Goal: Task Accomplishment & Management: Use online tool/utility

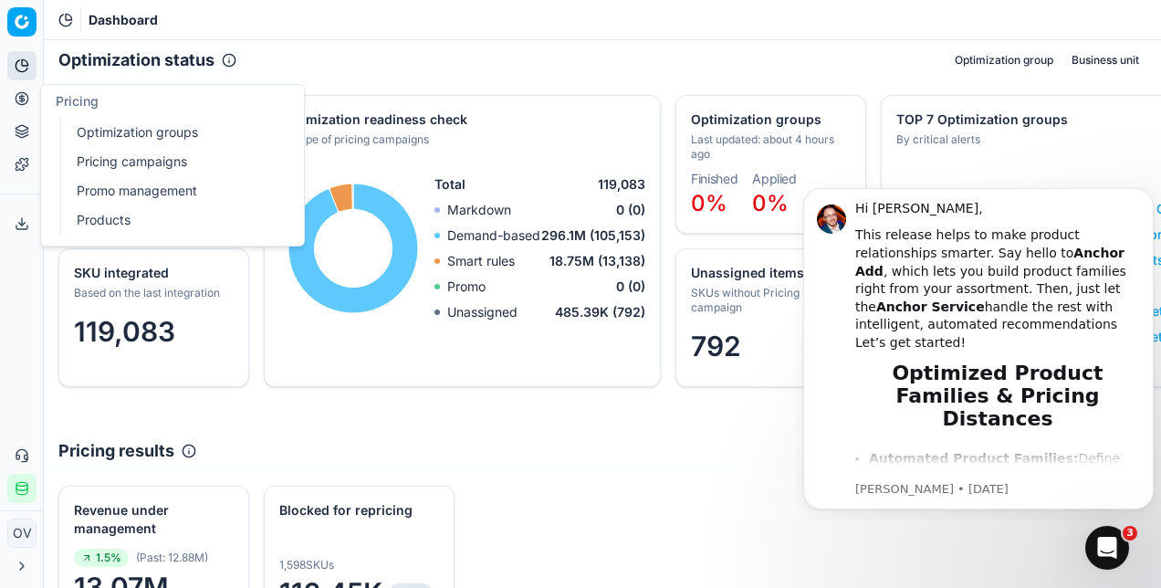
click at [115, 126] on link "Optimization groups" at bounding box center [175, 133] width 213 height 26
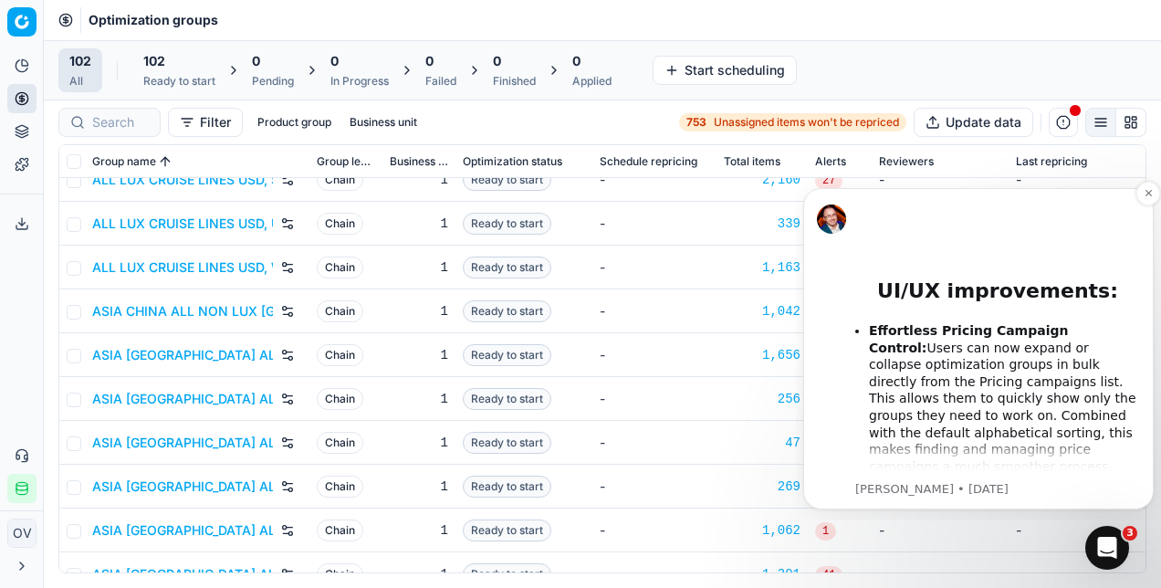
scroll to position [1245, 0]
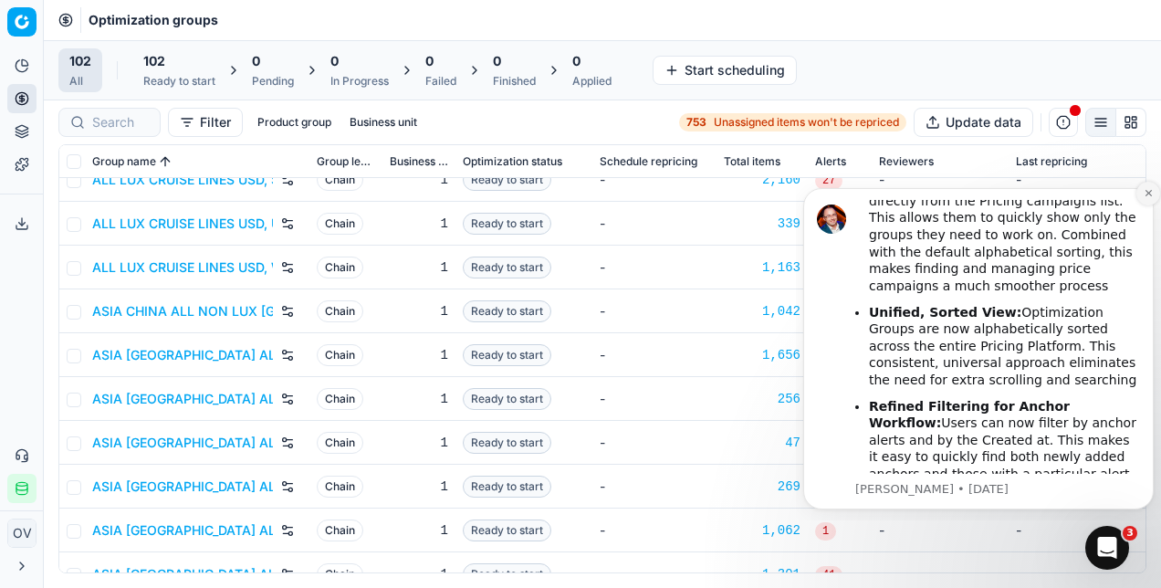
click at [1147, 193] on icon "Dismiss notification" at bounding box center [1147, 193] width 6 height 6
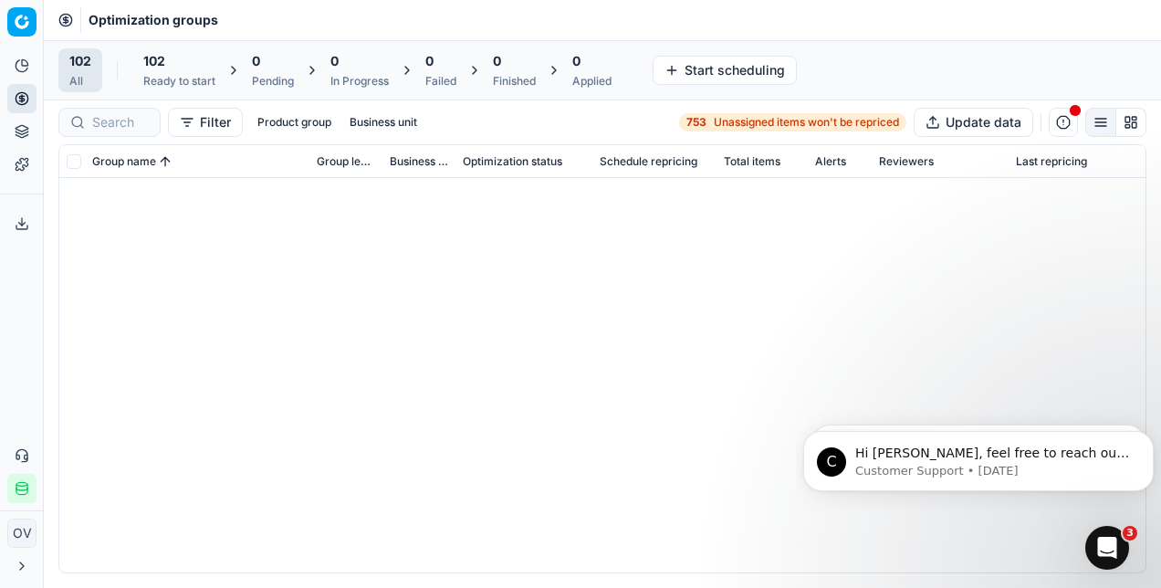
scroll to position [0, 0]
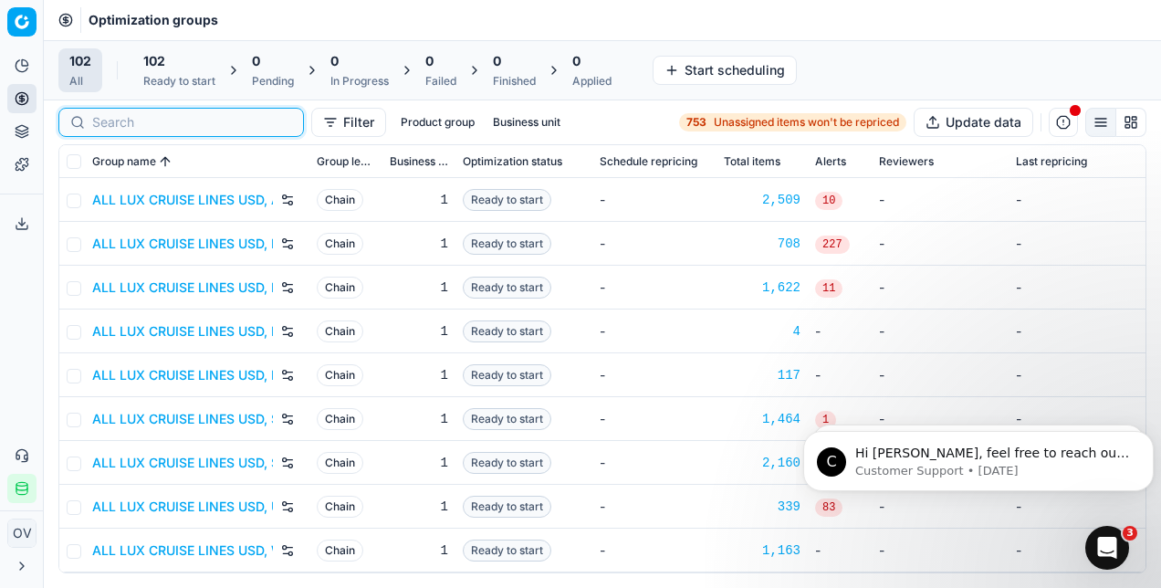
click at [99, 126] on input at bounding box center [192, 122] width 200 height 18
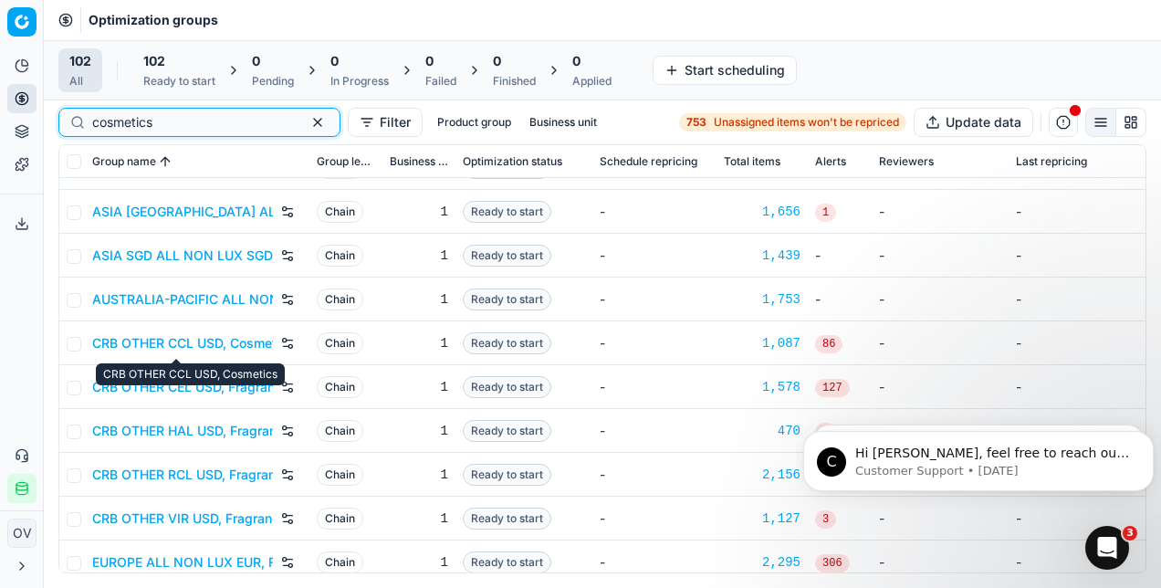
scroll to position [33, 0]
type input "cosmetics"
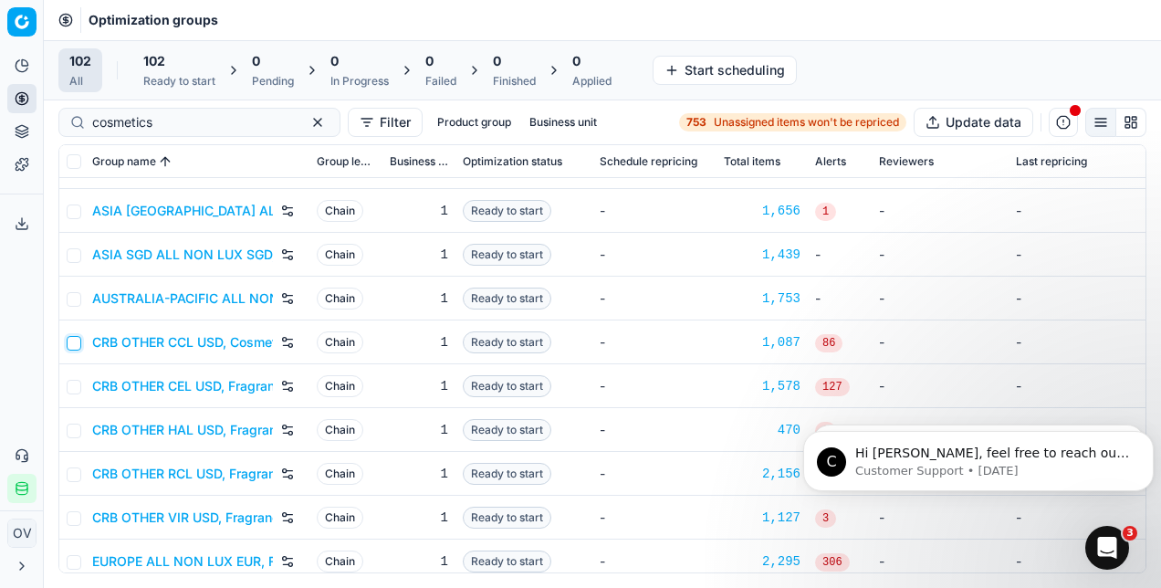
click at [70, 340] on input "checkbox" at bounding box center [74, 343] width 15 height 15
checkbox input "true"
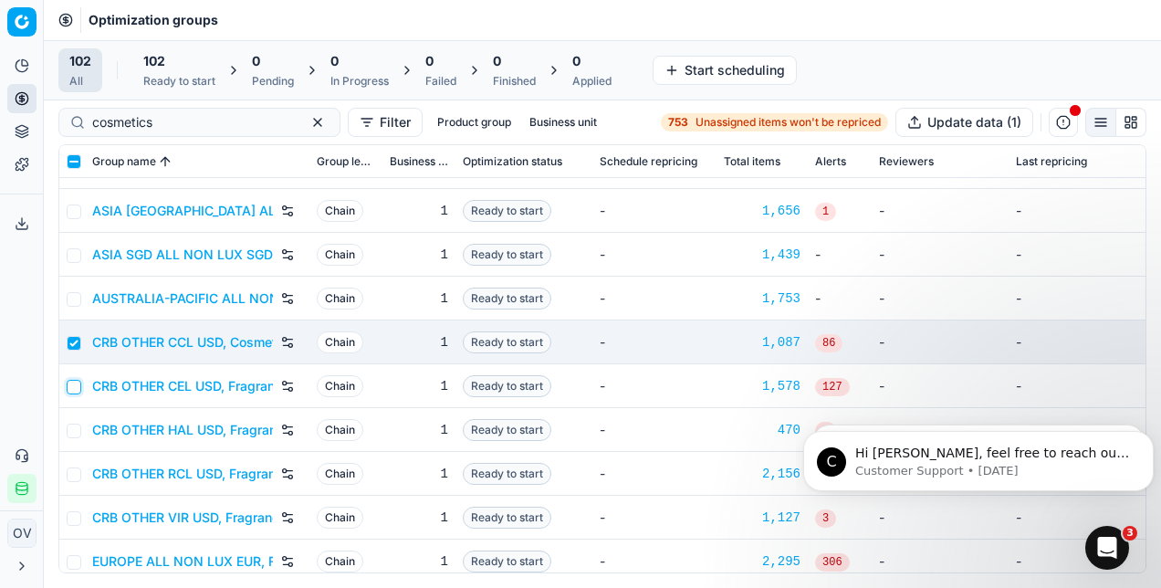
click at [75, 383] on input "checkbox" at bounding box center [74, 387] width 15 height 15
checkbox input "true"
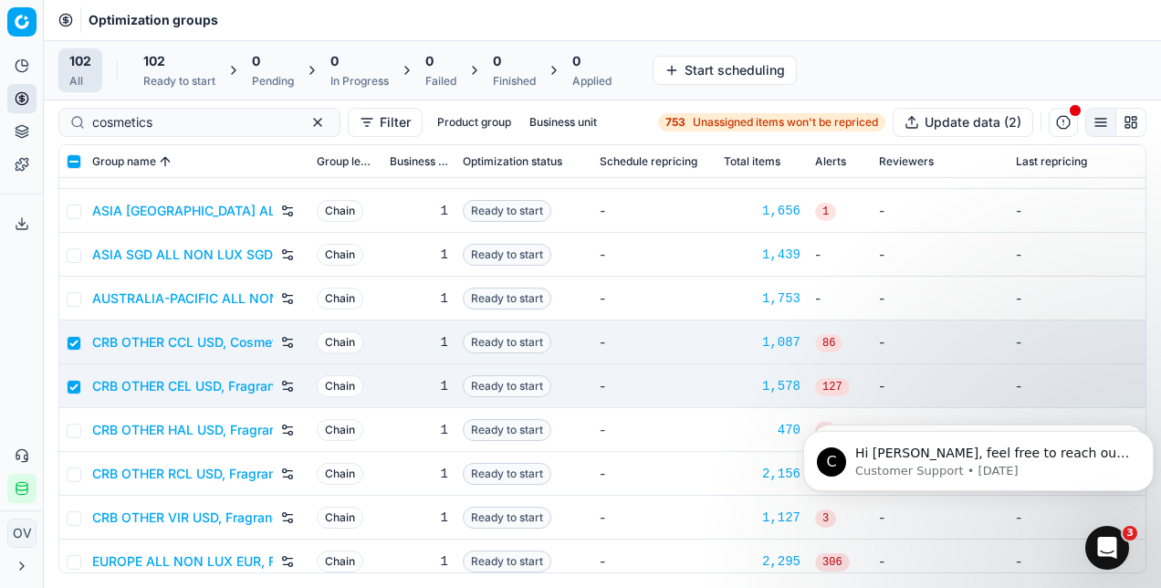
click at [68, 420] on td at bounding box center [72, 430] width 26 height 44
click at [73, 467] on input "checkbox" at bounding box center [74, 474] width 15 height 15
checkbox input "true"
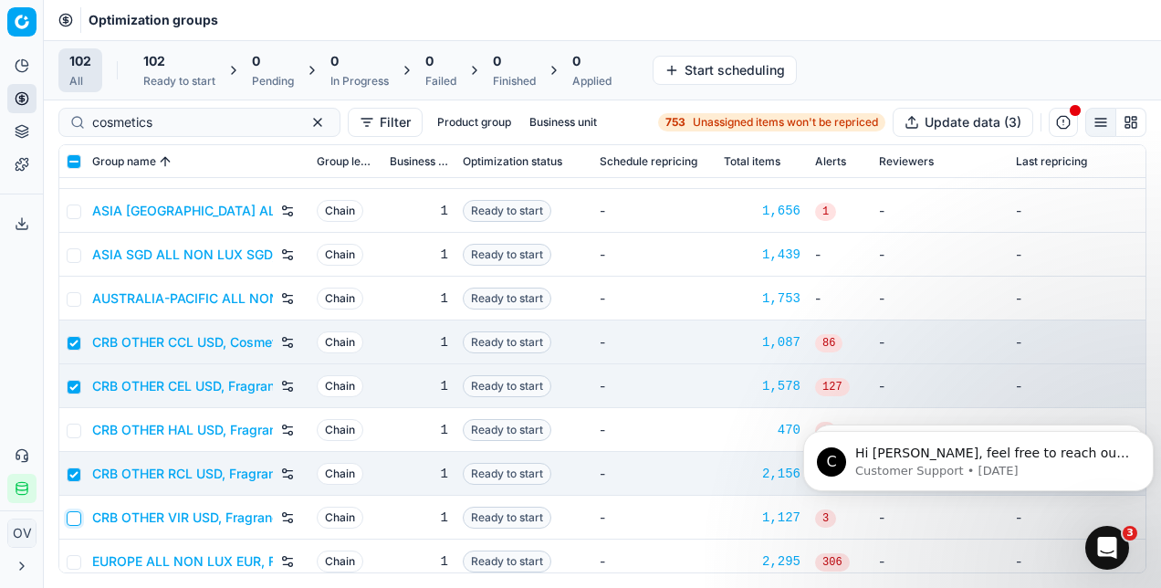
click at [71, 520] on input "checkbox" at bounding box center [74, 518] width 15 height 15
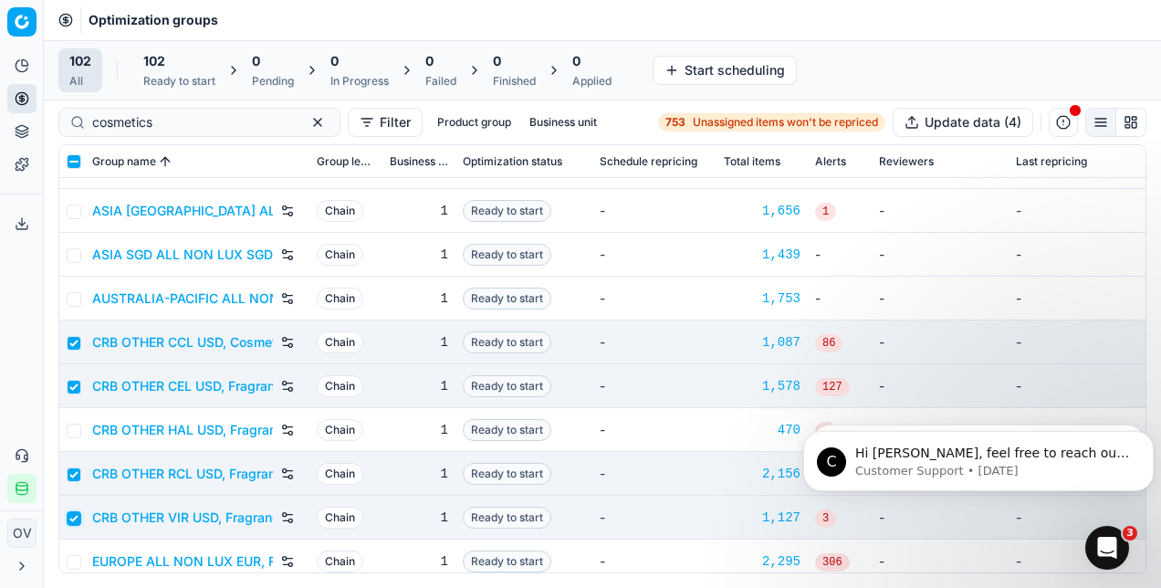
scroll to position [63, 0]
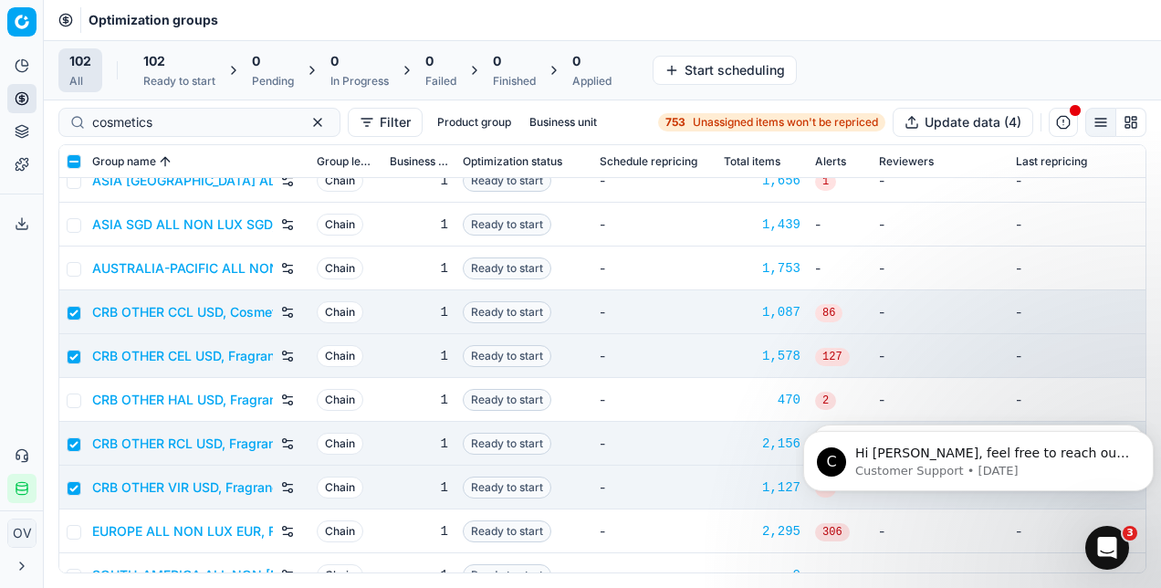
click at [76, 500] on td at bounding box center [72, 487] width 26 height 44
click at [76, 484] on input "checkbox" at bounding box center [74, 488] width 15 height 15
checkbox input "false"
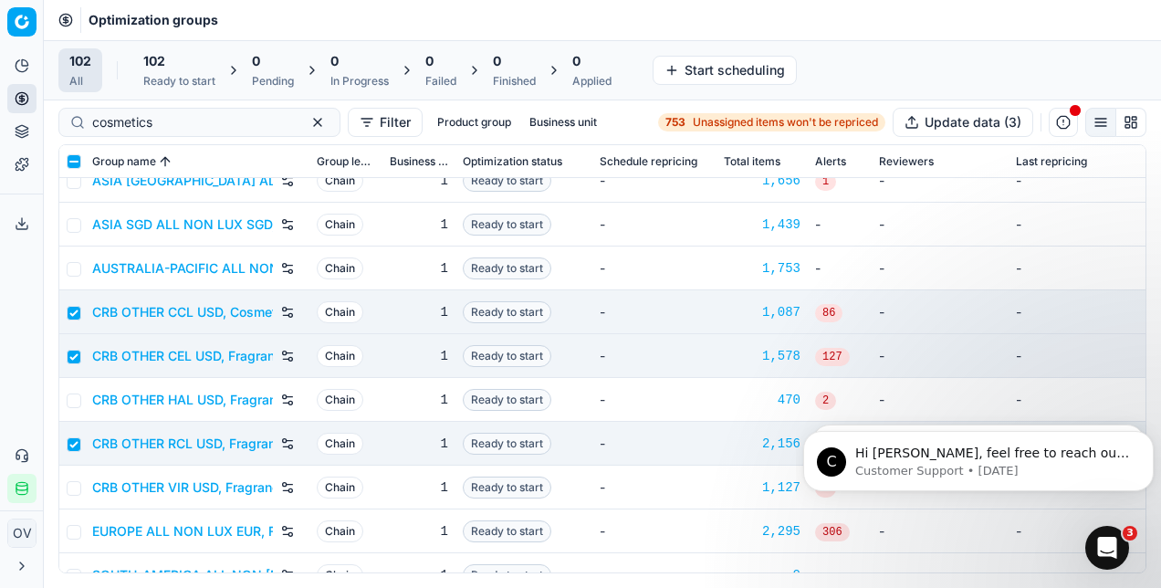
click at [77, 451] on td at bounding box center [72, 444] width 26 height 44
click at [77, 445] on input "checkbox" at bounding box center [74, 444] width 15 height 15
checkbox input "false"
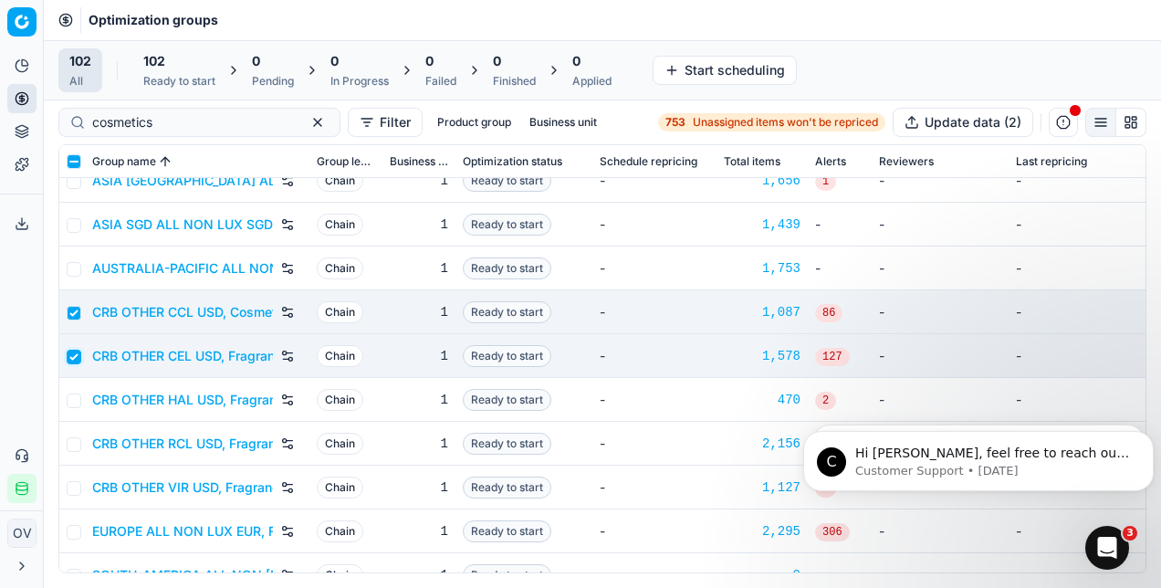
click at [78, 351] on input "checkbox" at bounding box center [74, 356] width 15 height 15
checkbox input "false"
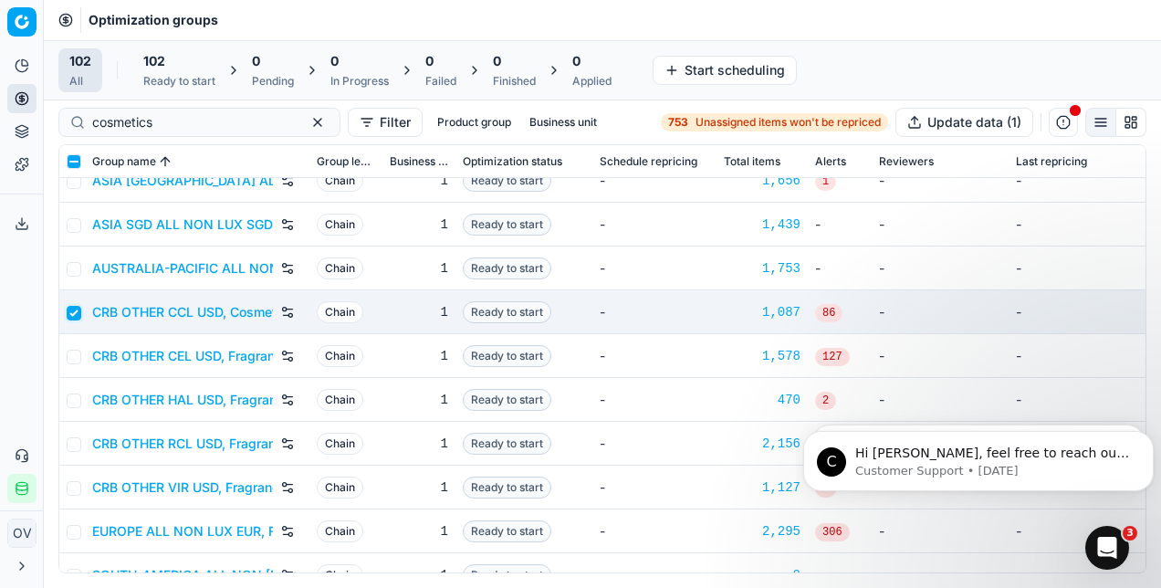
click at [76, 312] on input "checkbox" at bounding box center [74, 313] width 15 height 15
checkbox input "false"
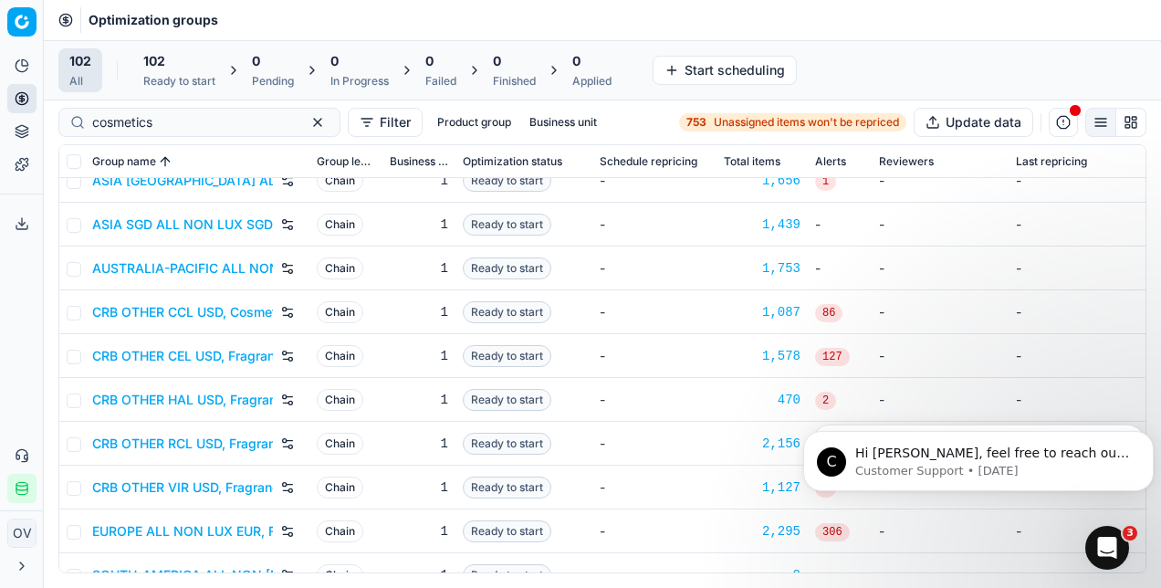
click at [163, 487] on link "CRB OTHER VIR USD, Fragrances & Cosmetics" at bounding box center [182, 487] width 181 height 18
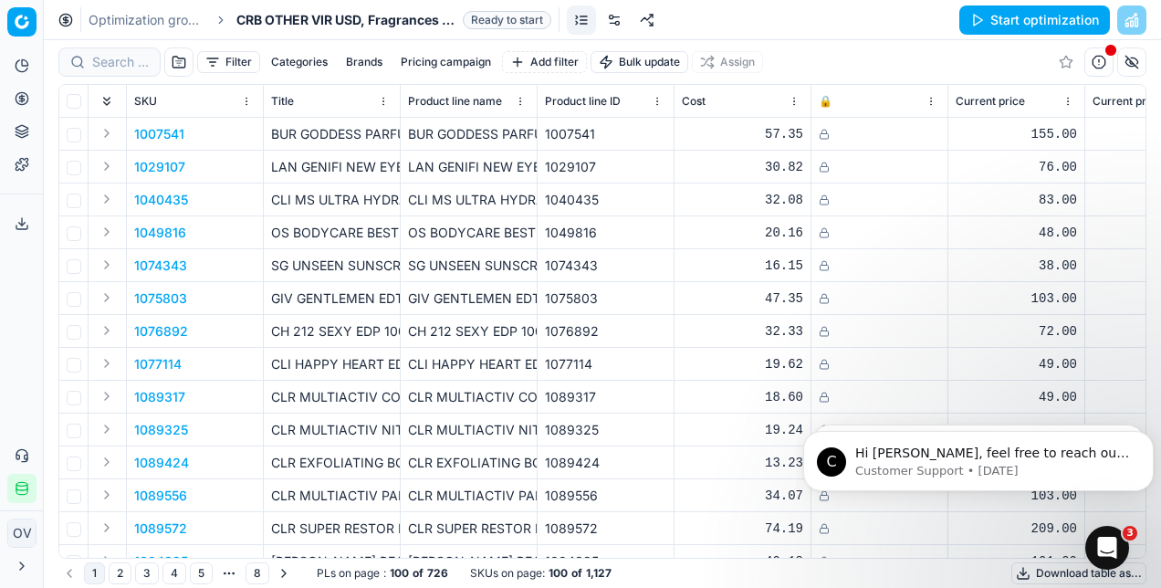
click at [612, 16] on link at bounding box center [614, 19] width 29 height 29
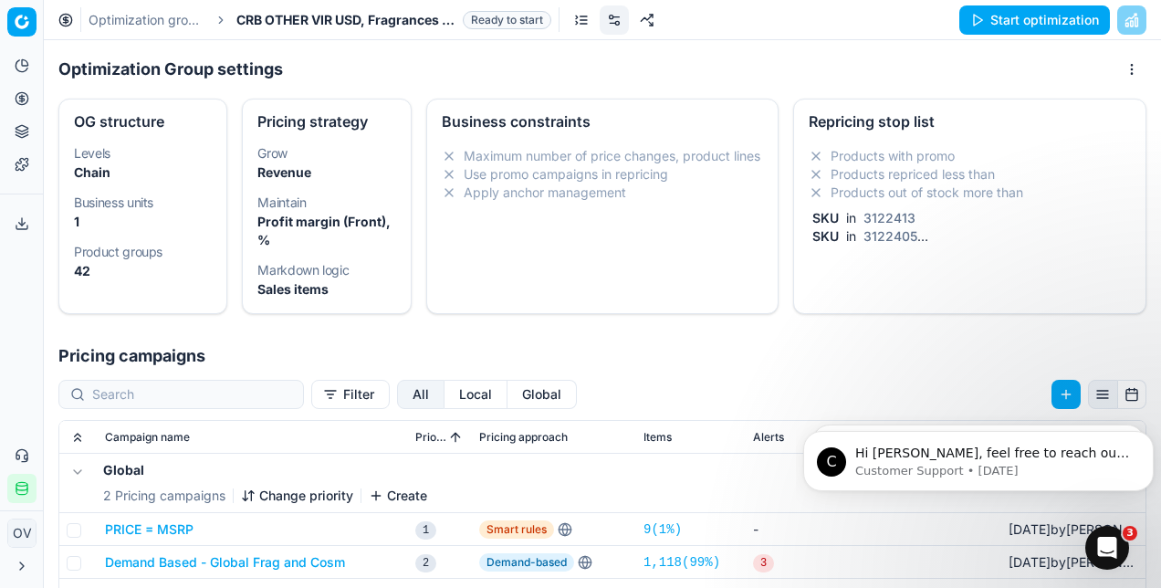
scroll to position [99, 0]
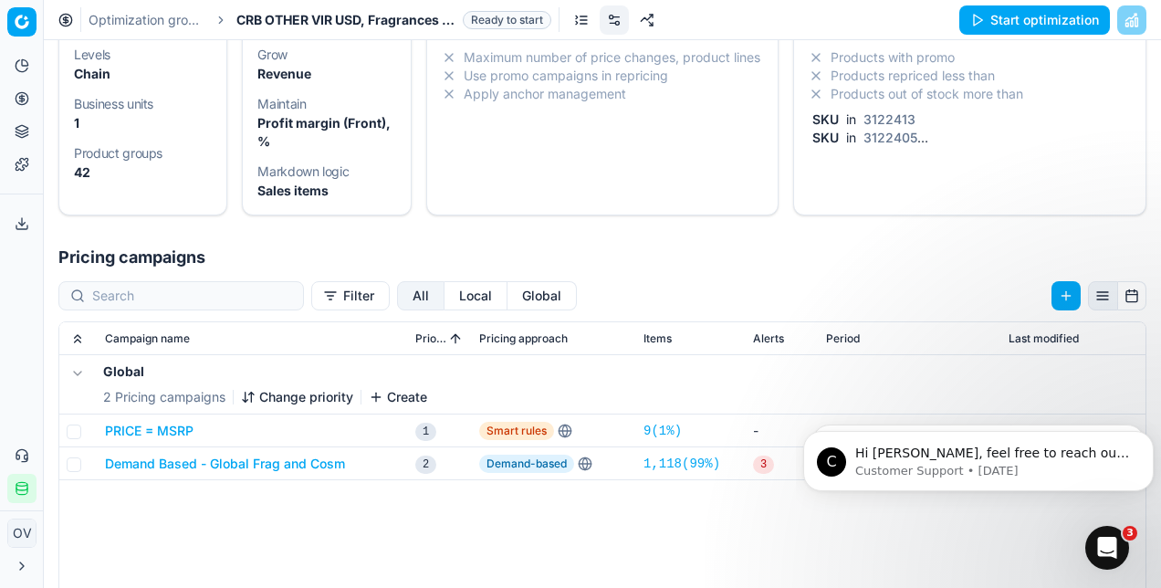
click at [1051, 126] on div "SKU in 3122413" at bounding box center [965, 119] width 315 height 18
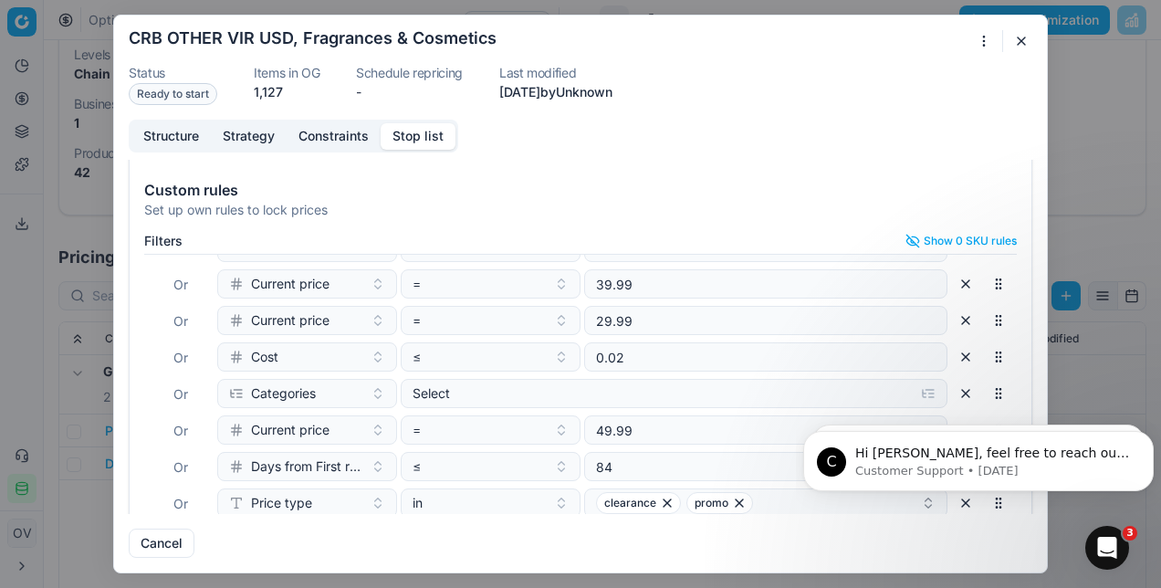
scroll to position [213, 0]
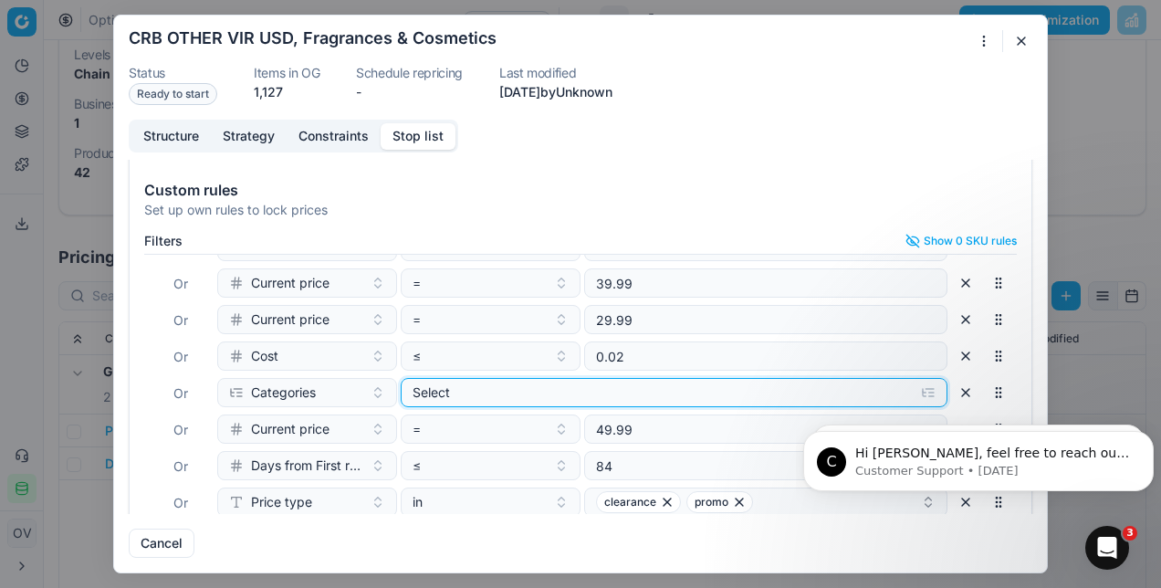
click at [548, 383] on div "Select" at bounding box center [659, 392] width 494 height 18
click at [428, 486] on input "Fragrances" at bounding box center [427, 486] width 15 height 15
checkbox input "true"
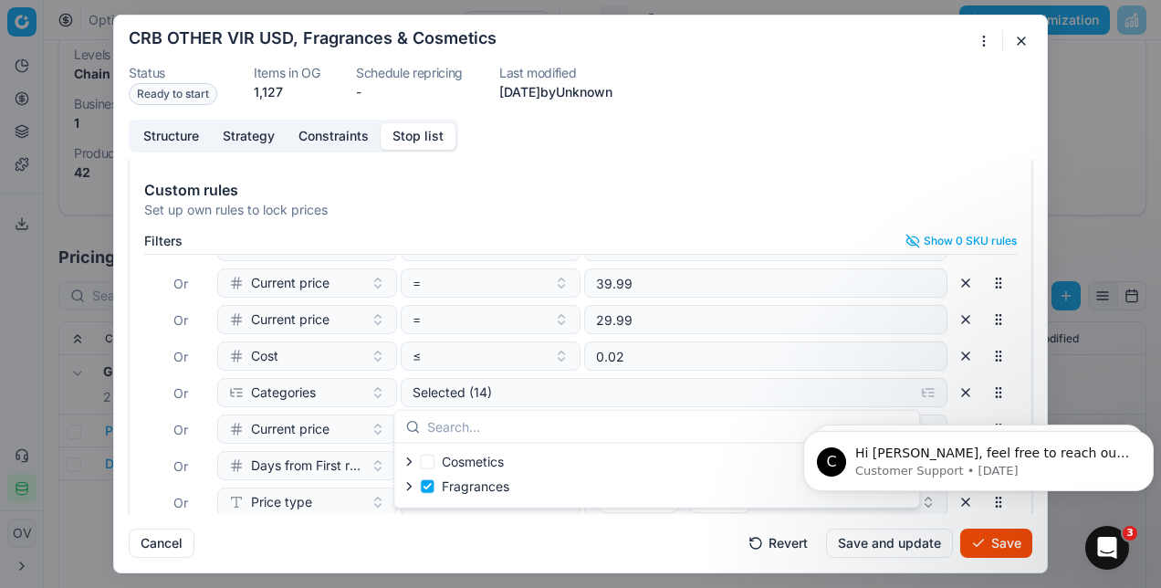
click at [608, 539] on div "Cancel Revert Save and update Save" at bounding box center [580, 536] width 903 height 44
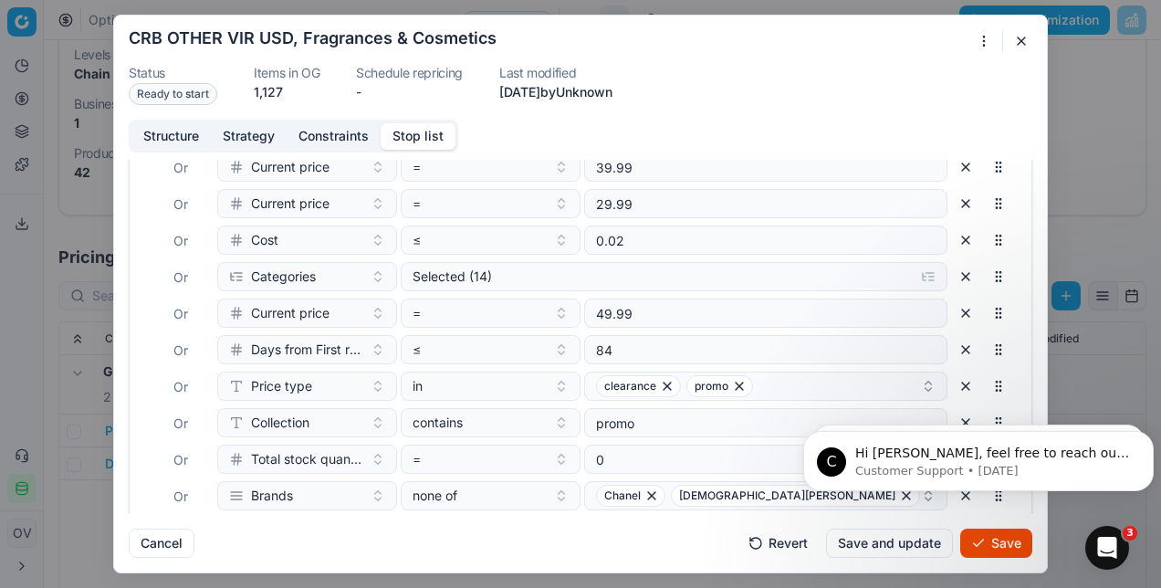
scroll to position [321, 0]
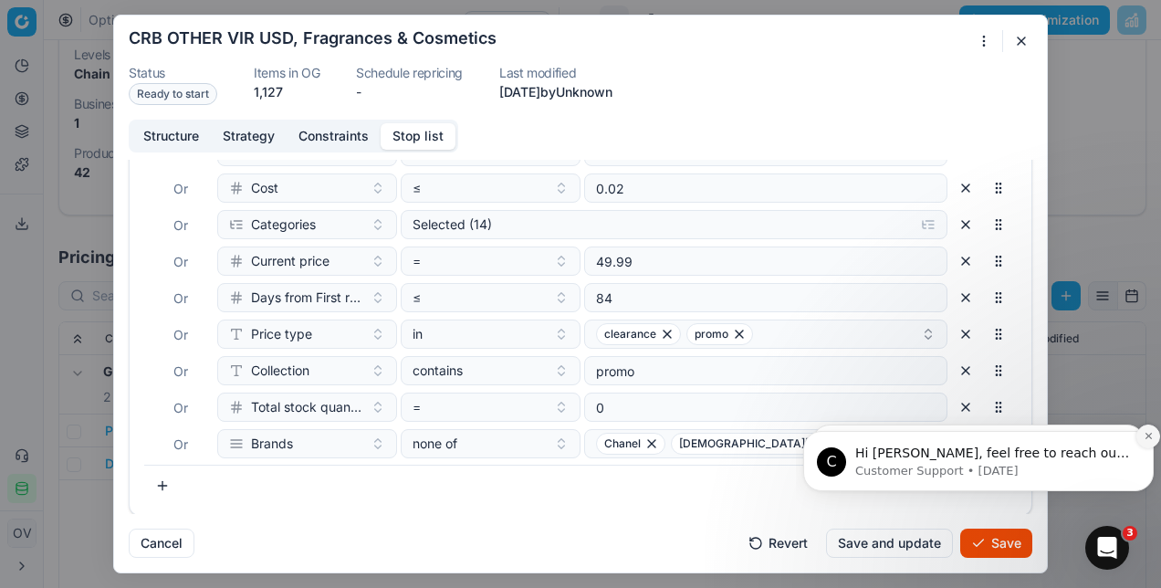
click at [1154, 439] on button "Dismiss notification" at bounding box center [1148, 436] width 24 height 24
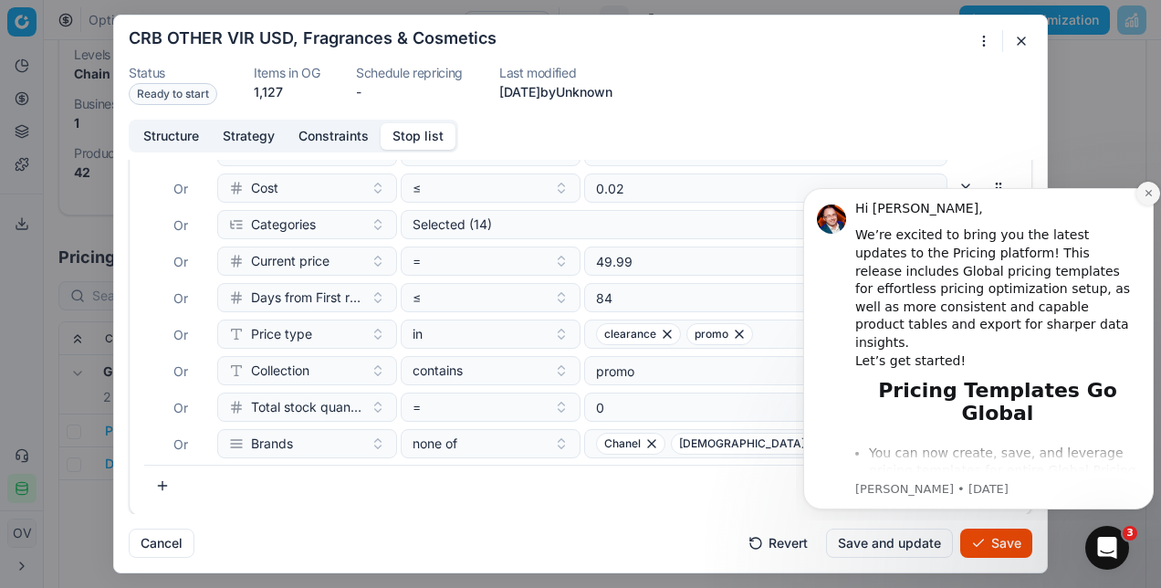
click at [1145, 195] on icon "Dismiss notification" at bounding box center [1147, 193] width 6 height 6
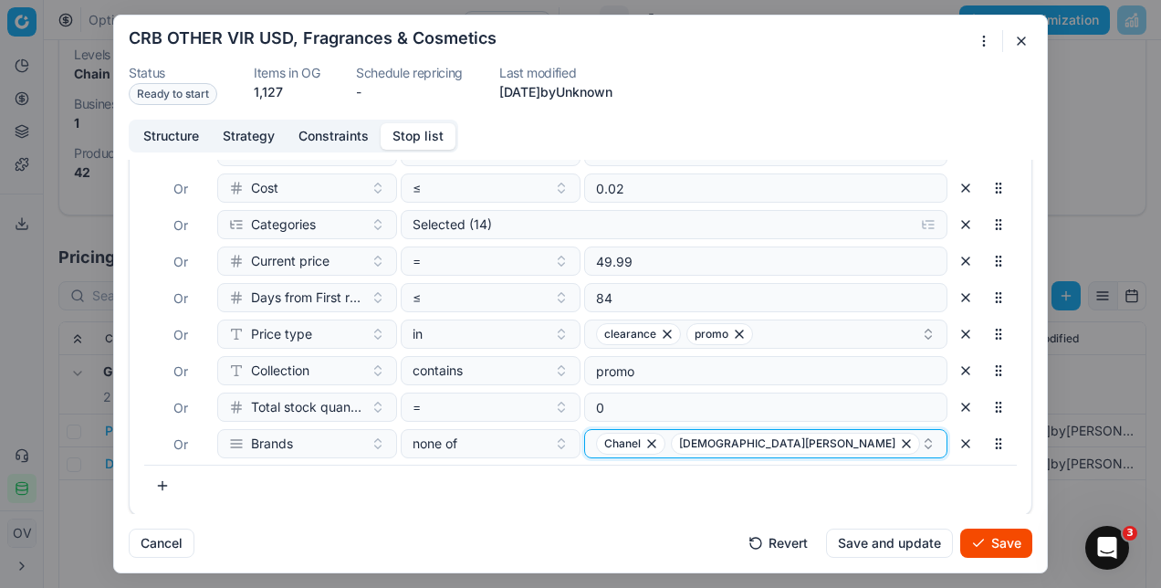
click at [648, 443] on icon "button" at bounding box center [651, 443] width 7 height 7
click at [639, 443] on span "[DEMOGRAPHIC_DATA][PERSON_NAME]" at bounding box center [712, 443] width 216 height 15
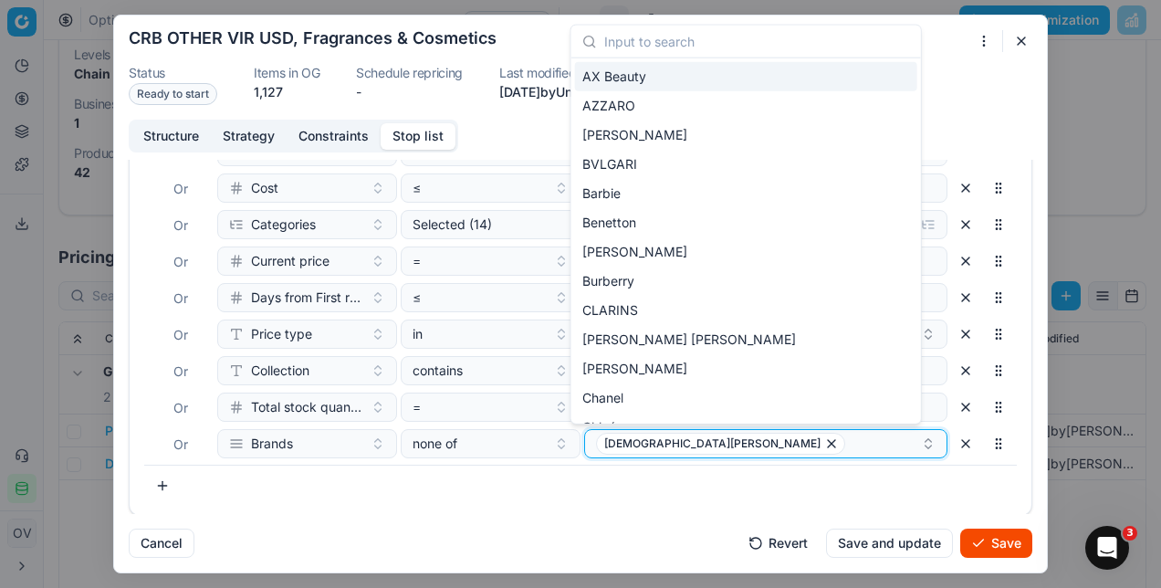
click at [824, 441] on icon "button" at bounding box center [831, 443] width 15 height 15
click at [688, 450] on button "Select a value" at bounding box center [765, 443] width 363 height 29
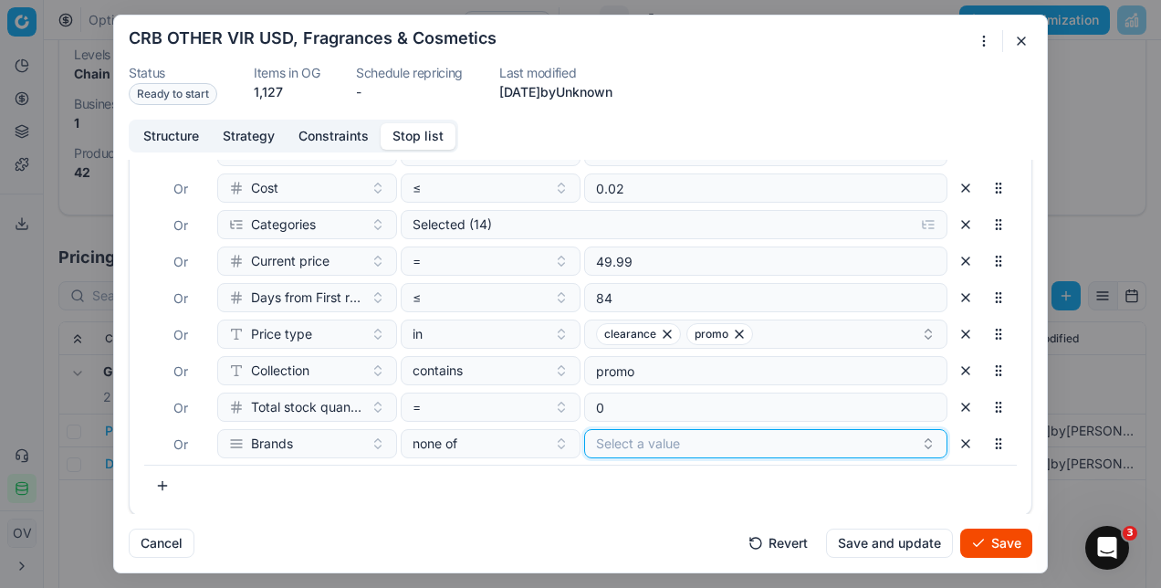
click at [861, 431] on button "Select a value" at bounding box center [765, 443] width 363 height 29
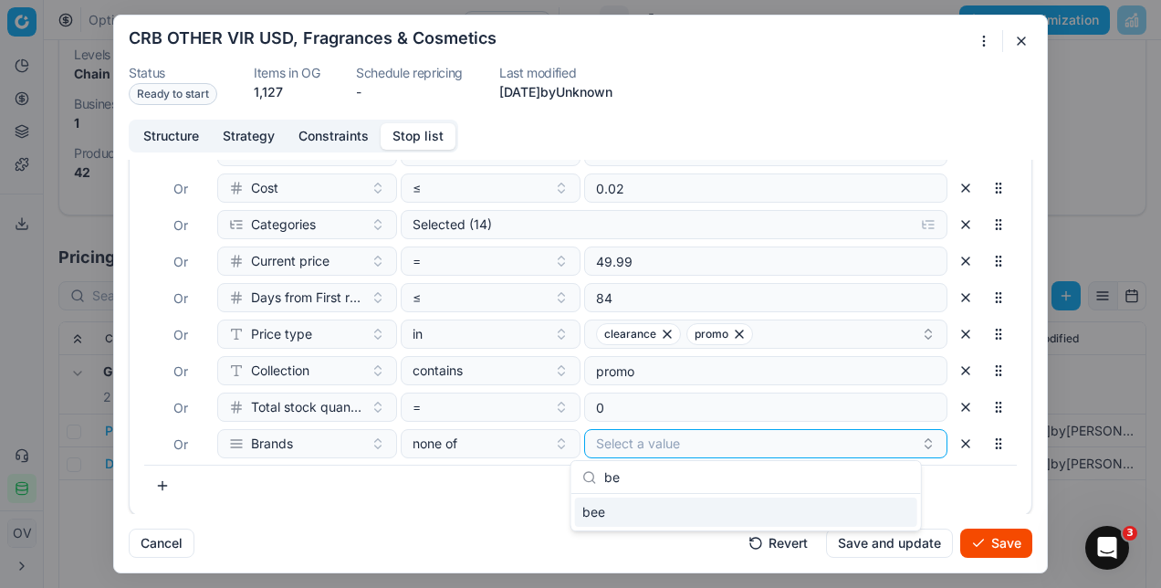
type input "b"
type input "cla"
click at [608, 509] on span "CLARINS" at bounding box center [610, 512] width 56 height 18
click at [696, 439] on div "CLARINS" at bounding box center [758, 444] width 325 height 22
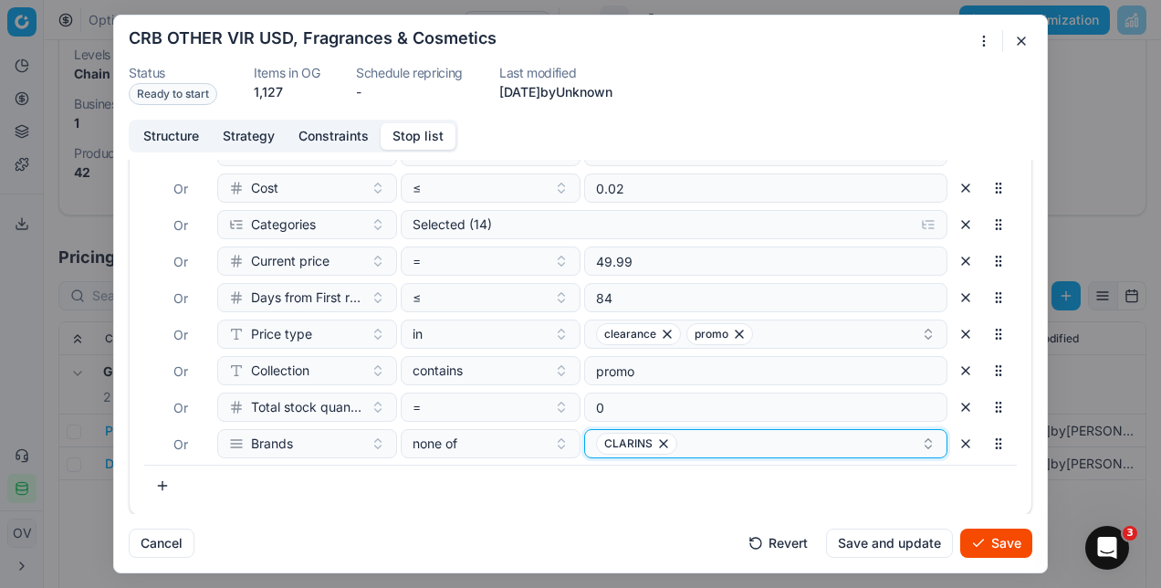
click at [696, 439] on div "CLARINS" at bounding box center [758, 444] width 325 height 22
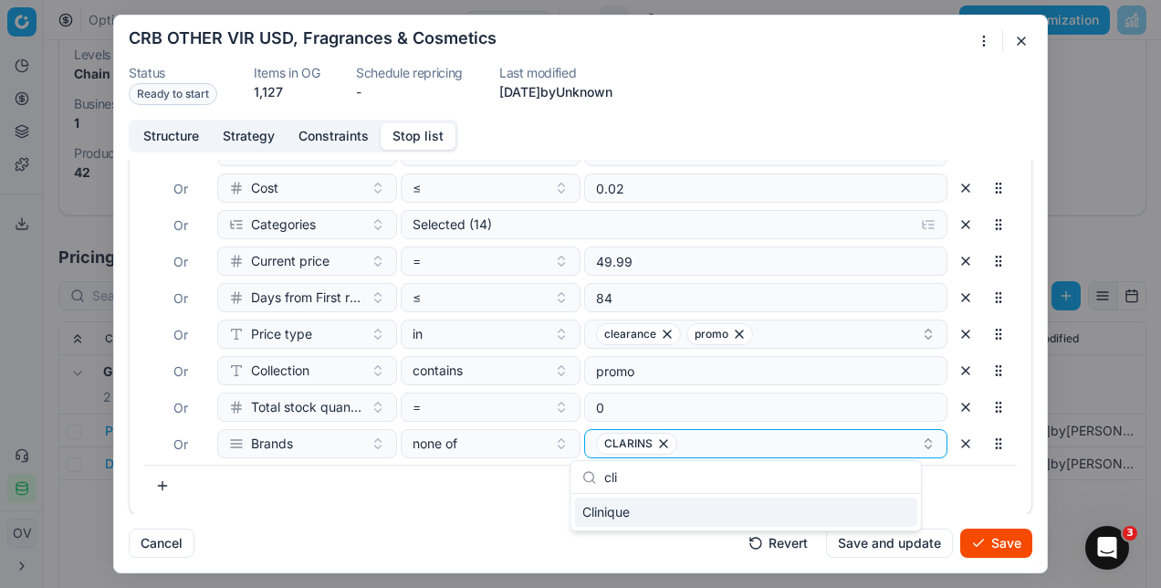
click at [612, 524] on div "Clinique" at bounding box center [746, 511] width 342 height 29
type input "cool"
click at [633, 517] on div "Coola" at bounding box center [746, 511] width 342 height 29
click at [784, 440] on div "CLARINS Clinique + 1" at bounding box center [758, 444] width 325 height 22
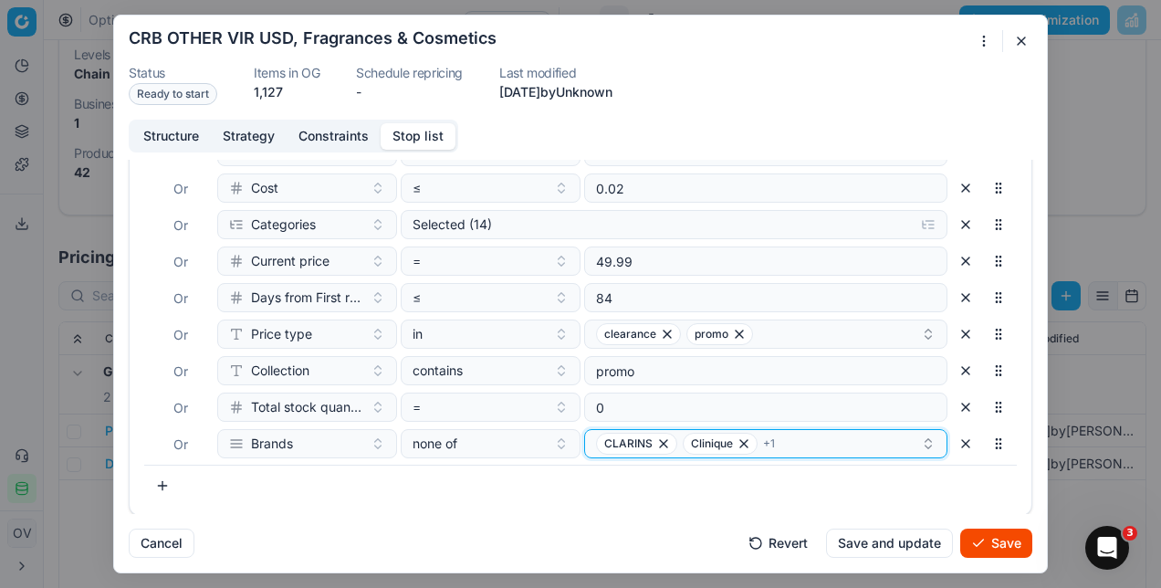
click at [784, 440] on div "CLARINS Clinique + 1" at bounding box center [758, 444] width 325 height 22
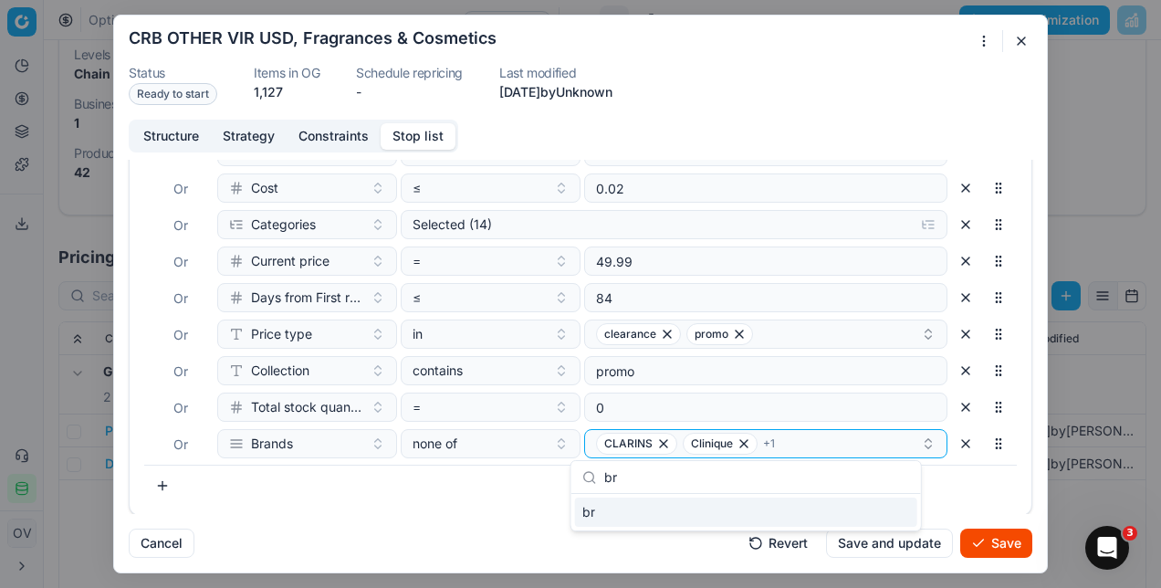
type input "b"
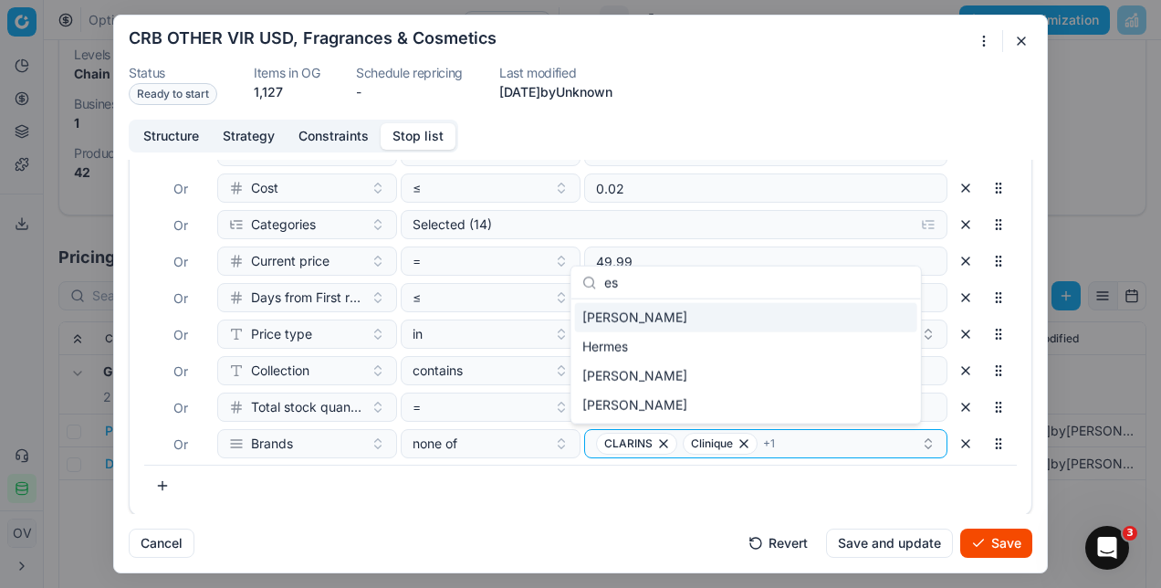
type input "es"
click at [661, 317] on div "[PERSON_NAME]" at bounding box center [746, 317] width 342 height 29
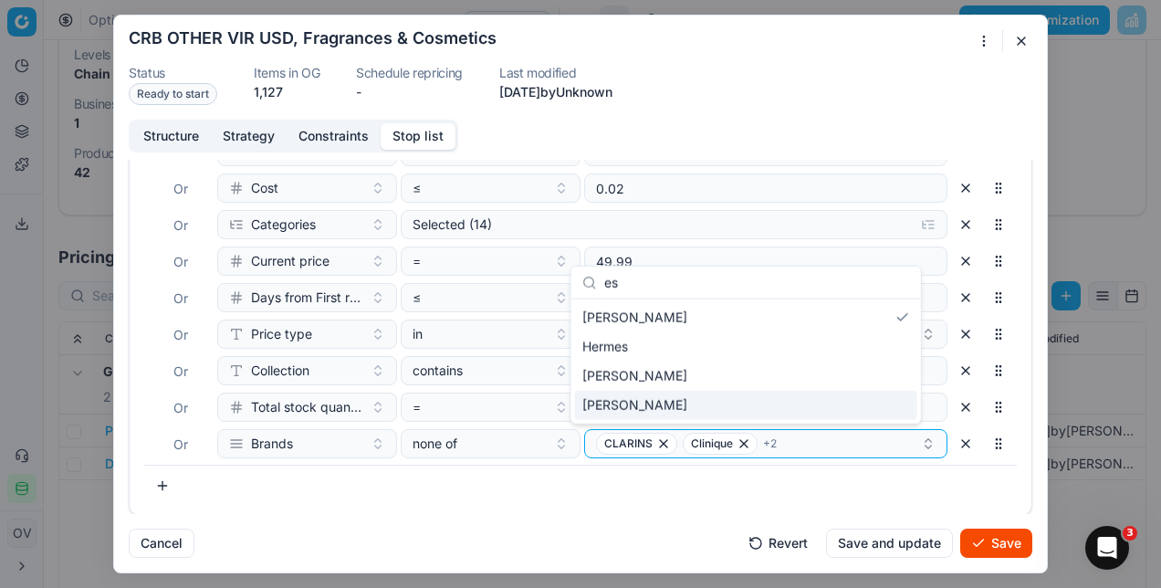
click at [561, 507] on div "Filters Show 0 SKU rules Where SKU in 3122413 Or SKU in 3122405 Or end stk unit…" at bounding box center [581, 294] width 902 height 442
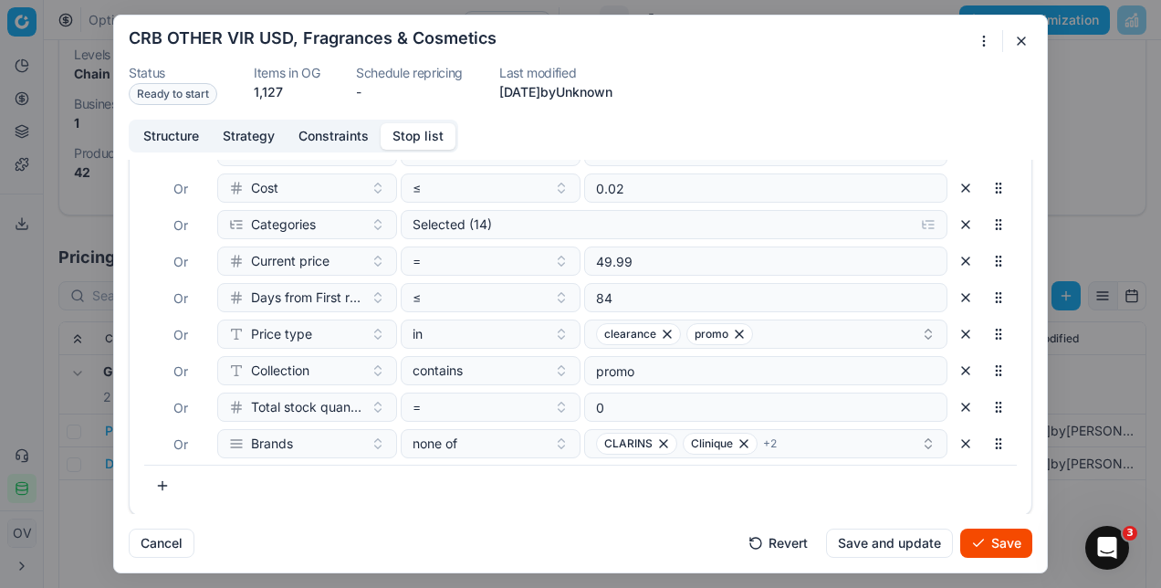
click at [999, 549] on button "Save" at bounding box center [996, 542] width 72 height 29
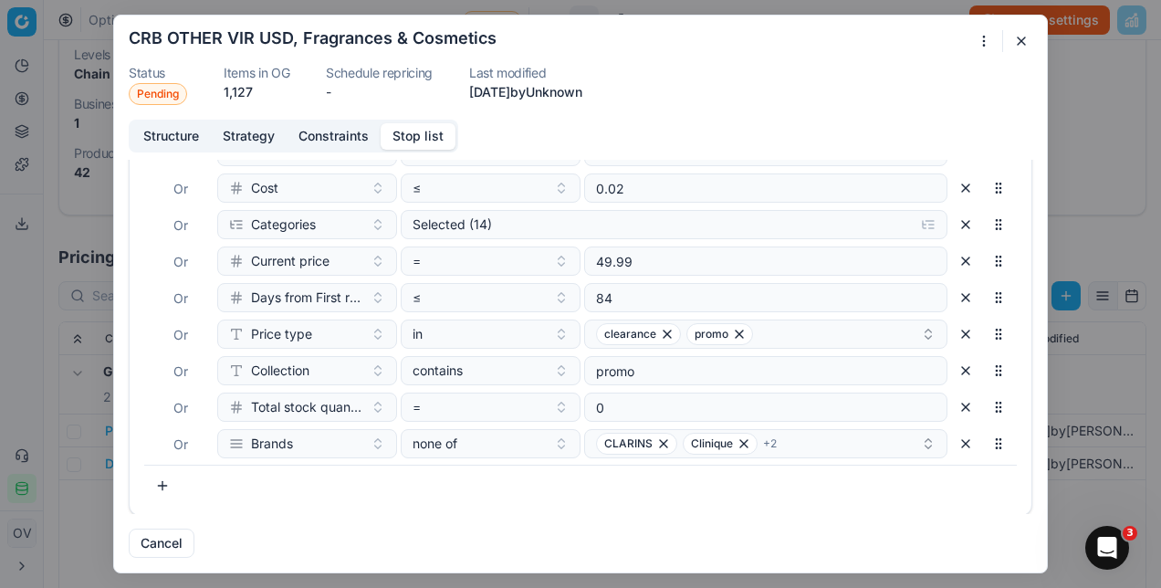
scroll to position [206, 0]
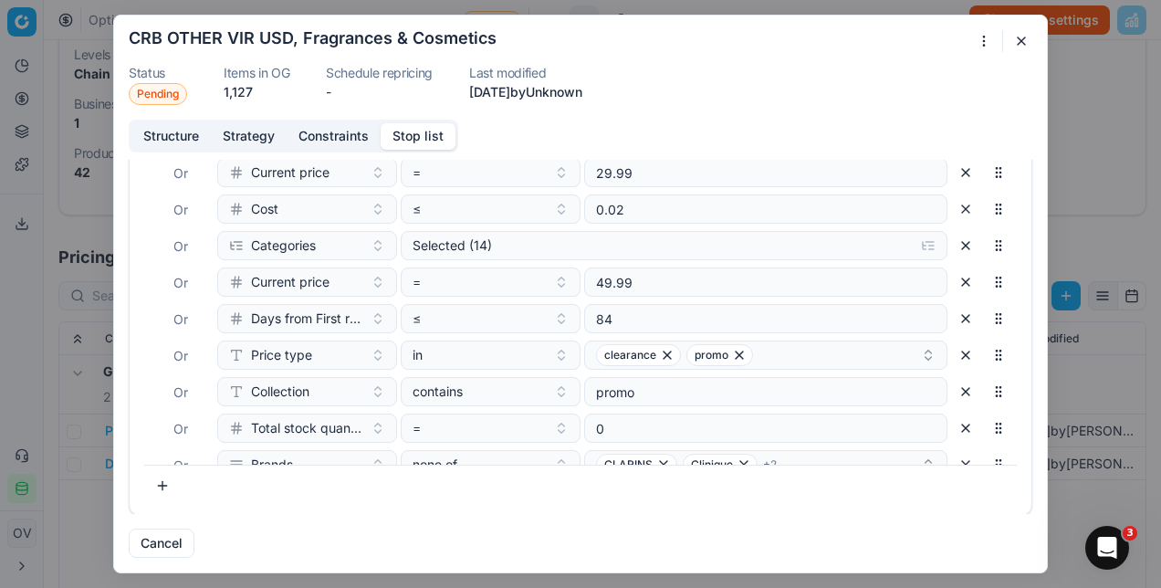
click at [1022, 36] on button "button" at bounding box center [1021, 41] width 22 height 22
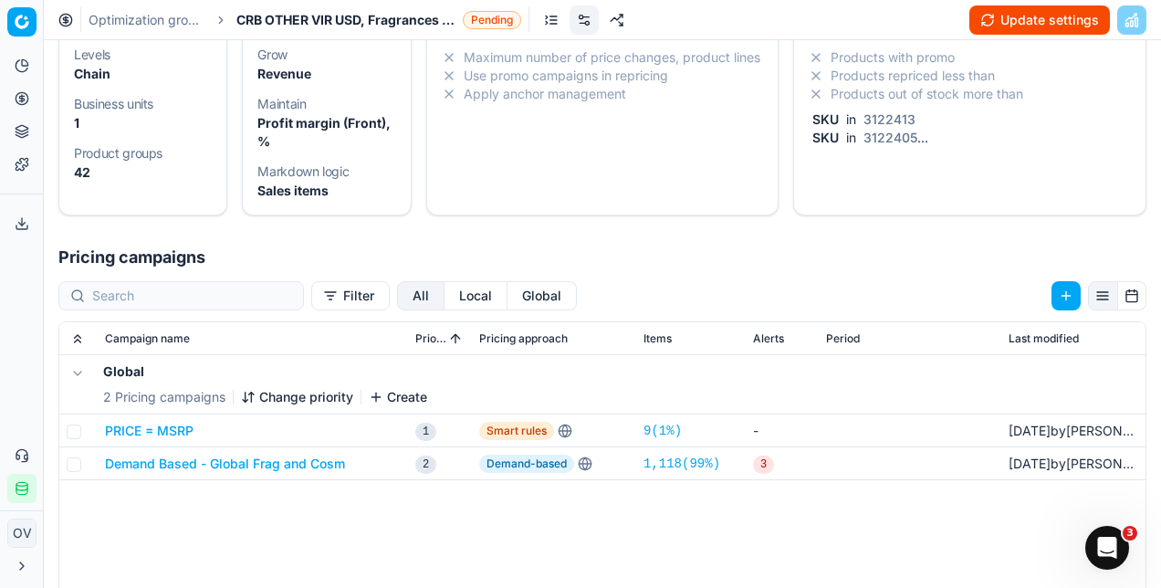
click at [686, 324] on th "Items" at bounding box center [691, 338] width 110 height 33
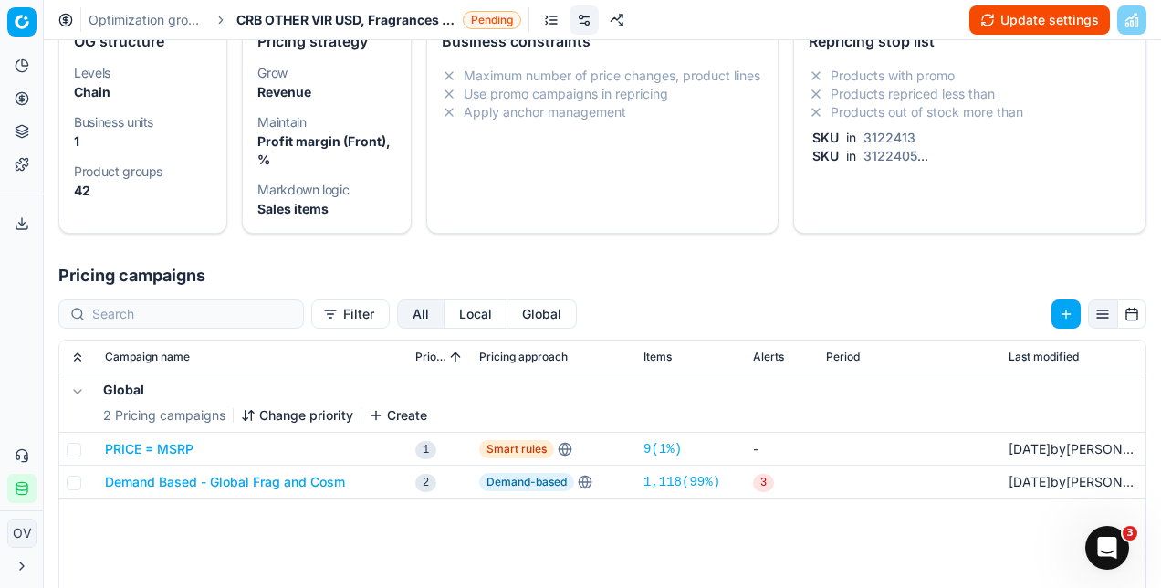
scroll to position [74, 0]
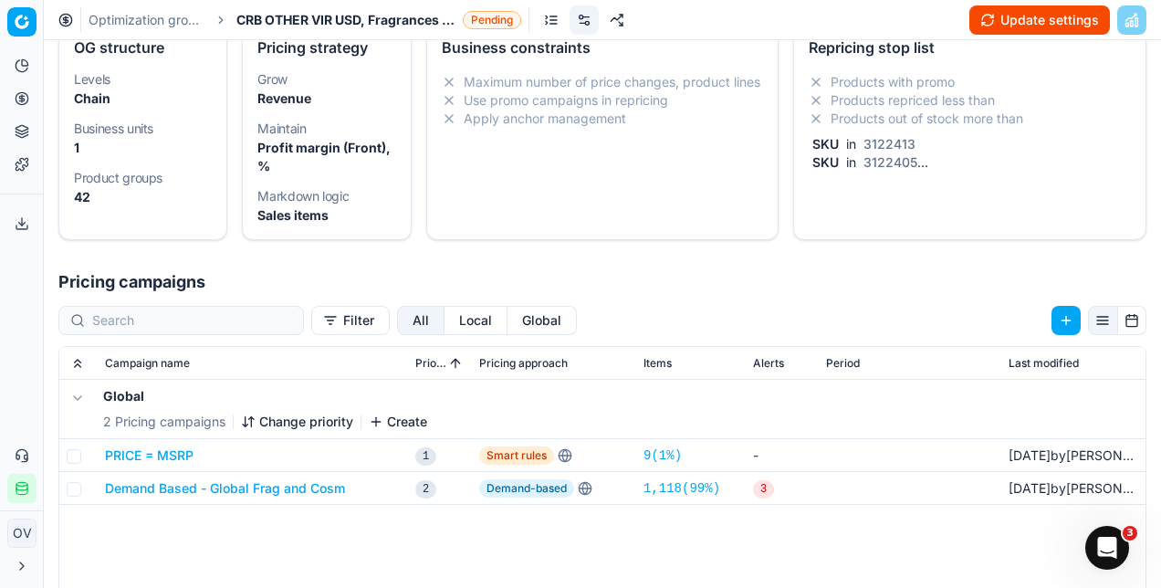
click at [1021, 25] on button "Update settings" at bounding box center [1039, 19] width 141 height 29
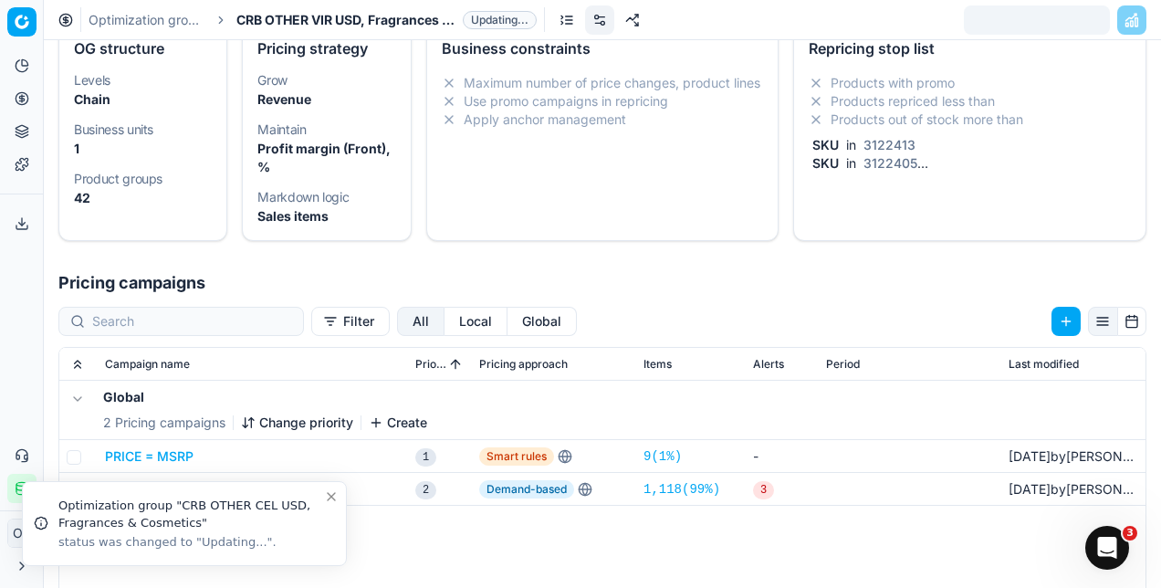
scroll to position [0, 0]
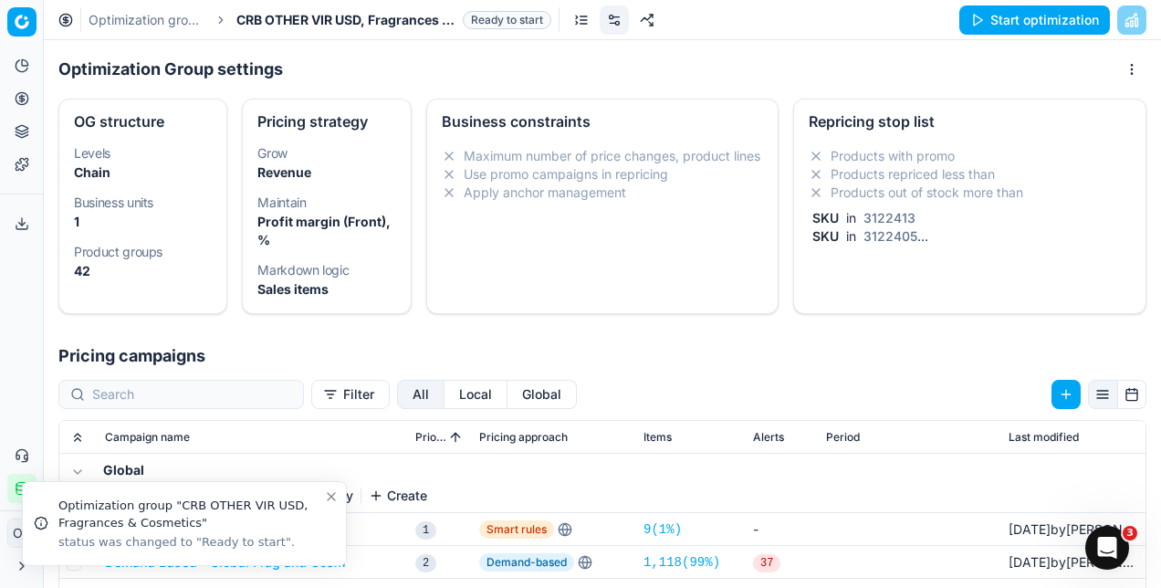
click at [994, 16] on button "Start optimization" at bounding box center [1034, 19] width 151 height 29
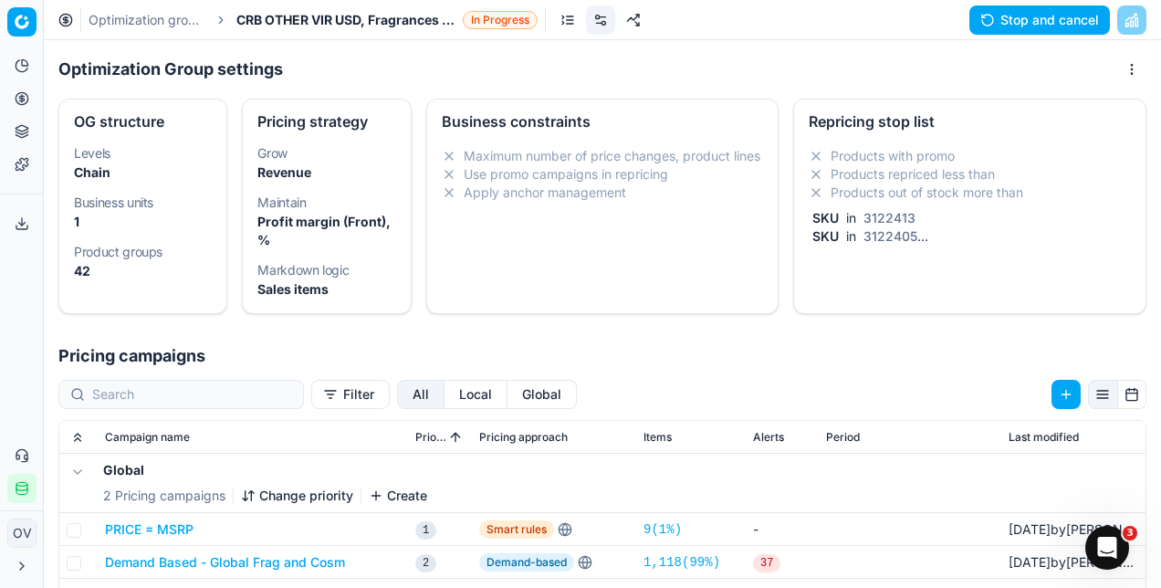
click at [169, 26] on link "Optimization groups" at bounding box center [147, 20] width 117 height 18
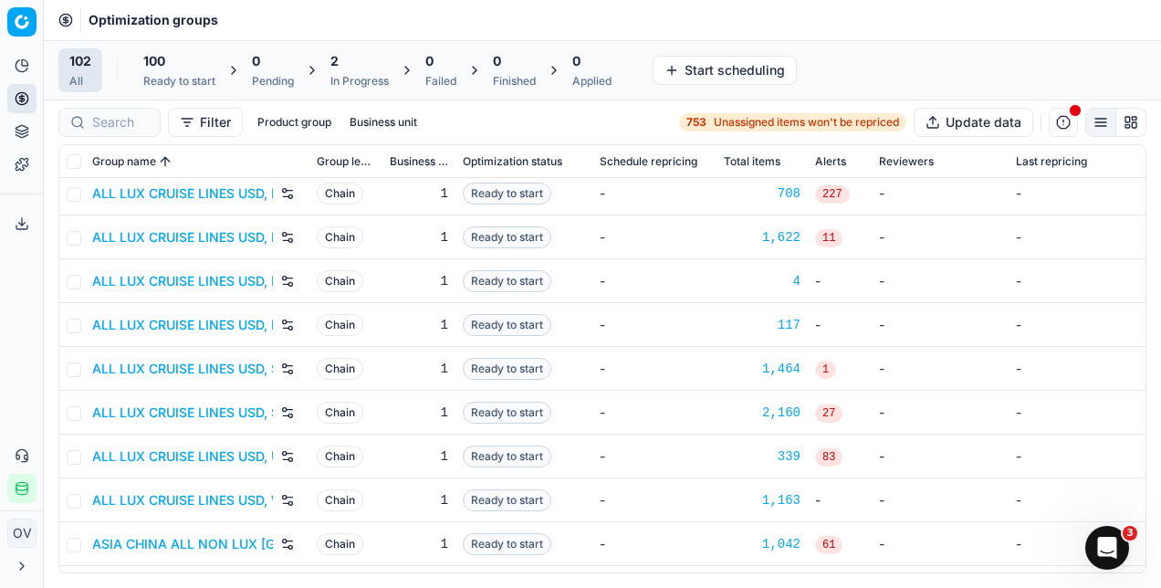
scroll to position [51, 0]
click at [122, 120] on input at bounding box center [120, 122] width 57 height 18
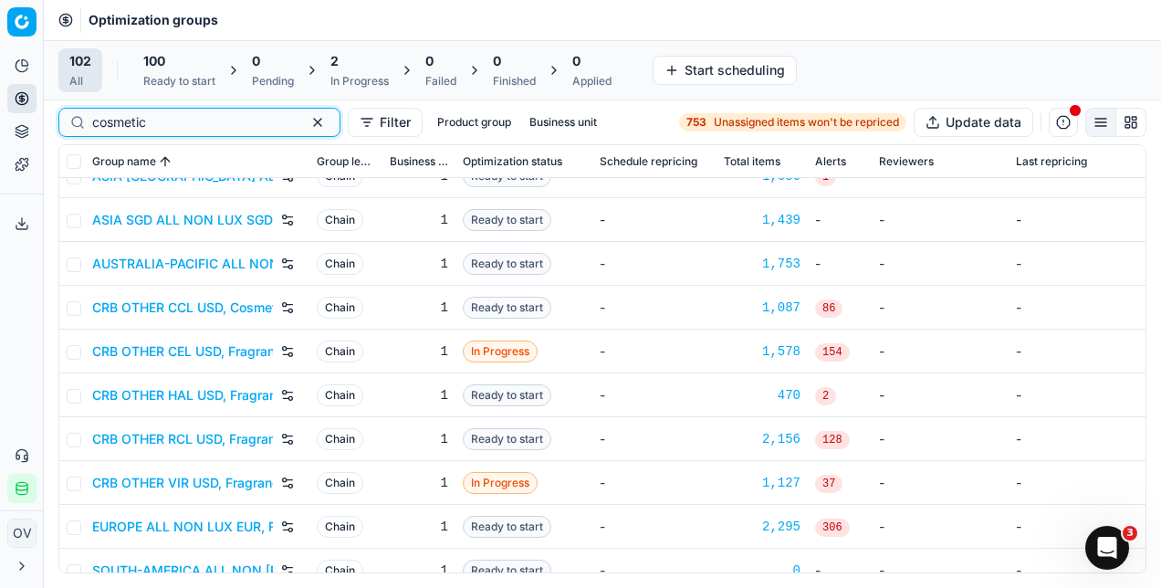
scroll to position [86, 0]
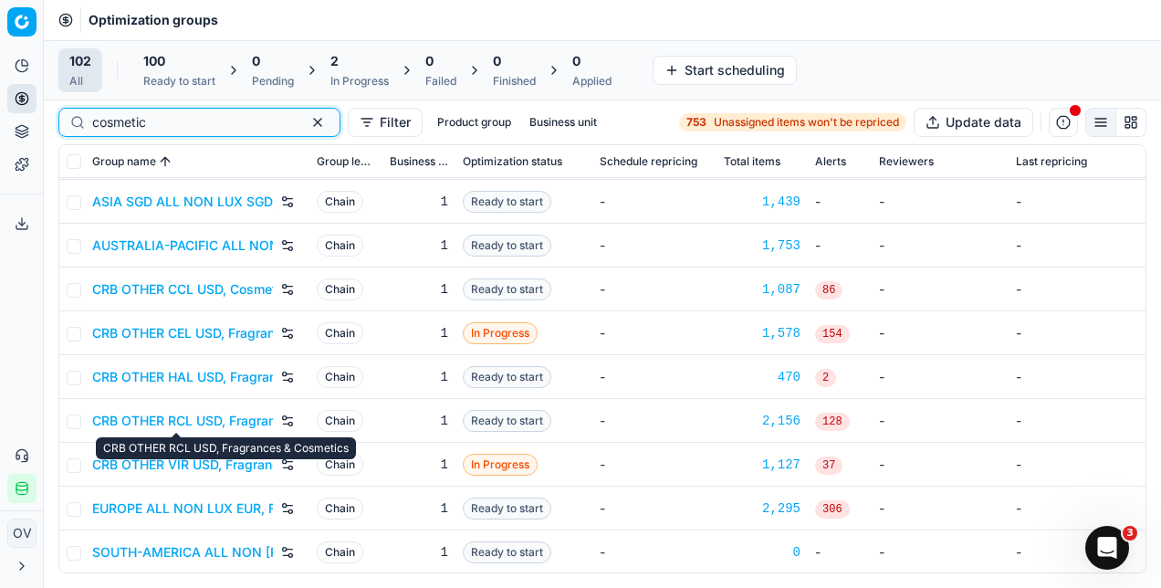
type input "cosmetic"
click at [113, 422] on link "CRB OTHER RCL USD, Fragrances & Cosmetics" at bounding box center [182, 421] width 181 height 18
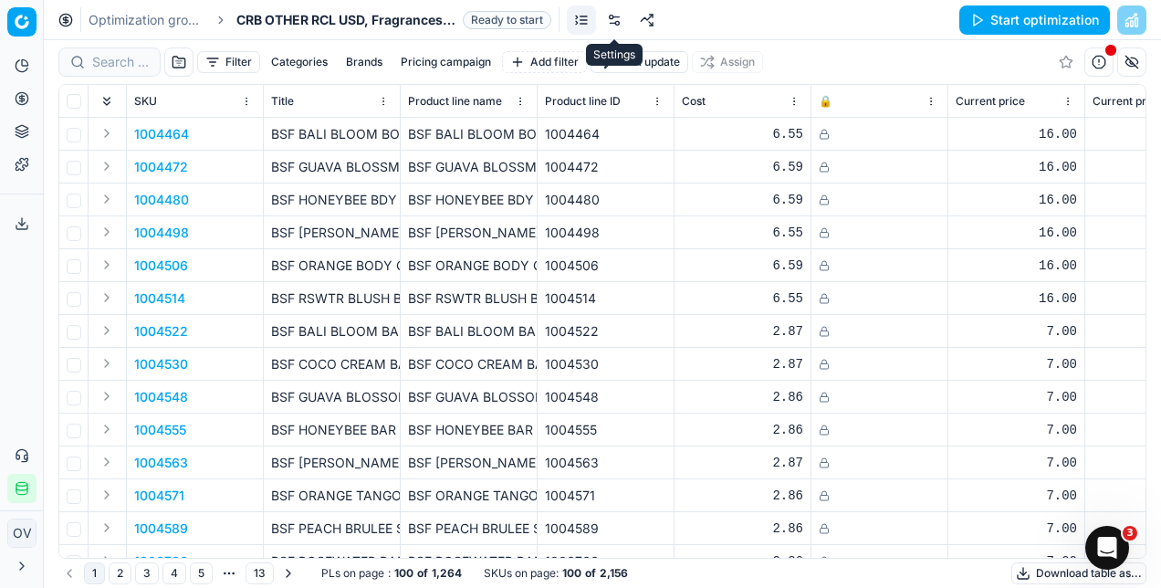
click at [617, 13] on link at bounding box center [614, 19] width 29 height 29
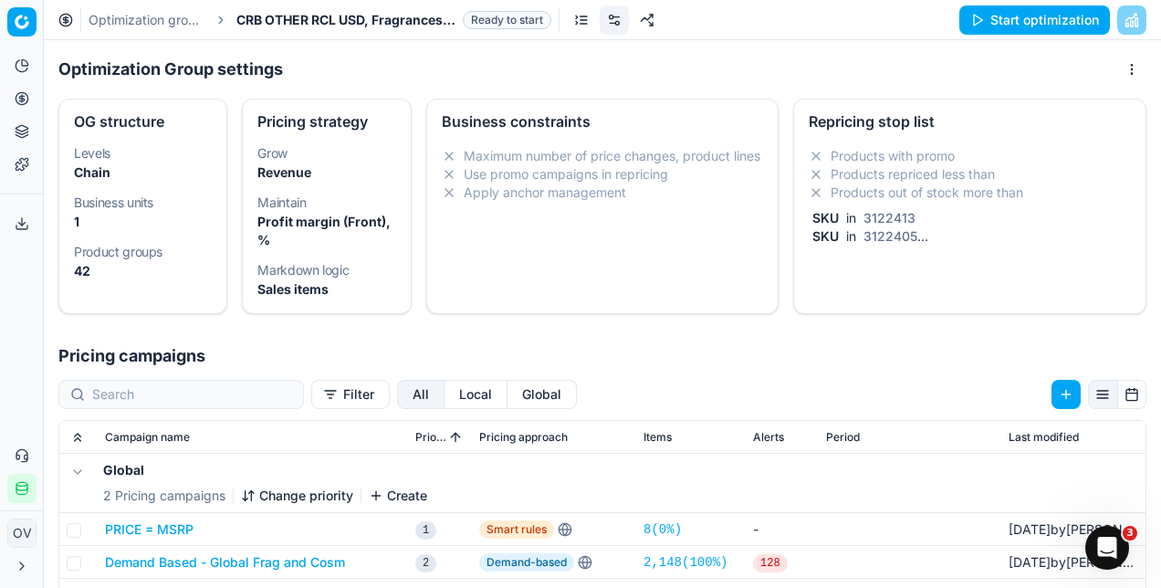
click at [925, 122] on div "Repricing stop list" at bounding box center [969, 121] width 322 height 15
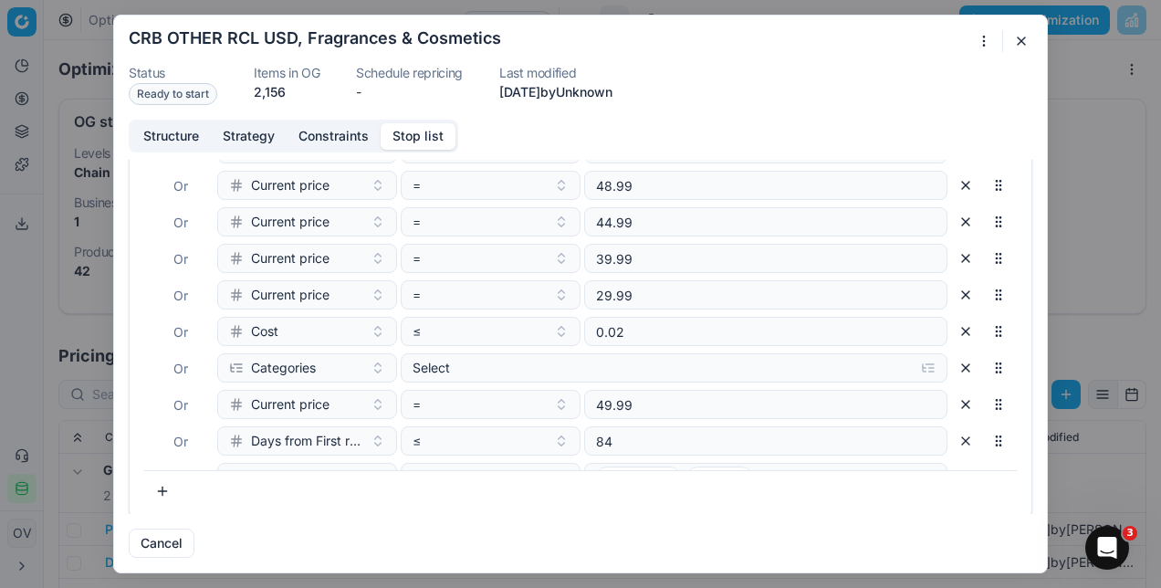
scroll to position [85, 0]
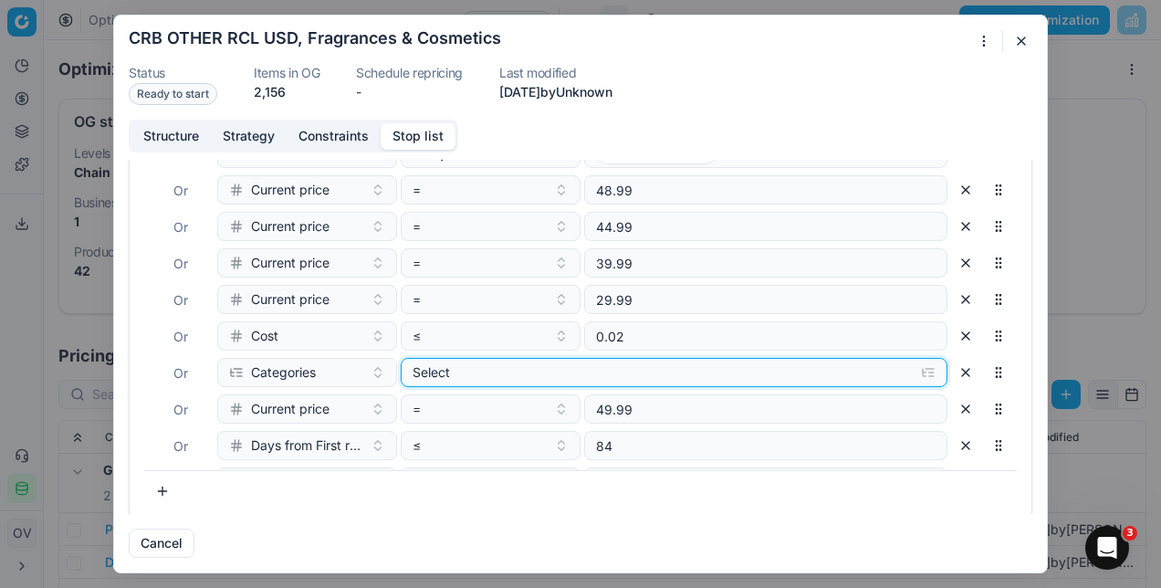
click at [653, 369] on div "Select" at bounding box center [659, 372] width 494 height 18
click at [426, 440] on input "Cosmetics" at bounding box center [427, 441] width 15 height 15
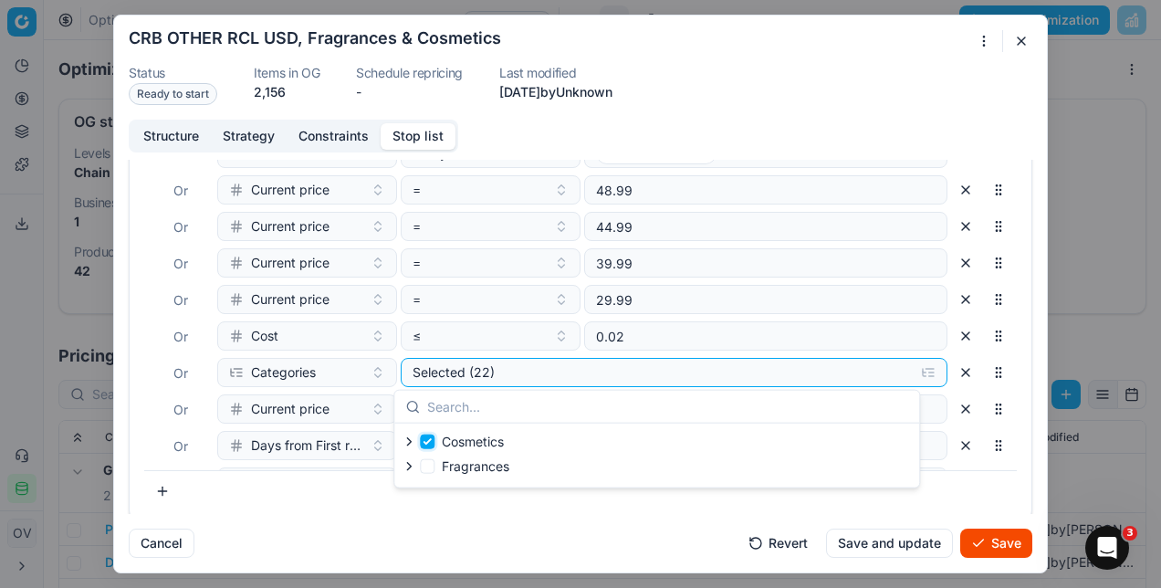
click at [426, 440] on input "Cosmetics" at bounding box center [427, 441] width 15 height 15
checkbox input "false"
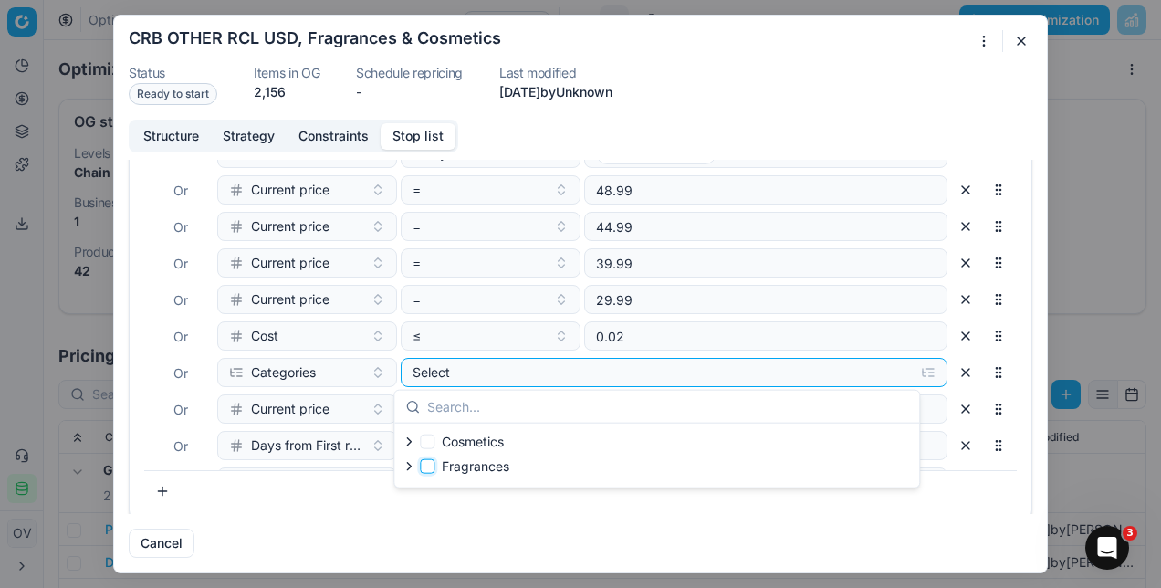
click at [427, 464] on input "Fragrances" at bounding box center [427, 466] width 15 height 15
checkbox input "true"
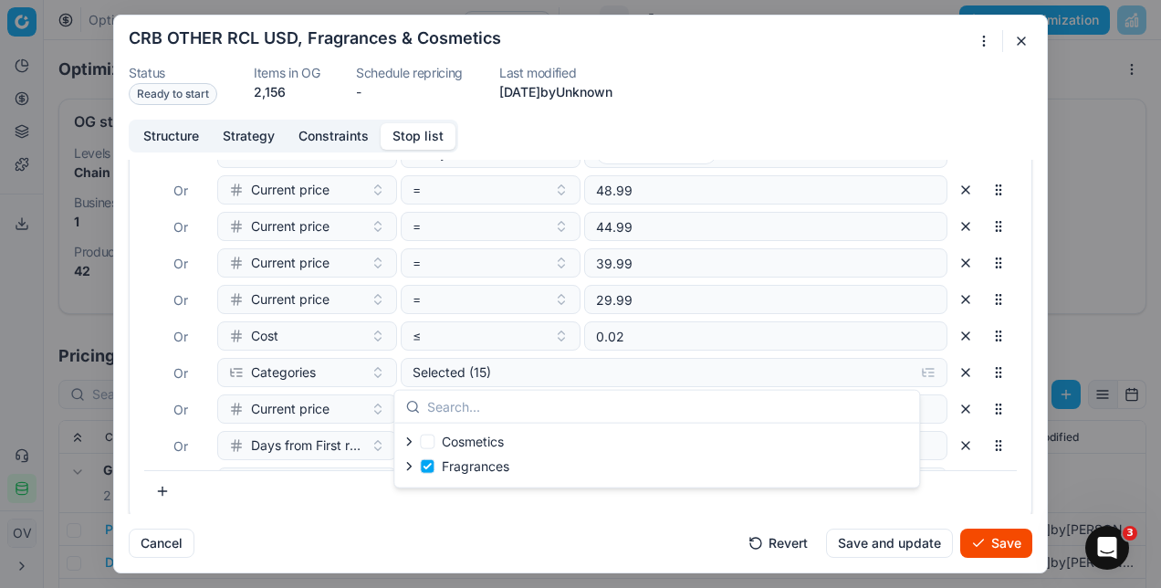
click at [467, 538] on div "Cancel Revert Save and update Save" at bounding box center [580, 536] width 903 height 44
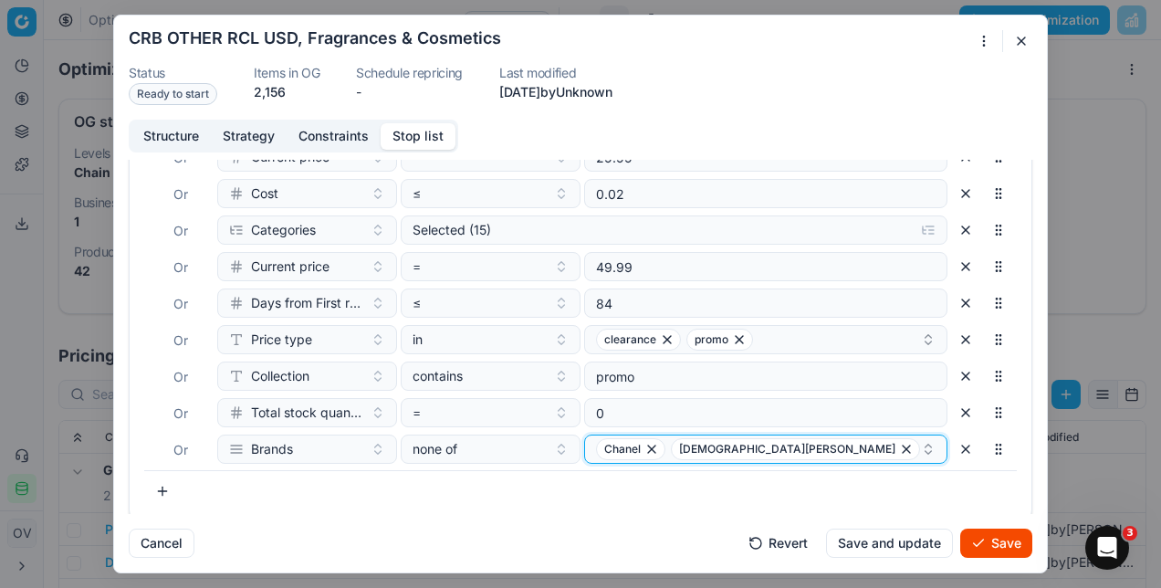
drag, startPoint x: 785, startPoint y: 450, endPoint x: 622, endPoint y: 449, distance: 162.4
click at [622, 449] on div "Chanel Christian Dior" at bounding box center [758, 449] width 325 height 22
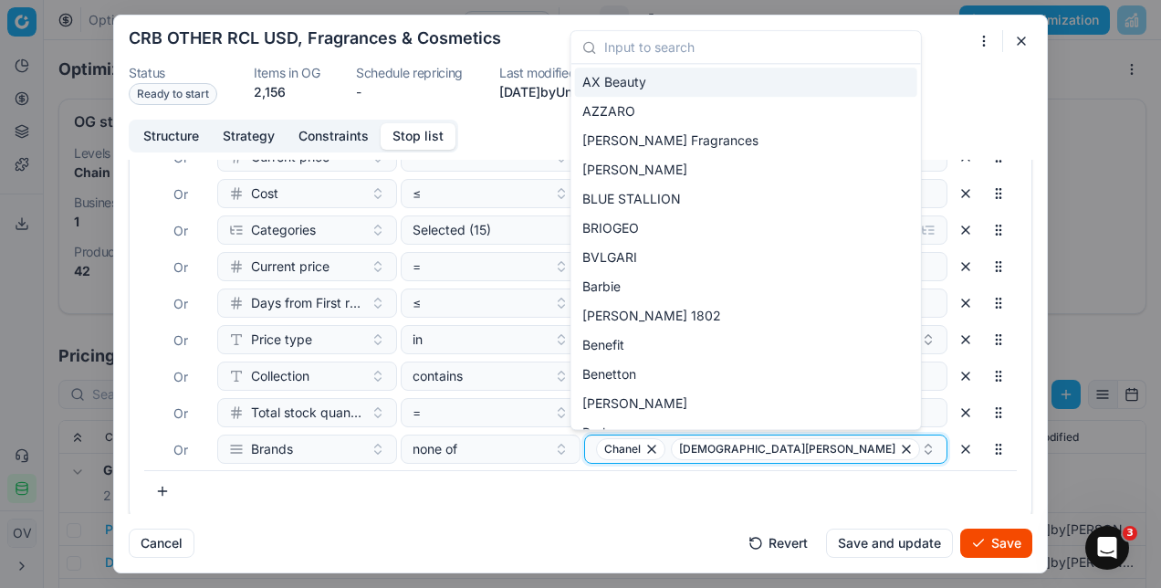
click at [644, 452] on icon "button" at bounding box center [651, 449] width 15 height 15
click at [824, 447] on icon "button" at bounding box center [831, 449] width 15 height 15
click at [672, 447] on button "Select a value" at bounding box center [765, 448] width 363 height 29
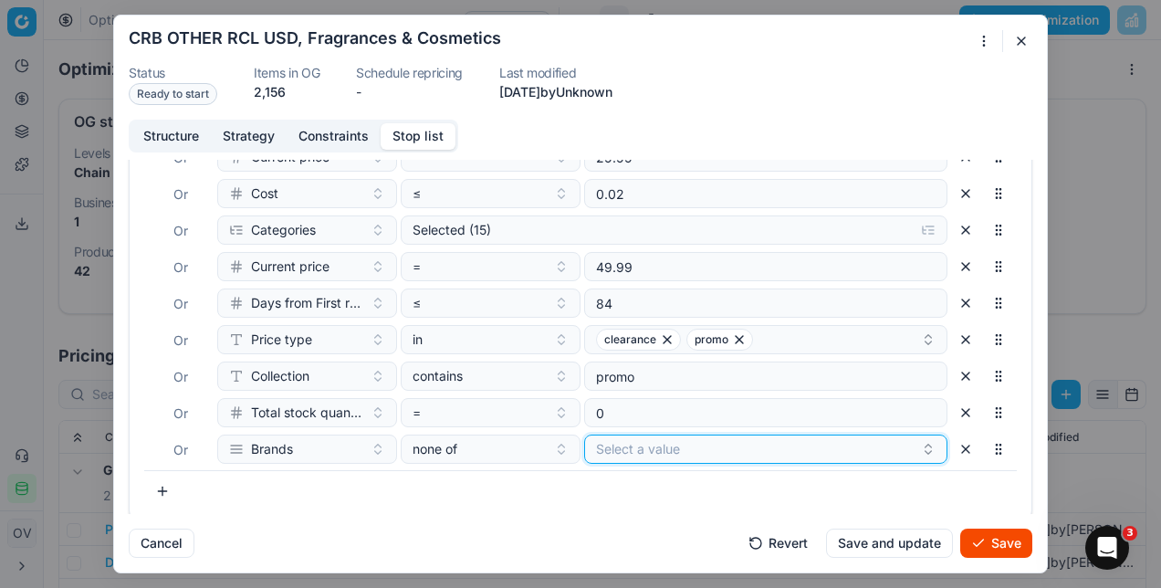
click at [692, 448] on button "Select a value" at bounding box center [765, 448] width 363 height 29
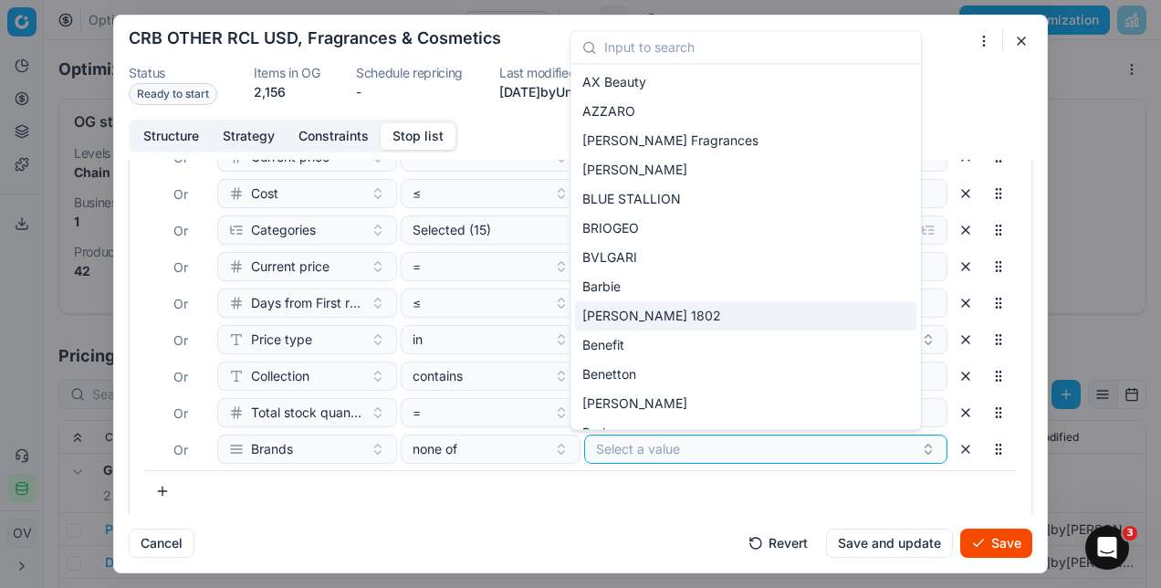
click at [673, 312] on div "[PERSON_NAME] 1802" at bounding box center [746, 315] width 342 height 29
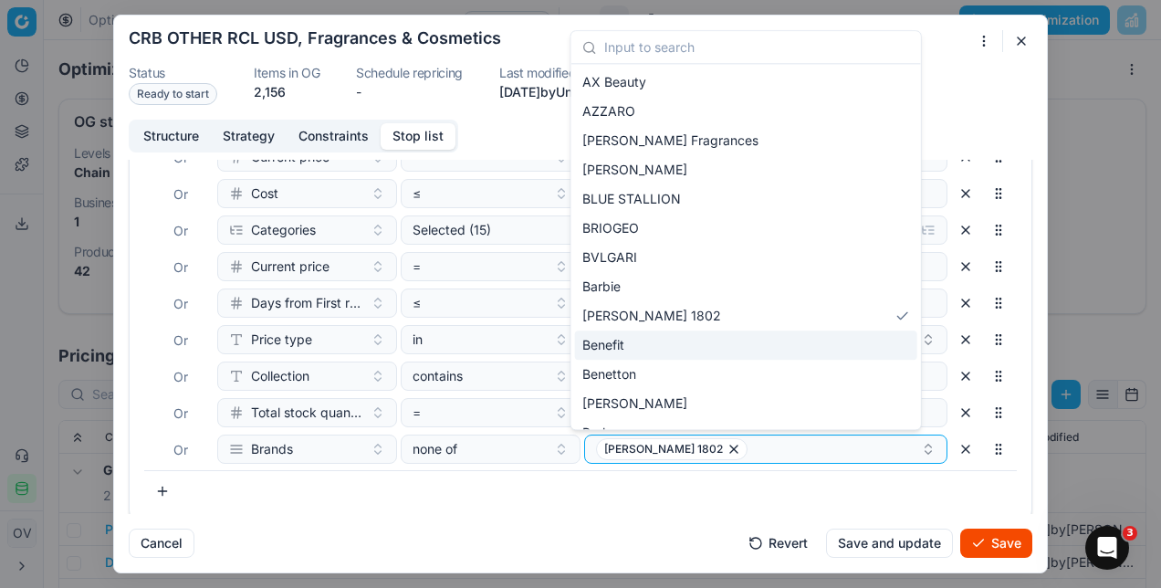
click at [692, 335] on div "Benefit" at bounding box center [746, 344] width 342 height 29
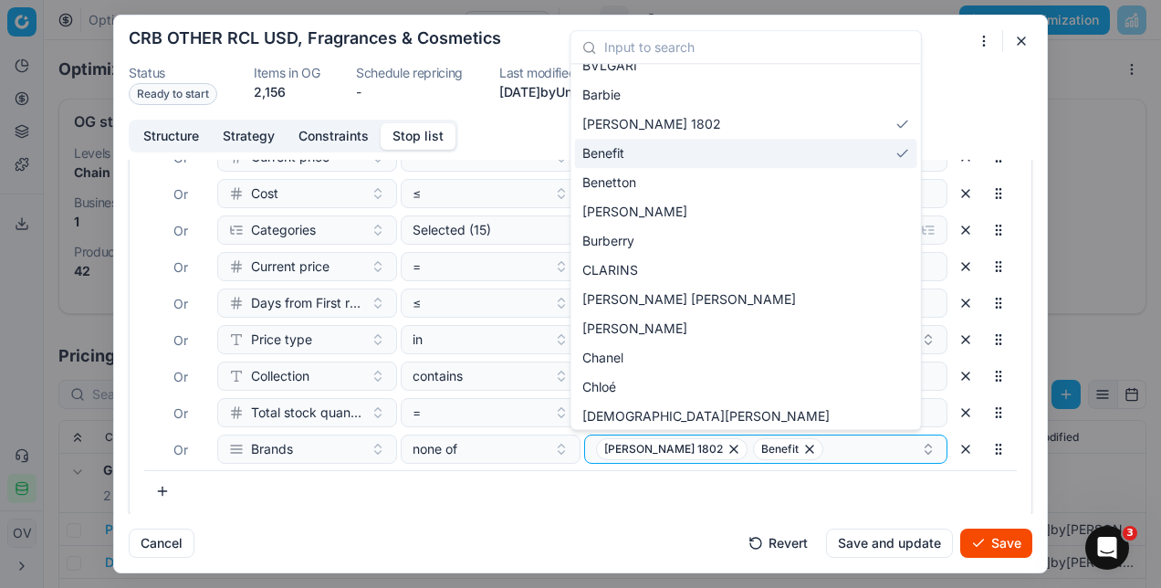
scroll to position [201, 0]
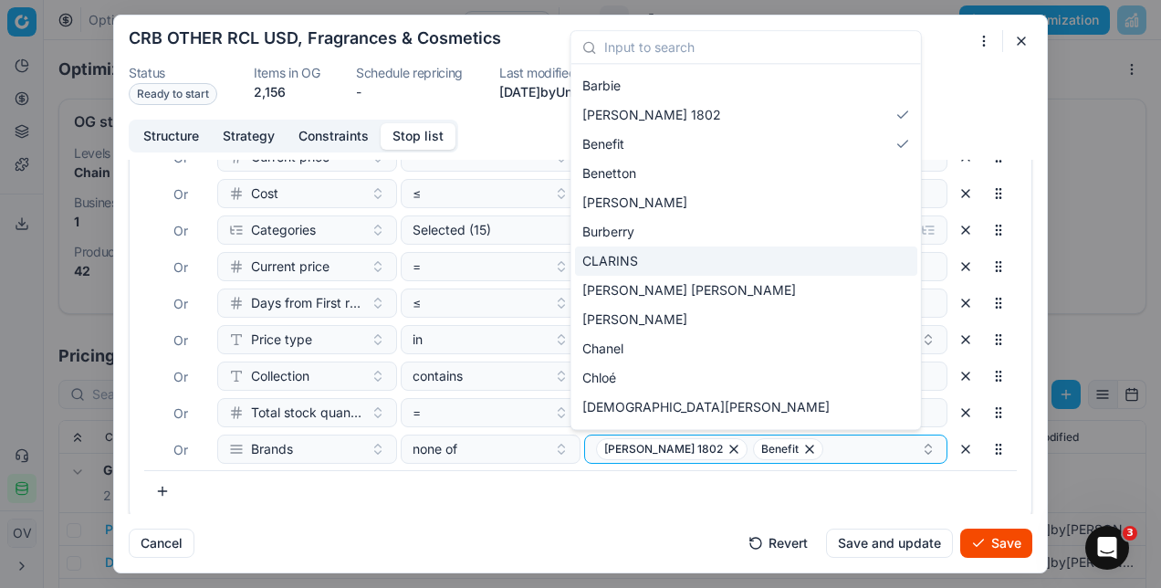
click at [663, 261] on div "CLARINS" at bounding box center [746, 260] width 342 height 29
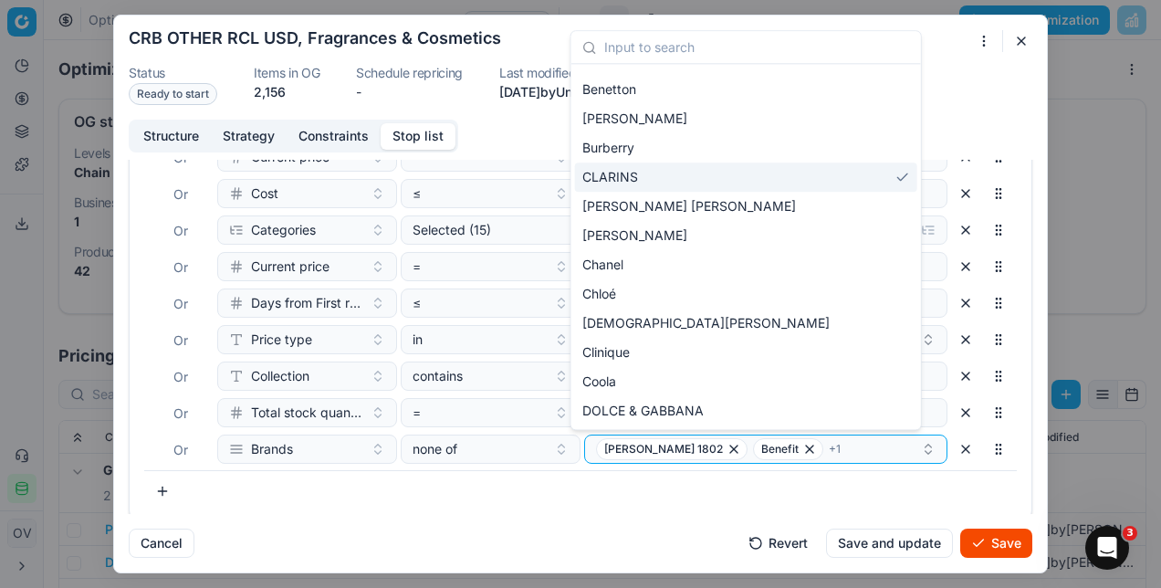
scroll to position [309, 0]
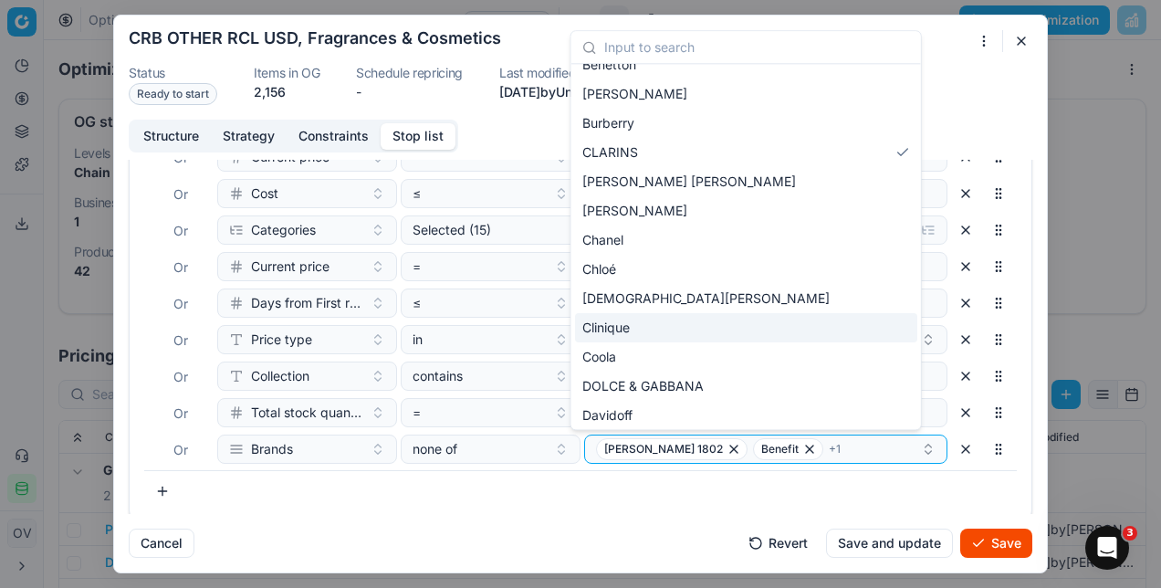
click at [626, 333] on span "Clinique" at bounding box center [605, 327] width 47 height 18
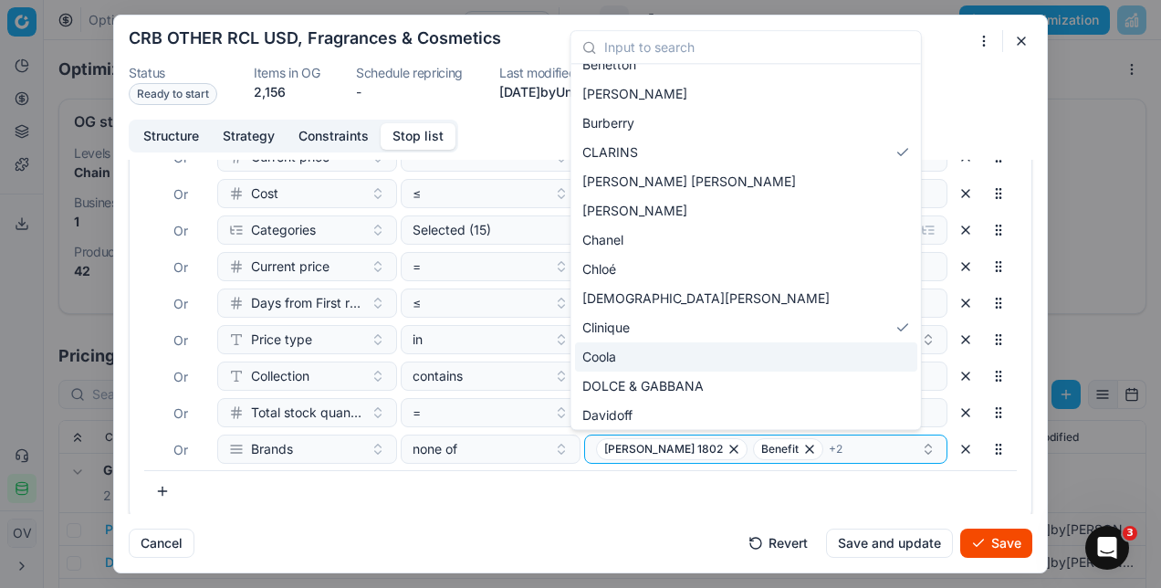
click at [610, 353] on span "Coola" at bounding box center [599, 357] width 34 height 18
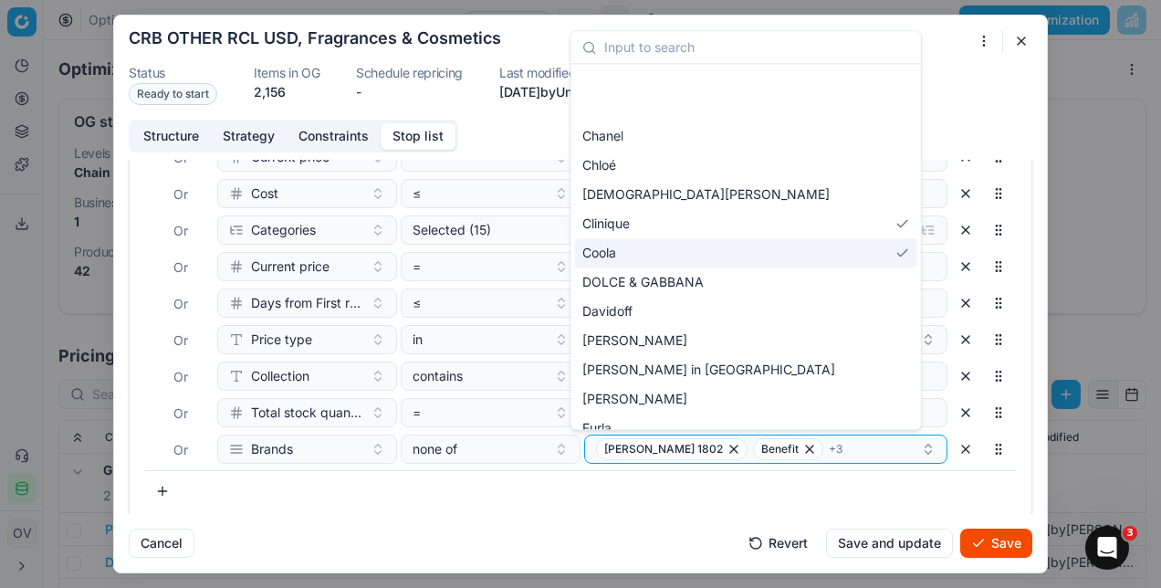
scroll to position [496, 0]
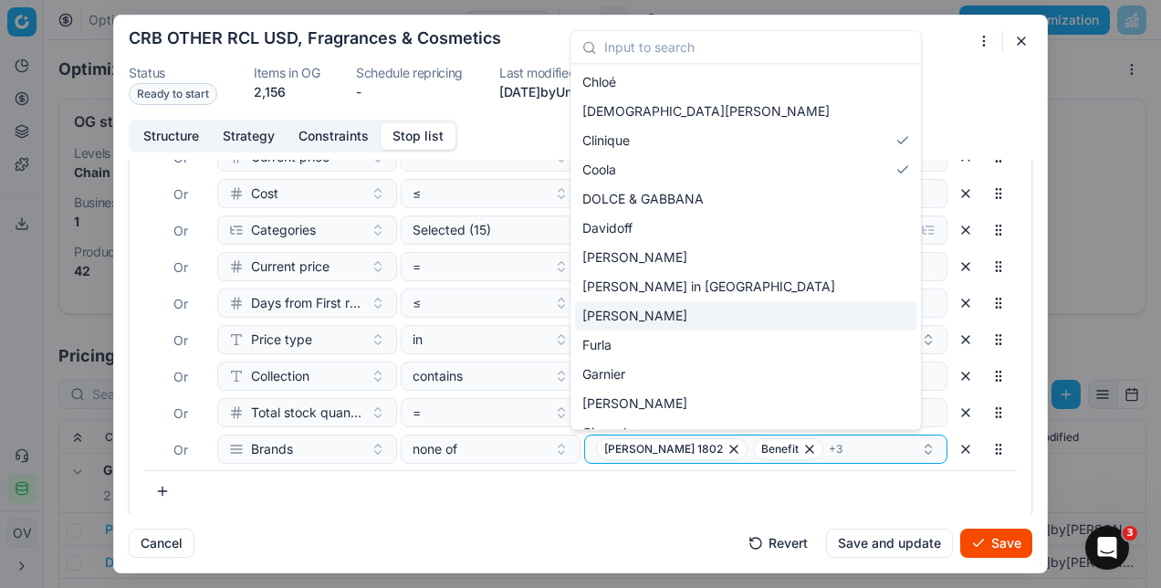
click at [642, 321] on span "[PERSON_NAME]" at bounding box center [634, 316] width 105 height 18
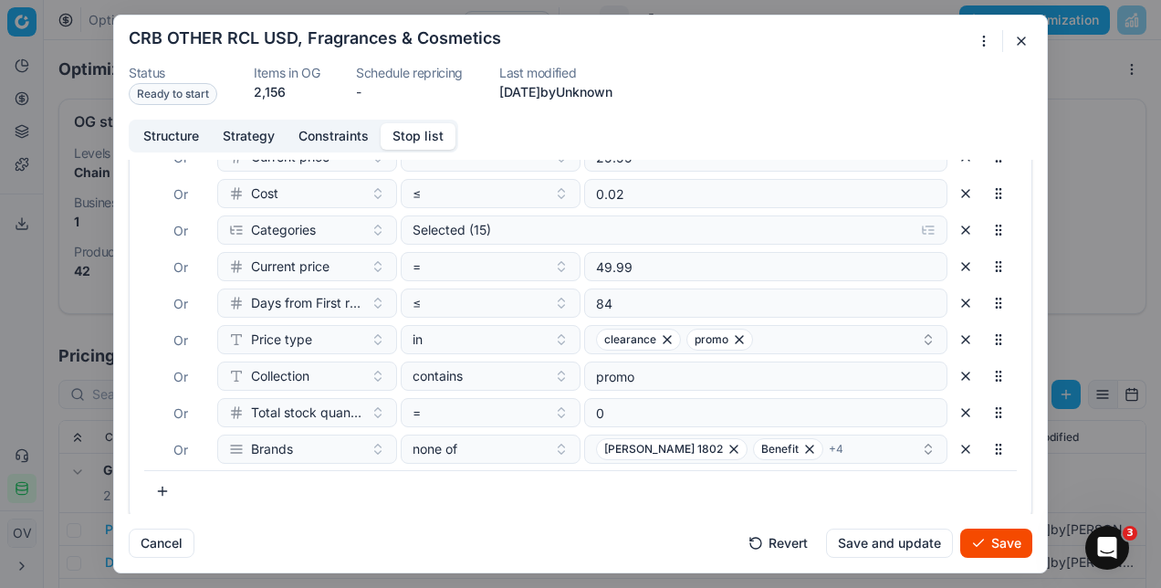
click at [569, 515] on div "Cancel Revert Save and update Save" at bounding box center [580, 536] width 903 height 44
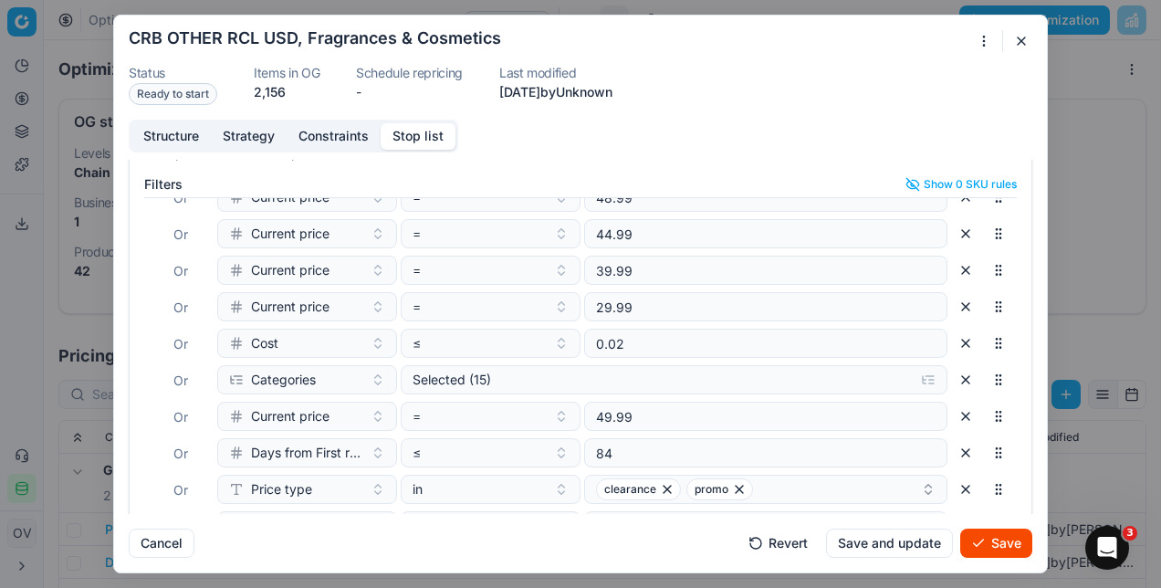
scroll to position [170, 0]
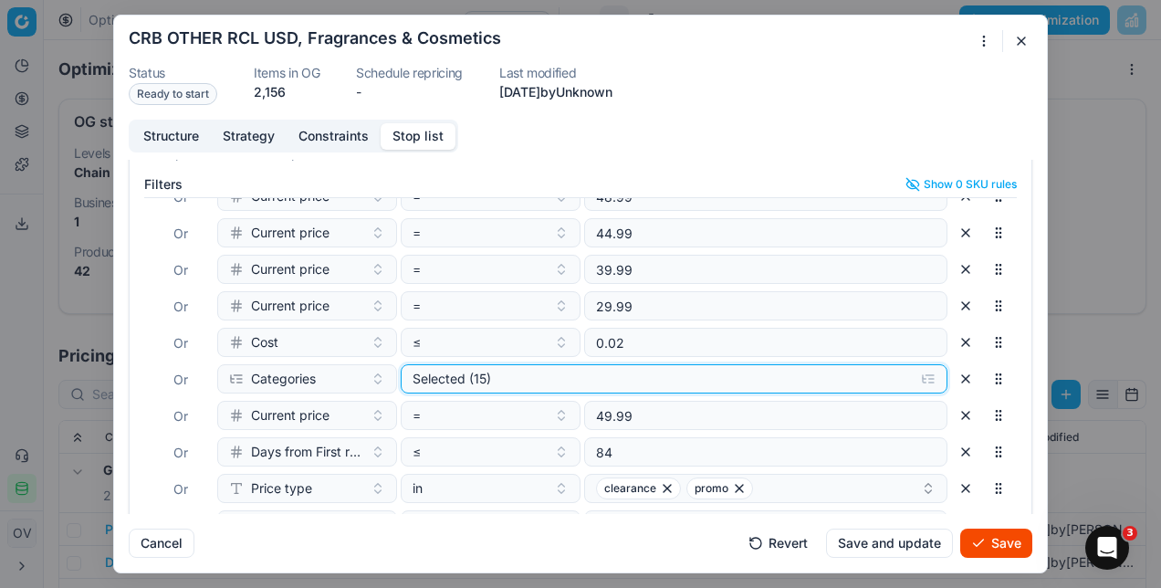
click at [460, 385] on div "Selected (15)" at bounding box center [659, 379] width 494 height 18
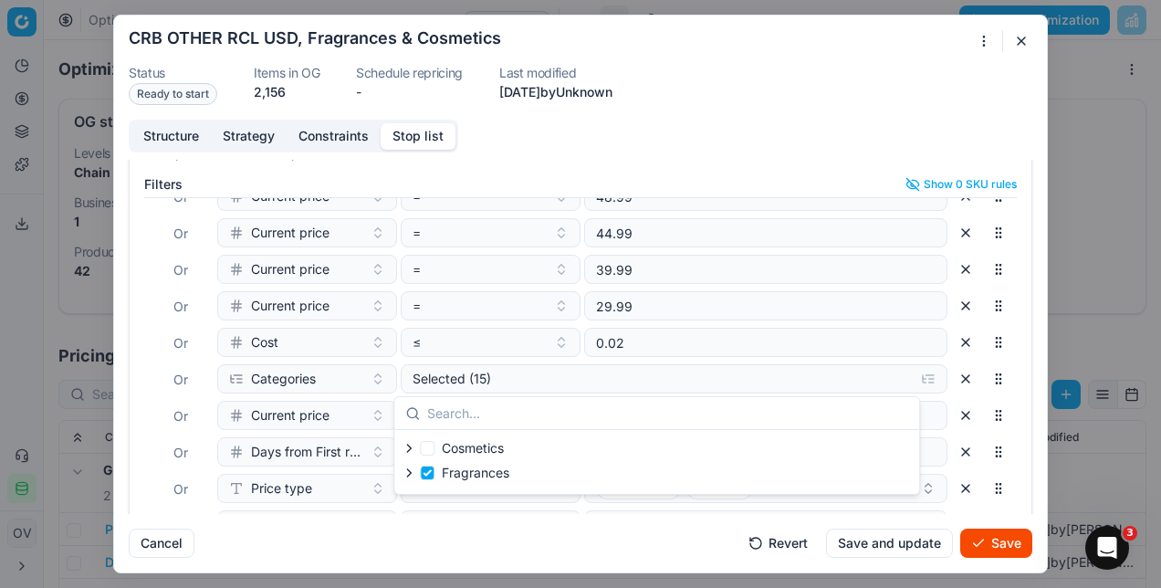
click at [1007, 542] on button "Save" at bounding box center [996, 542] width 72 height 29
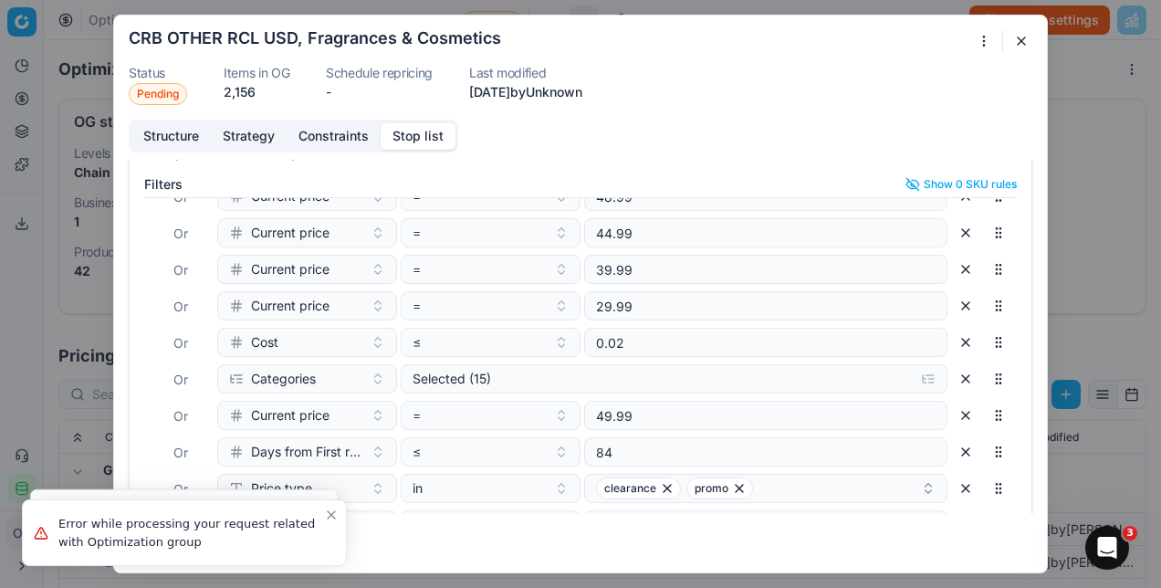
click at [1028, 37] on button "button" at bounding box center [1021, 41] width 22 height 22
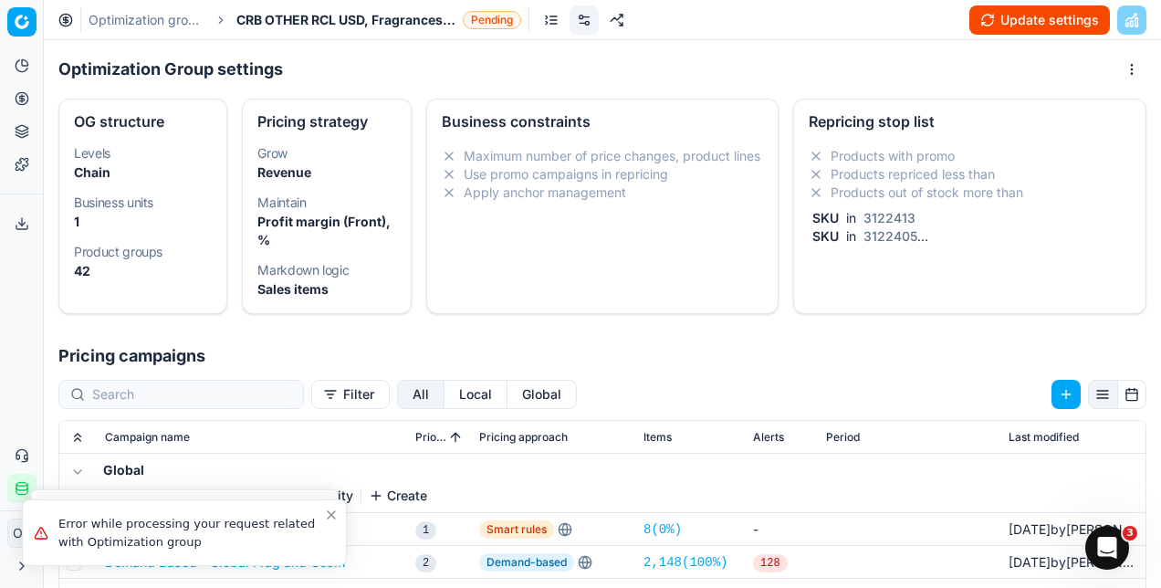
click at [1057, 6] on button "Update settings" at bounding box center [1039, 19] width 141 height 29
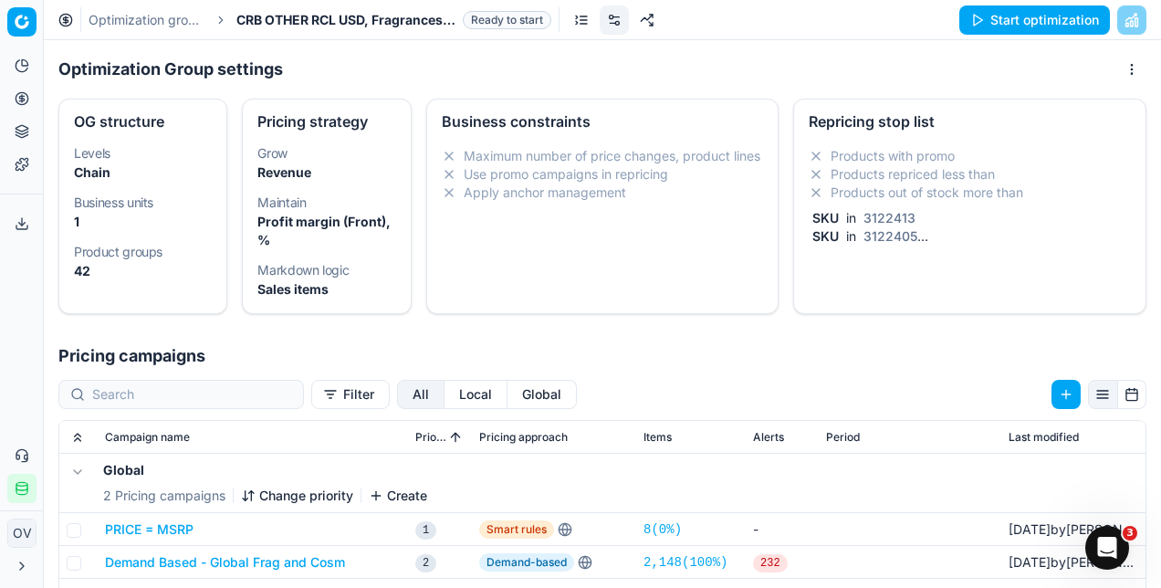
click at [1006, 5] on button "Start optimization" at bounding box center [1034, 19] width 151 height 29
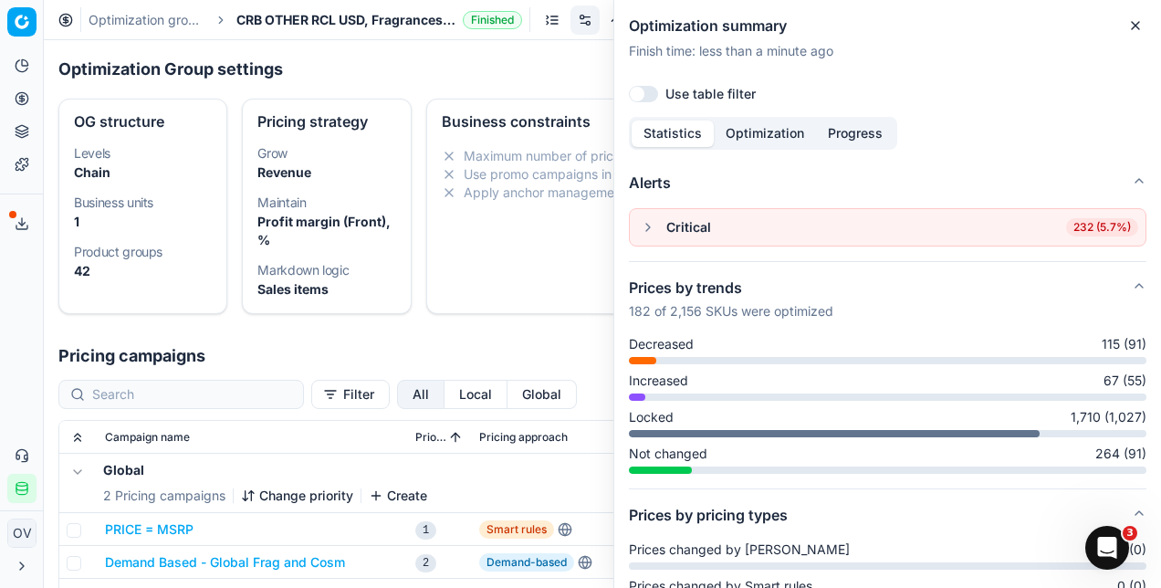
click at [448, 45] on div "Optimization Group settings OG structure Levels Chain Business units 1 Product …" at bounding box center [602, 314] width 1117 height 548
click at [1131, 27] on icon "button" at bounding box center [1135, 25] width 15 height 15
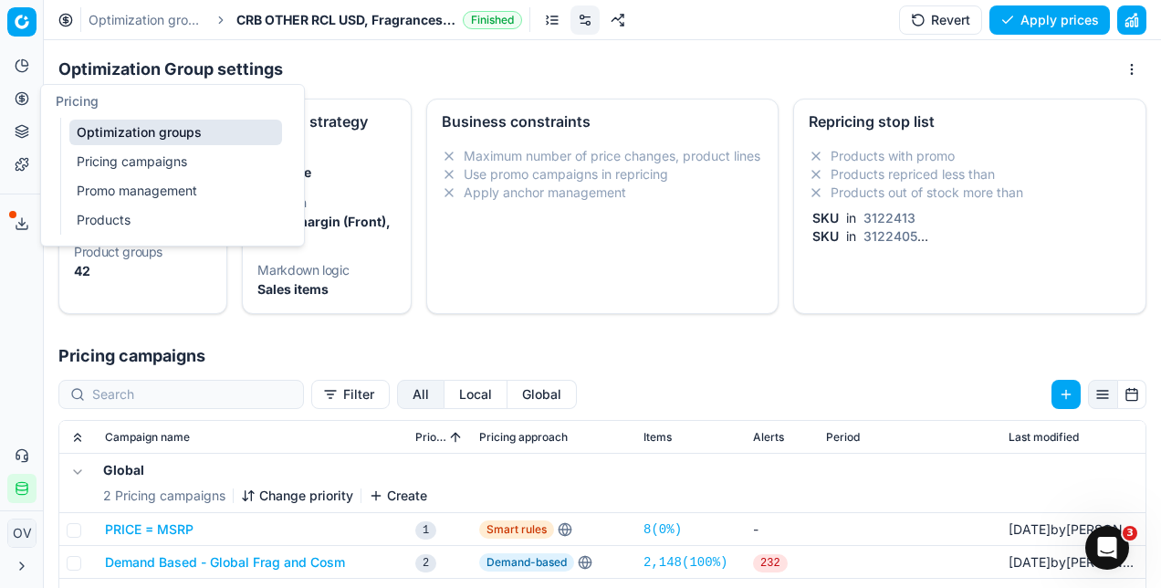
click at [130, 221] on link "Products" at bounding box center [175, 220] width 213 height 26
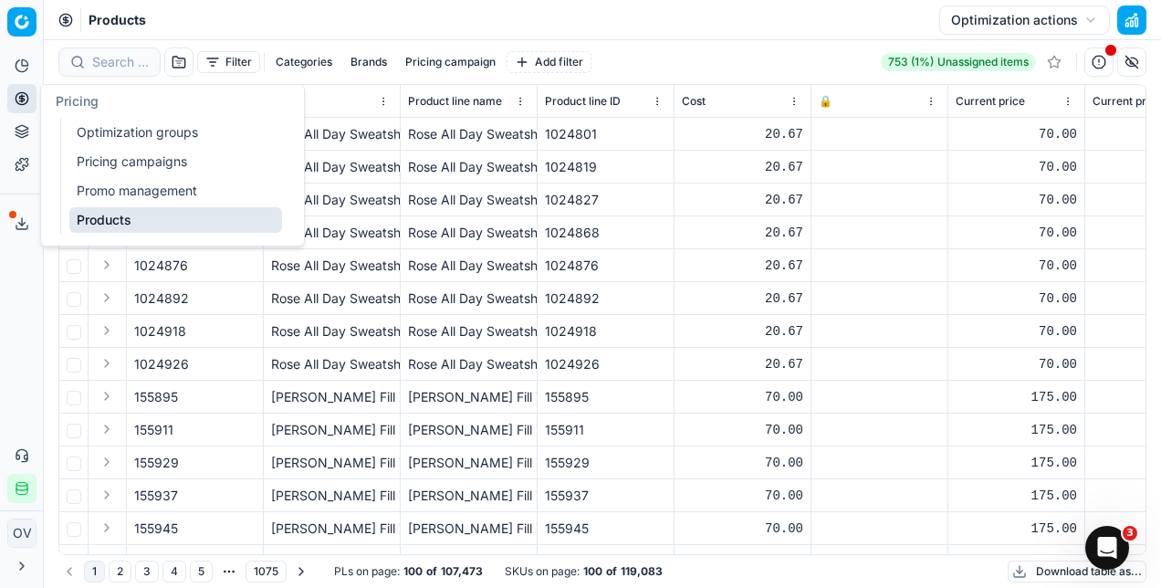
click at [117, 141] on link "Optimization groups" at bounding box center [175, 133] width 213 height 26
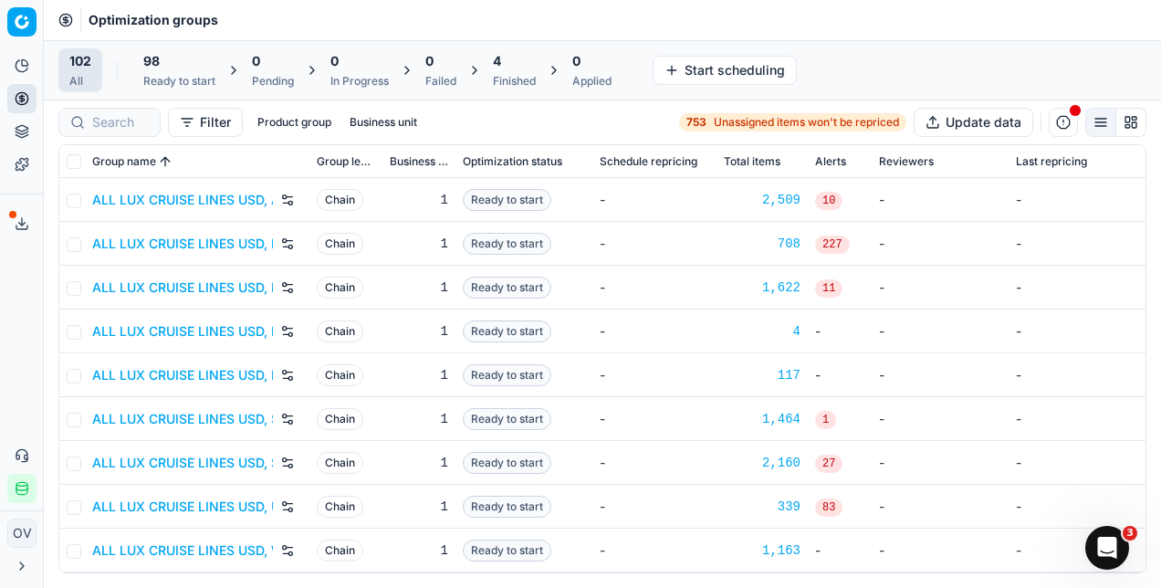
click at [529, 60] on div "4" at bounding box center [514, 61] width 43 height 18
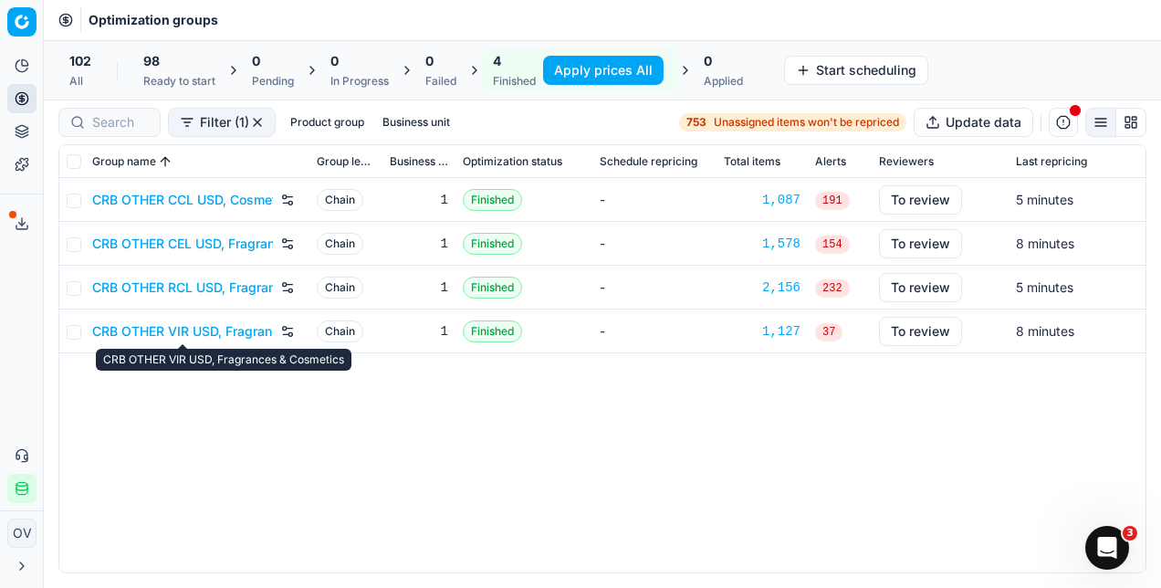
click at [203, 334] on link "CRB OTHER VIR USD, Fragrances & Cosmetics" at bounding box center [182, 331] width 181 height 18
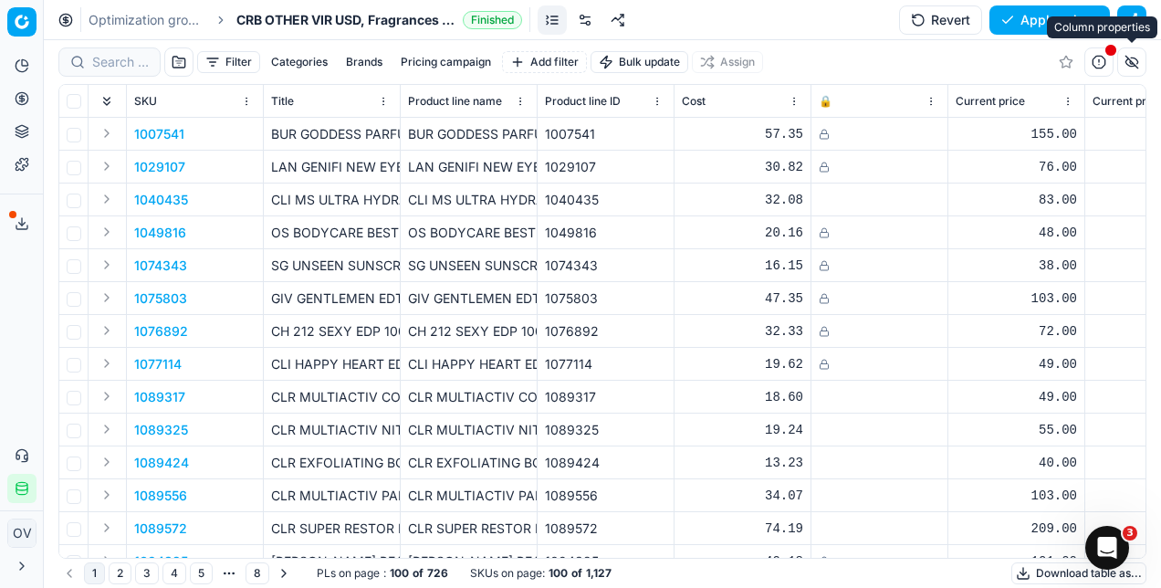
click at [1132, 60] on button "button" at bounding box center [1131, 61] width 29 height 29
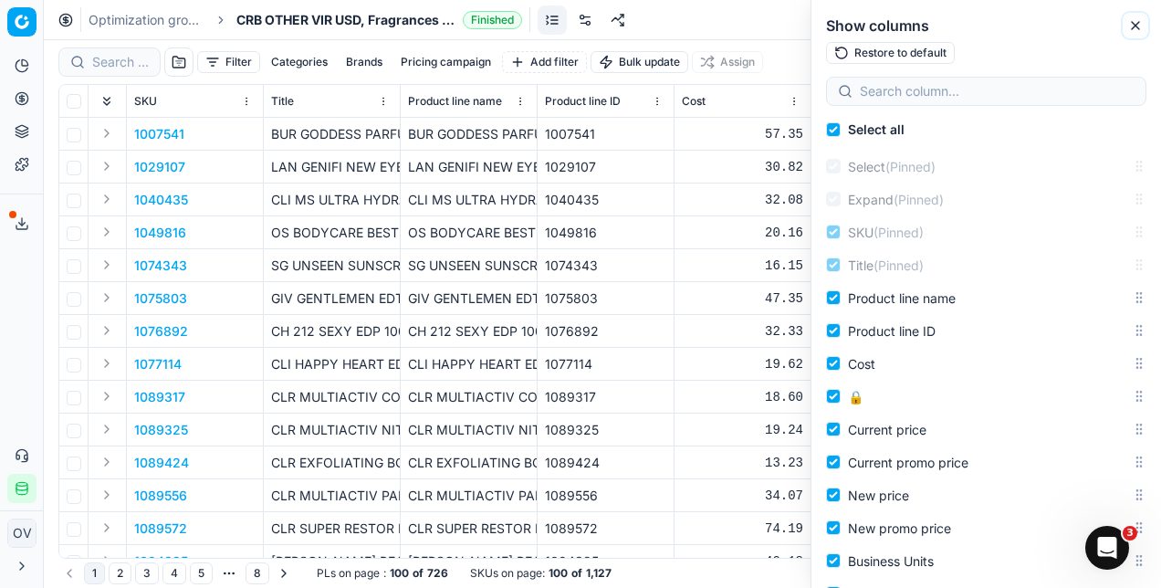
click at [1133, 26] on icon "button" at bounding box center [1135, 25] width 15 height 15
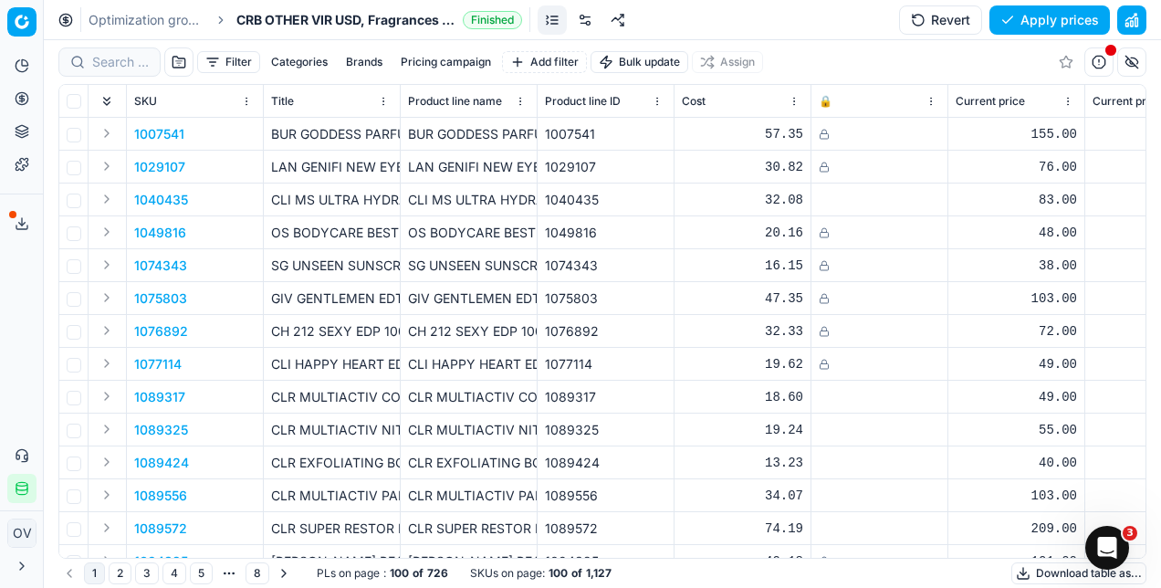
click at [1097, 67] on button "button" at bounding box center [1098, 61] width 29 height 29
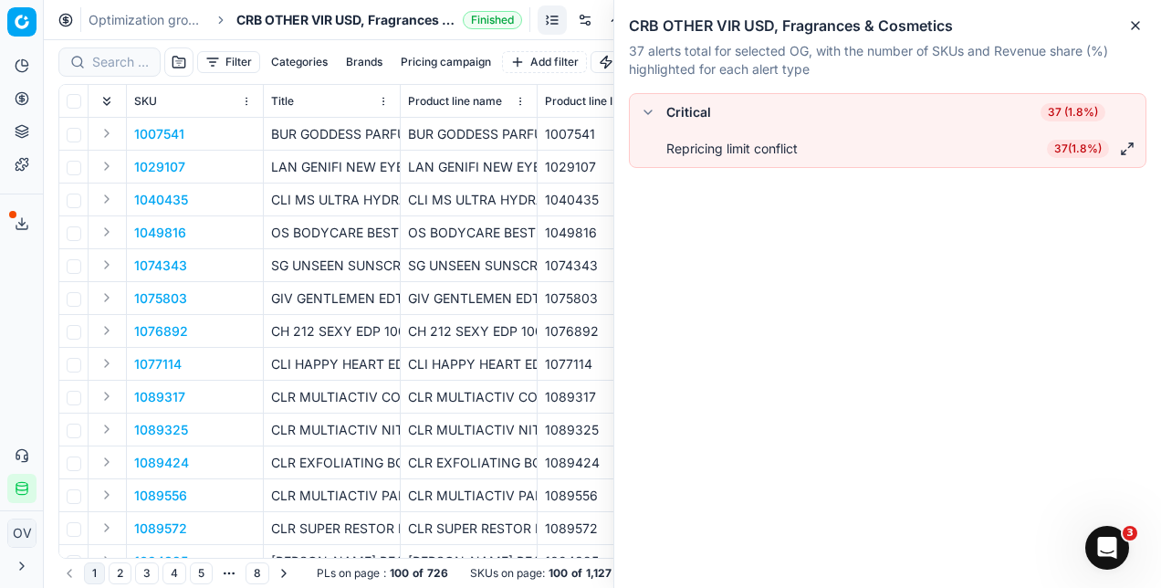
click at [1137, 150] on button "button" at bounding box center [1127, 149] width 22 height 22
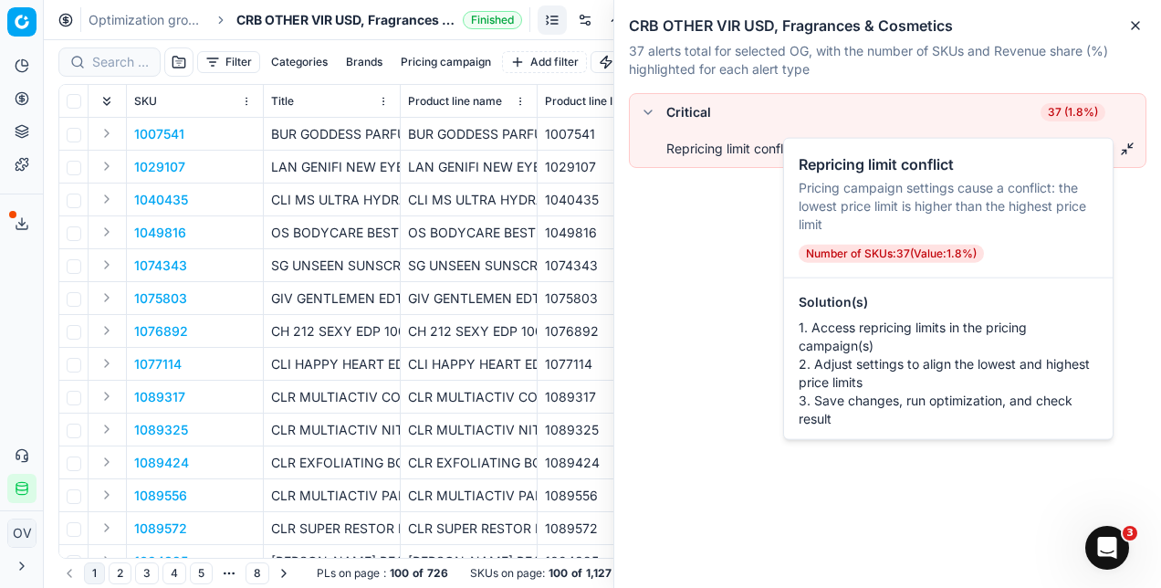
click at [705, 232] on div "Critical 37 (1.8%) Repricing limit conflict 37 ( 1.8% )" at bounding box center [887, 167] width 517 height 148
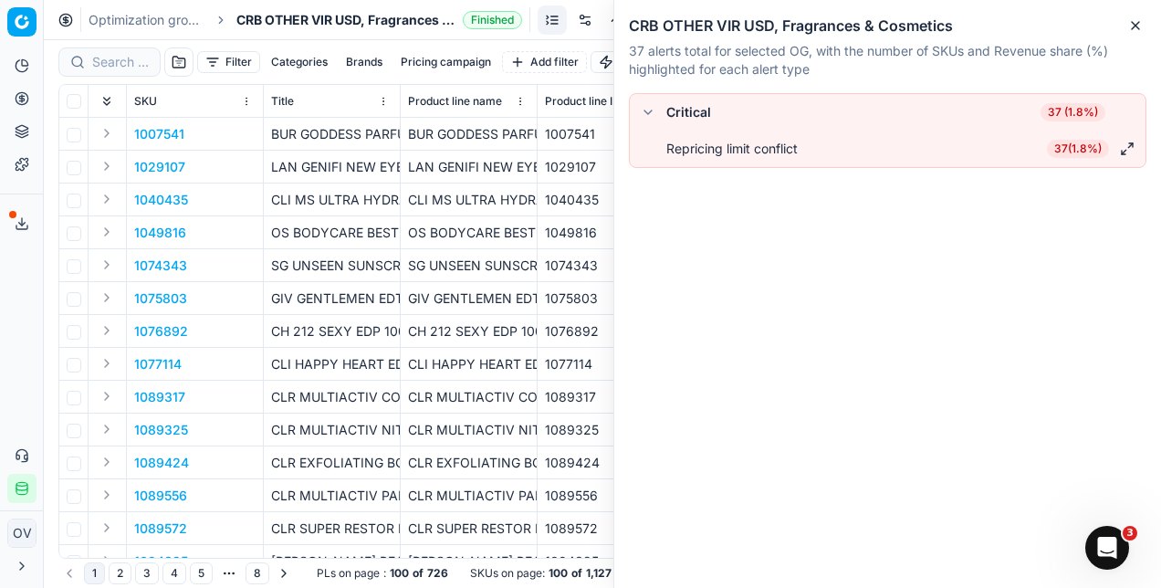
click at [642, 111] on button "button" at bounding box center [648, 112] width 22 height 22
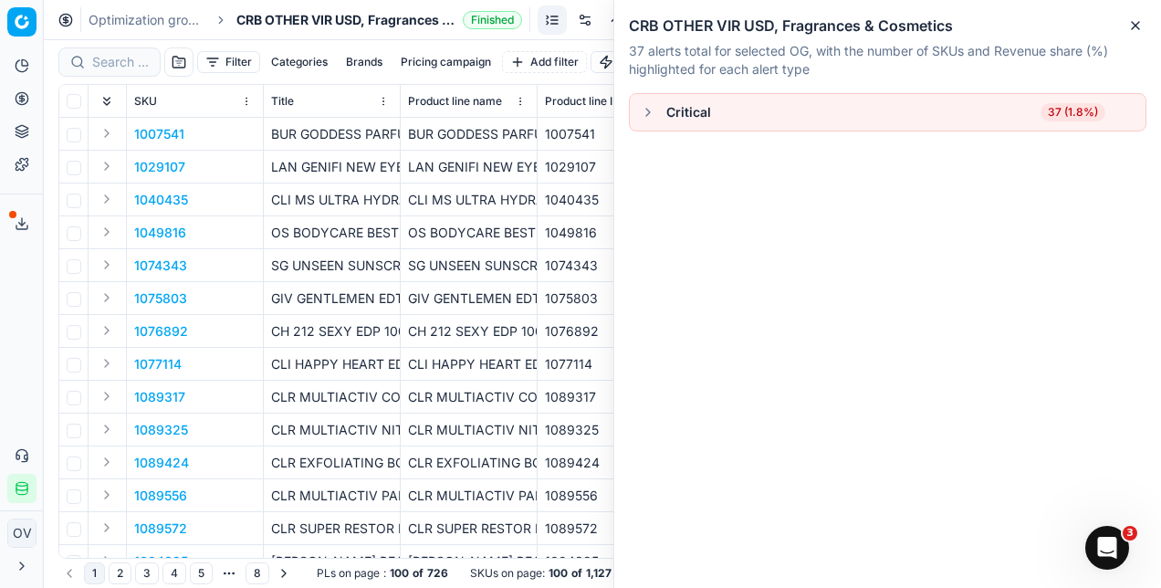
click at [642, 111] on button "button" at bounding box center [648, 112] width 22 height 22
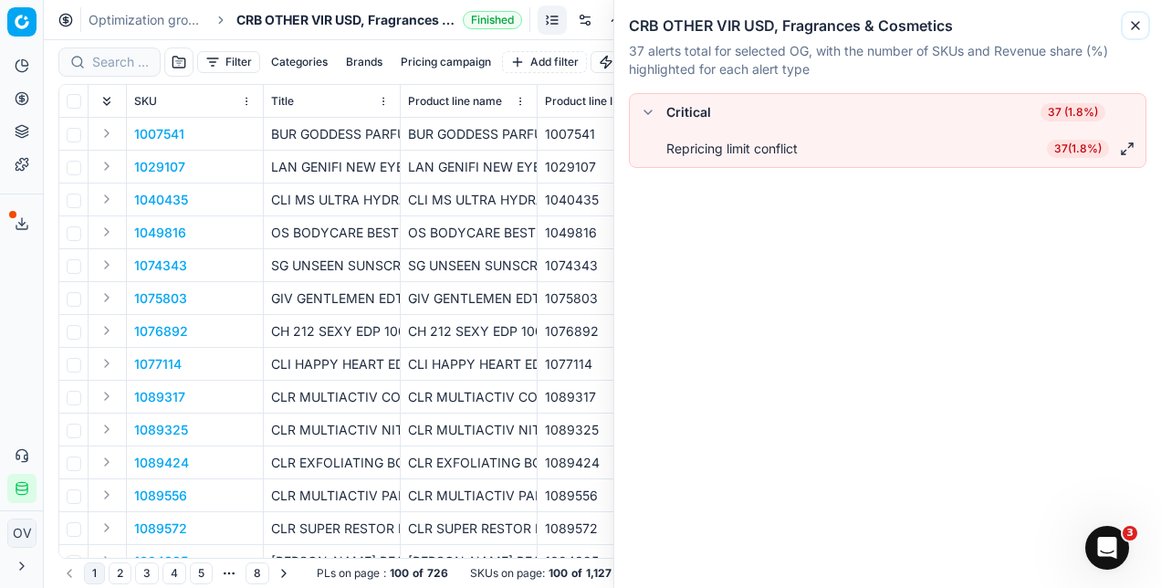
click at [1131, 34] on button "Close" at bounding box center [1135, 26] width 22 height 22
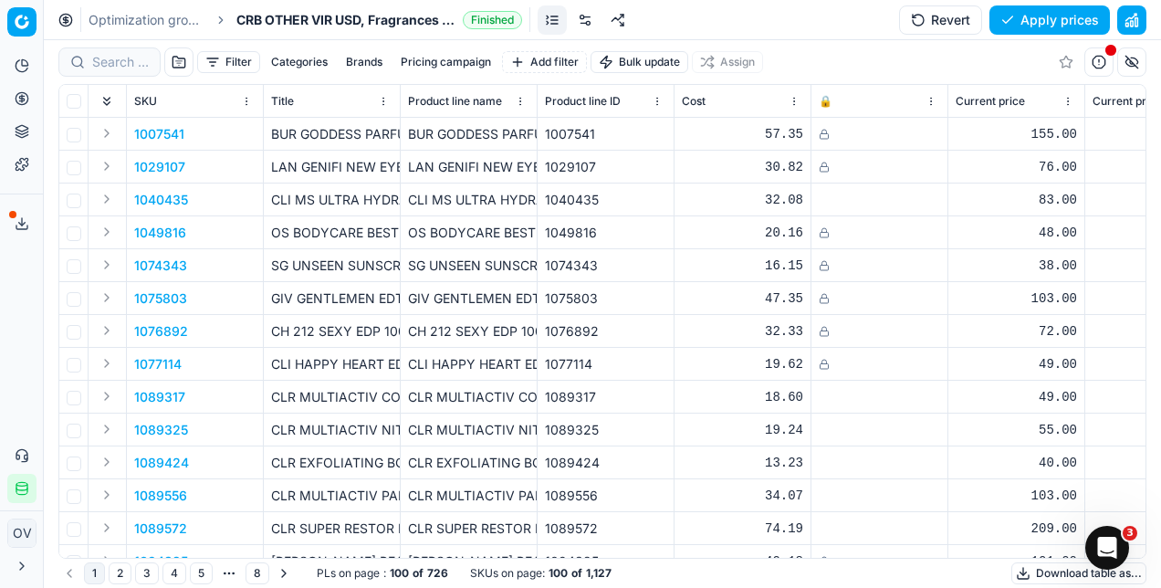
click at [1137, 18] on button "button" at bounding box center [1131, 19] width 29 height 29
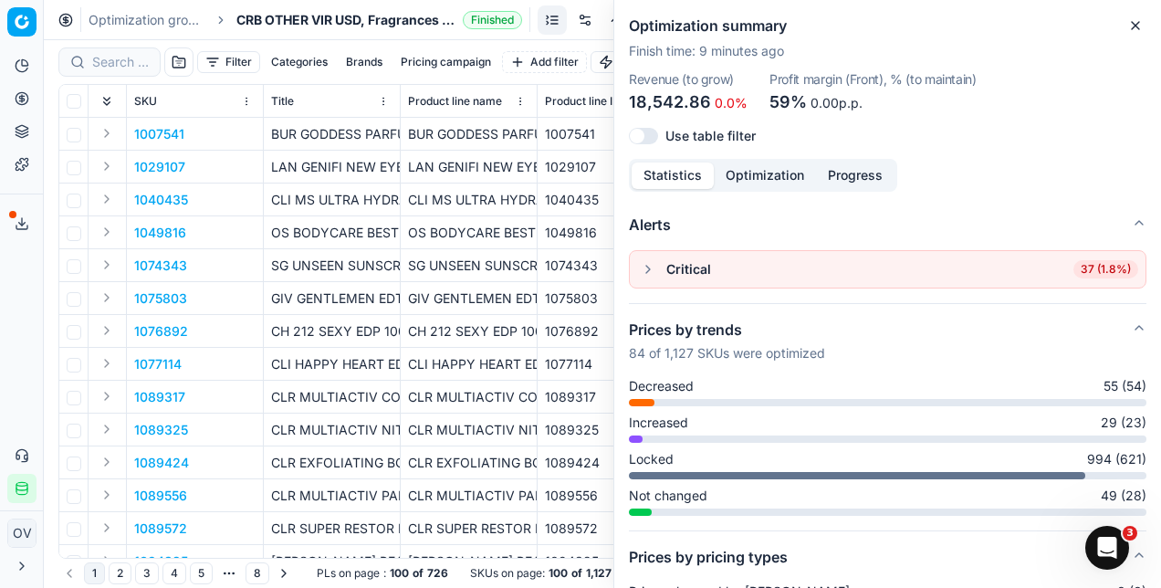
click at [1137, 27] on icon "button" at bounding box center [1135, 25] width 7 height 7
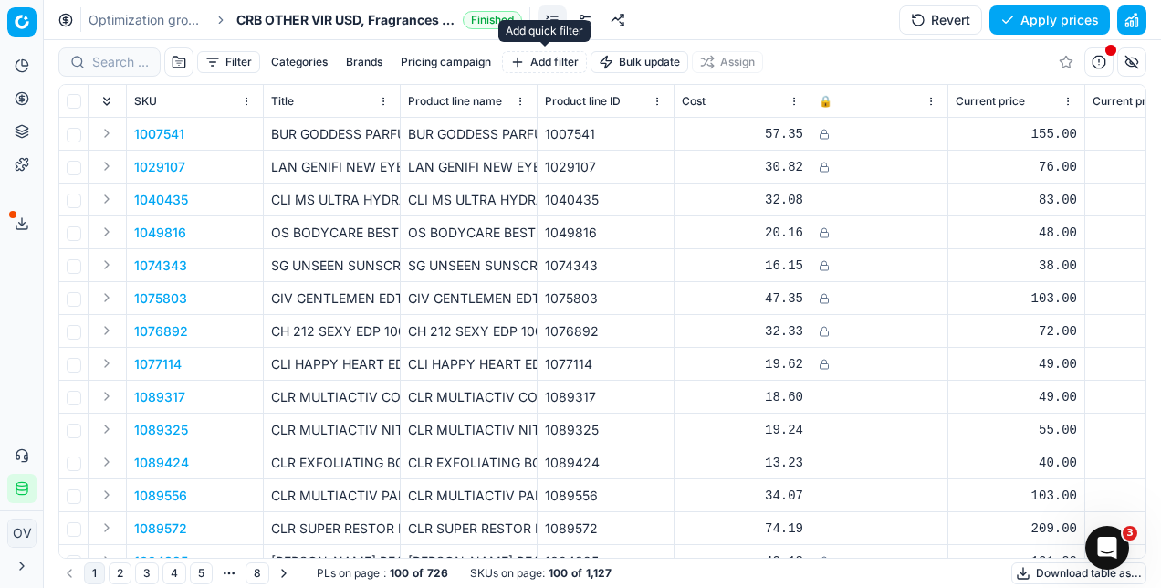
click at [217, 53] on button "Filter" at bounding box center [228, 62] width 63 height 22
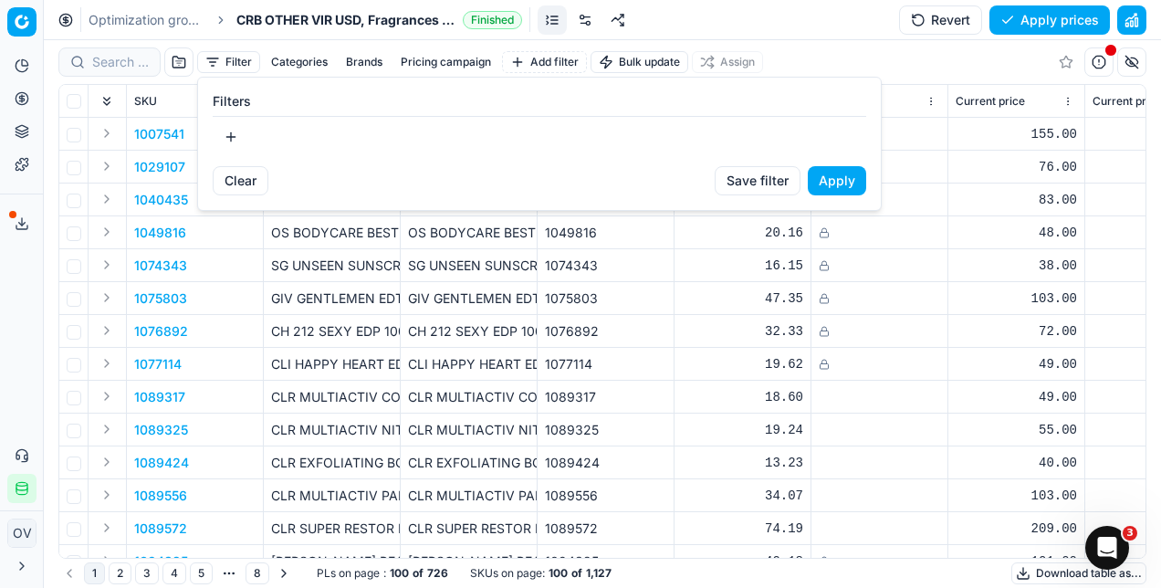
click at [239, 133] on button "button" at bounding box center [231, 136] width 37 height 29
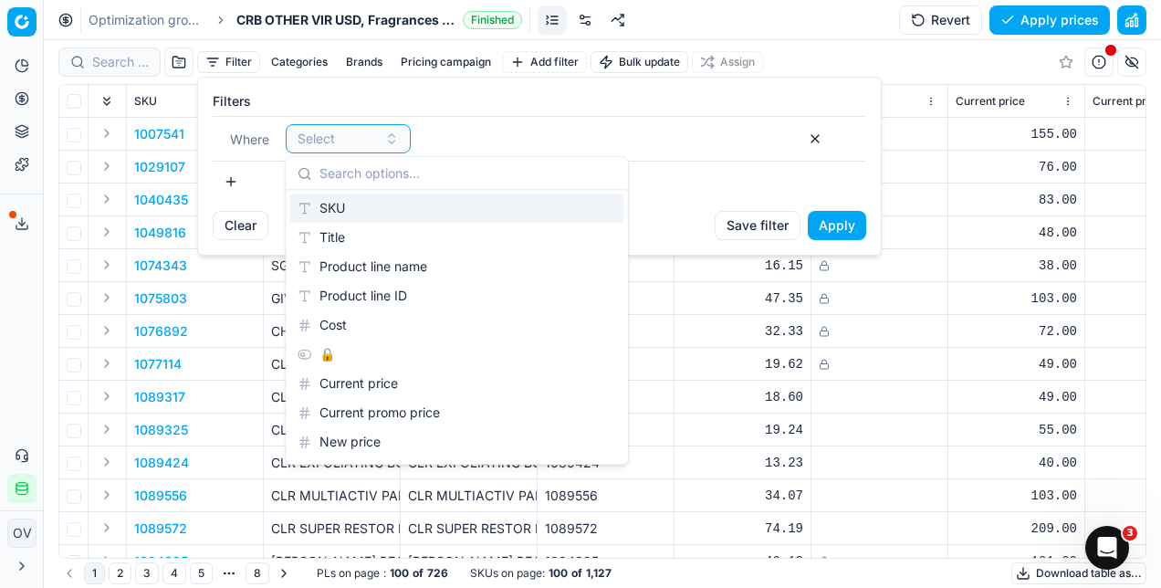
click at [557, 62] on html "Pricing platform Analytics Pricing Product portfolio Templates Export service 0…" at bounding box center [580, 294] width 1161 height 588
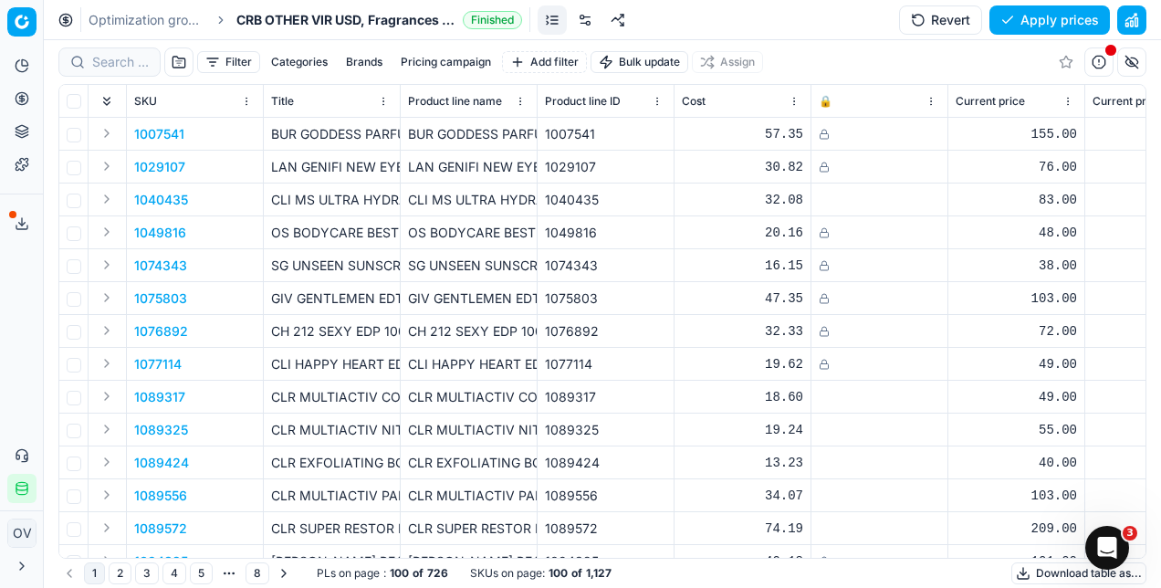
click at [557, 62] on button "Add filter" at bounding box center [544, 62] width 85 height 22
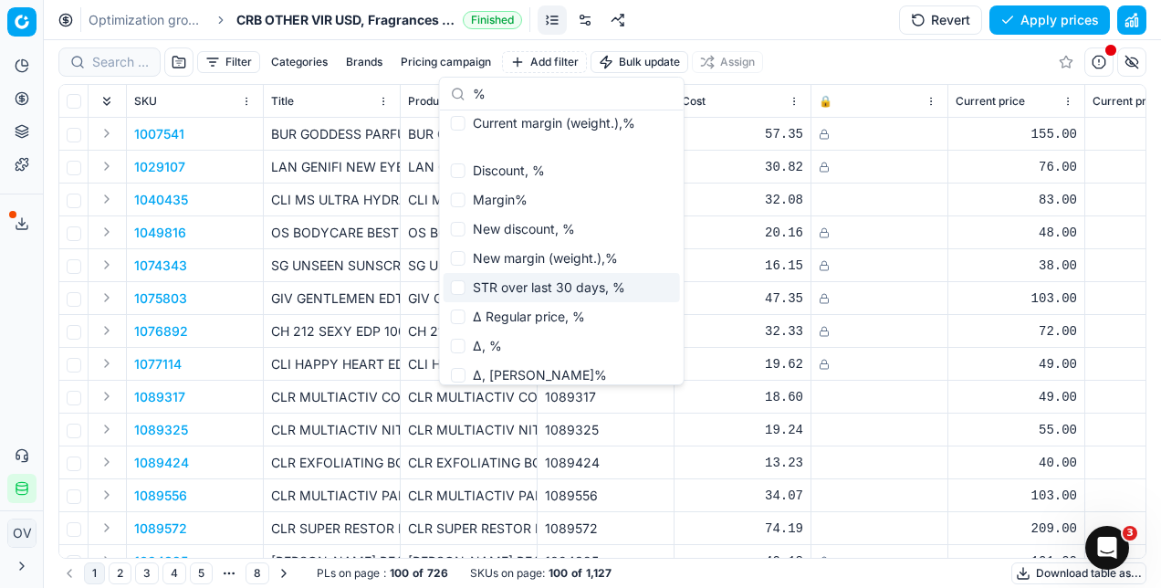
scroll to position [248, 0]
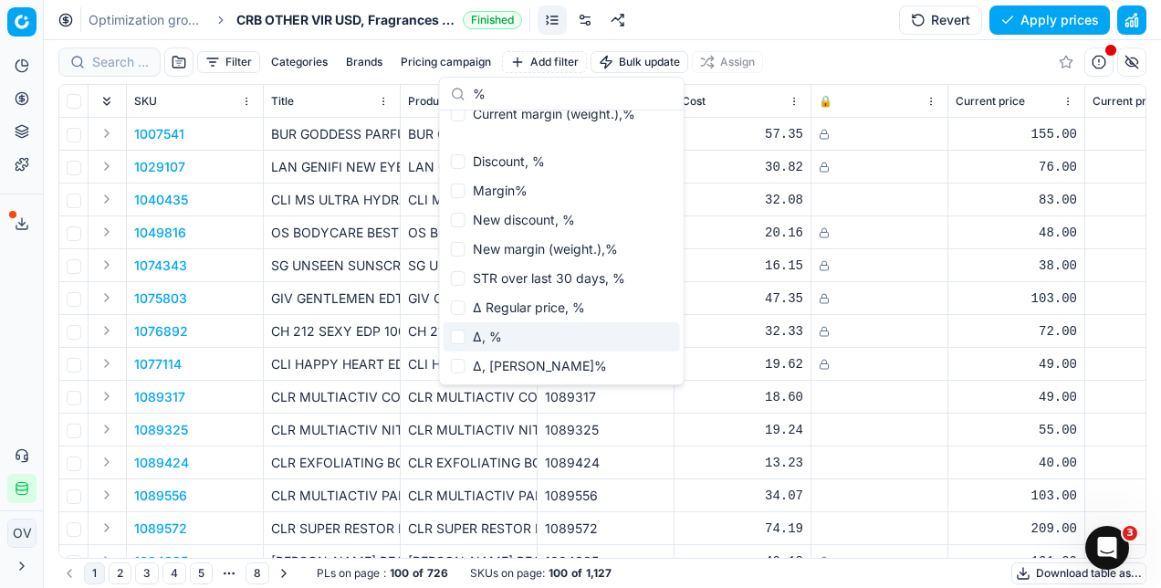
type input "%"
click at [474, 333] on div "Δ, %" at bounding box center [561, 336] width 236 height 29
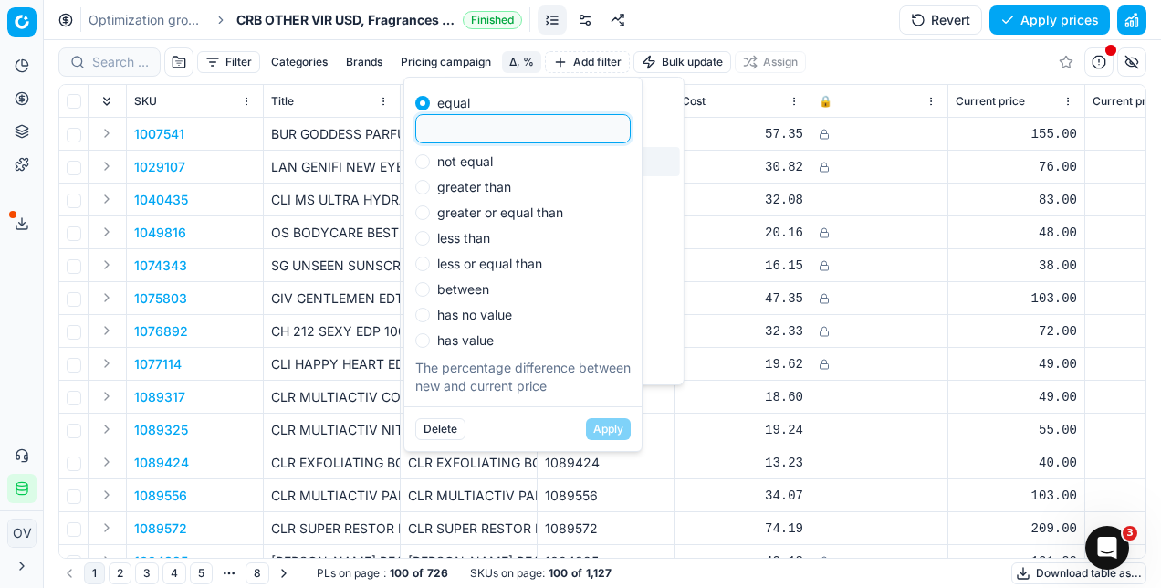
scroll to position [44, 0]
click at [429, 161] on input "not equal" at bounding box center [422, 161] width 15 height 15
radio input "true"
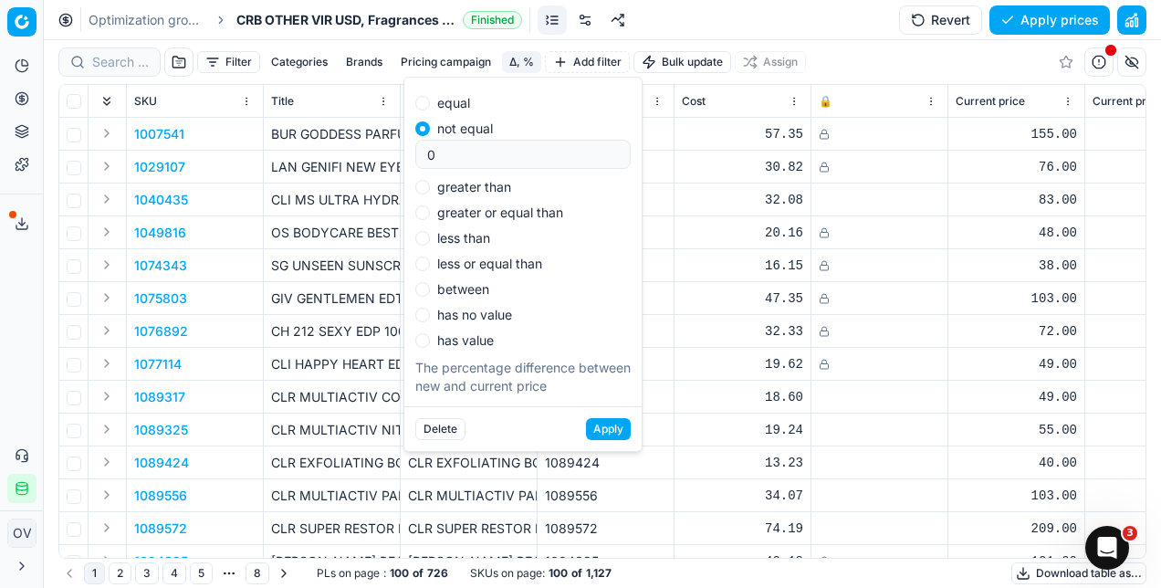
type input "0"
click at [613, 434] on button "Apply" at bounding box center [608, 429] width 45 height 22
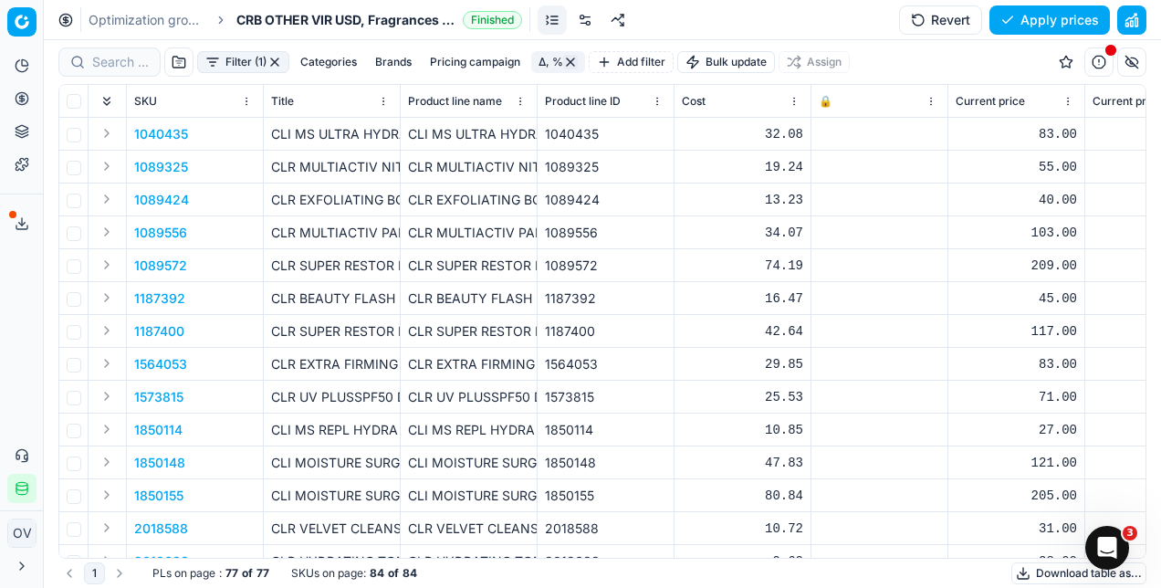
click at [1130, 30] on button "button" at bounding box center [1131, 19] width 29 height 29
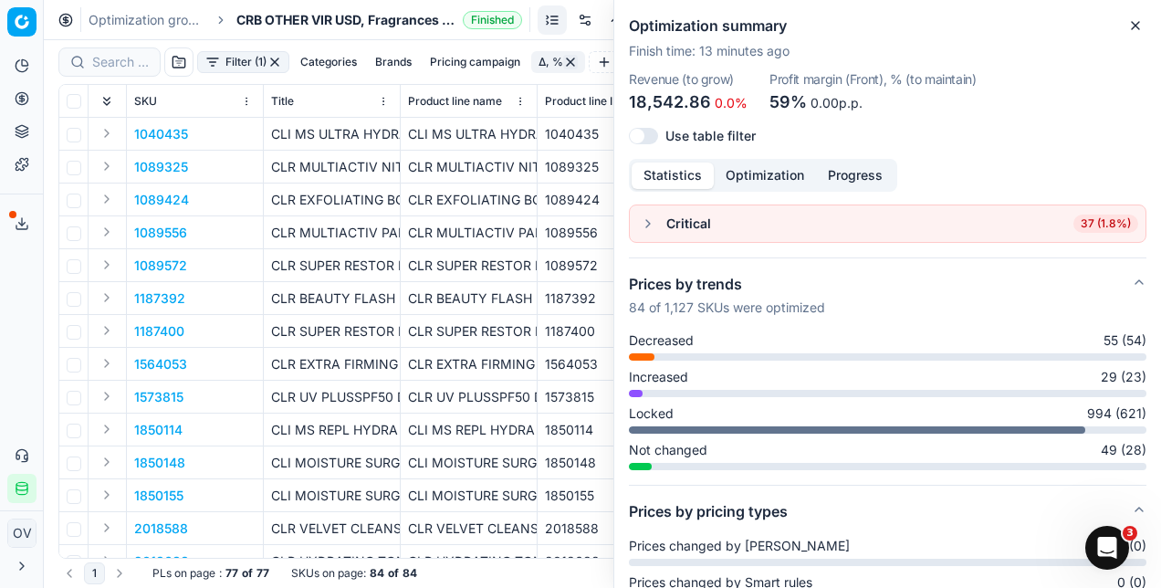
scroll to position [47, 0]
click at [1133, 18] on icon "button" at bounding box center [1135, 25] width 15 height 15
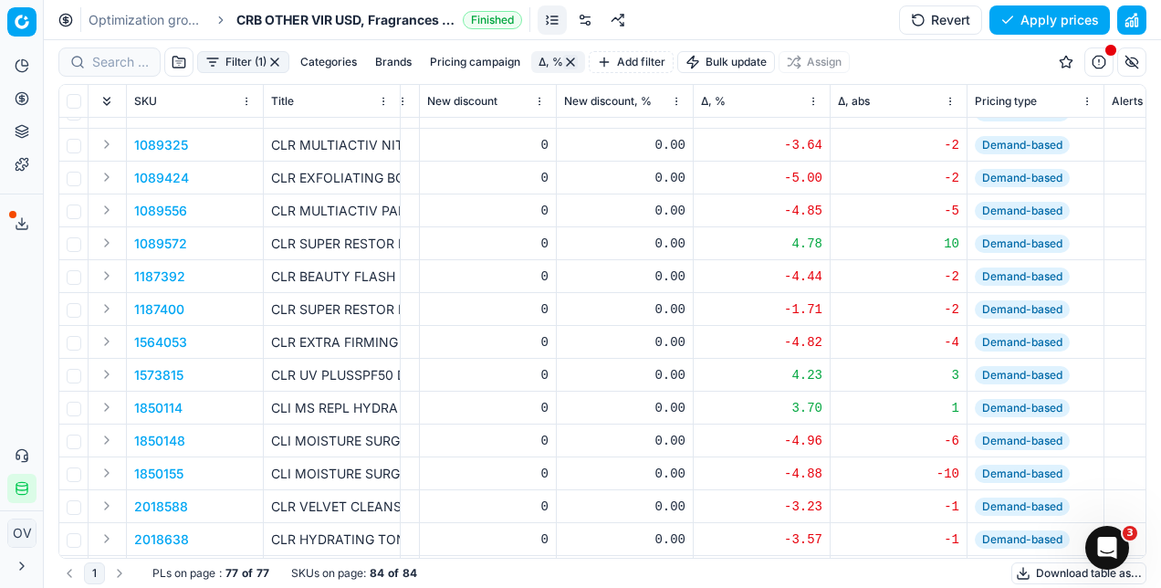
scroll to position [24, 1487]
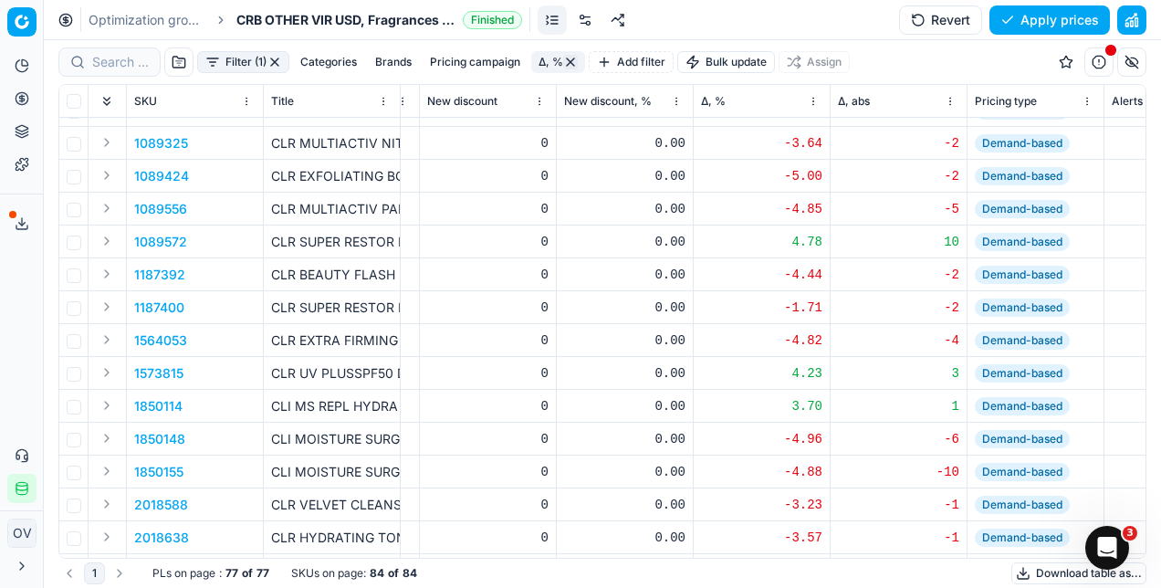
click at [716, 99] on span "Δ, %" at bounding box center [713, 101] width 25 height 15
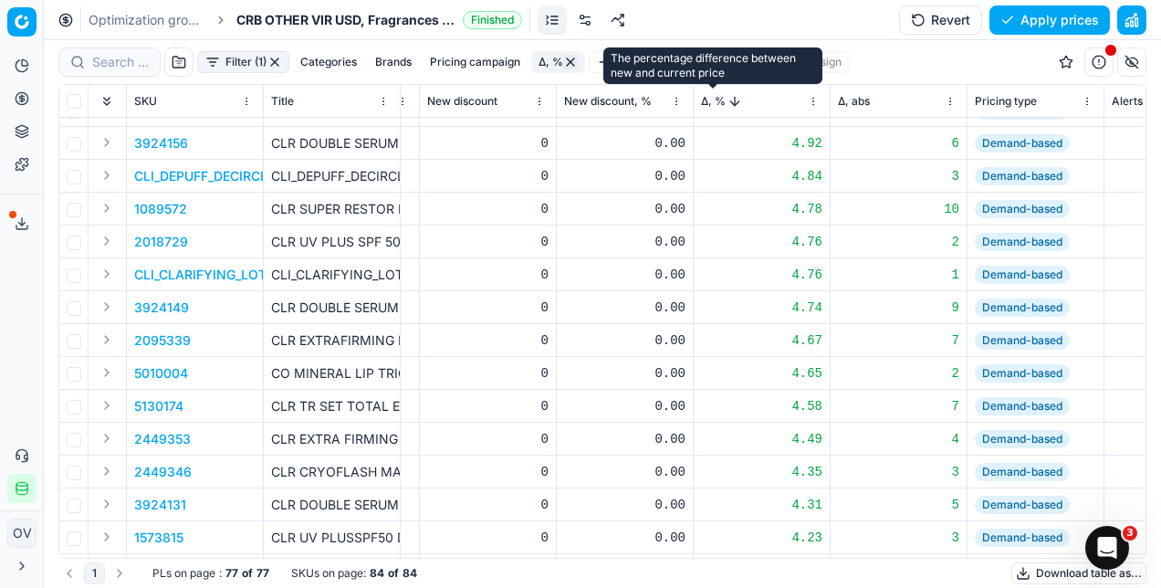
click at [716, 99] on span "Δ, %" at bounding box center [713, 101] width 25 height 15
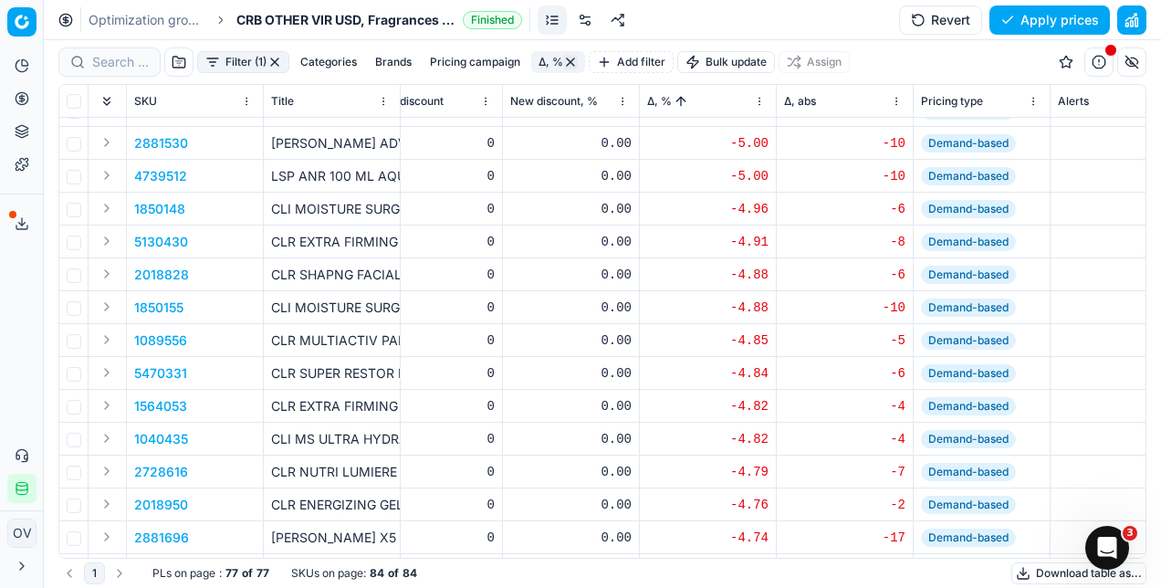
scroll to position [24, 1542]
click at [684, 103] on button "Sorted by Δ, % ascending" at bounding box center [679, 101] width 18 height 18
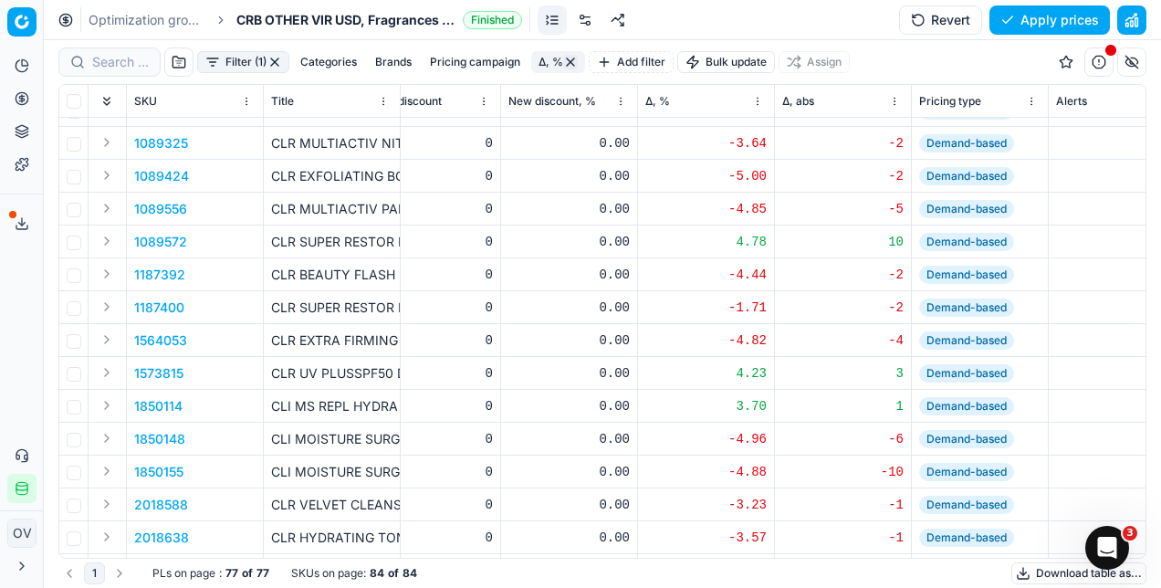
click at [661, 99] on span "Δ, %" at bounding box center [657, 101] width 25 height 15
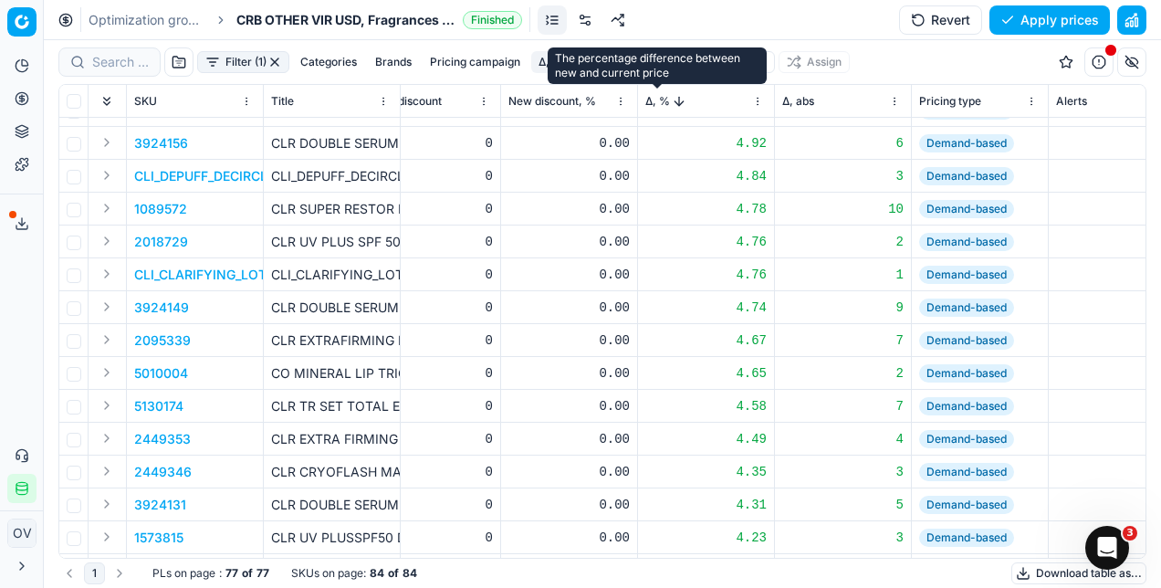
click at [661, 99] on span "Δ, %" at bounding box center [657, 101] width 25 height 15
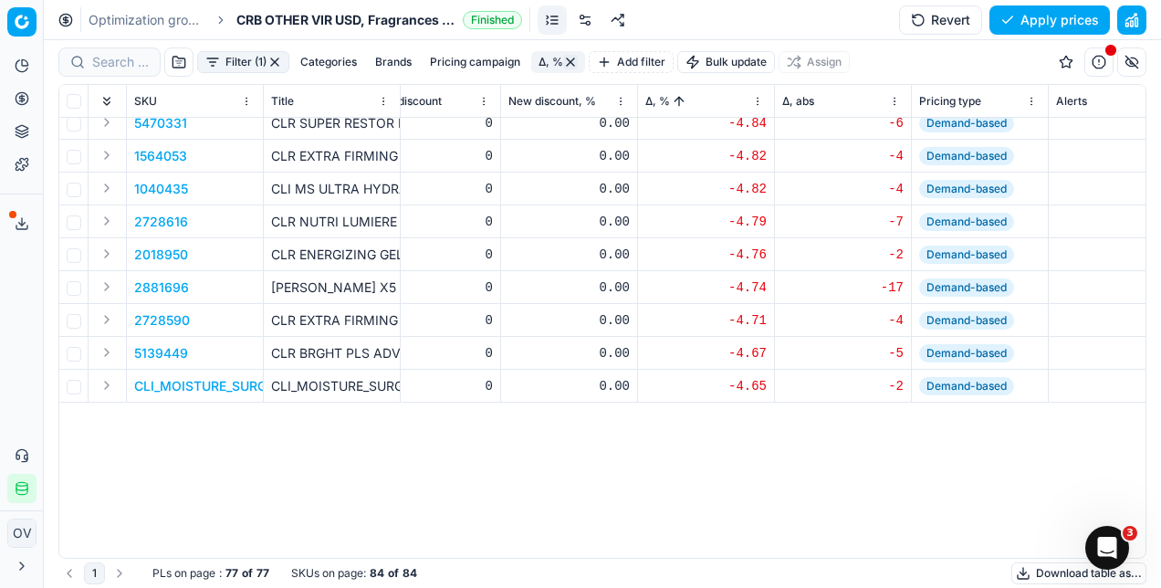
scroll to position [0, 1542]
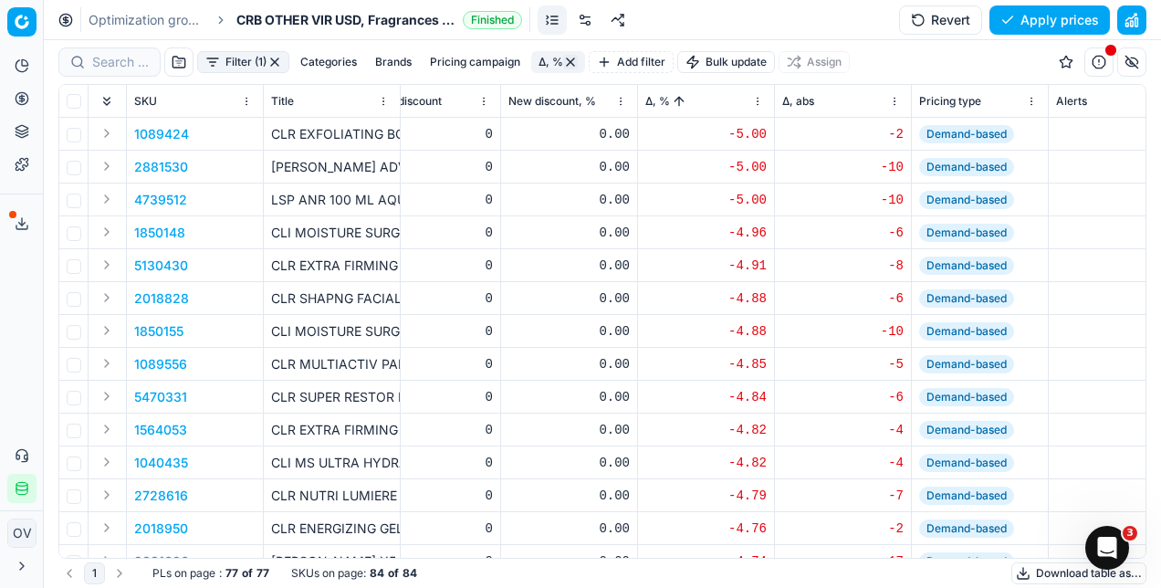
click at [691, 100] on div "Δ, %" at bounding box center [705, 101] width 121 height 18
click at [681, 97] on button "Sorted by Δ, % ascending" at bounding box center [679, 101] width 18 height 18
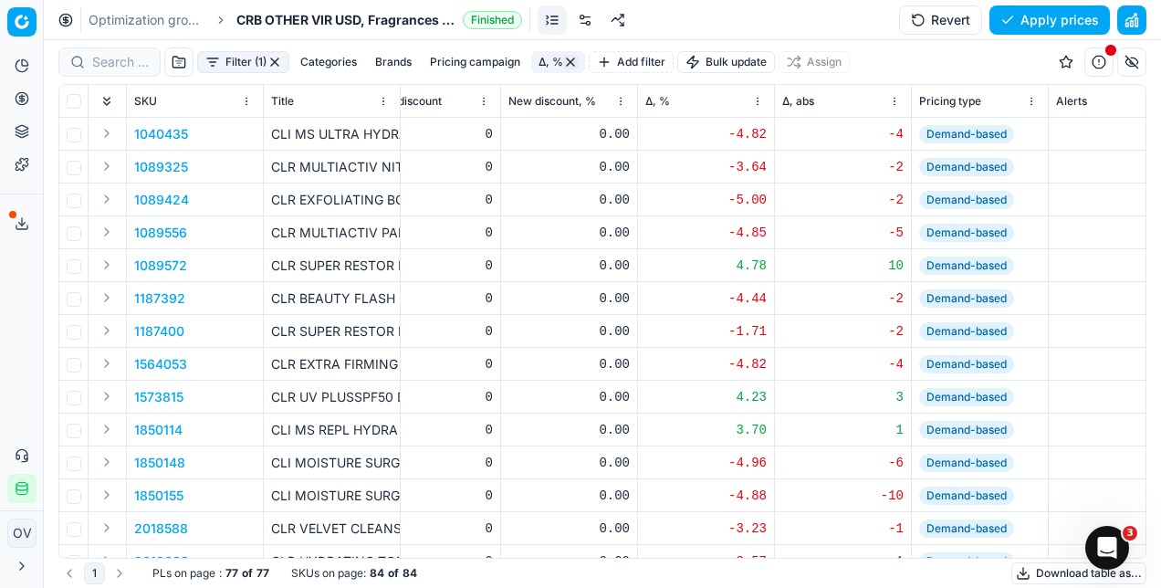
click at [681, 97] on div "Δ, %" at bounding box center [705, 101] width 121 height 18
click at [648, 95] on span "Δ, %" at bounding box center [657, 101] width 25 height 15
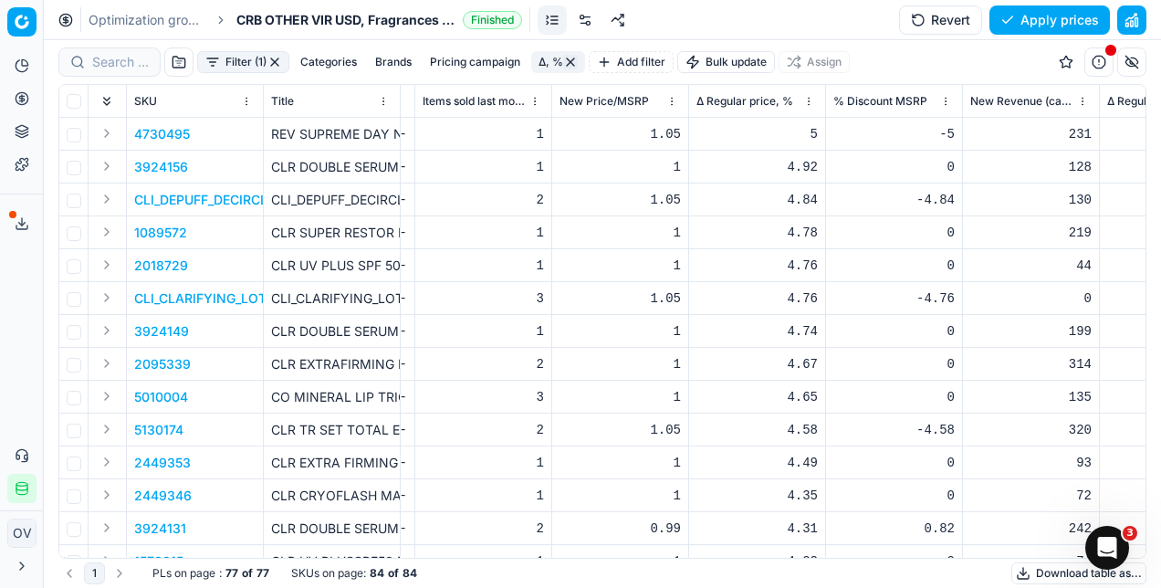
scroll to position [0, 4788]
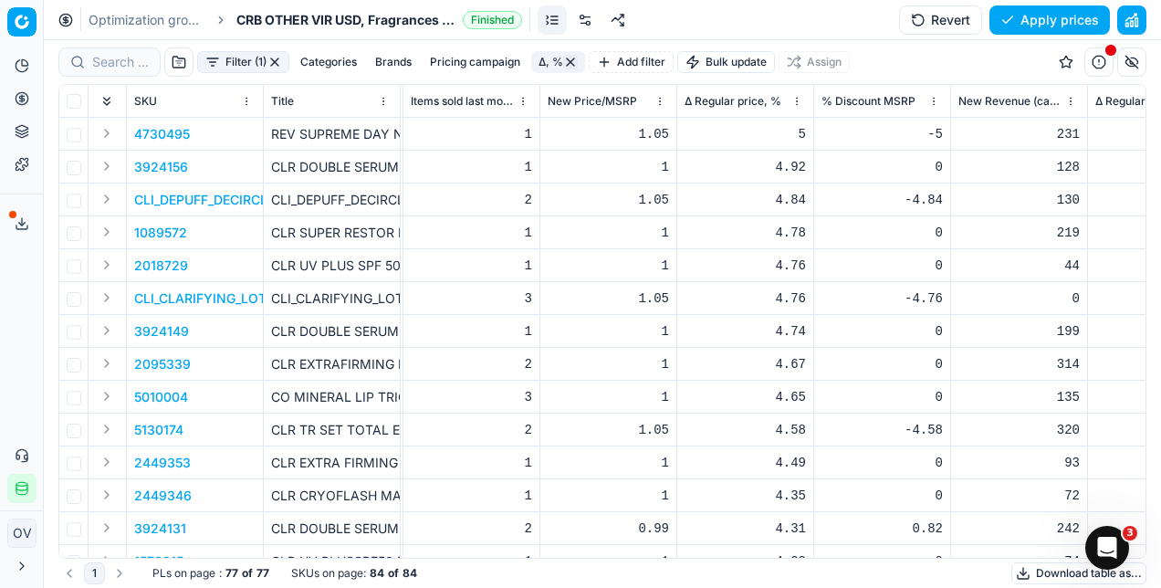
click at [1121, 60] on button "button" at bounding box center [1131, 61] width 29 height 29
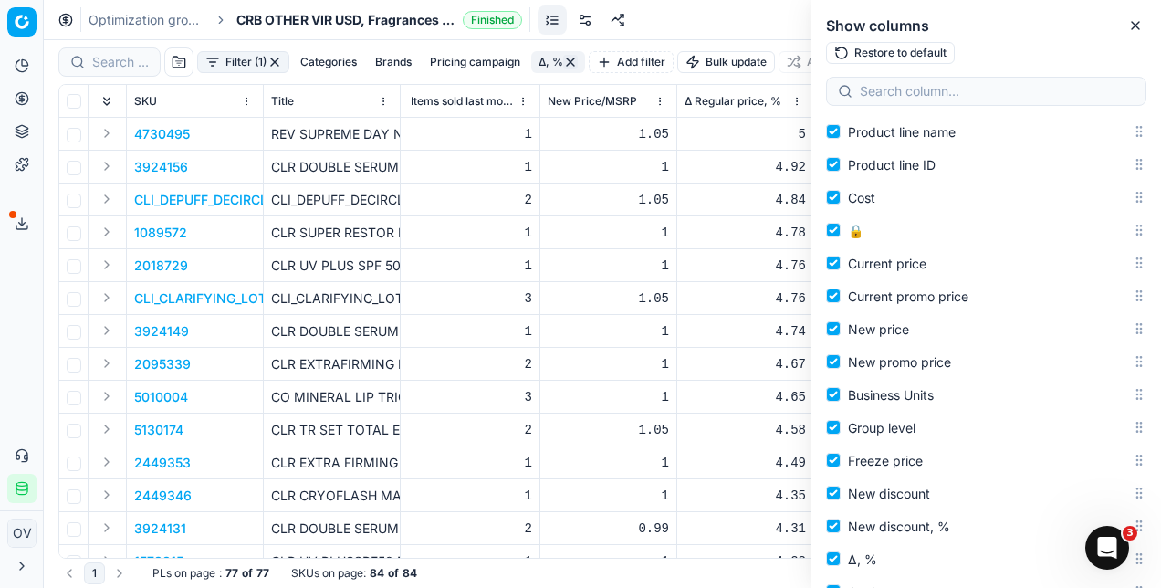
scroll to position [0, 0]
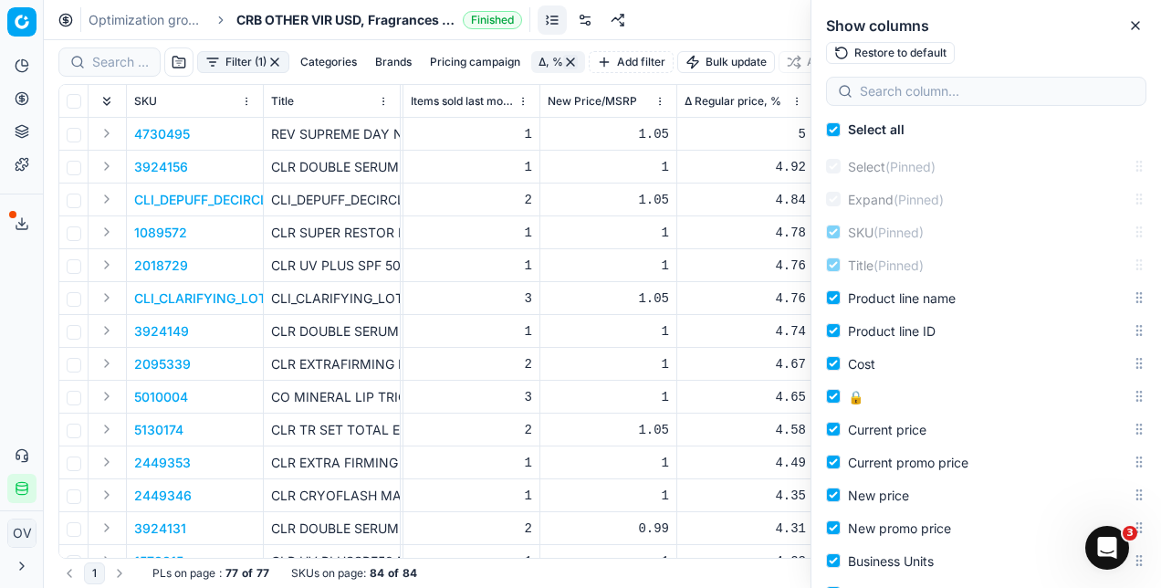
click at [723, 161] on div "4.92" at bounding box center [744, 167] width 121 height 18
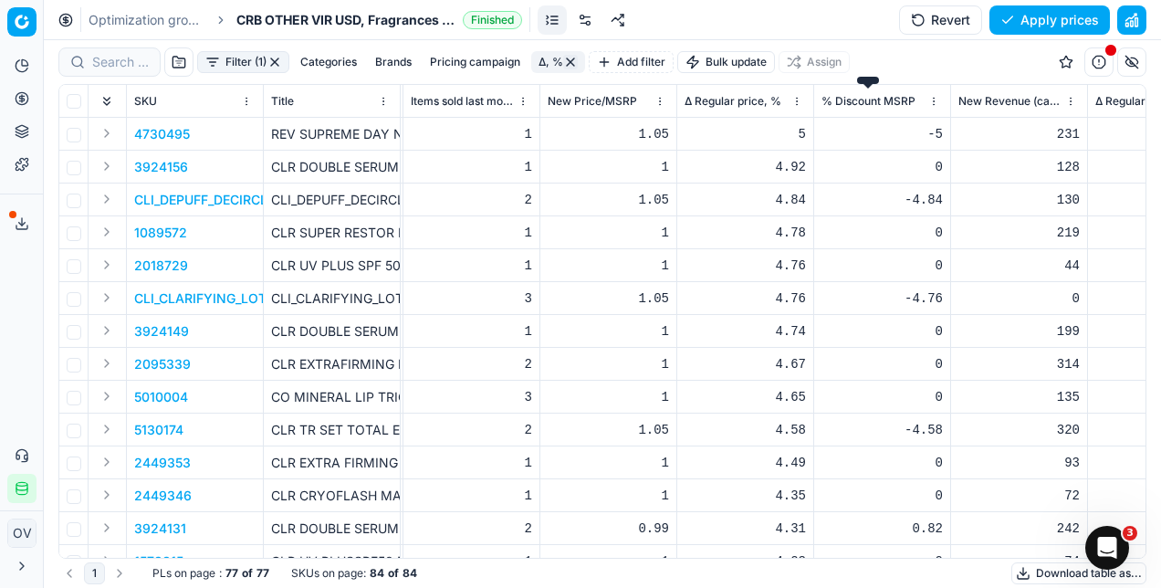
click at [885, 104] on span "% Discount MSRP" at bounding box center [868, 101] width 94 height 15
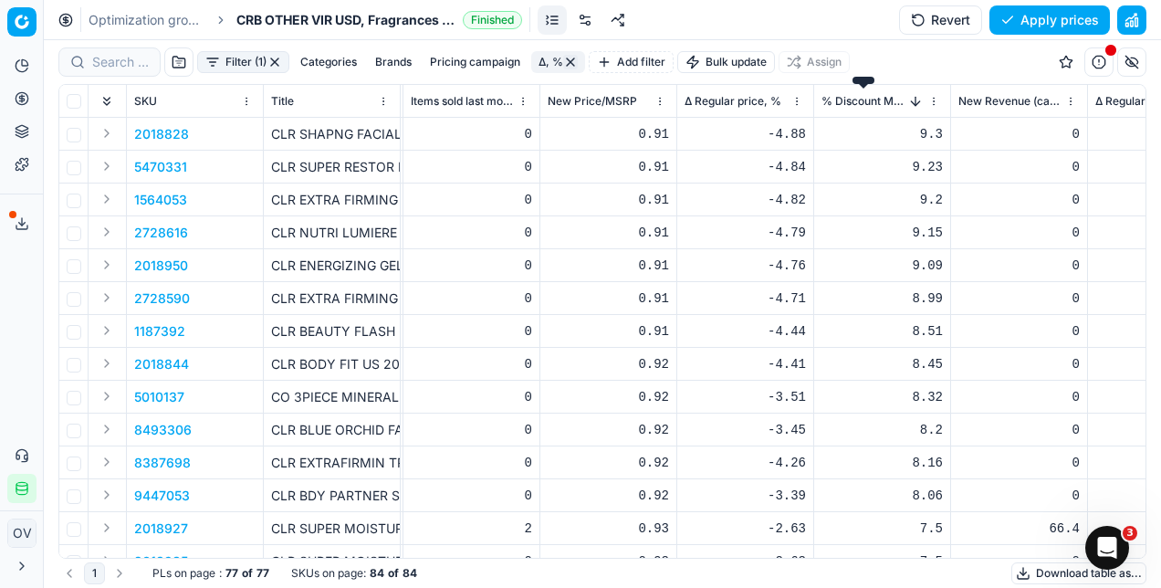
click at [887, 100] on span "% Discount MSRP" at bounding box center [863, 101] width 85 height 15
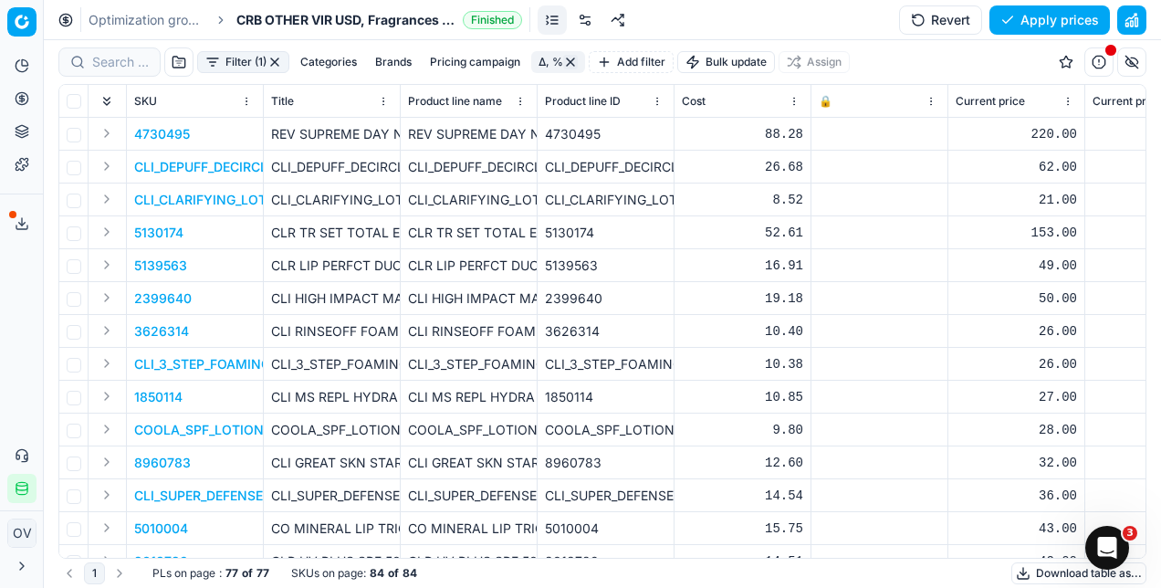
drag, startPoint x: 193, startPoint y: 168, endPoint x: 70, endPoint y: 149, distance: 123.8
click at [106, 164] on button "Expand" at bounding box center [107, 166] width 22 height 22
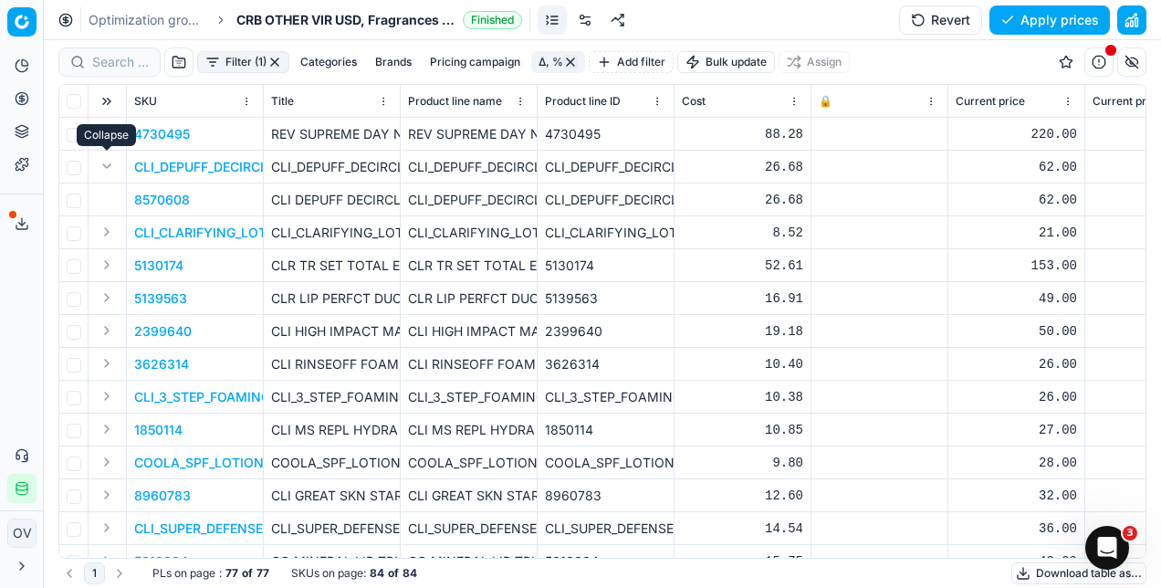
click at [108, 167] on button "Expand" at bounding box center [107, 166] width 22 height 22
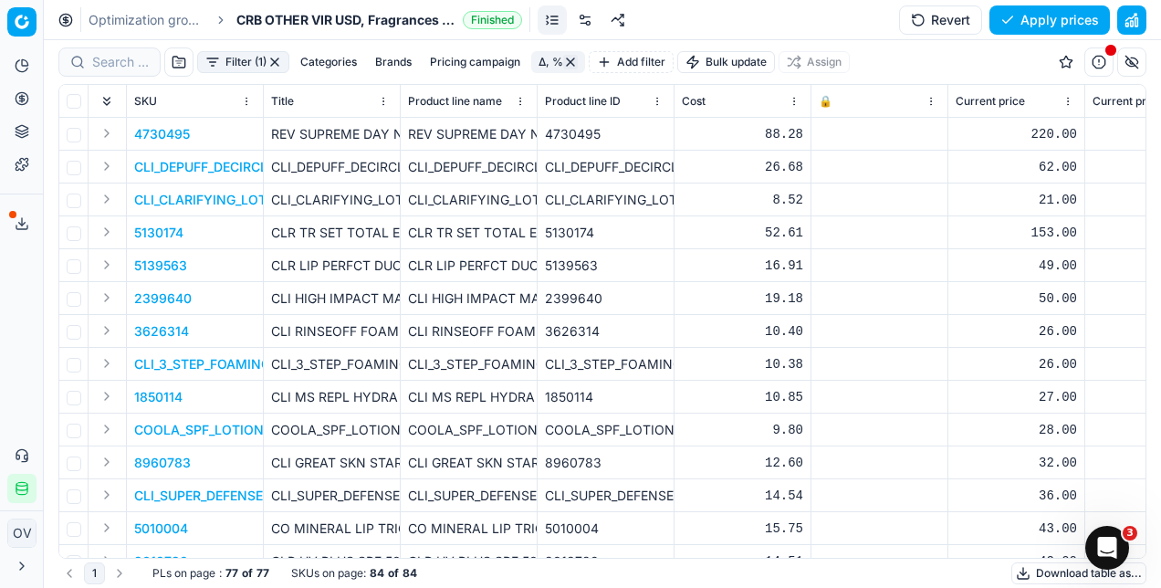
click at [105, 193] on button "Expand" at bounding box center [107, 199] width 22 height 22
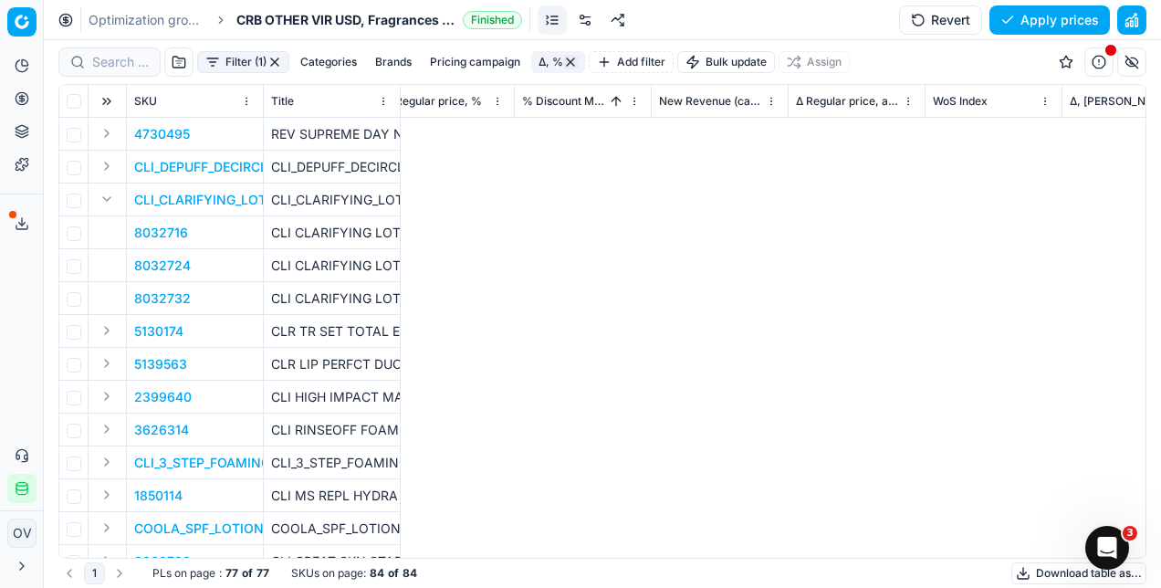
scroll to position [0, 10230]
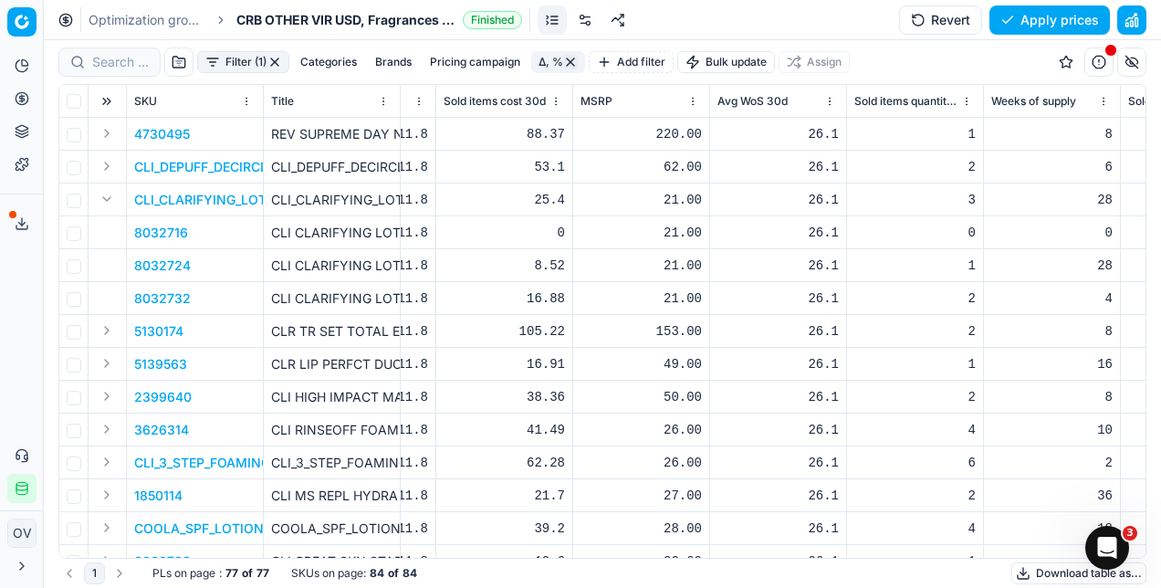
click at [666, 273] on div "21.00" at bounding box center [640, 265] width 121 height 18
click at [665, 271] on div "21.00" at bounding box center [640, 265] width 121 height 18
click at [167, 20] on link "Optimization groups" at bounding box center [147, 20] width 117 height 18
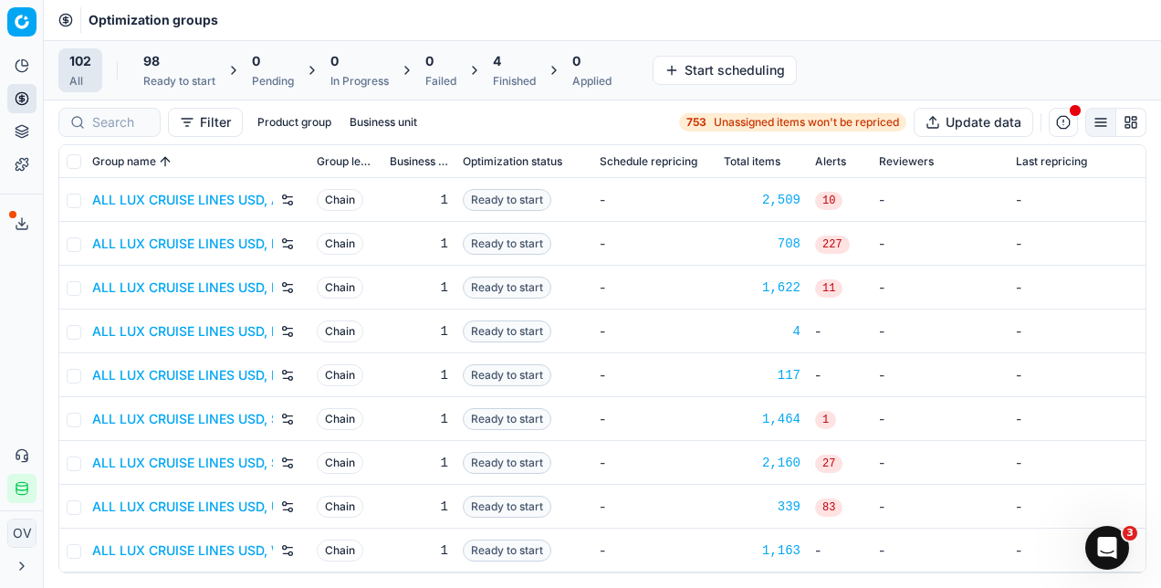
click at [531, 68] on div "4" at bounding box center [514, 61] width 43 height 18
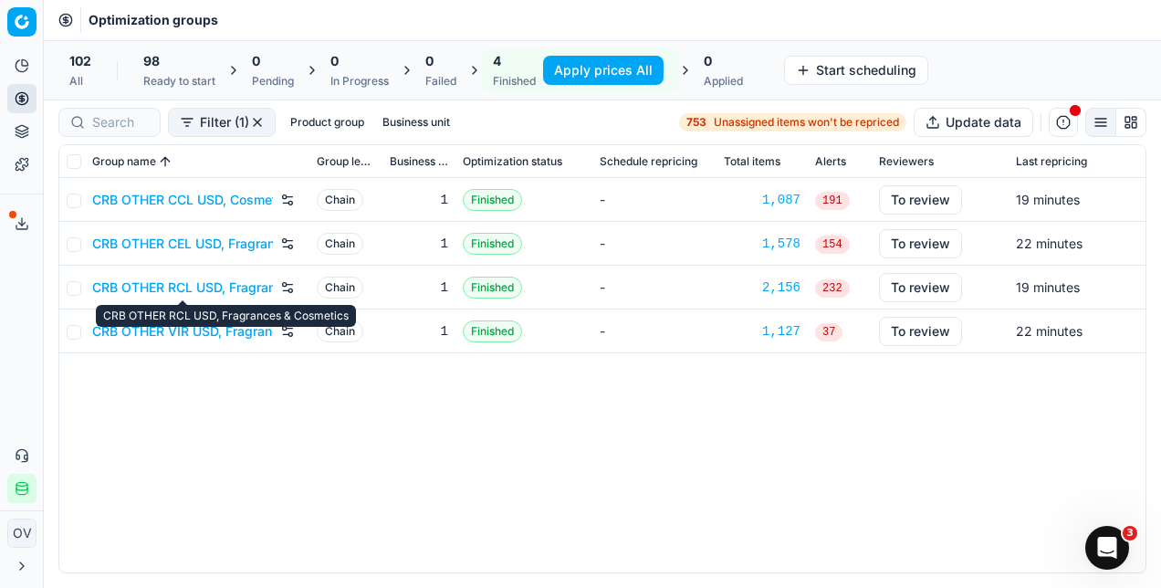
click at [211, 287] on link "CRB OTHER RCL USD, Fragrances & Cosmetics" at bounding box center [182, 287] width 181 height 18
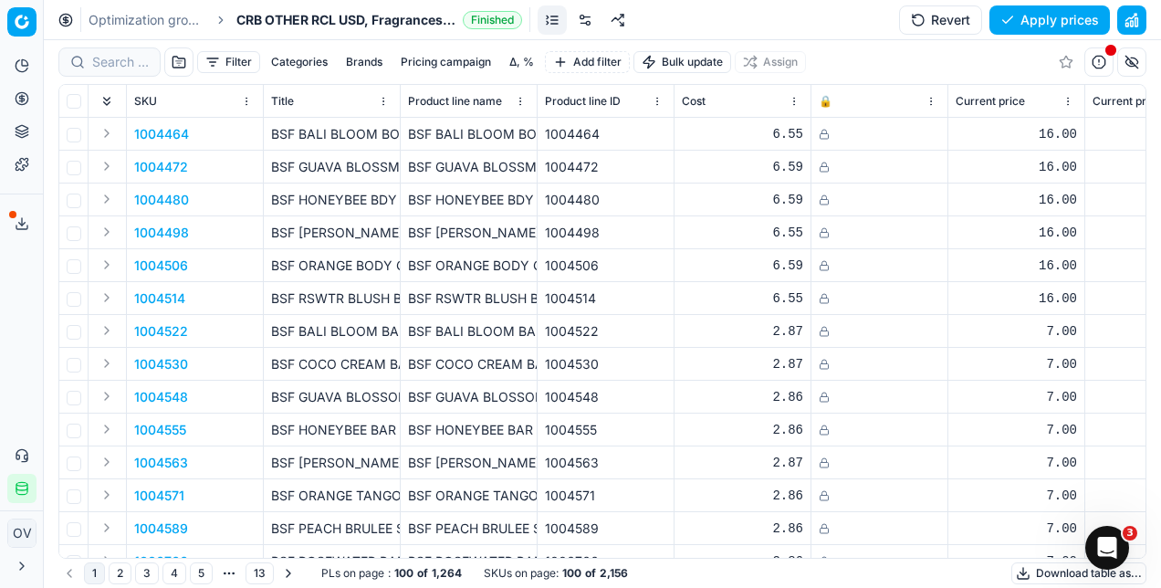
click at [516, 62] on button "Δ, %" at bounding box center [521, 62] width 39 height 22
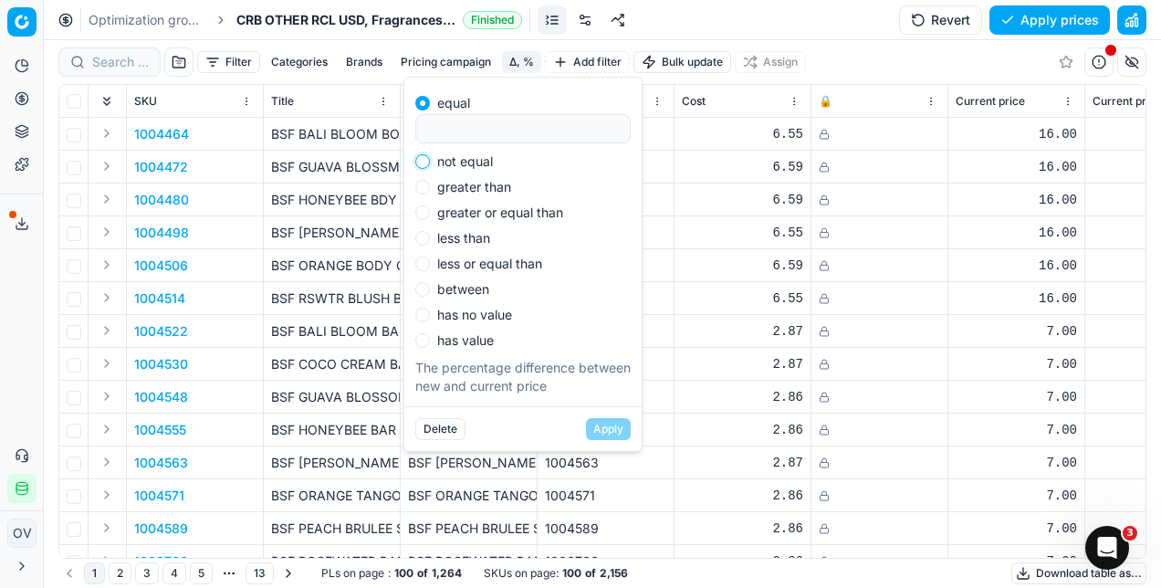
click at [422, 162] on input "not equal" at bounding box center [422, 161] width 15 height 15
radio input "true"
type input "0"
click at [597, 423] on button "Apply" at bounding box center [608, 429] width 45 height 22
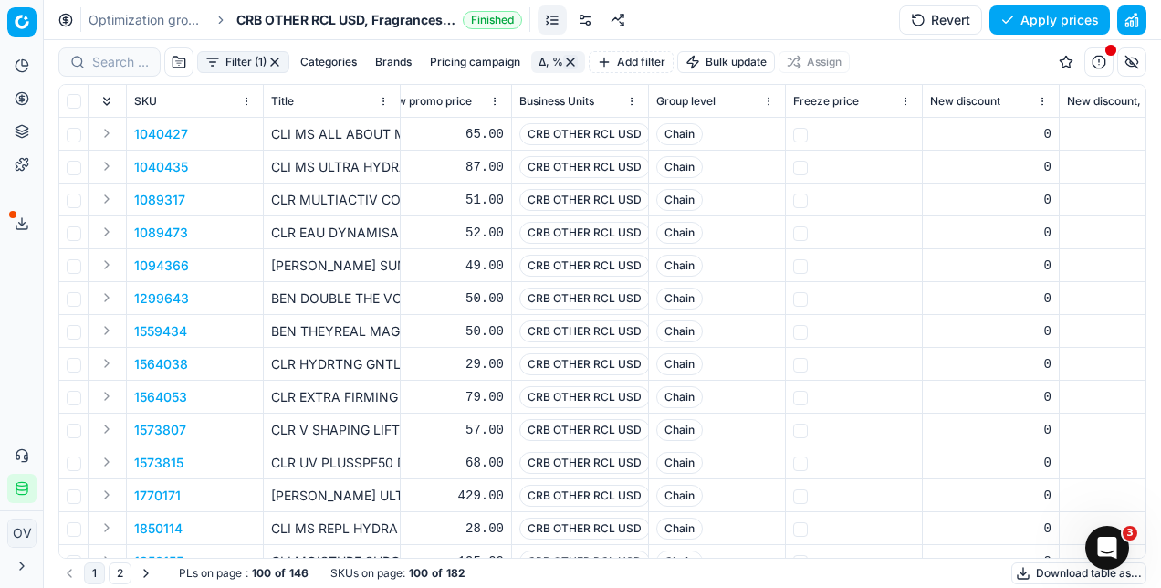
scroll to position [0, 1406]
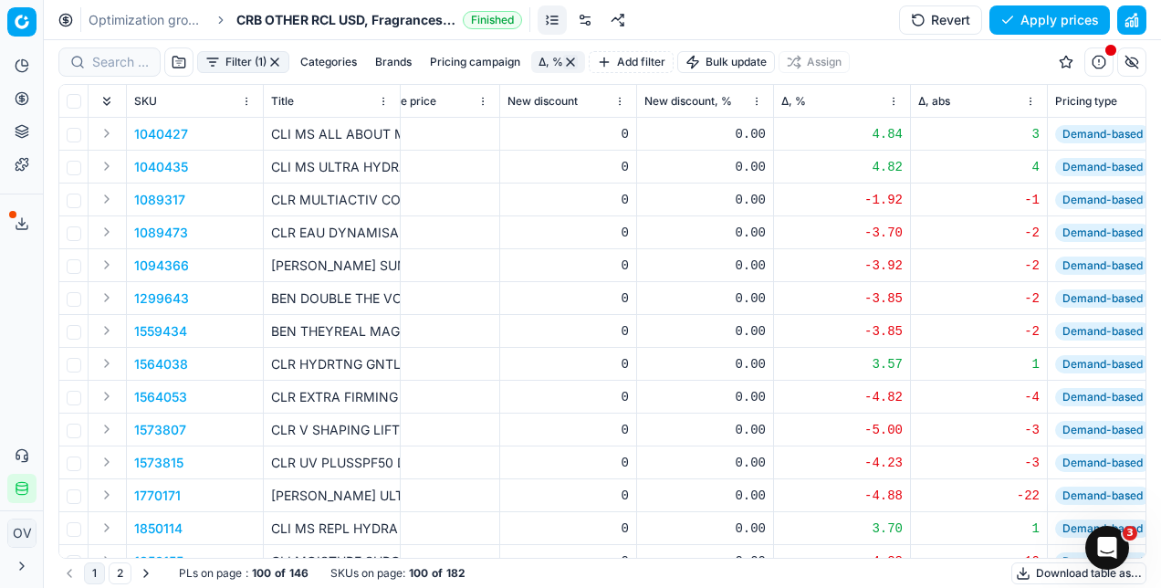
click at [849, 102] on div "Δ, %" at bounding box center [841, 101] width 121 height 18
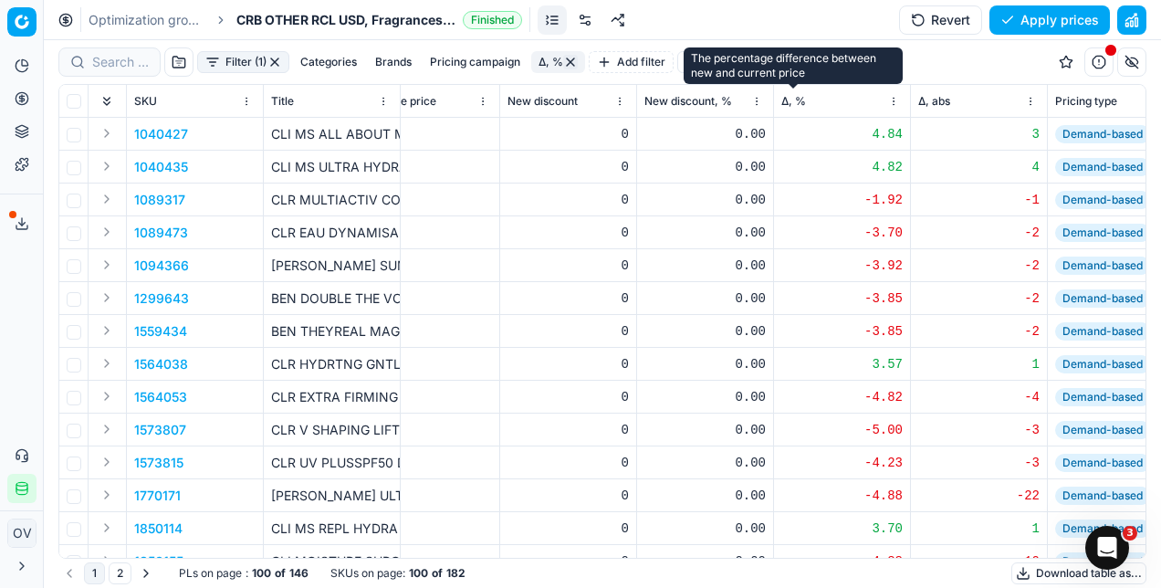
click at [786, 97] on span "Δ, %" at bounding box center [793, 101] width 25 height 15
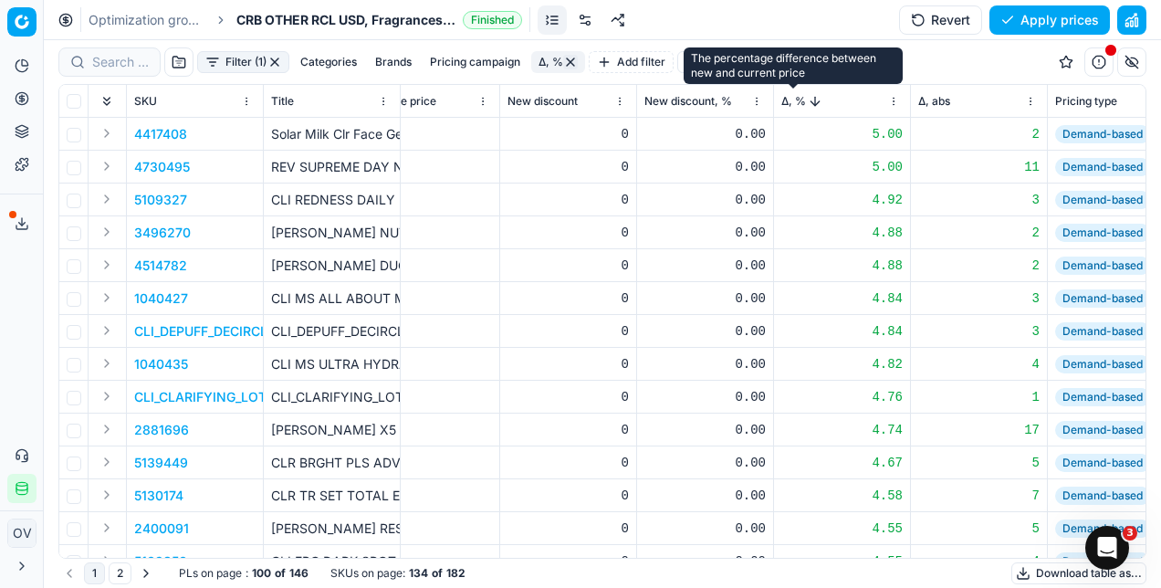
click at [799, 97] on span "Δ, %" at bounding box center [793, 101] width 25 height 15
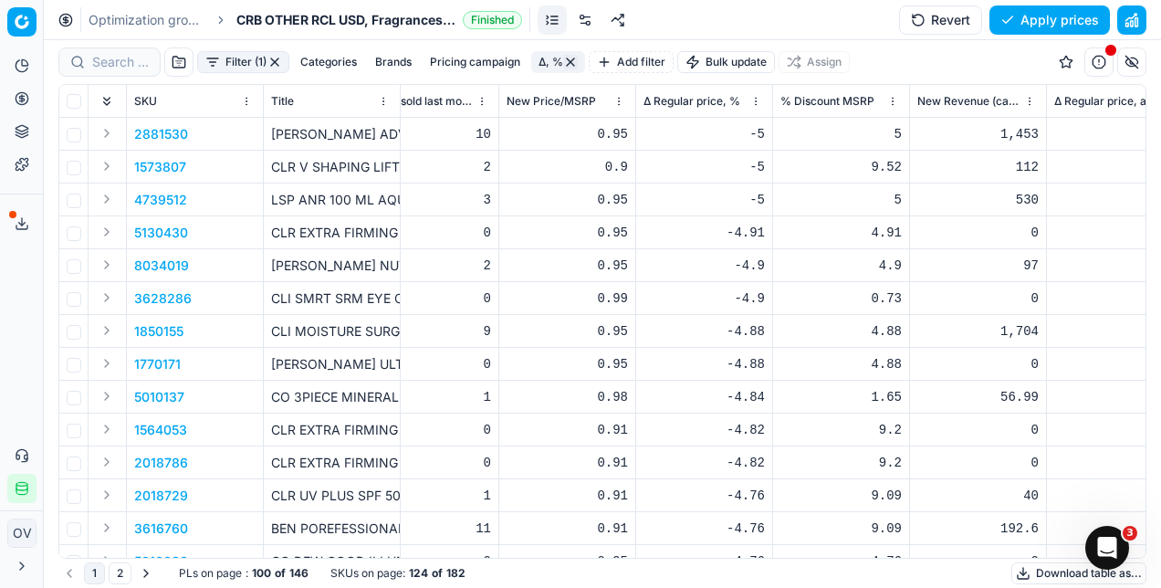
scroll to position [0, 4877]
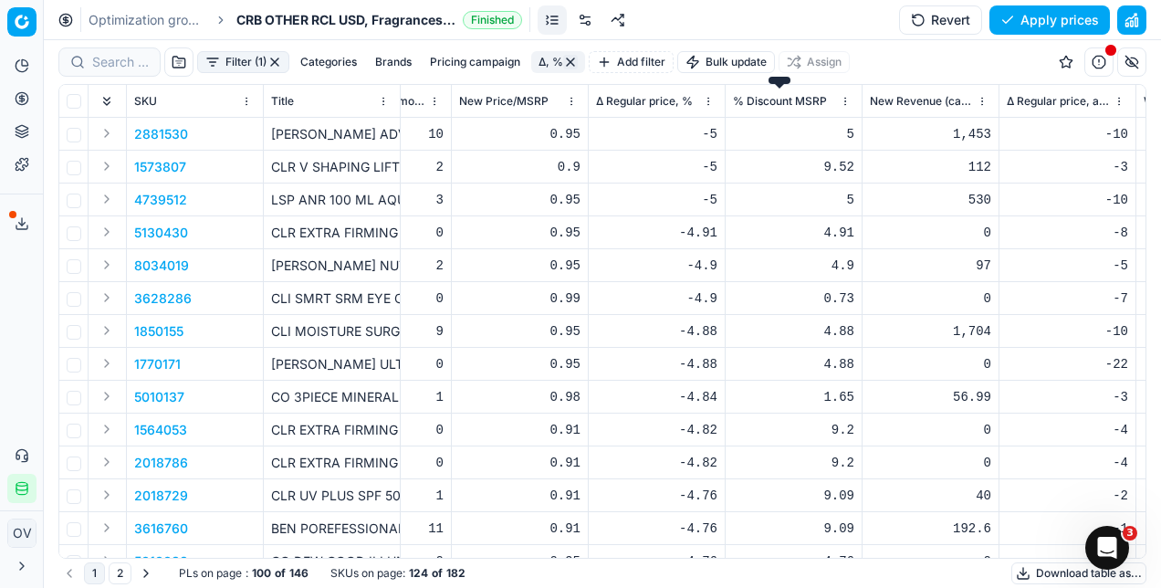
click at [784, 94] on span "% Discount MSRP" at bounding box center [780, 101] width 94 height 15
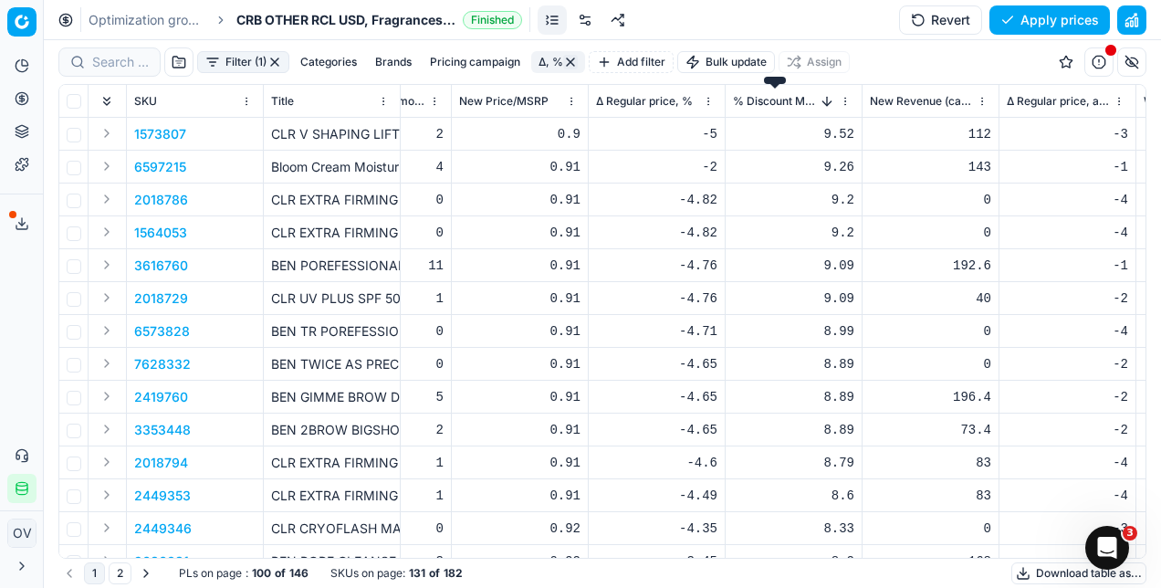
click at [781, 104] on span "% Discount MSRP" at bounding box center [775, 101] width 85 height 15
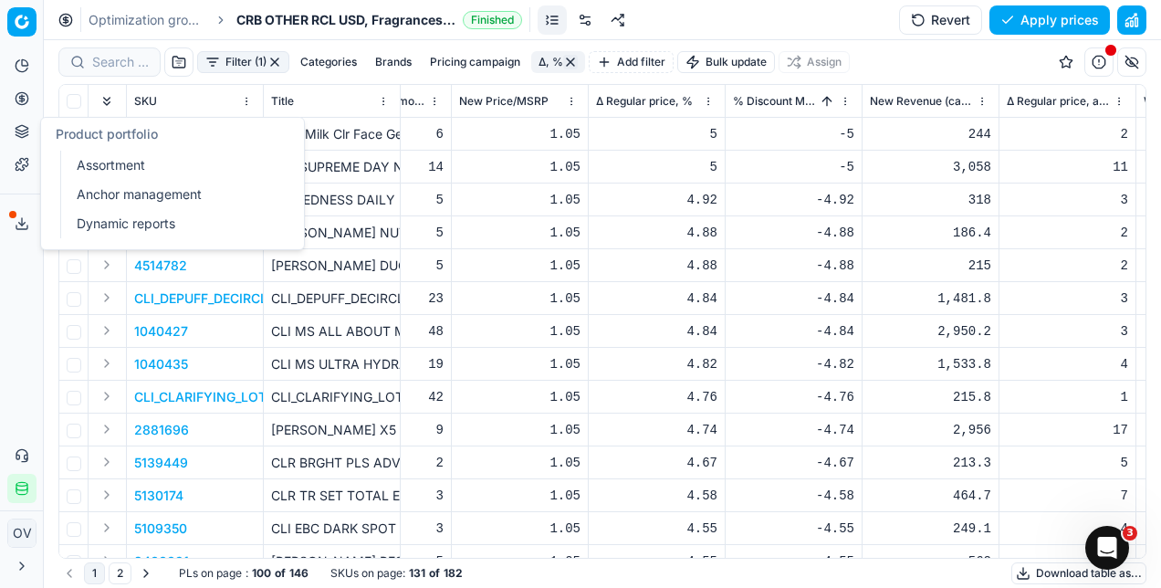
click at [132, 210] on ul "Assortment Anchor management Dynamic reports" at bounding box center [176, 195] width 232 height 88
click at [132, 215] on link "Dynamic reports" at bounding box center [175, 224] width 213 height 26
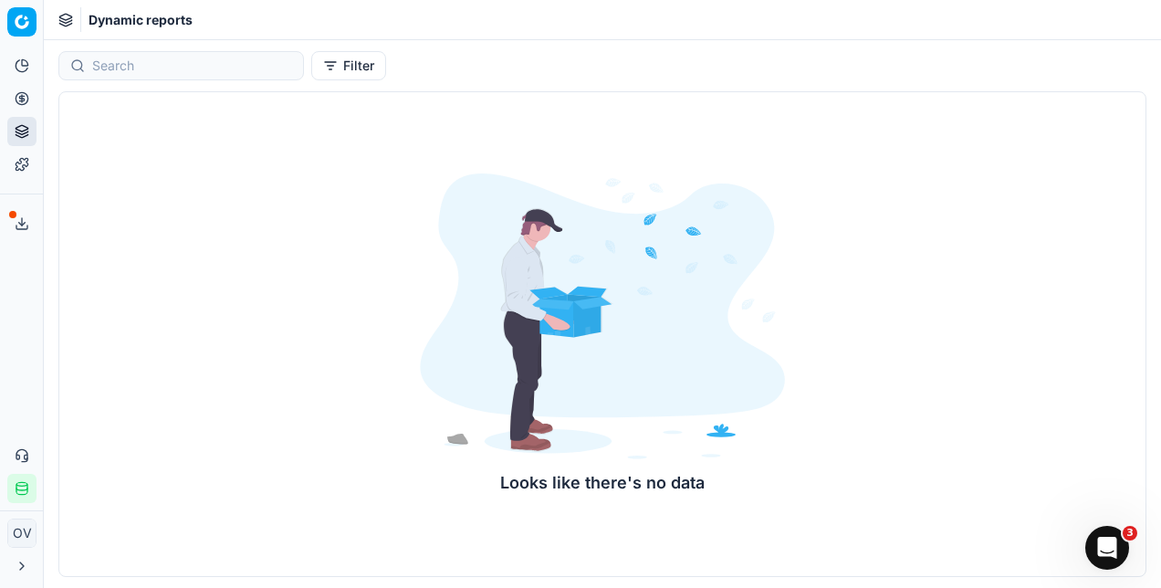
click at [274, 307] on div "Looks like there's no data" at bounding box center [602, 333] width 1088 height 485
drag, startPoint x: 91, startPoint y: 125, endPoint x: 280, endPoint y: 104, distance: 190.1
click at [280, 104] on div "Looks like there's no data" at bounding box center [602, 333] width 1088 height 485
click at [69, 26] on icon at bounding box center [65, 20] width 15 height 15
click at [311, 60] on button "Filter" at bounding box center [348, 65] width 75 height 29
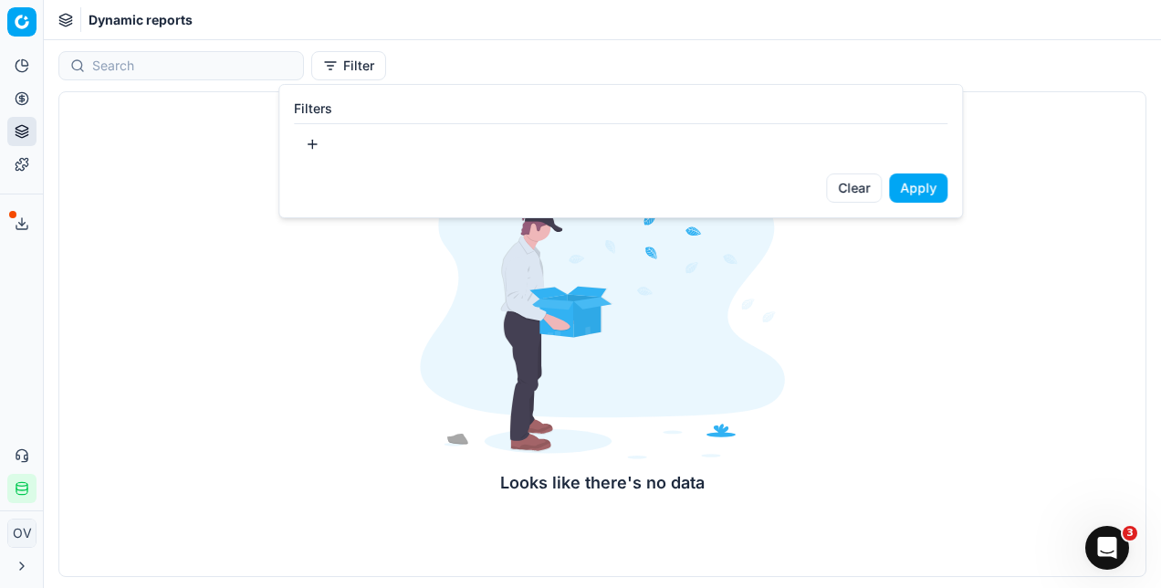
click at [314, 141] on button "button" at bounding box center [312, 144] width 37 height 29
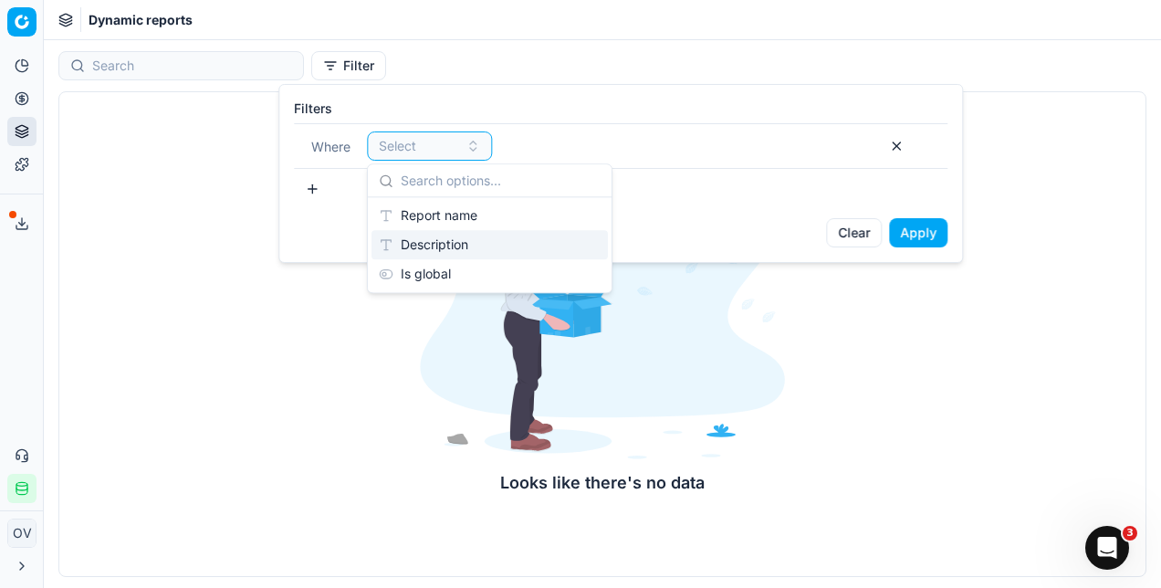
click at [707, 358] on html "Pricing platform Analytics Pricing Product portfolio Templates Export service 0…" at bounding box center [580, 294] width 1161 height 588
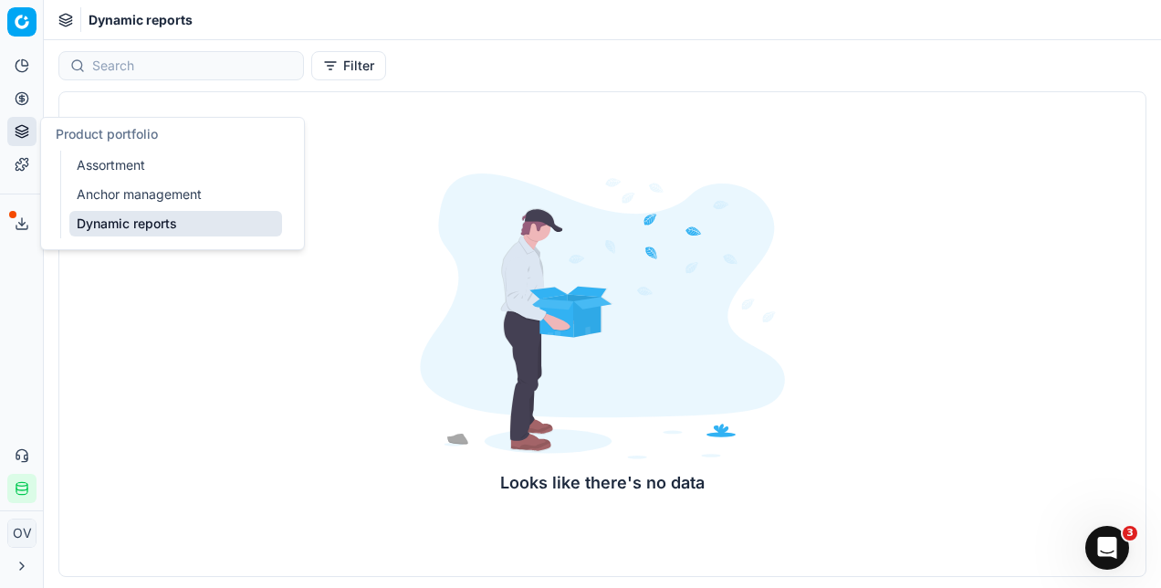
click at [188, 166] on link "Assortment" at bounding box center [175, 165] width 213 height 26
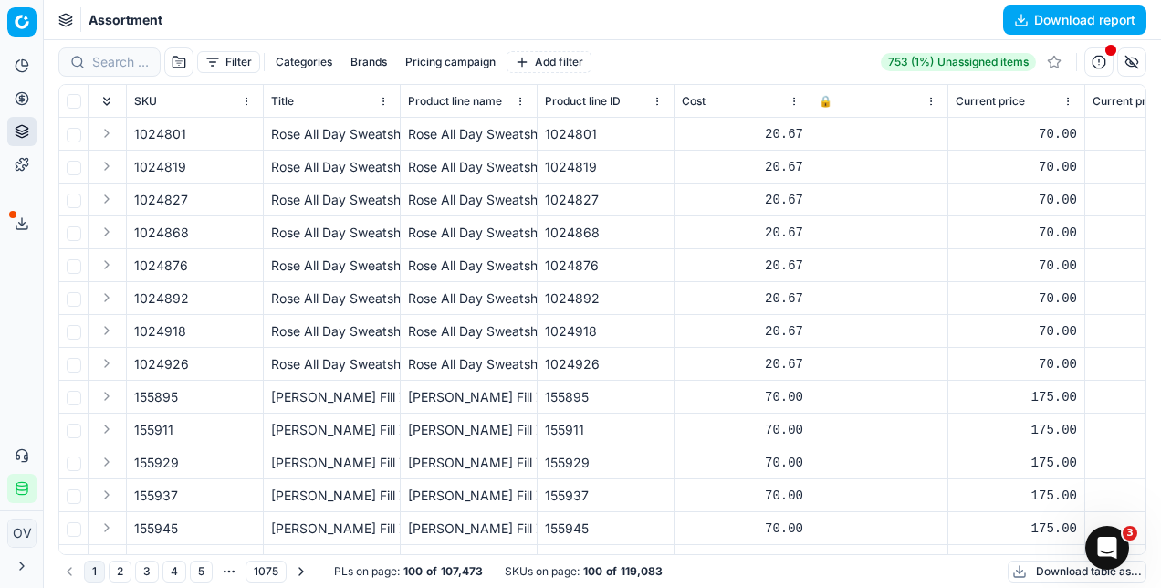
click at [227, 61] on button "Filter" at bounding box center [228, 62] width 63 height 22
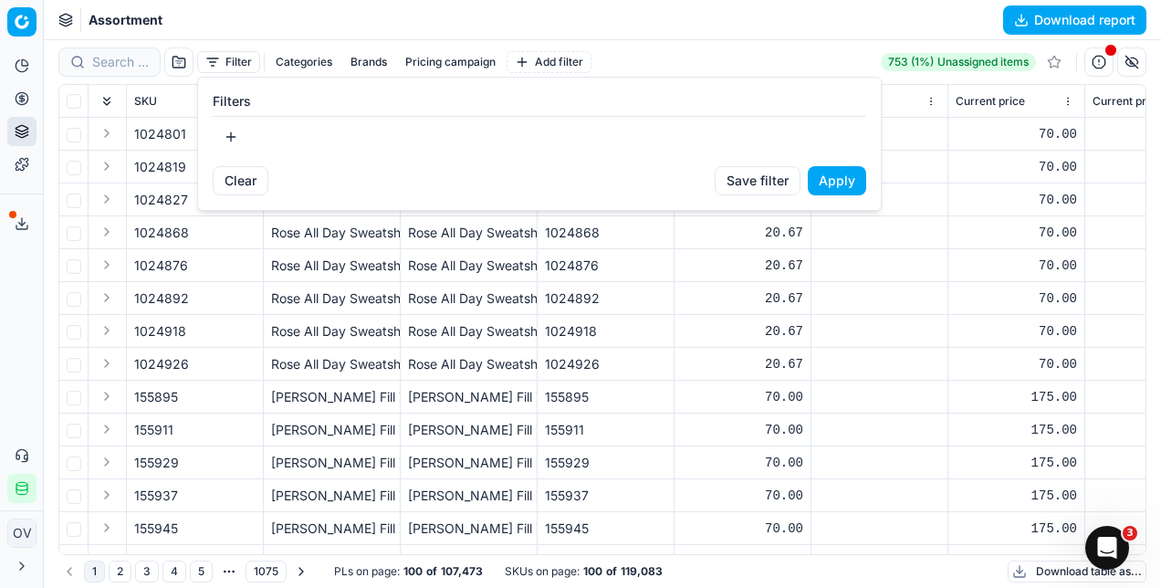
click at [576, 61] on html "Pricing platform Analytics Pricing Product portfolio Templates Export service 0…" at bounding box center [580, 294] width 1161 height 588
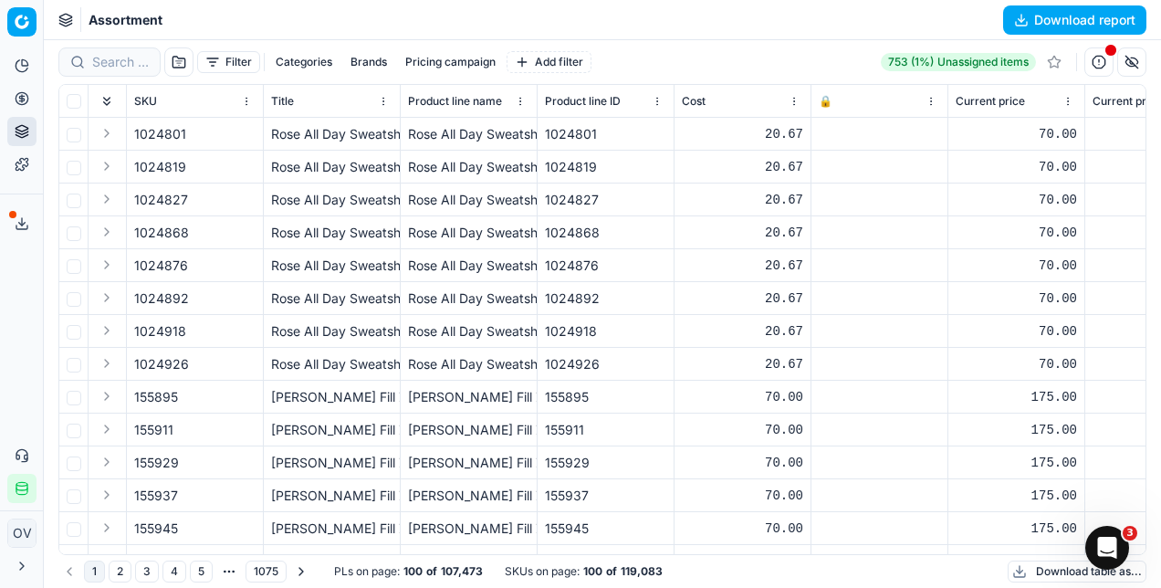
click at [569, 59] on button "Add filter" at bounding box center [548, 62] width 85 height 22
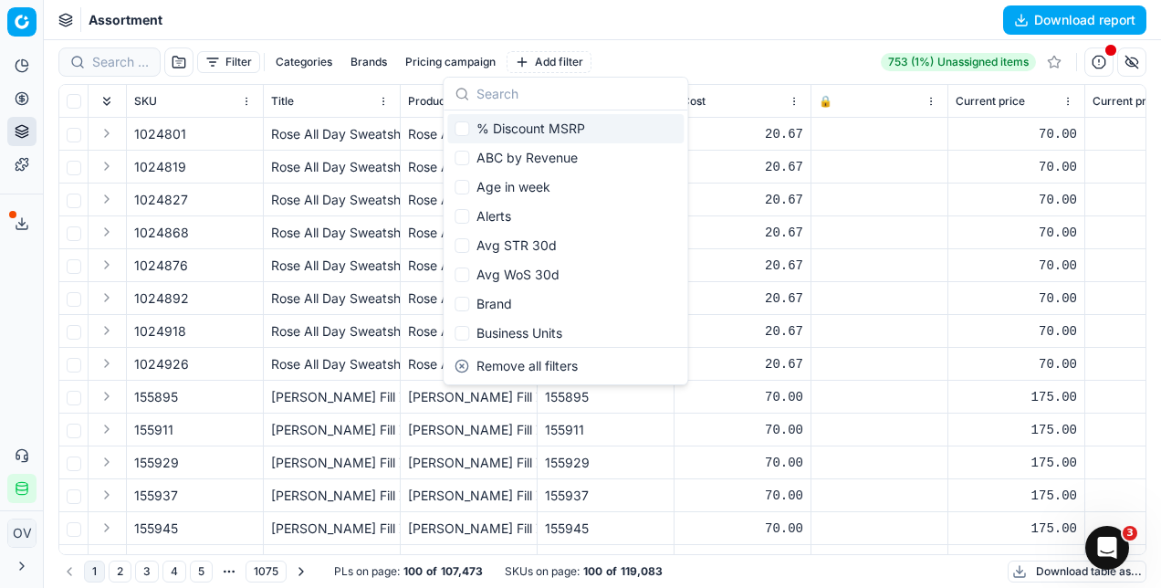
click at [522, 103] on input "text" at bounding box center [576, 94] width 200 height 33
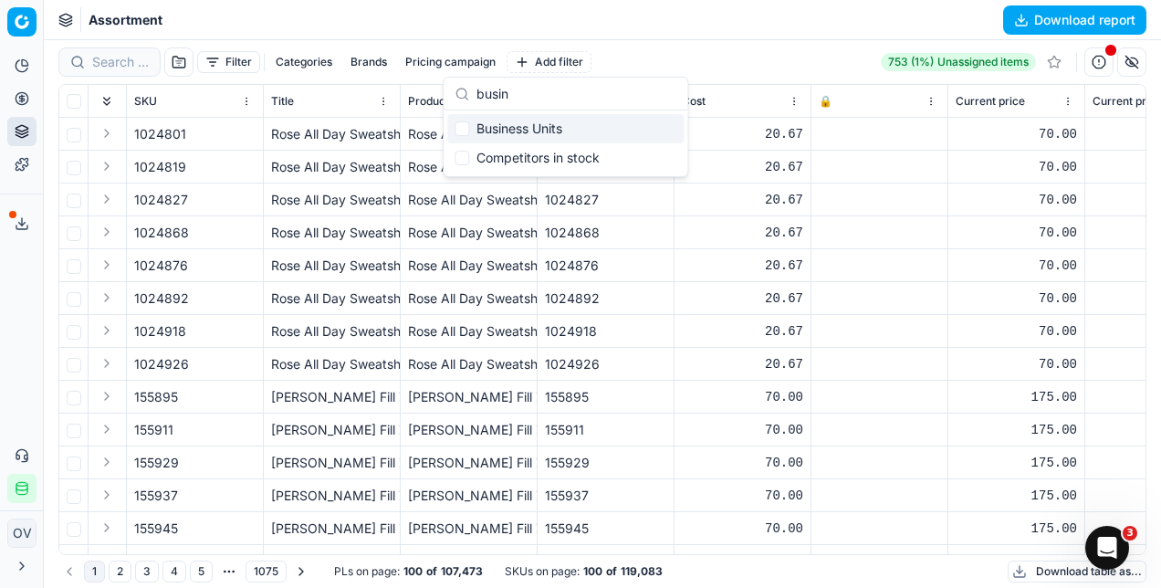
type input "busin"
click at [525, 127] on div "Business Units" at bounding box center [565, 128] width 236 height 29
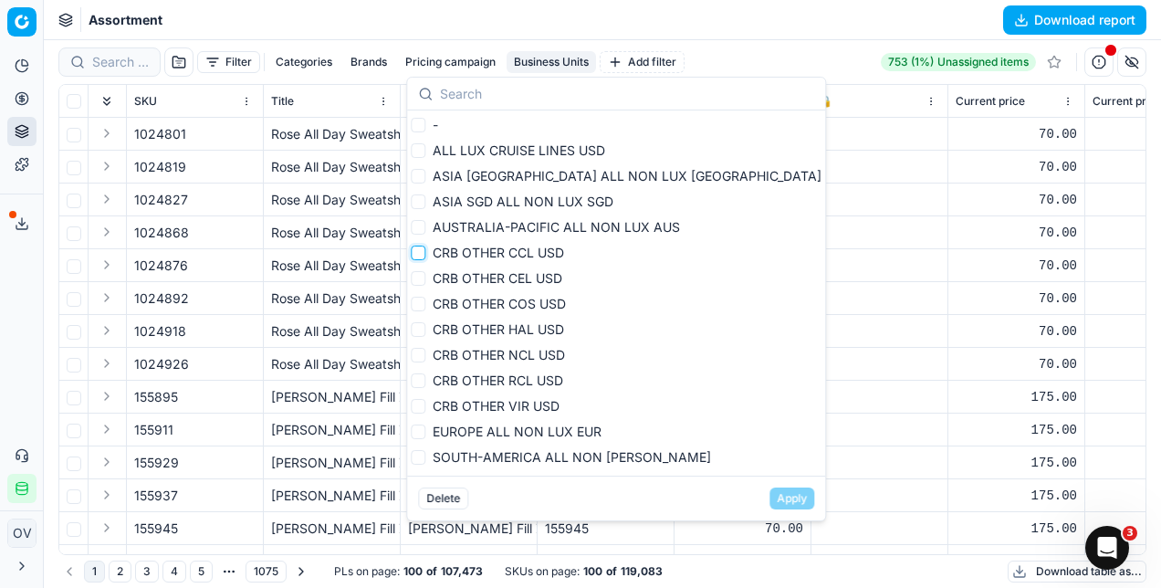
click at [423, 255] on input "CRB OTHER CCL USD" at bounding box center [418, 252] width 15 height 15
checkbox input "true"
click at [420, 274] on input "CRB OTHER CEL USD" at bounding box center [418, 278] width 15 height 15
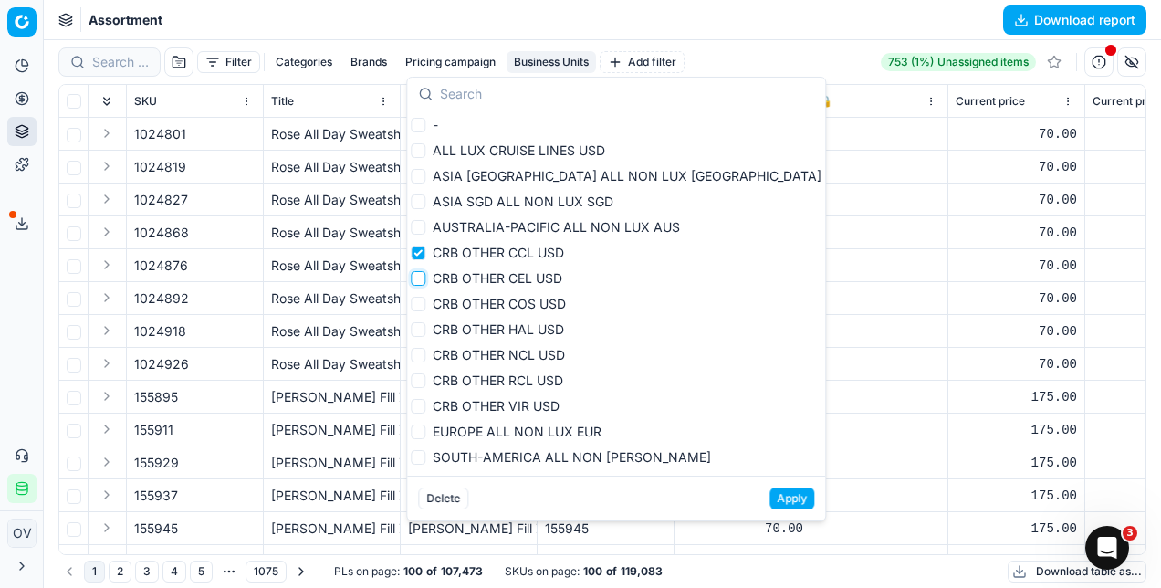
checkbox input "true"
click at [419, 381] on input "CRB OTHER RCL USD" at bounding box center [418, 380] width 15 height 15
checkbox input "true"
click at [417, 402] on li "CRB OTHER VIR USD" at bounding box center [616, 408] width 411 height 26
click at [417, 409] on input "CRB OTHER VIR USD" at bounding box center [418, 406] width 15 height 15
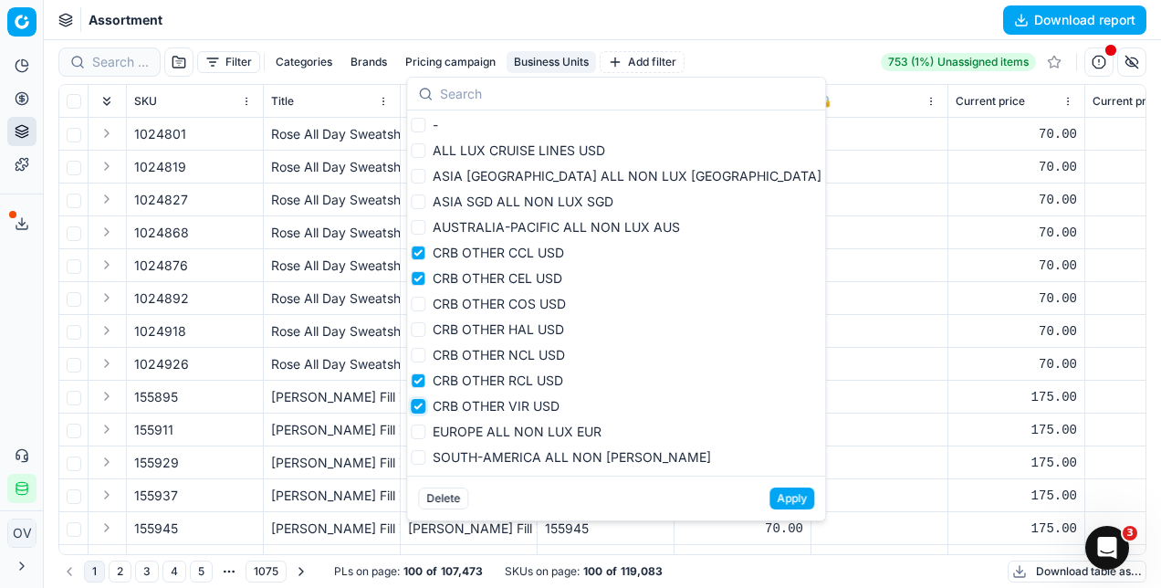
checkbox input "true"
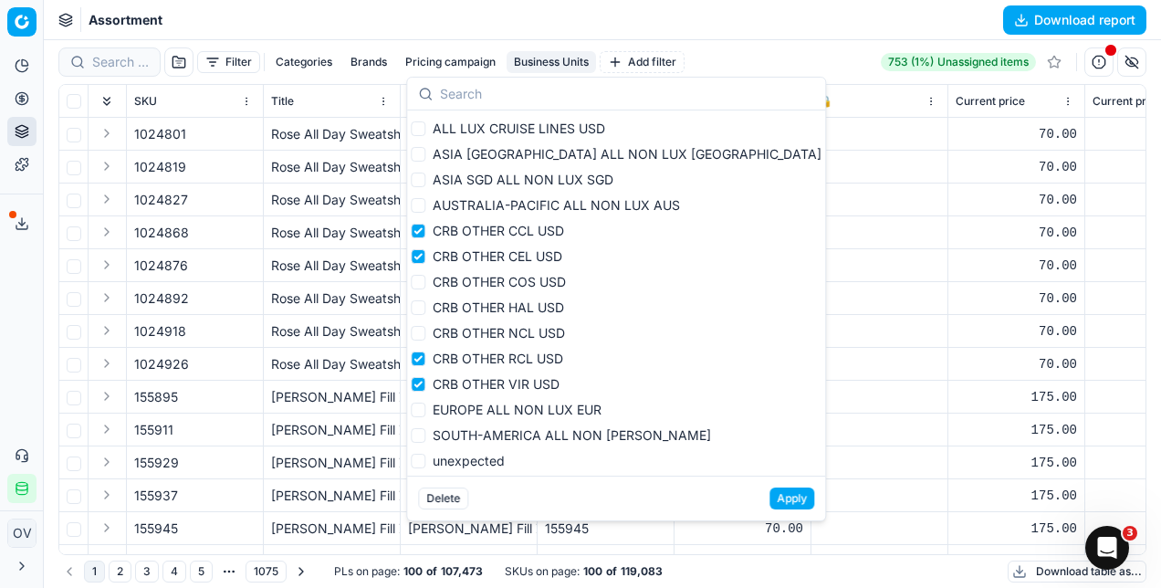
click at [769, 505] on button "Apply" at bounding box center [791, 498] width 45 height 22
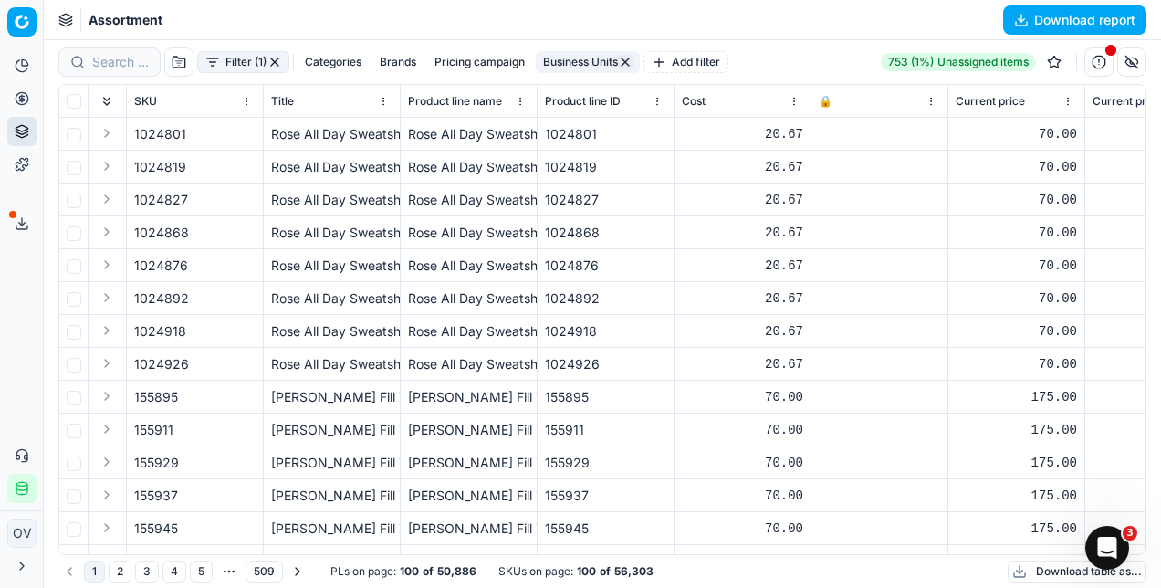
click at [715, 59] on button "Add filter" at bounding box center [685, 62] width 85 height 22
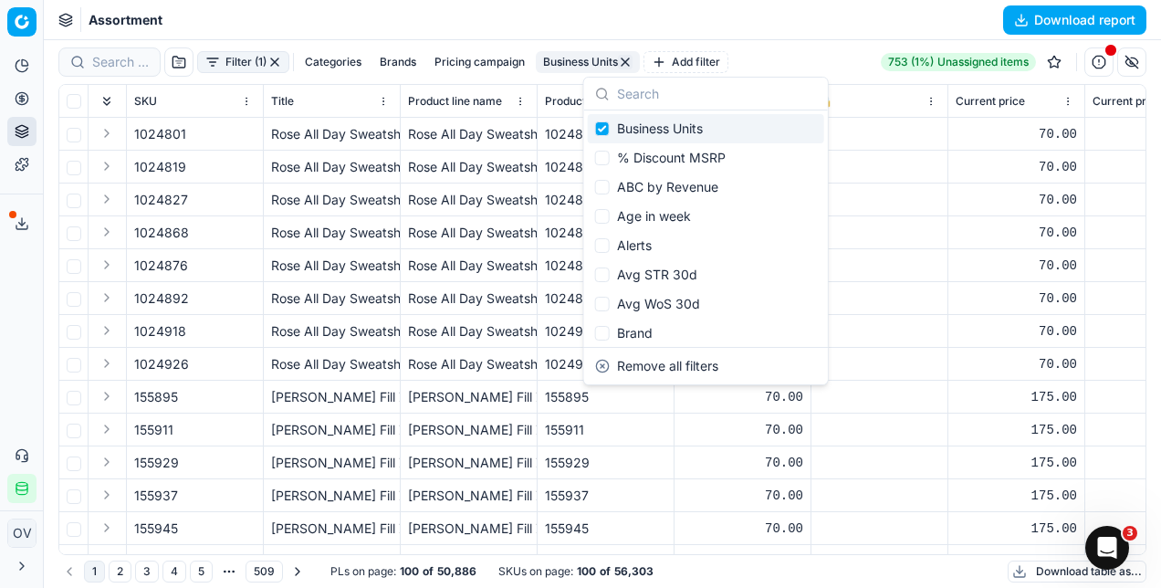
click at [352, 49] on div "Filter (1) Categories Brands Pricing campaign Business Units Add filter" at bounding box center [393, 61] width 670 height 29
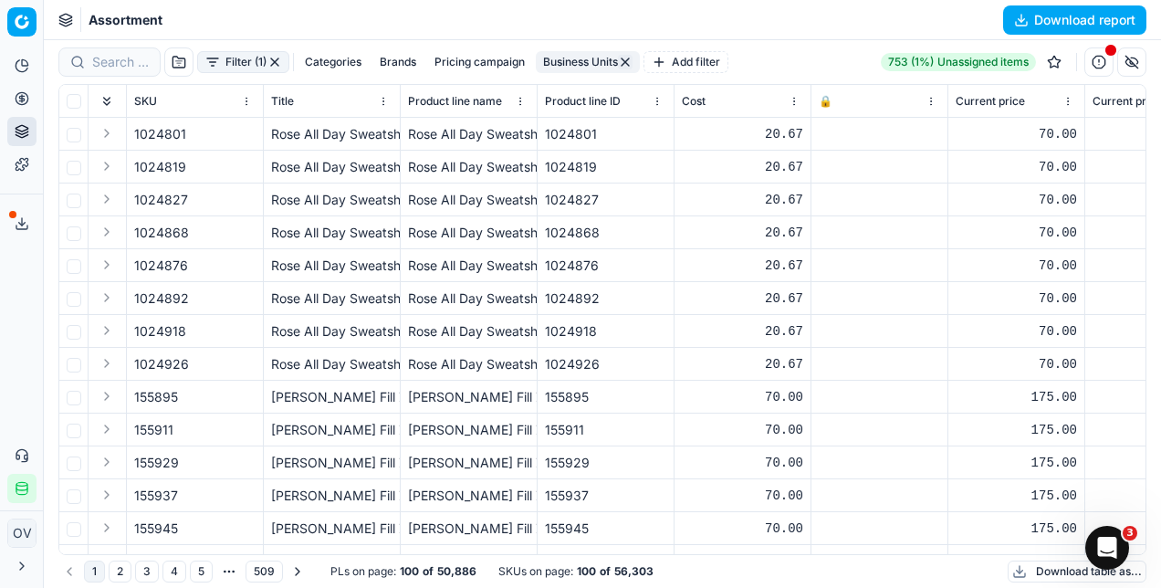
click at [345, 54] on button "Categories" at bounding box center [332, 62] width 71 height 22
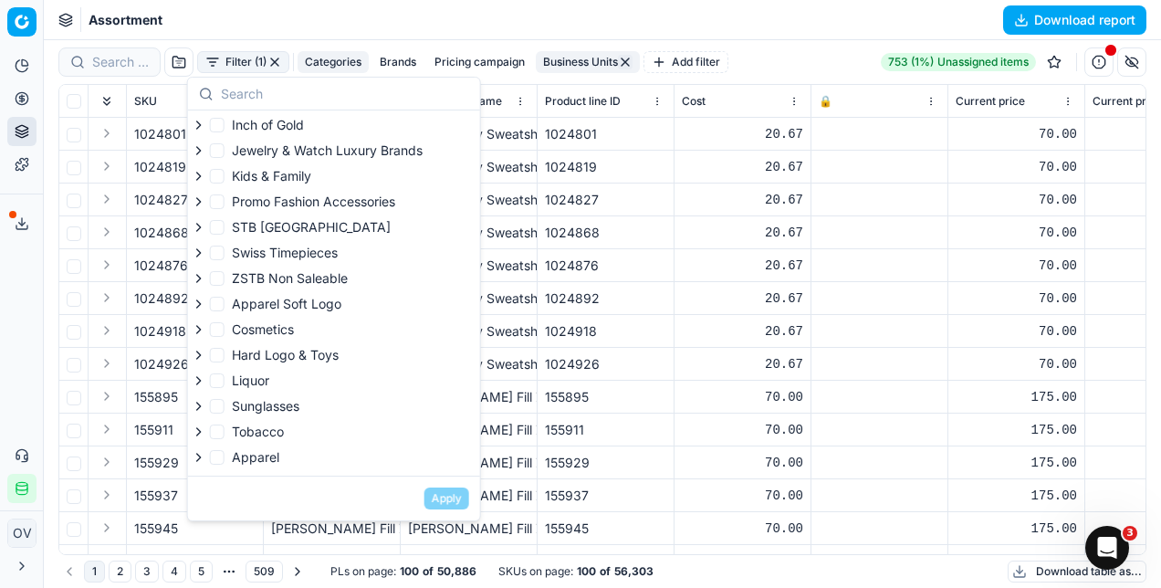
click at [219, 325] on label "Cosmetics" at bounding box center [252, 329] width 84 height 18
click at [219, 325] on input "Cosmetics" at bounding box center [217, 329] width 15 height 15
checkbox input "true"
click at [447, 502] on button "Apply" at bounding box center [446, 498] width 45 height 22
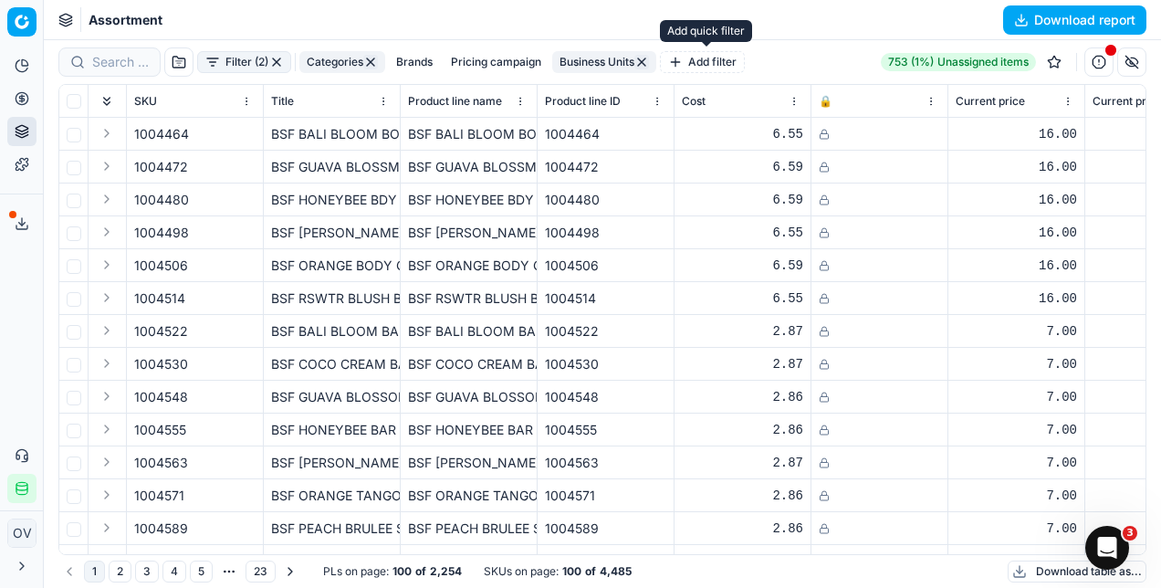
click at [689, 65] on button "Add filter" at bounding box center [702, 62] width 85 height 22
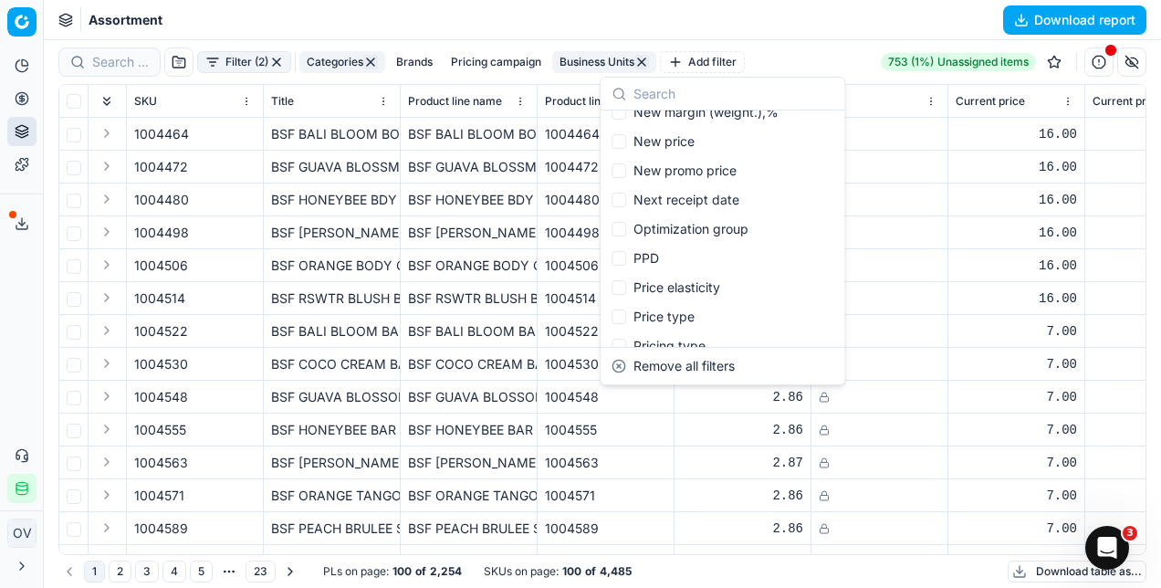
scroll to position [2487, 0]
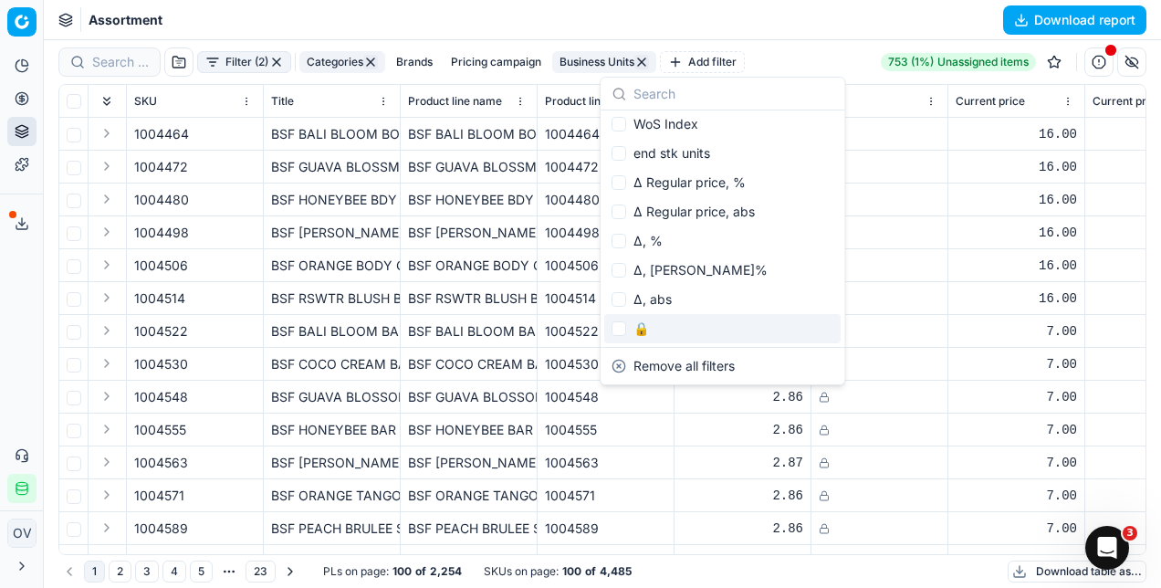
click at [626, 332] on div "🔒" at bounding box center [722, 328] width 236 height 29
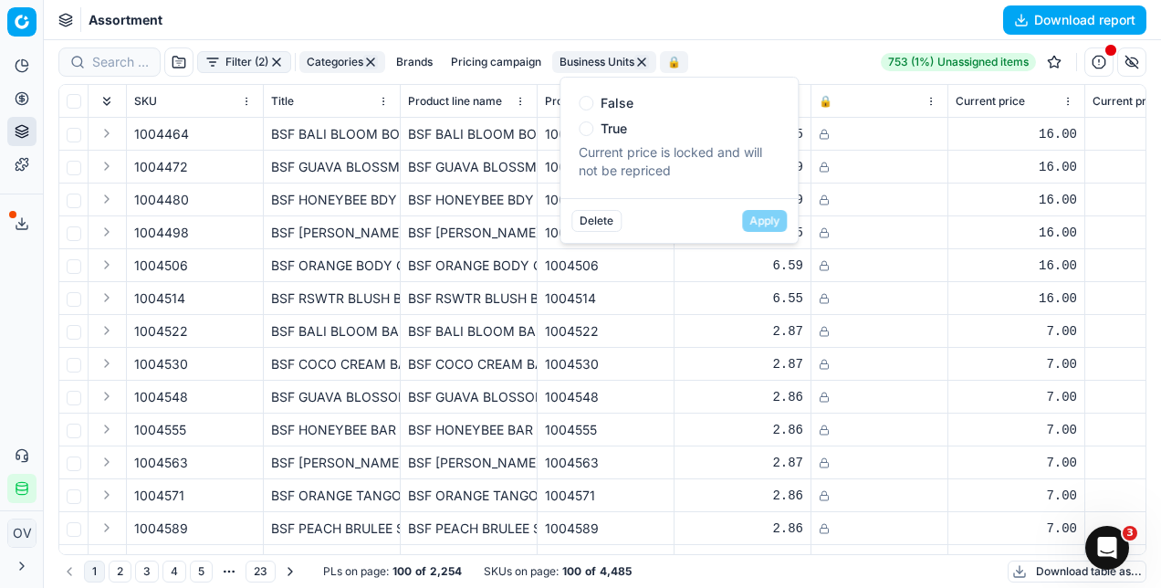
click at [584, 111] on div "False True" at bounding box center [679, 116] width 201 height 40
click at [585, 109] on input "False" at bounding box center [586, 103] width 15 height 15
radio input "true"
click at [748, 228] on button "Apply" at bounding box center [764, 221] width 45 height 22
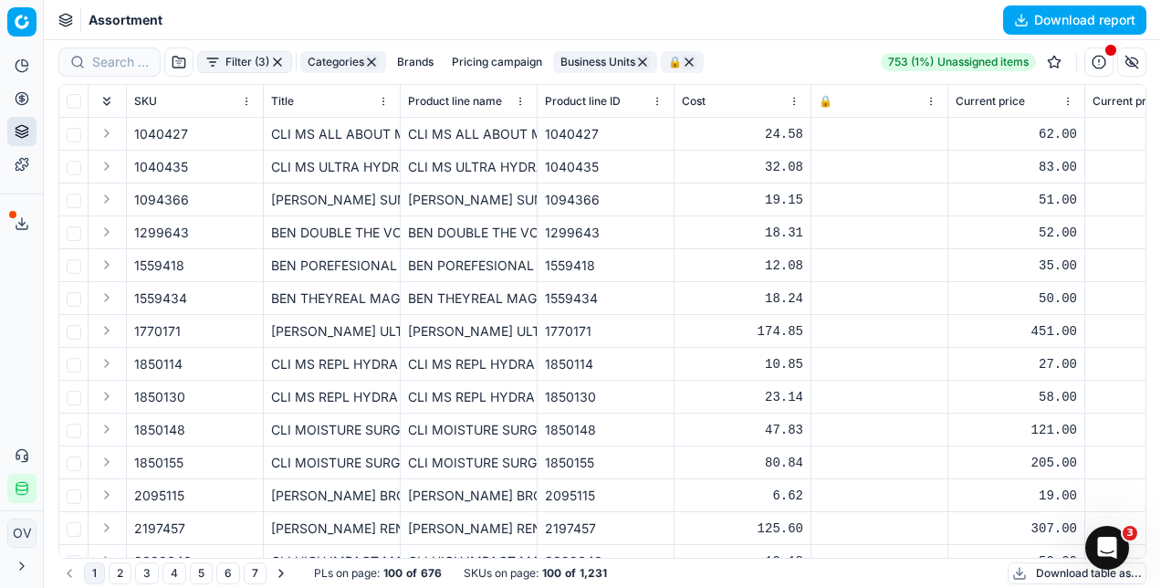
click at [239, 62] on button "Filter (3)" at bounding box center [244, 62] width 95 height 22
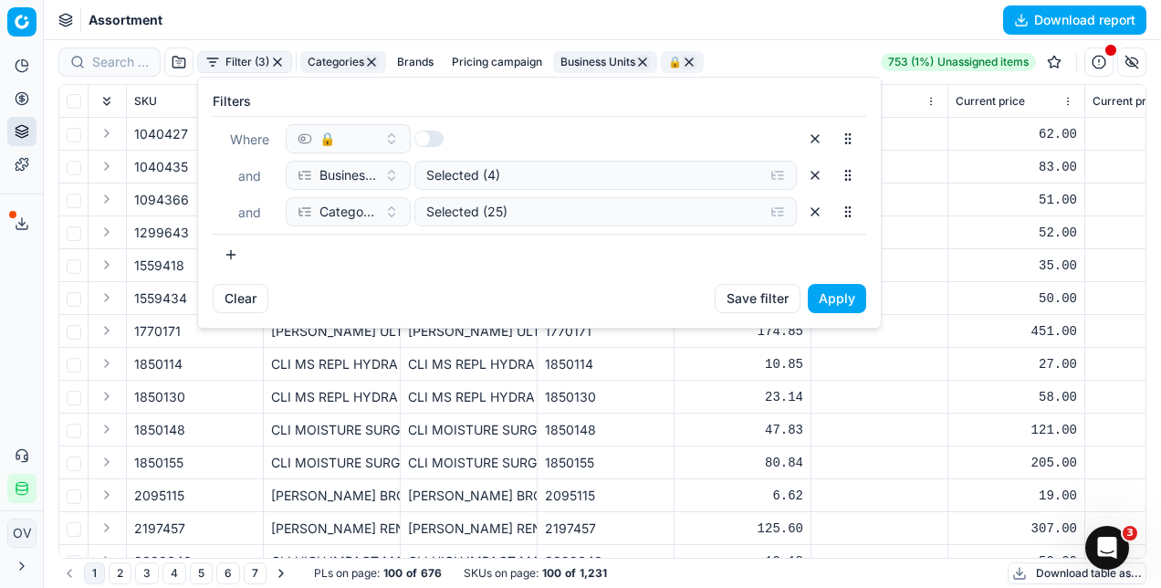
click at [238, 256] on button "button" at bounding box center [231, 254] width 37 height 29
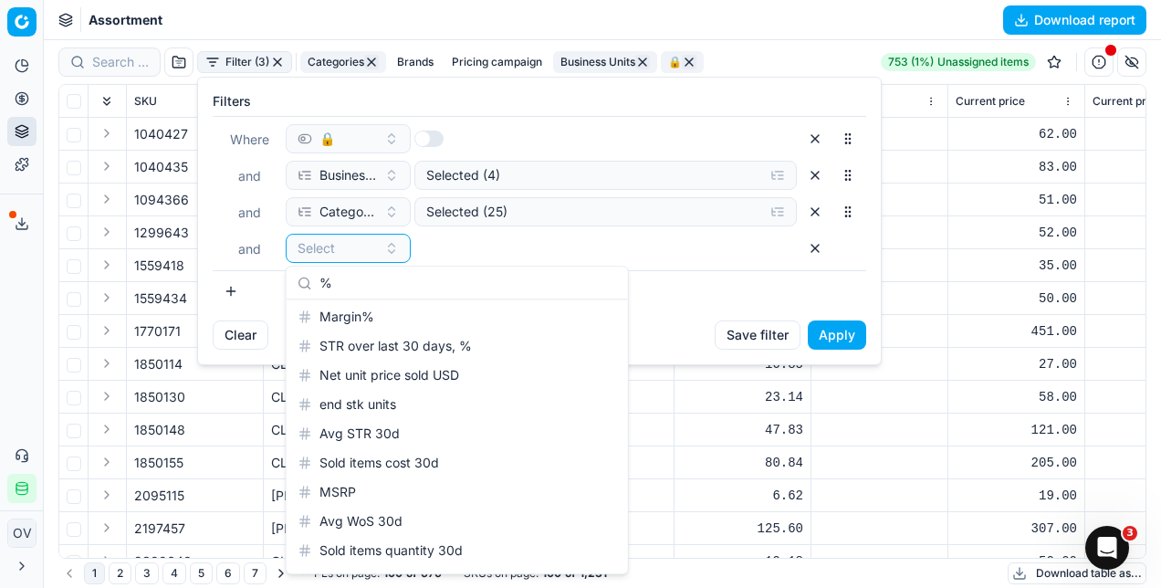
scroll to position [26, 0]
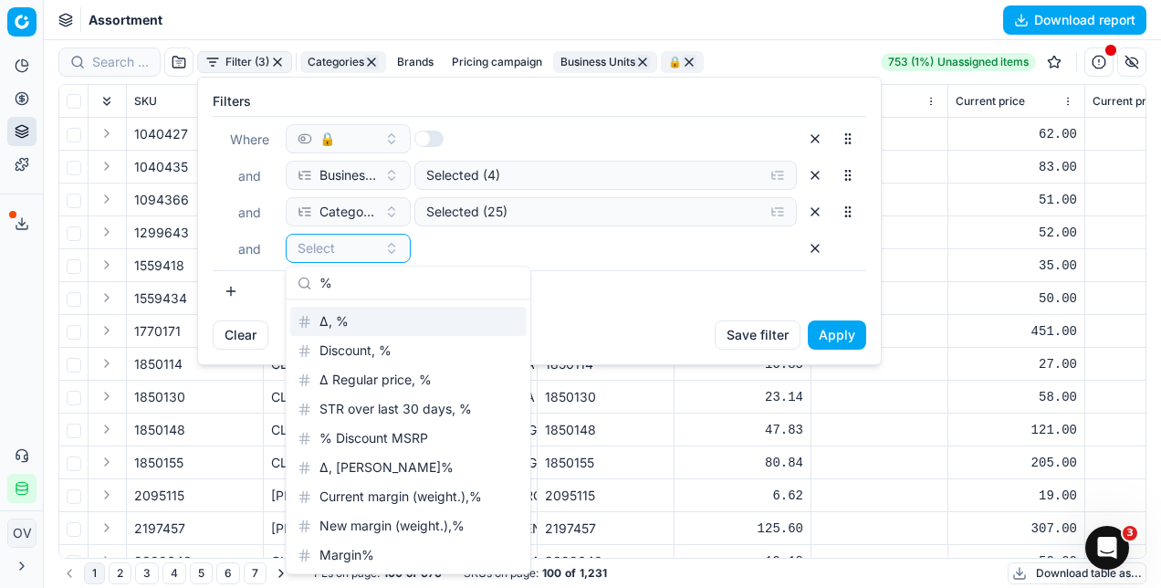
type input "%"
click at [331, 321] on div "Δ, %" at bounding box center [408, 321] width 236 height 29
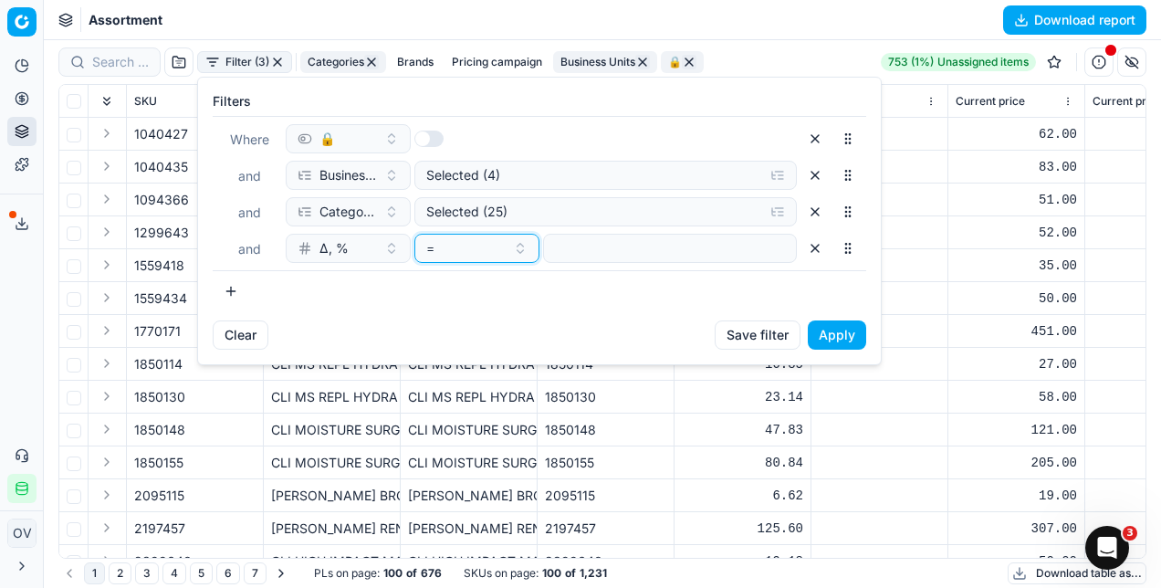
click at [514, 254] on button "=" at bounding box center [476, 248] width 125 height 29
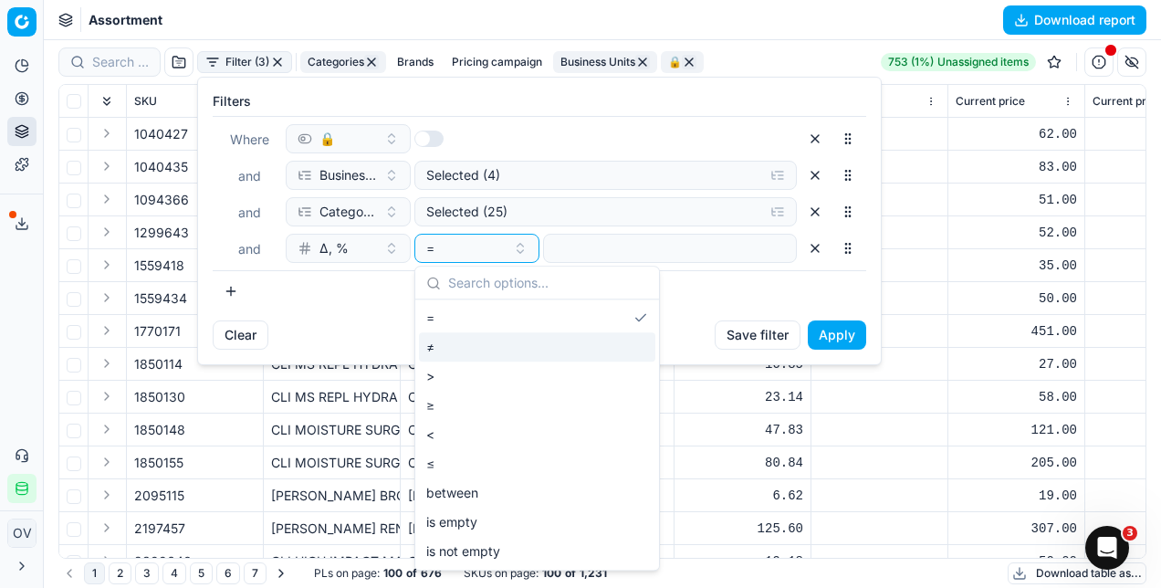
click at [466, 349] on div "≠" at bounding box center [537, 346] width 236 height 29
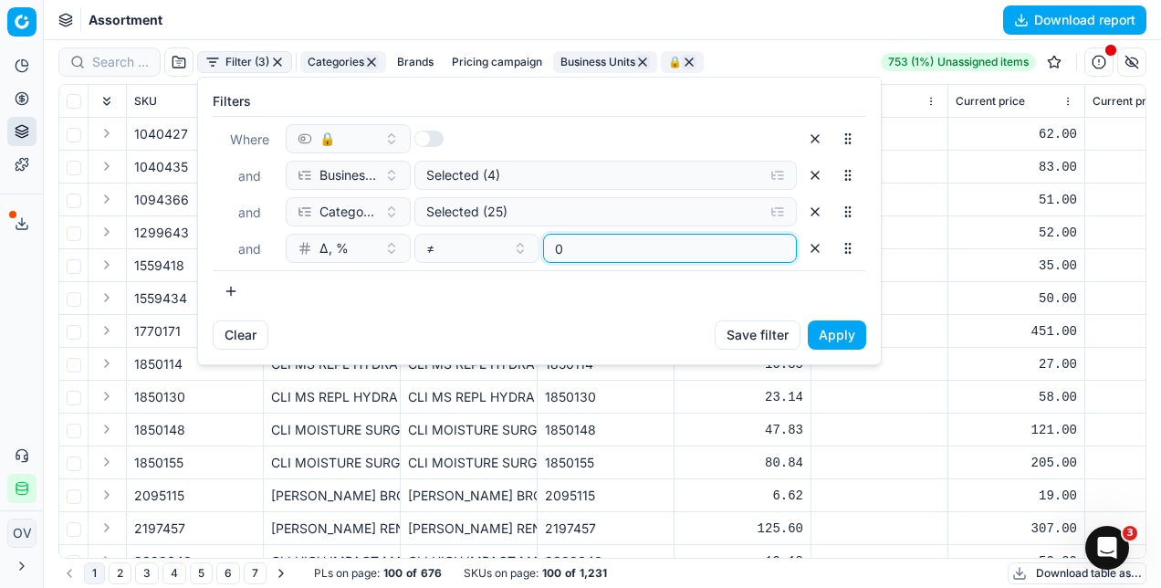
type input "0"
click at [833, 334] on button "Apply" at bounding box center [837, 334] width 58 height 29
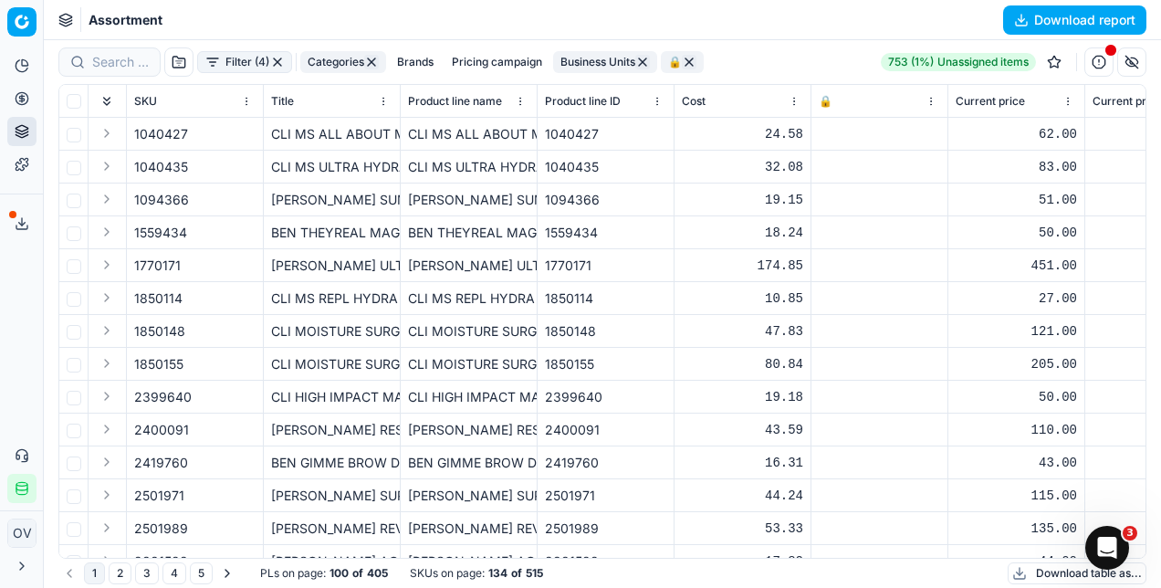
click at [228, 57] on button "Filter (4)" at bounding box center [244, 62] width 95 height 22
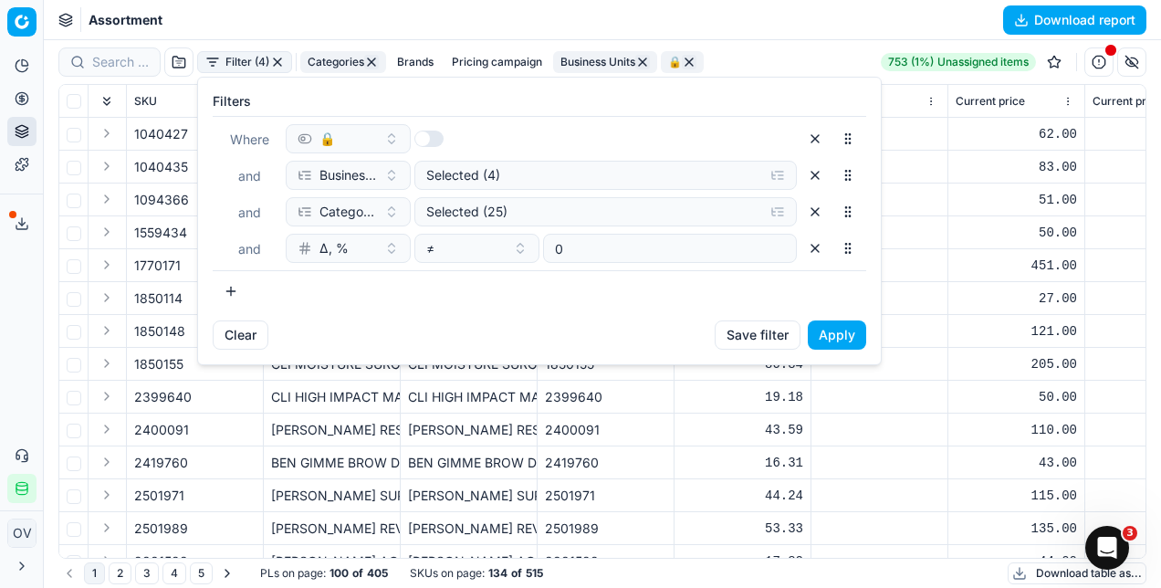
click at [235, 295] on button "button" at bounding box center [231, 290] width 37 height 29
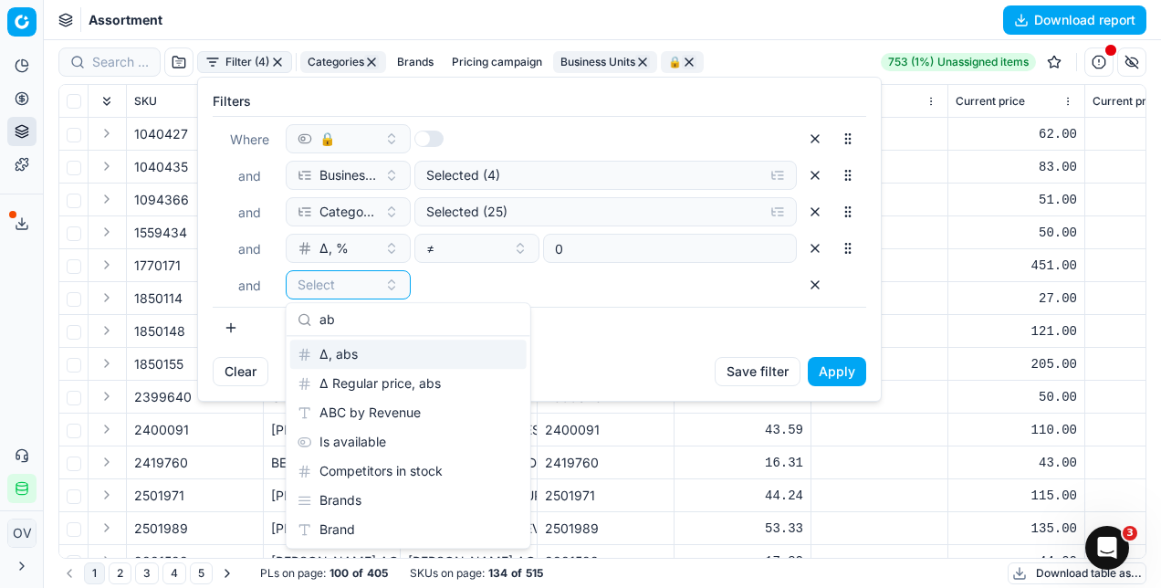
type input "ab"
click at [341, 358] on div "Δ, abs" at bounding box center [408, 353] width 236 height 29
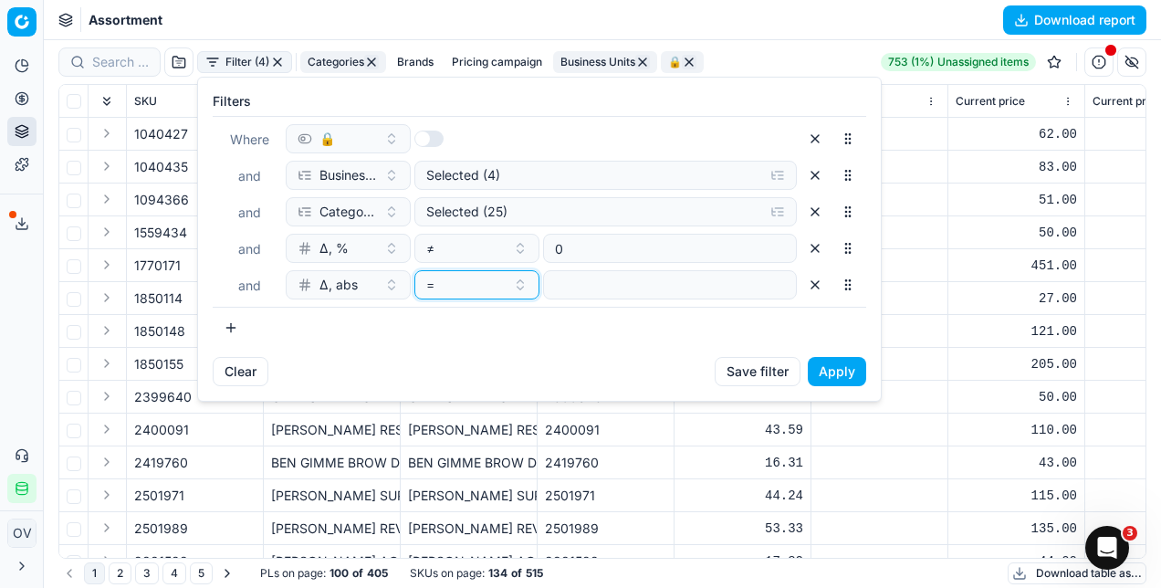
click at [464, 284] on div "=" at bounding box center [465, 285] width 79 height 18
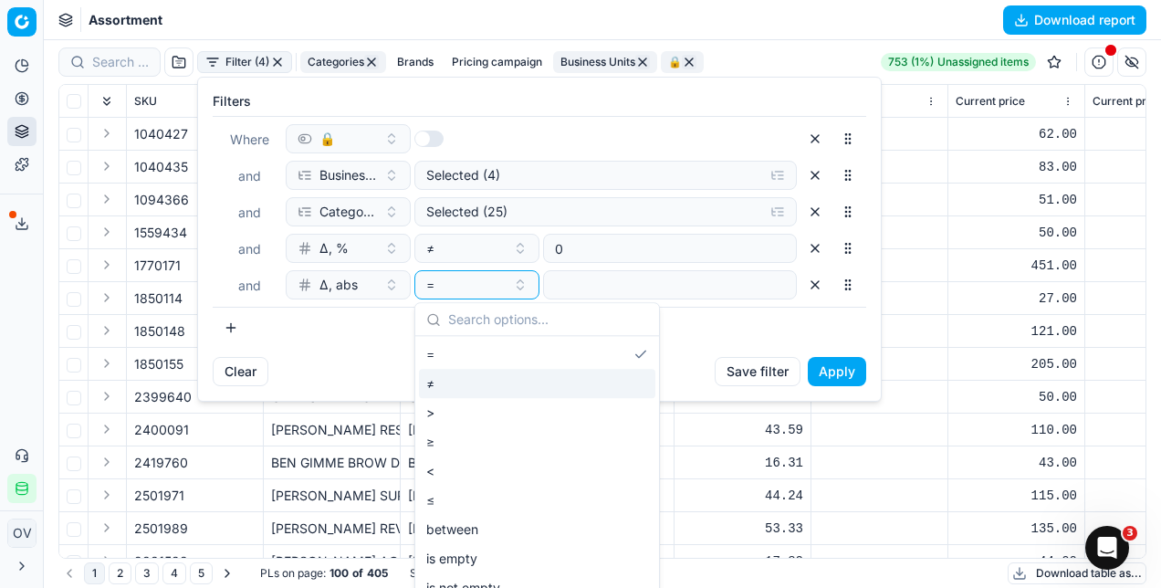
click at [479, 380] on div "≠" at bounding box center [537, 383] width 236 height 29
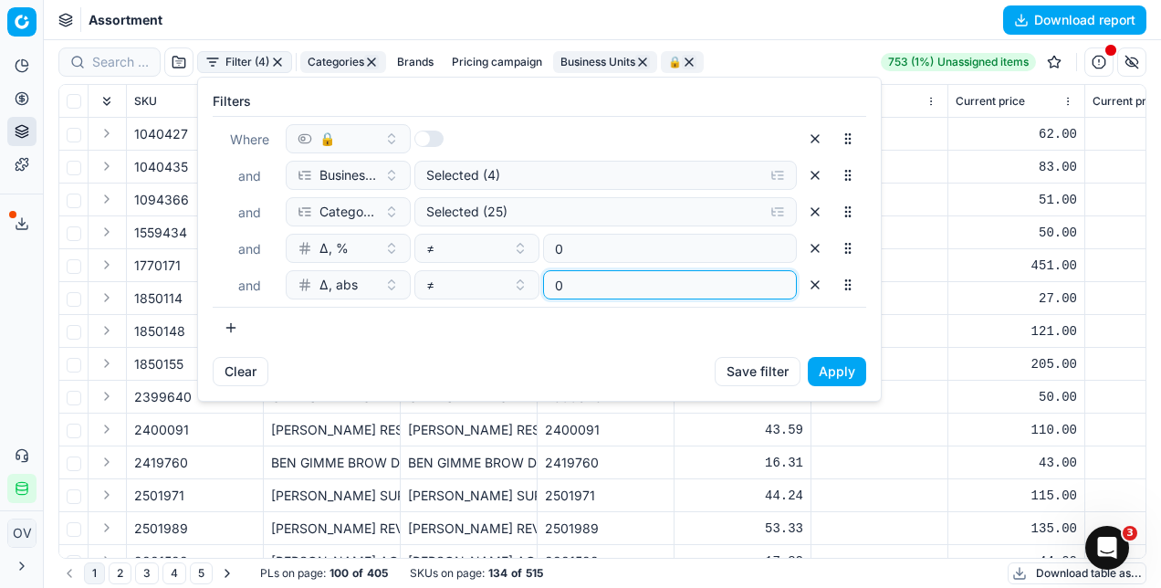
type input "0"
click at [827, 373] on button "Apply" at bounding box center [837, 371] width 58 height 29
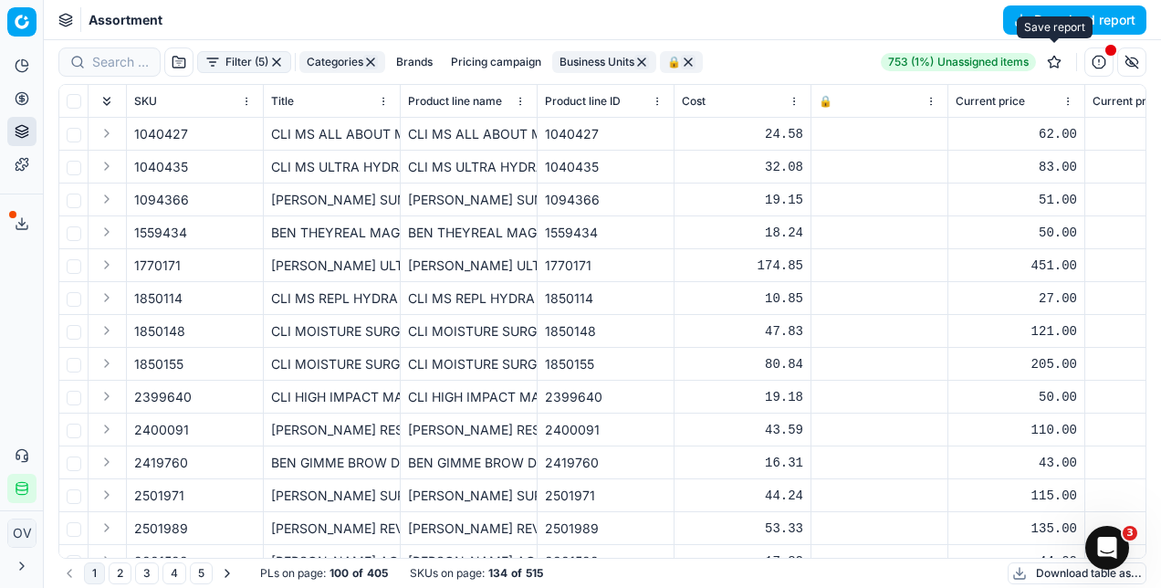
click at [1045, 60] on button "button" at bounding box center [1053, 61] width 29 height 29
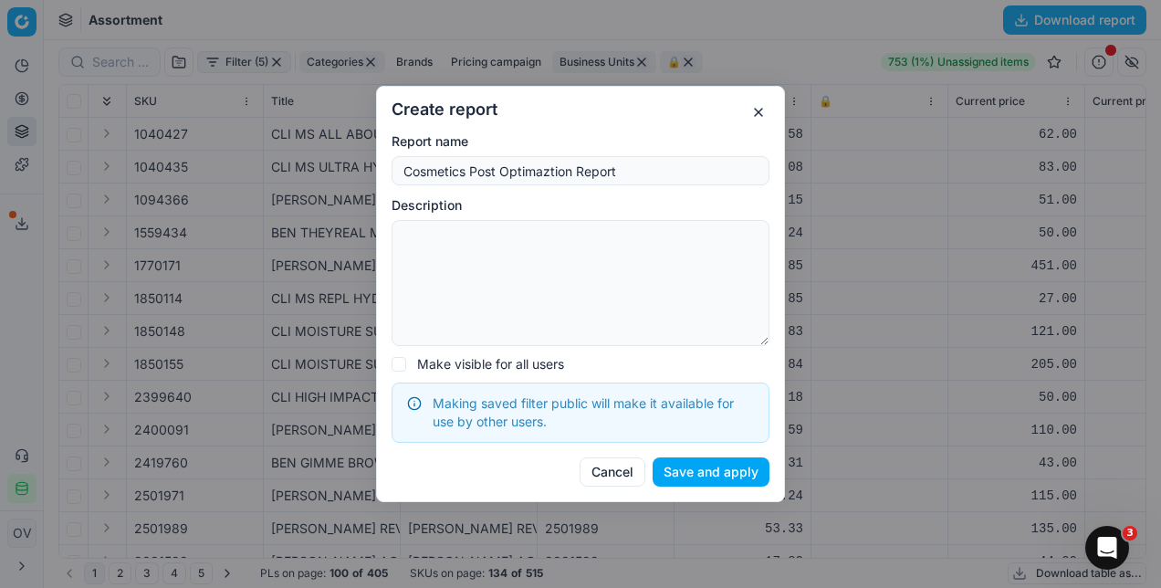
type input "Cosmetics Post Optimaztion Report"
type textarea "After running all optimizations, run Value Prop Check."
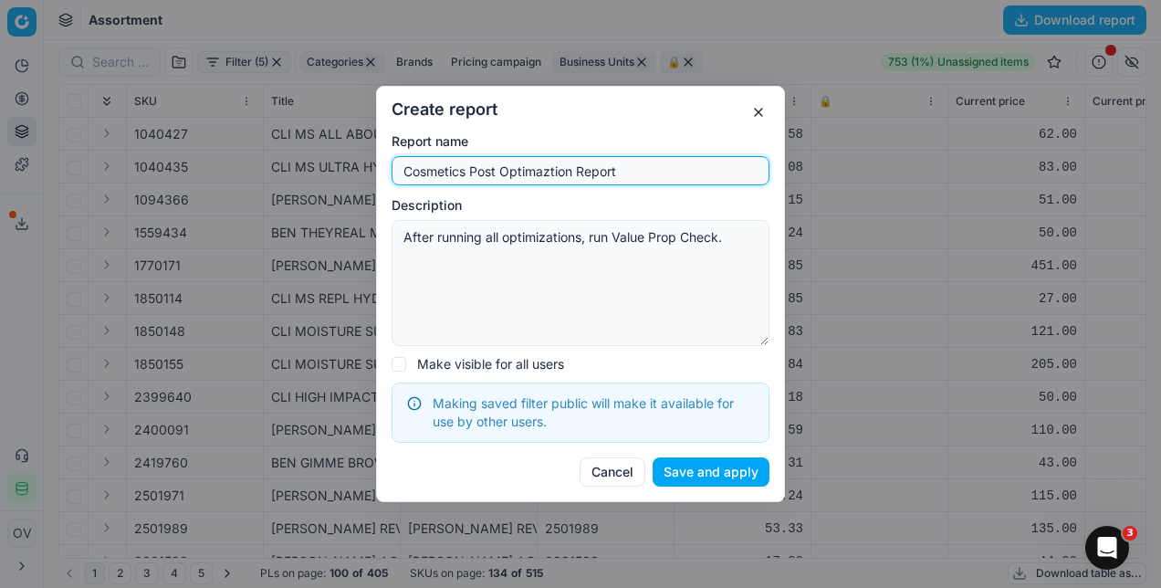
click at [555, 173] on input "Cosmetics Post Optimaztion Report" at bounding box center [580, 170] width 361 height 27
type input "Cosmetics Post Optimization Report"
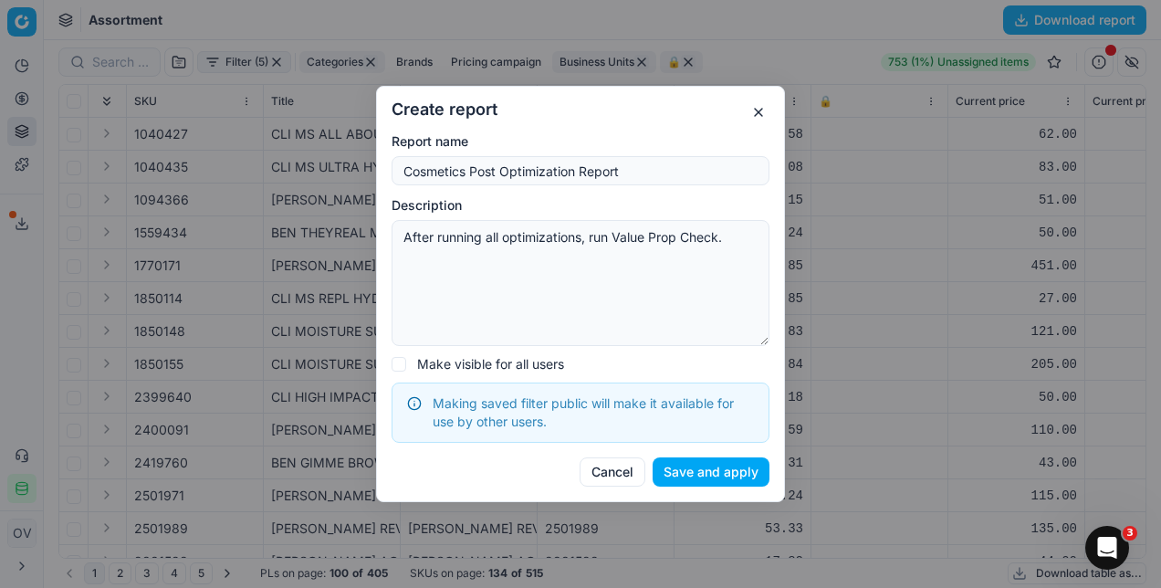
click at [683, 466] on button "Save and apply" at bounding box center [710, 471] width 117 height 29
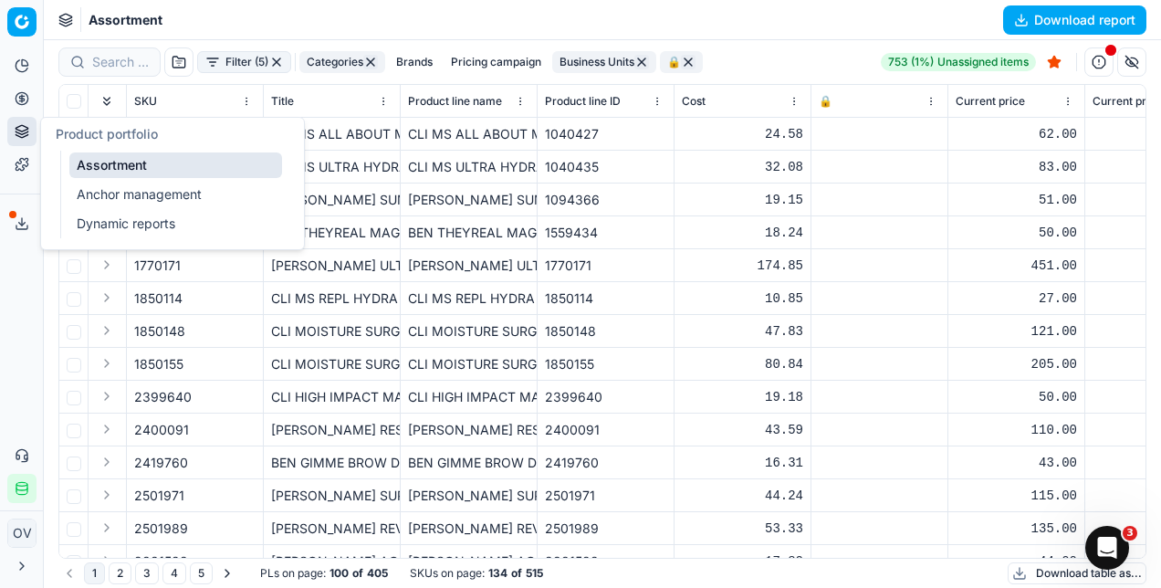
click at [111, 222] on link "Dynamic reports" at bounding box center [175, 224] width 213 height 26
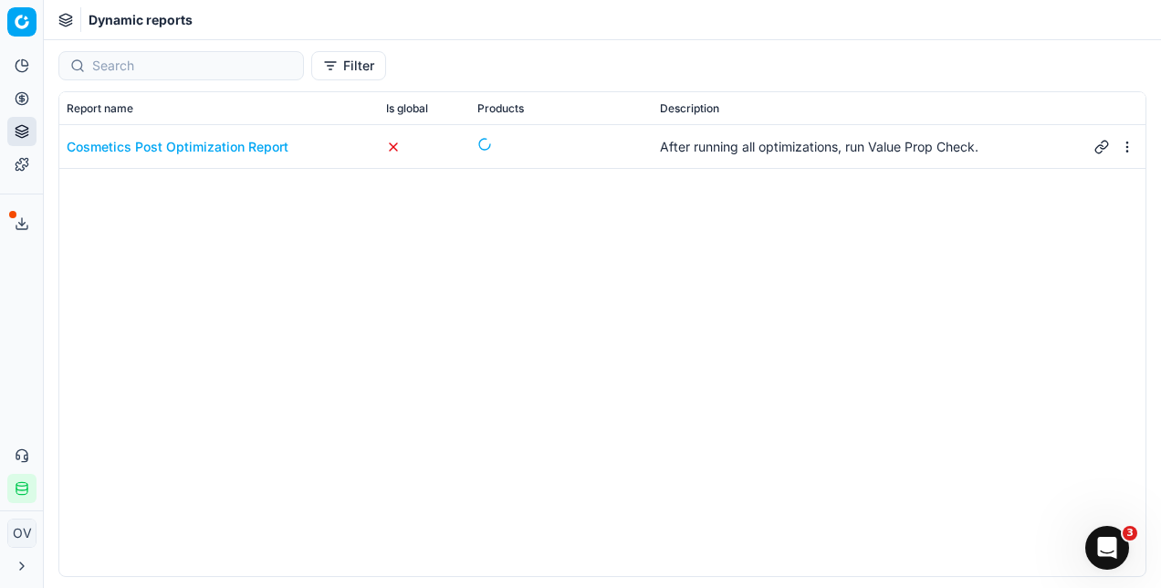
click at [487, 399] on div "Cosmetics Post Optimization Report After running all optimizations, run Value P…" at bounding box center [602, 350] width 1086 height 451
click at [1138, 151] on td at bounding box center [1115, 147] width 60 height 44
click at [1132, 151] on html "Pricing platform Analytics Pricing Product portfolio Templates Export service 0…" at bounding box center [580, 294] width 1161 height 588
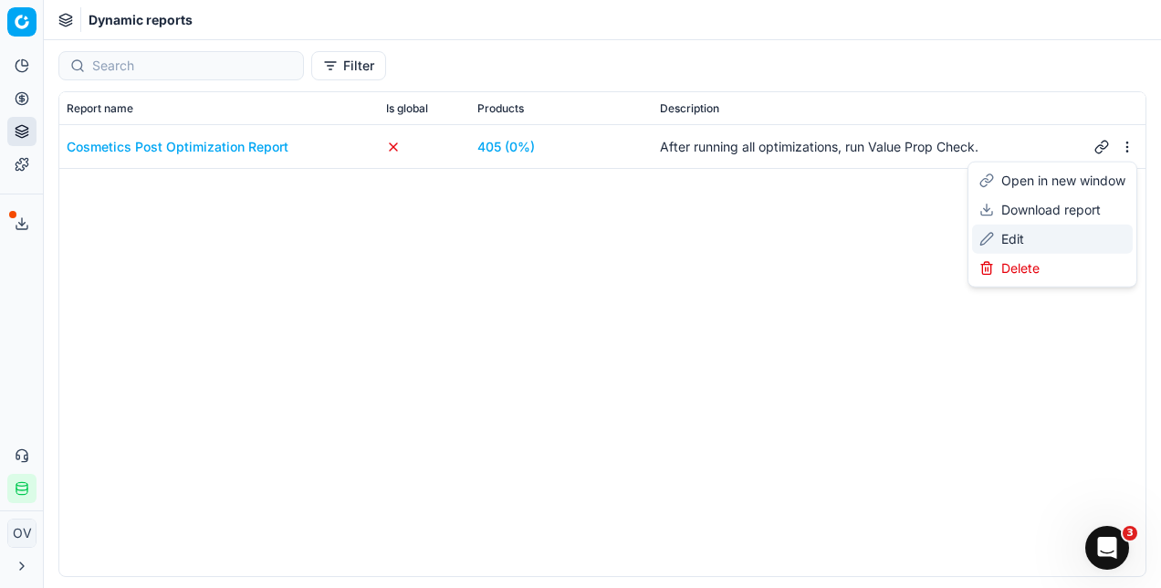
click at [1089, 226] on div "Edit" at bounding box center [1052, 238] width 161 height 29
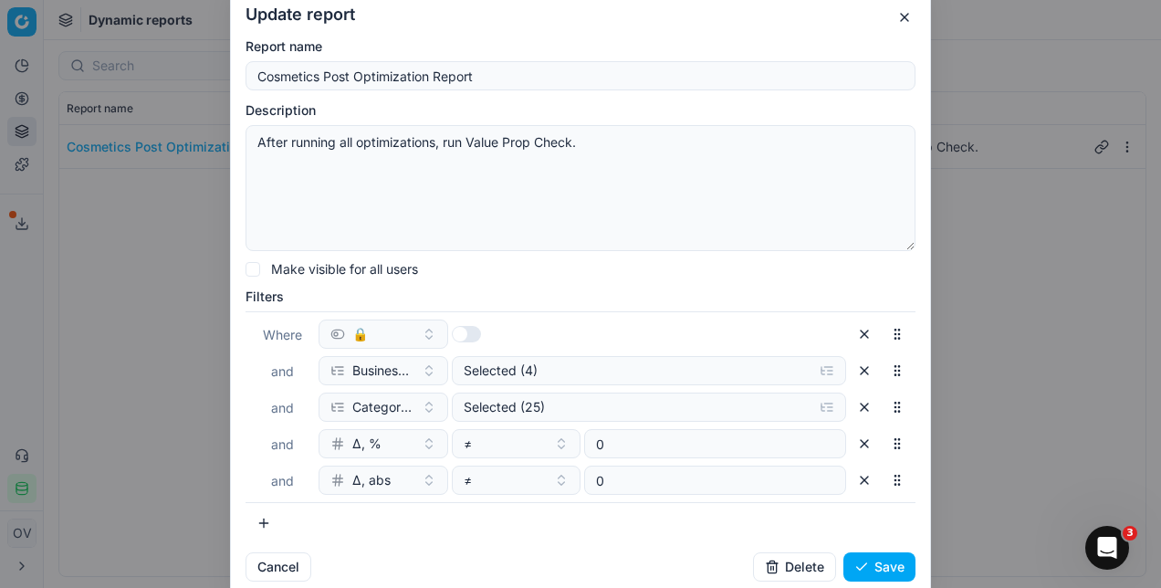
click at [915, 19] on div "Update report Report name Cosmetics Post Optimization Report Description After …" at bounding box center [580, 294] width 701 height 606
click at [911, 19] on button "button" at bounding box center [904, 17] width 22 height 22
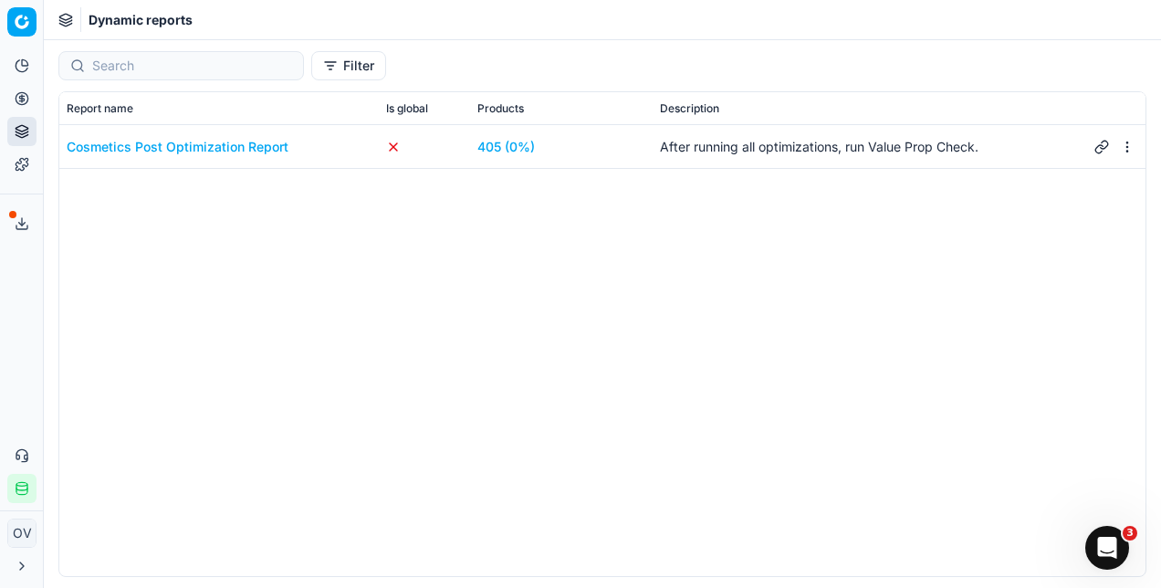
click at [191, 141] on div "Cosmetics Post Optimization Report" at bounding box center [178, 147] width 222 height 18
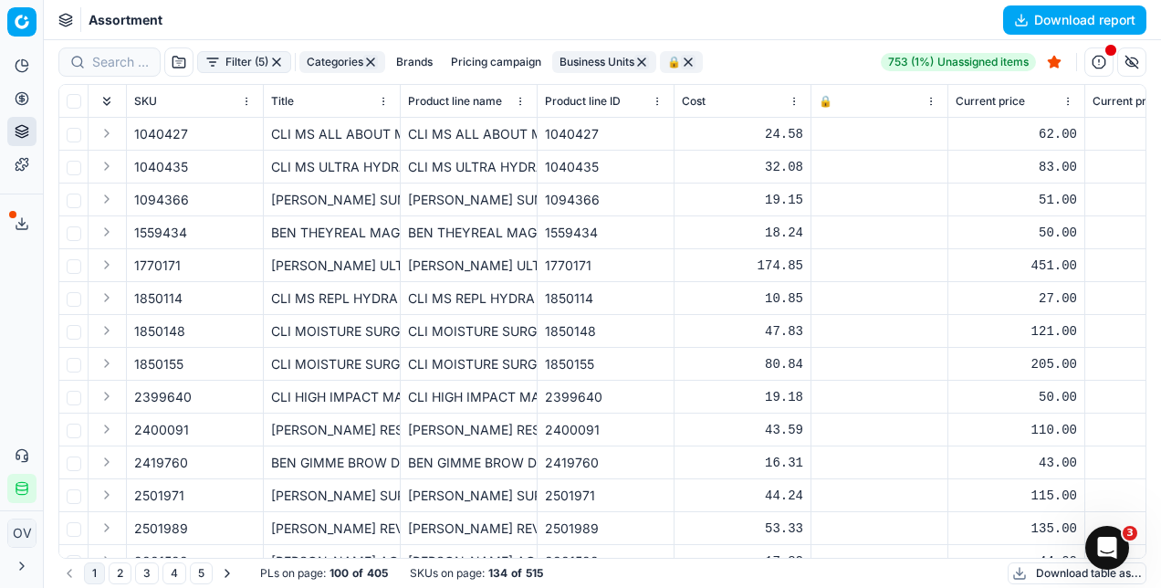
click at [345, 66] on button "Categories" at bounding box center [342, 62] width 86 height 22
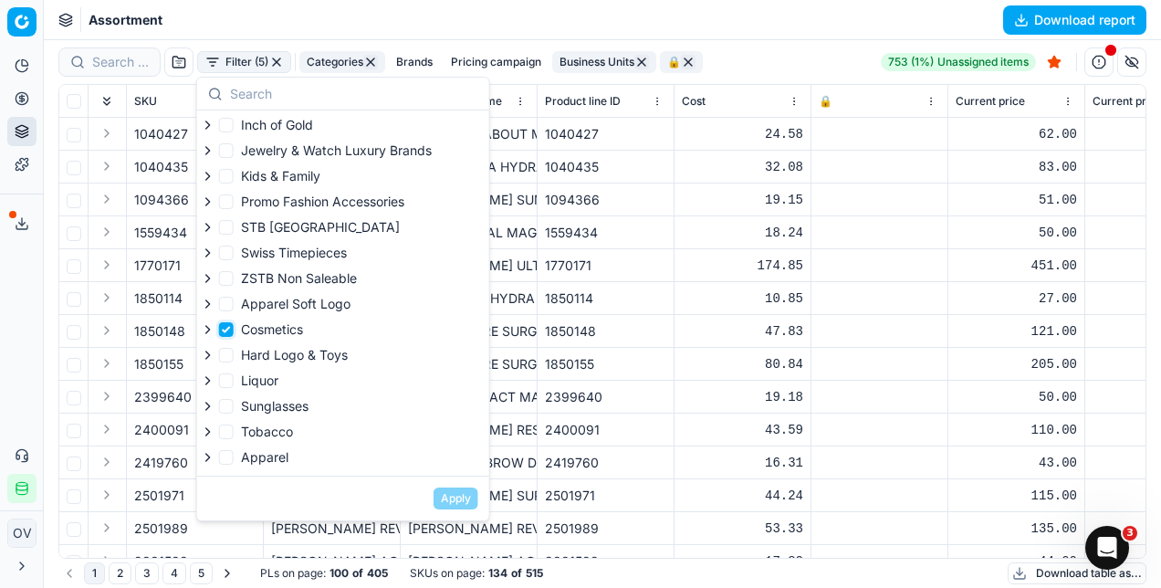
click at [228, 333] on input "Cosmetics" at bounding box center [226, 329] width 15 height 15
checkbox input "false"
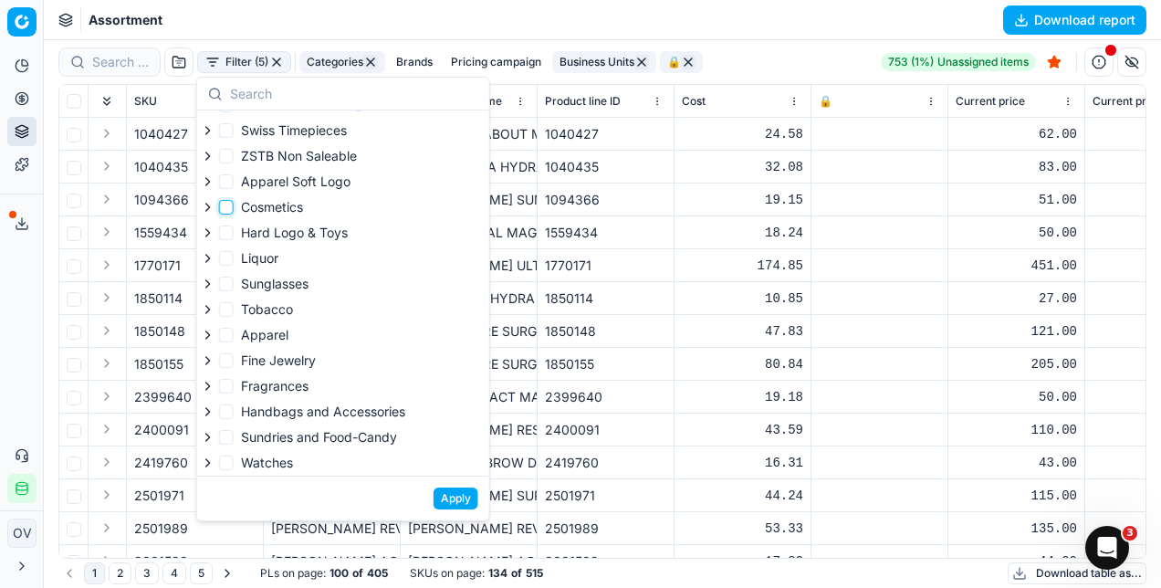
scroll to position [147, 0]
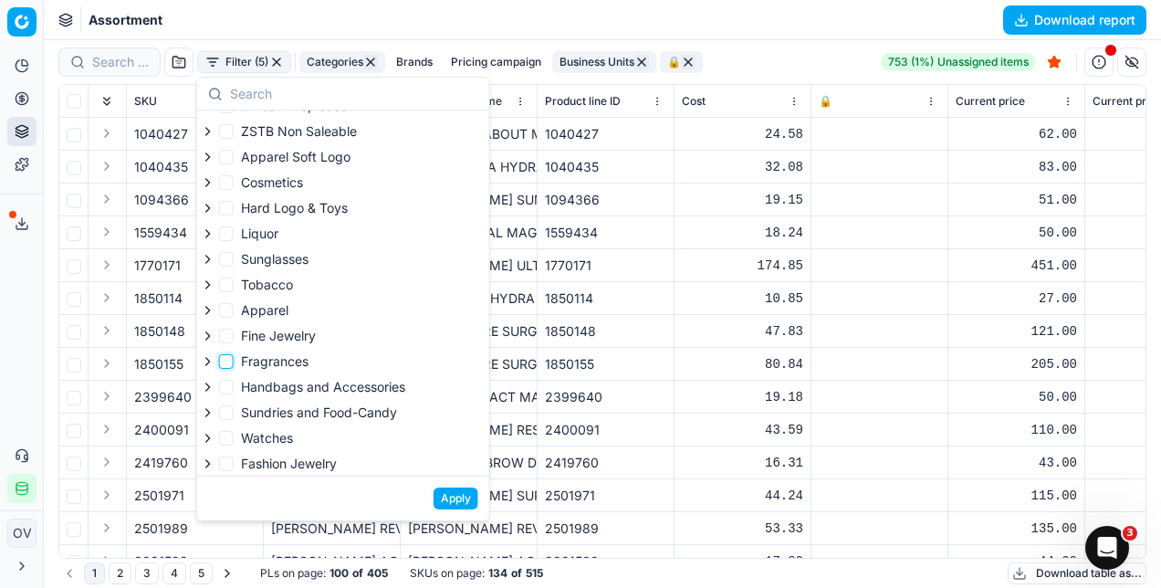
click at [223, 367] on input "Fragrances" at bounding box center [226, 361] width 15 height 15
checkbox input "true"
click at [452, 504] on button "Apply" at bounding box center [455, 498] width 45 height 22
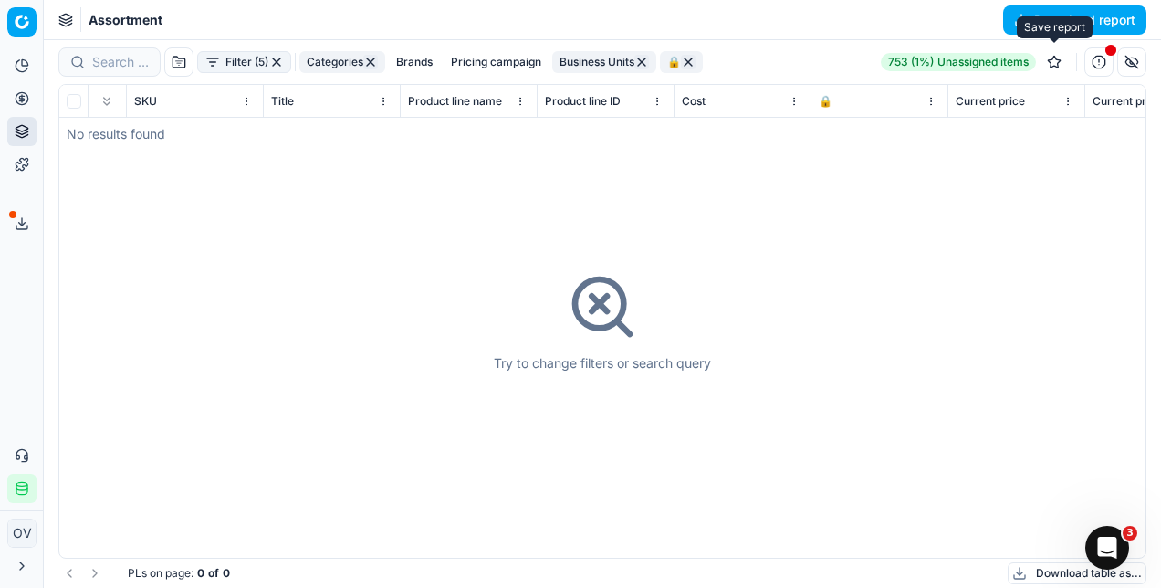
click at [1059, 60] on button "button" at bounding box center [1053, 61] width 29 height 29
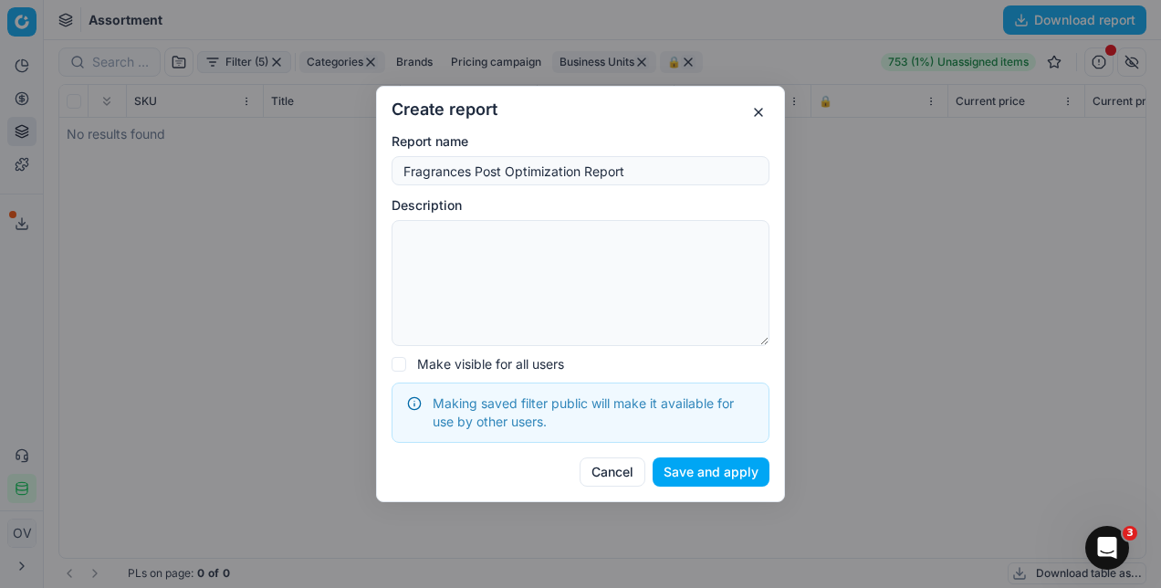
type input "Fragrances Post Optimization Report"
click at [694, 475] on button "Save and apply" at bounding box center [710, 471] width 117 height 29
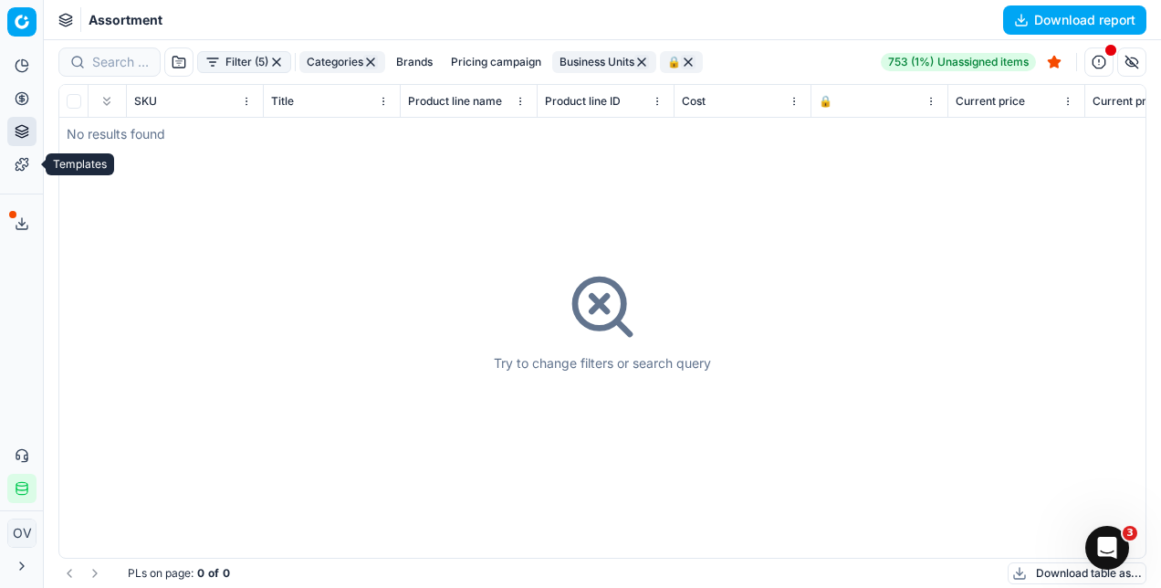
click at [24, 168] on icon at bounding box center [22, 164] width 12 height 12
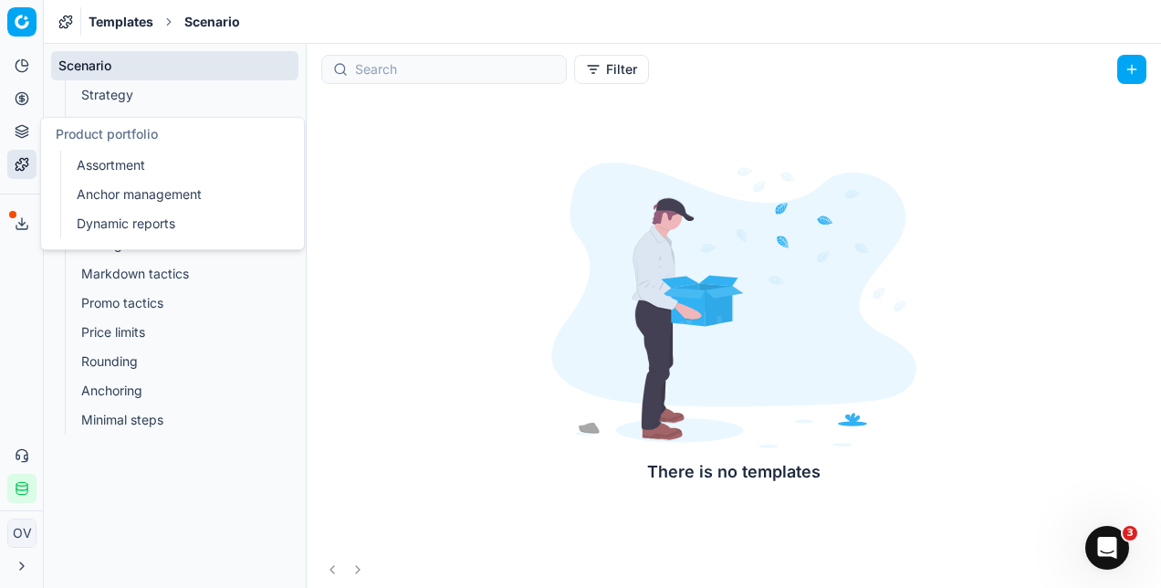
click at [103, 226] on link "Dynamic reports" at bounding box center [175, 224] width 213 height 26
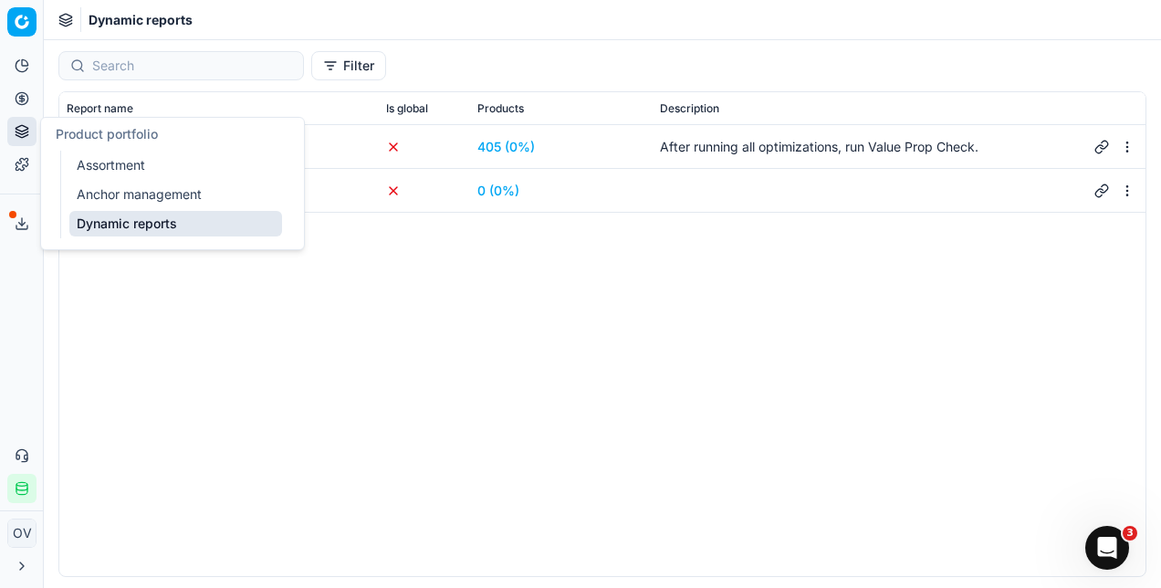
click at [367, 295] on div "Cosmetics Post Optimization Report 405 (0%) After running all optimizations, ru…" at bounding box center [602, 350] width 1086 height 451
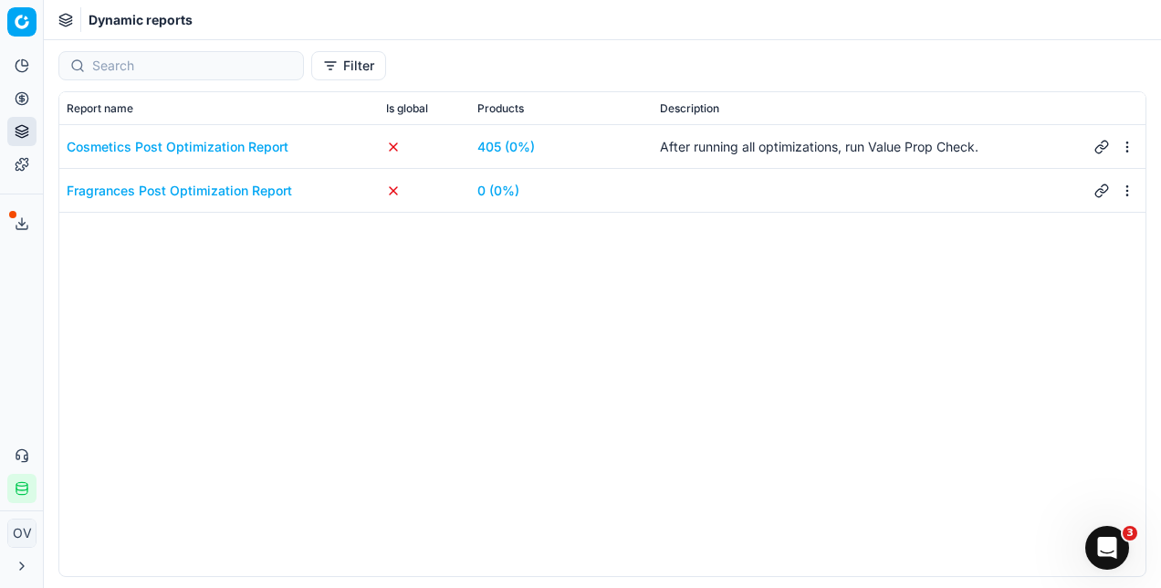
click at [229, 194] on div "Fragrances Post Optimization Report" at bounding box center [179, 191] width 225 height 18
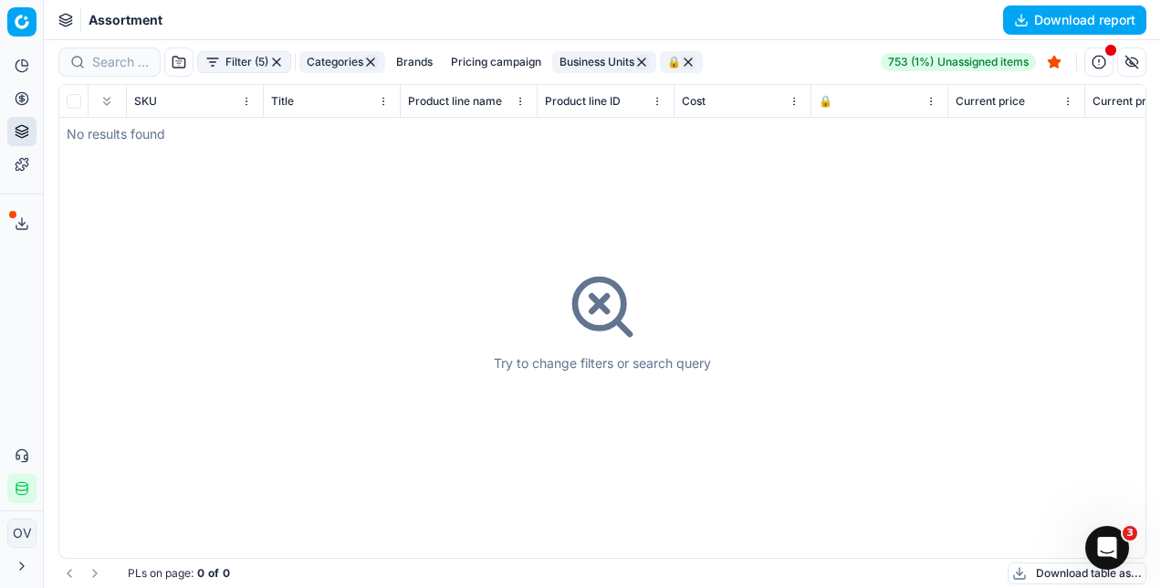
click at [234, 56] on button "Filter (5)" at bounding box center [244, 62] width 94 height 22
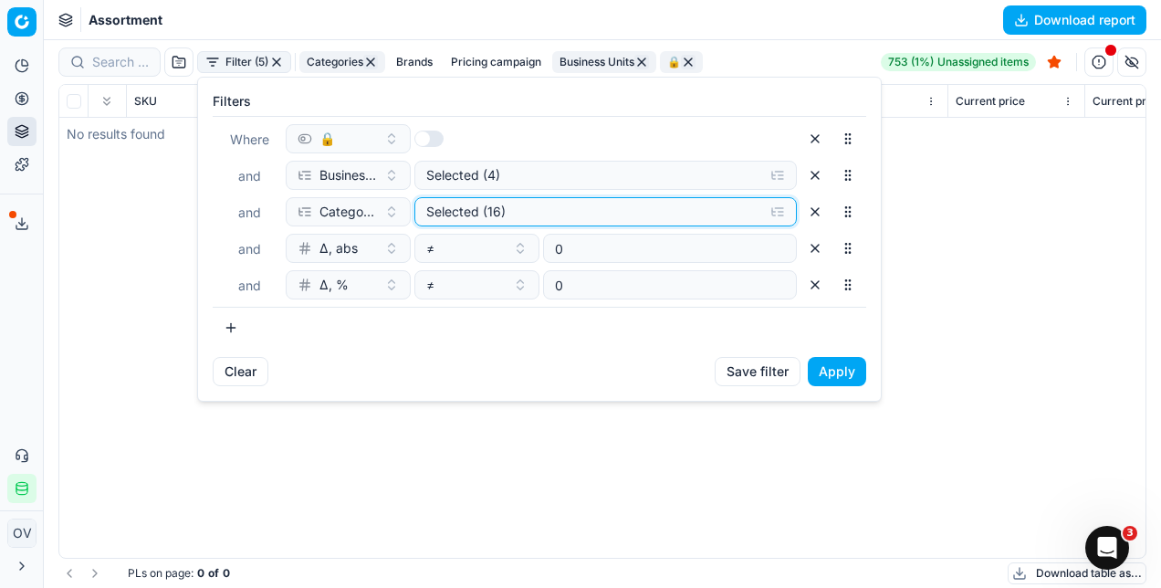
click at [493, 206] on div "Selected (16)" at bounding box center [590, 212] width 329 height 18
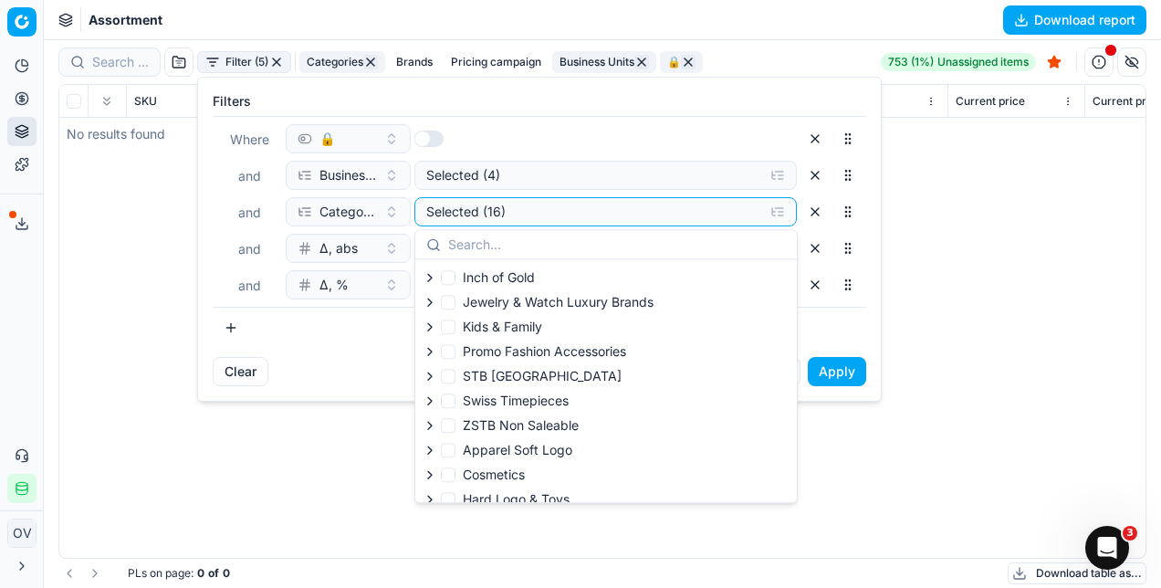
scroll to position [287, 0]
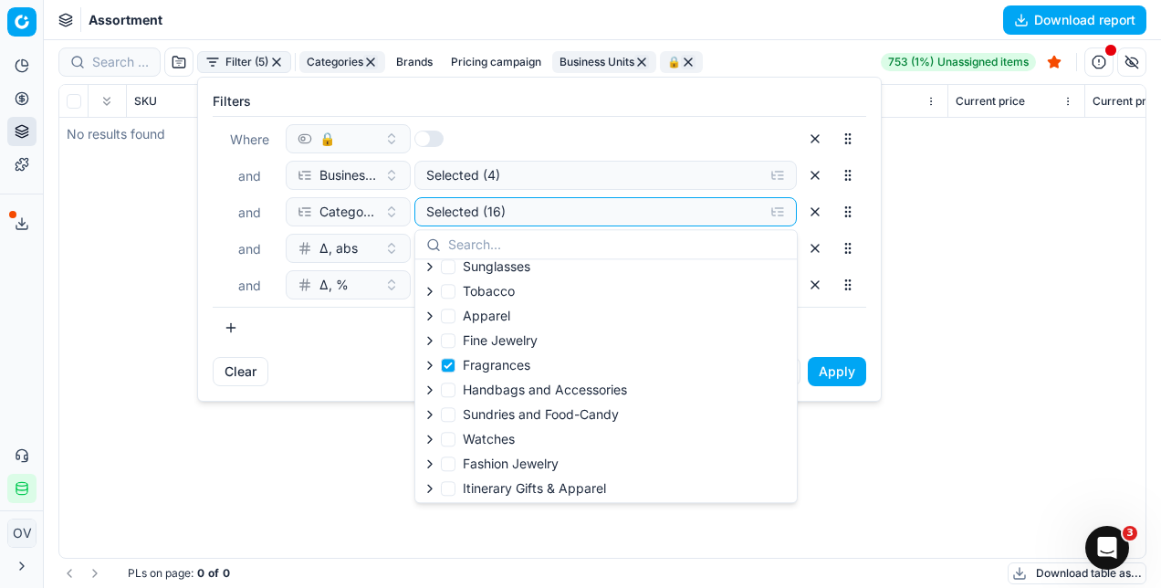
click at [295, 474] on html "Pricing platform Analytics Pricing Product portfolio Templates Export service 0…" at bounding box center [580, 294] width 1161 height 588
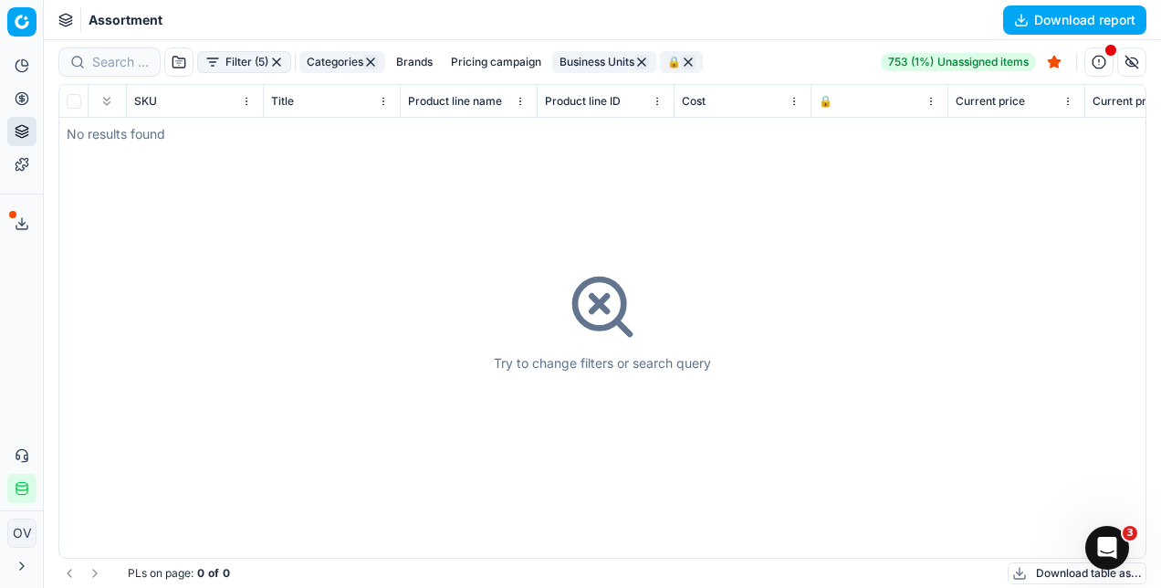
click at [26, 164] on icon at bounding box center [22, 164] width 15 height 15
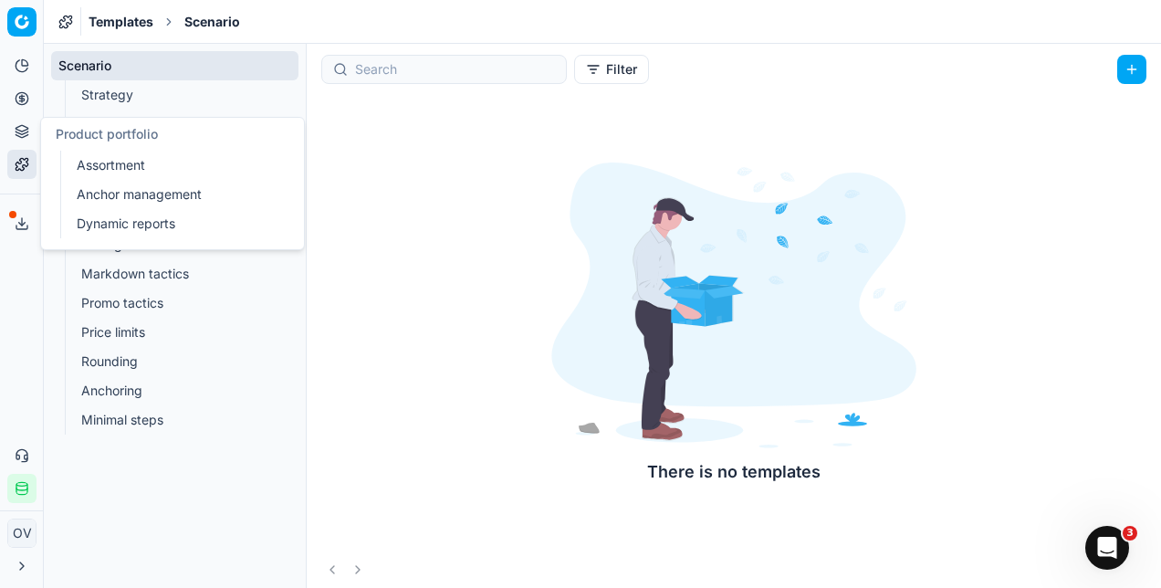
click at [20, 135] on icon at bounding box center [22, 131] width 15 height 15
click at [120, 213] on link "Dynamic reports" at bounding box center [175, 224] width 213 height 26
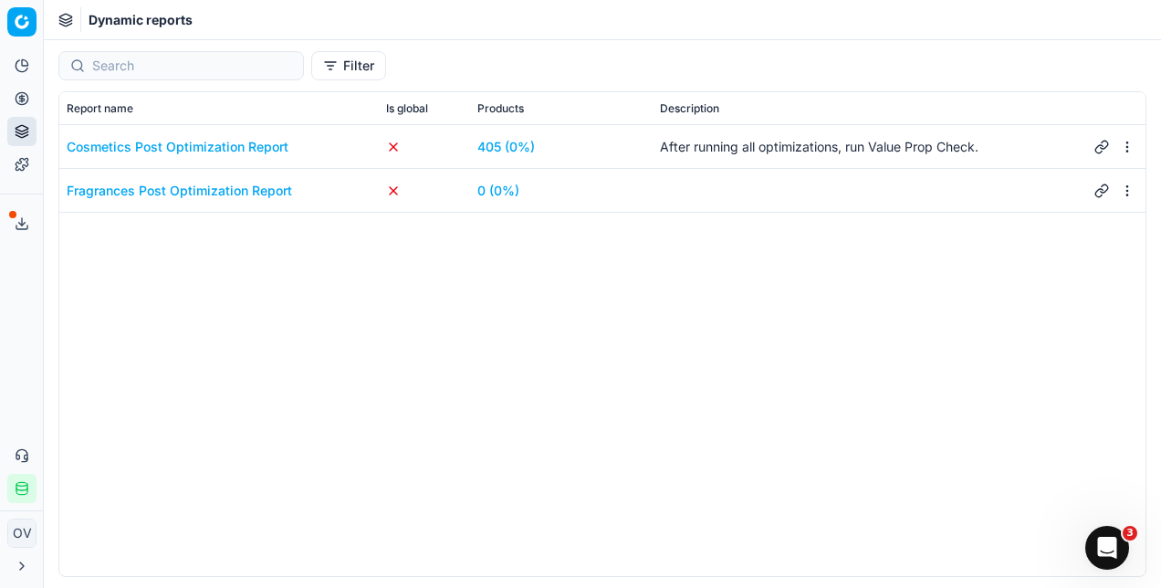
click at [358, 272] on div "Cosmetics Post Optimization Report 405 (0%) After running all optimizations, ru…" at bounding box center [602, 350] width 1086 height 451
click at [153, 187] on div "Fragrances Post Optimization Report" at bounding box center [179, 191] width 225 height 18
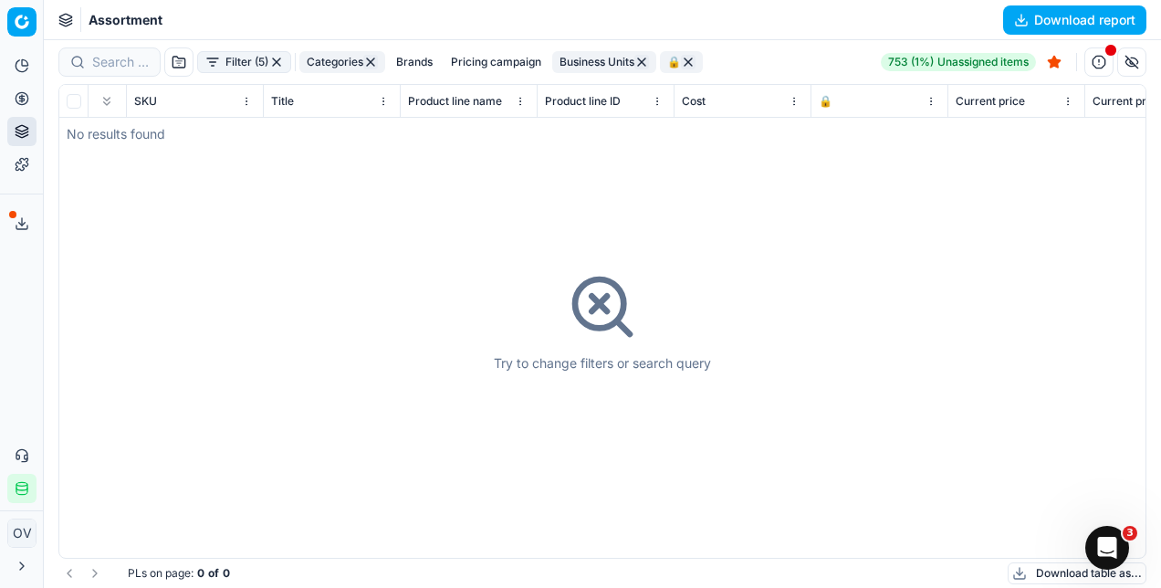
click at [264, 71] on button "Filter (5)" at bounding box center [244, 62] width 94 height 22
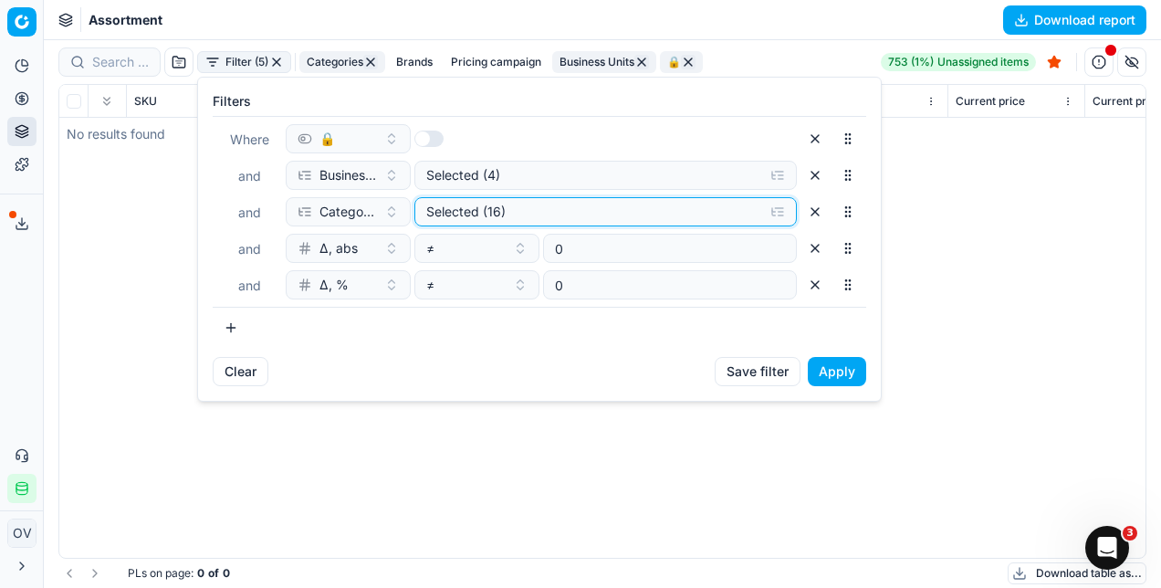
click at [477, 211] on div "Selected (16)" at bounding box center [590, 212] width 329 height 18
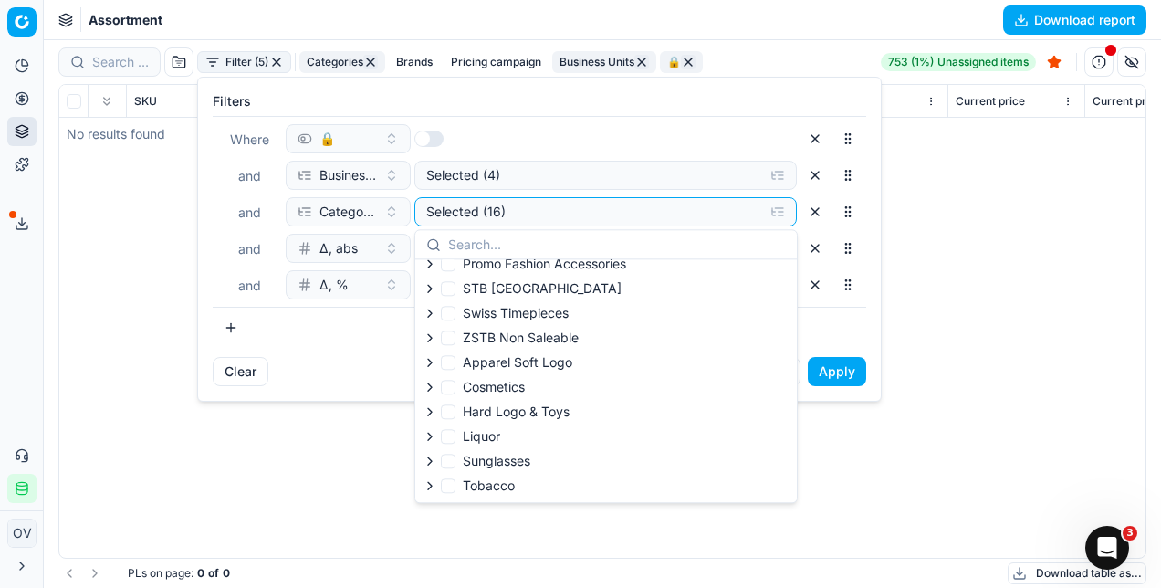
scroll to position [287, 0]
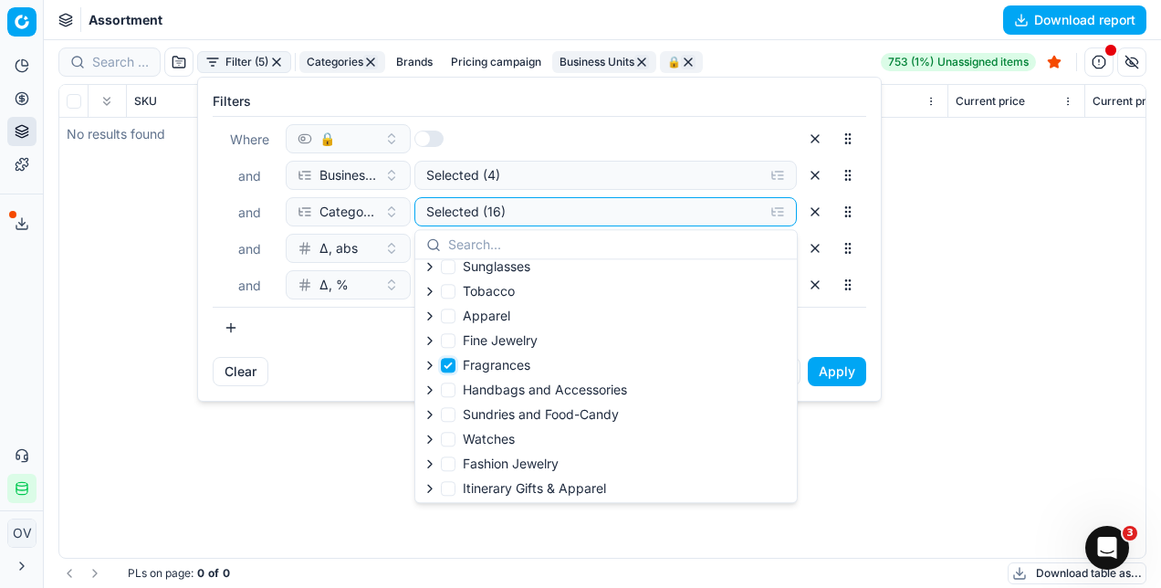
click at [451, 360] on input "Fragrances" at bounding box center [448, 365] width 15 height 15
checkbox input "false"
click at [450, 436] on input "Watches" at bounding box center [448, 439] width 15 height 15
checkbox input "true"
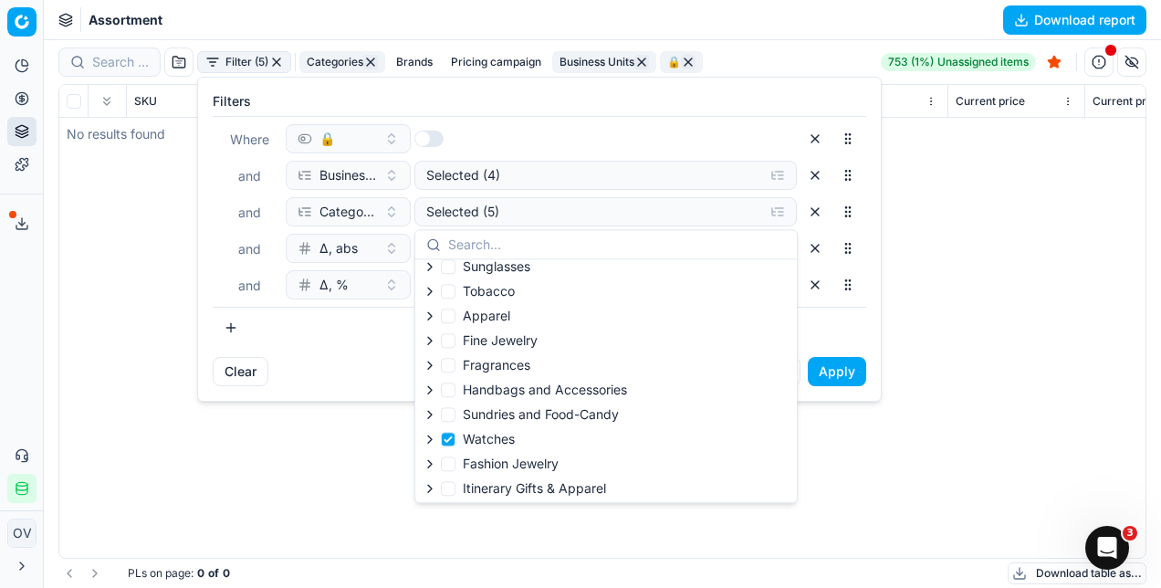
click at [850, 357] on button "Apply" at bounding box center [837, 371] width 58 height 29
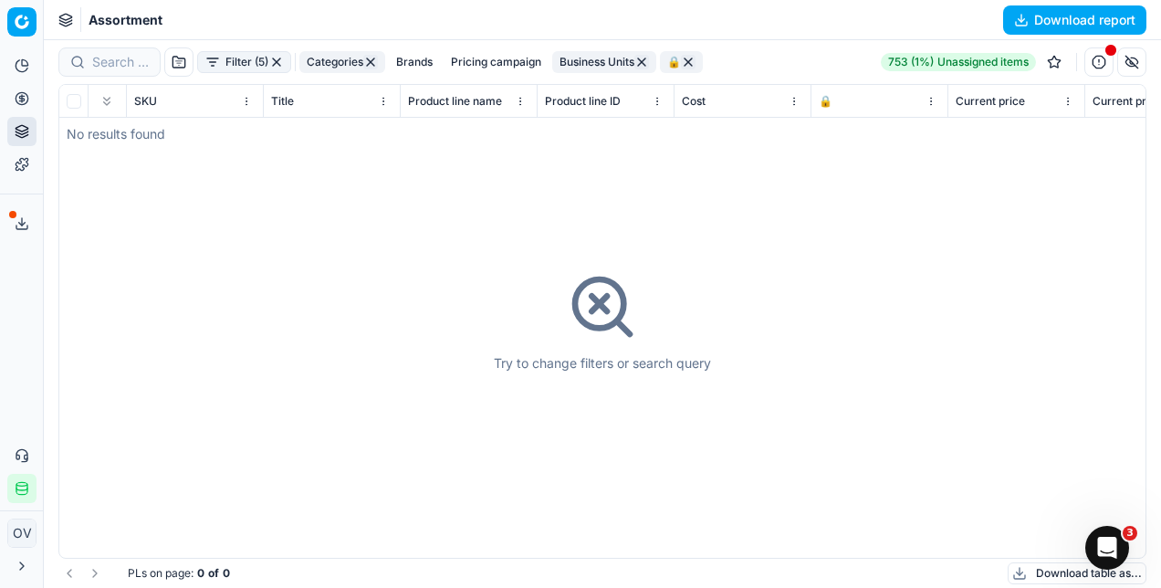
click at [1054, 66] on button "button" at bounding box center [1053, 61] width 29 height 29
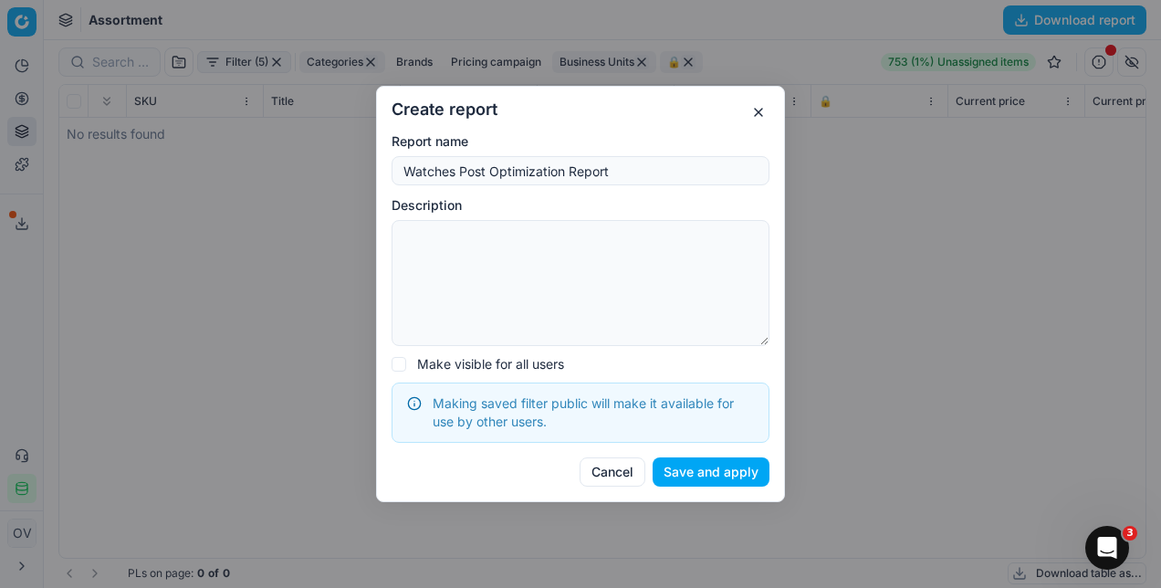
type input "Watches Post Optimization Report"
click at [697, 465] on button "Save and apply" at bounding box center [710, 471] width 117 height 29
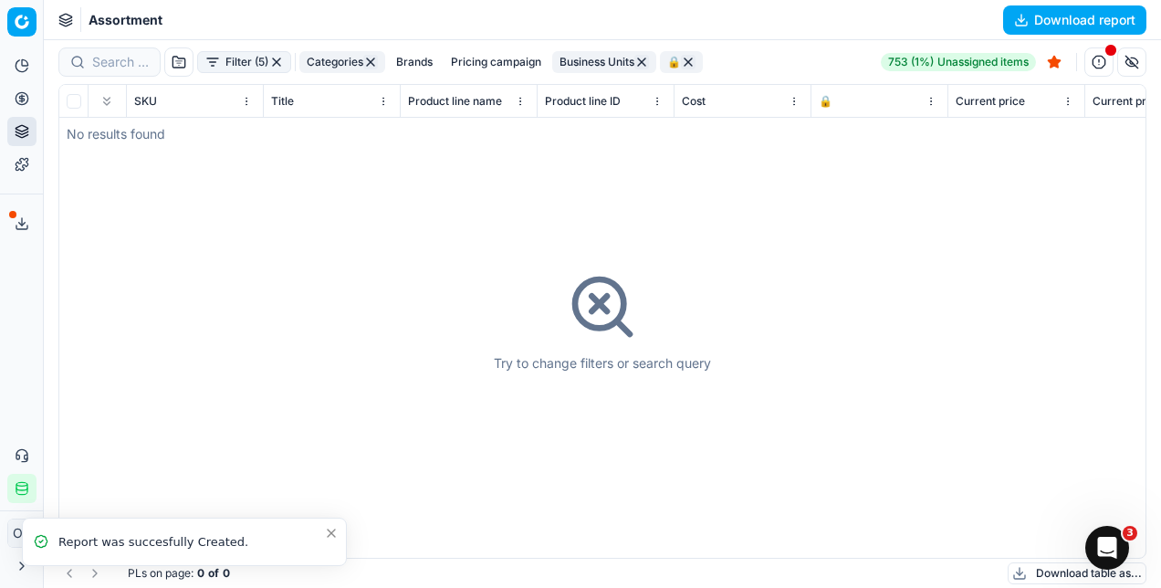
click at [253, 67] on button "Filter (5)" at bounding box center [244, 62] width 94 height 22
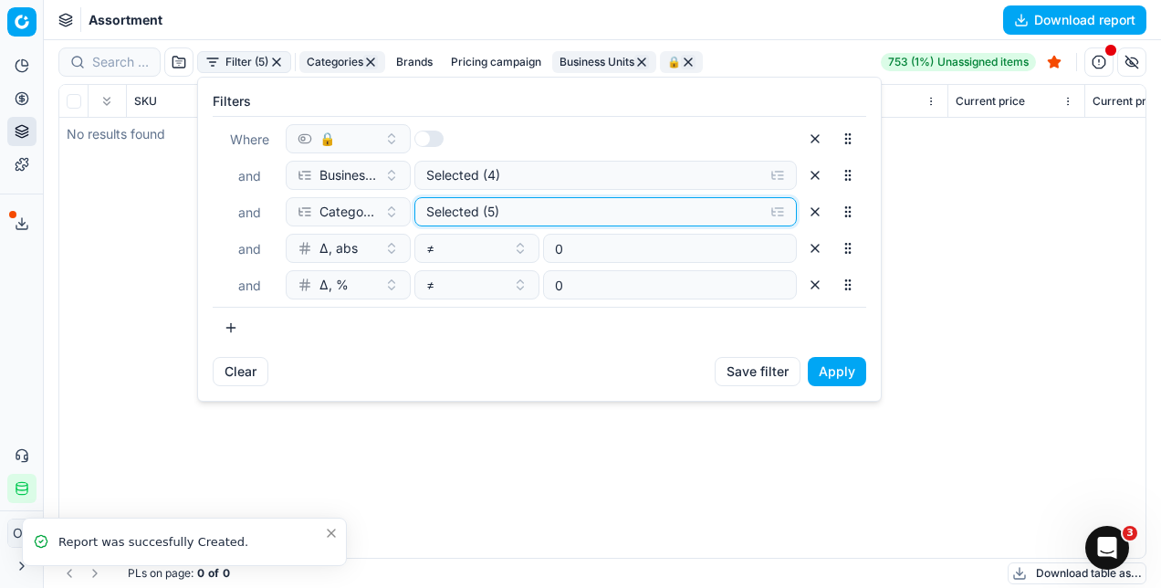
click at [475, 209] on div "Selected (5)" at bounding box center [590, 212] width 329 height 18
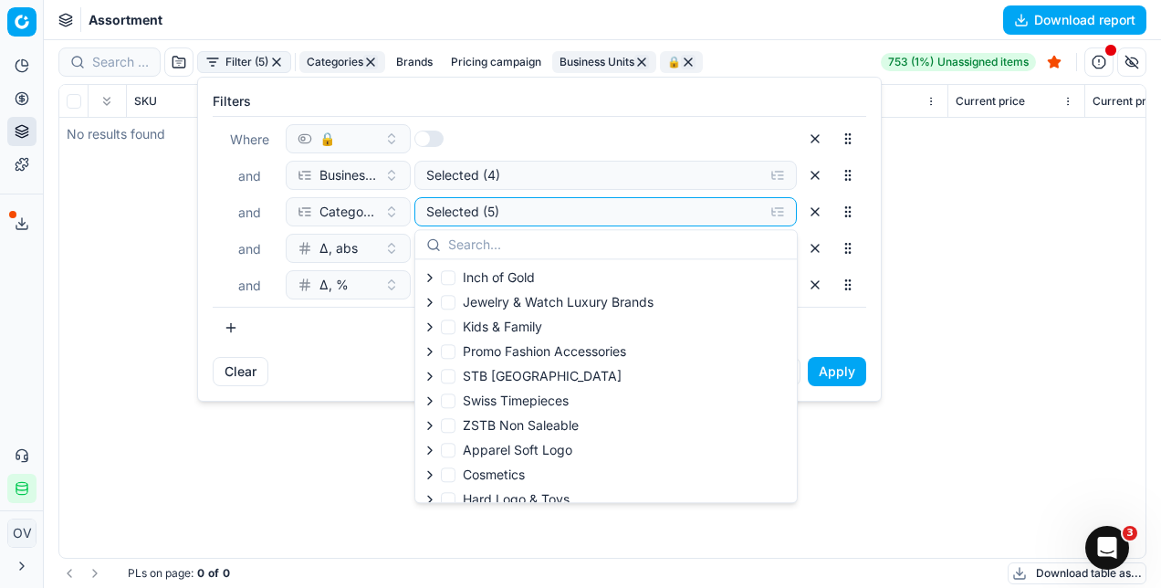
scroll to position [287, 0]
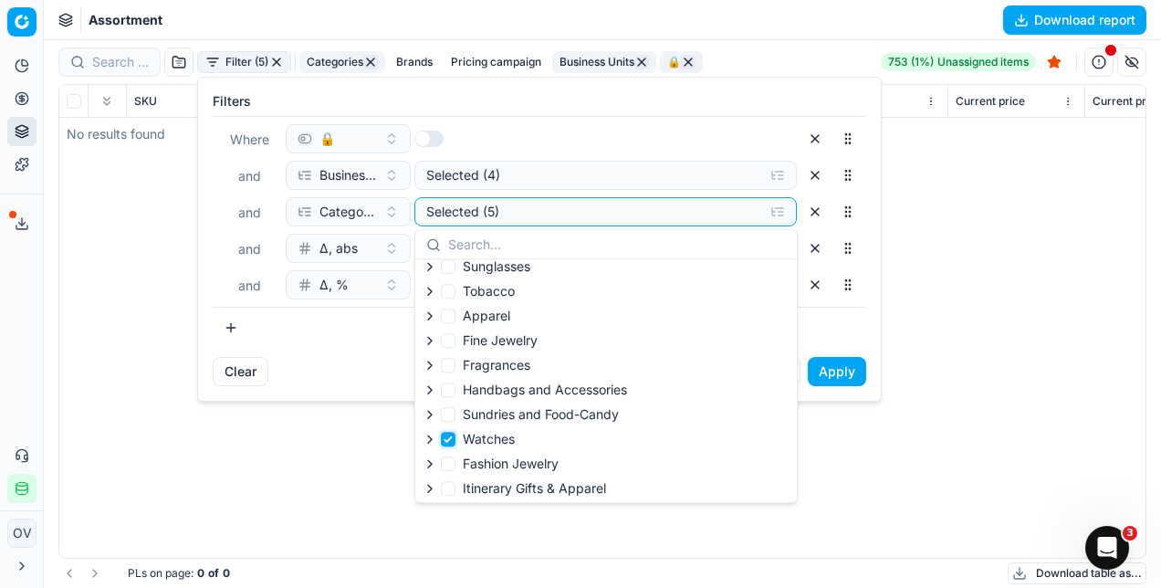
click at [453, 438] on input "Watches" at bounding box center [448, 439] width 15 height 15
checkbox input "false"
click at [447, 394] on input "Handbags and Accessories" at bounding box center [448, 389] width 15 height 15
checkbox input "true"
click at [834, 376] on button "Apply" at bounding box center [837, 371] width 58 height 29
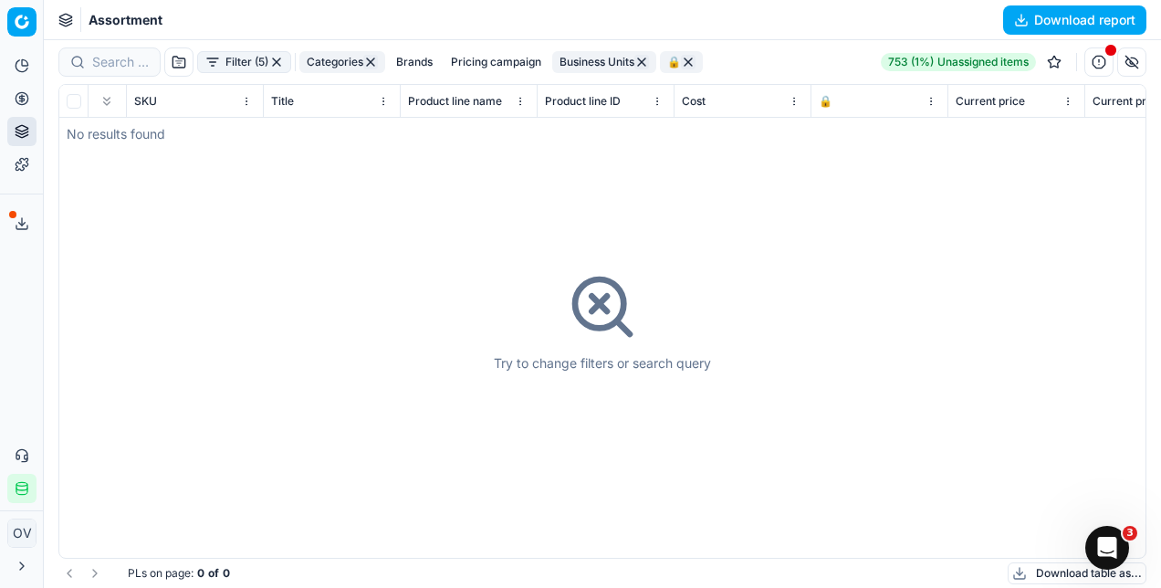
click at [1064, 68] on button "button" at bounding box center [1053, 61] width 29 height 29
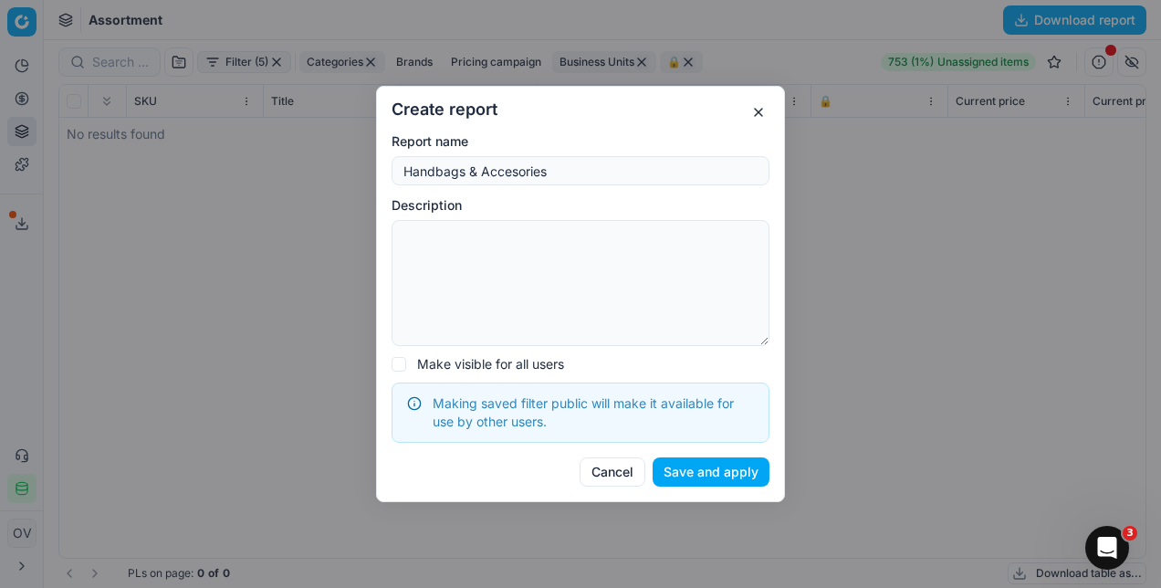
click at [561, 183] on input "Handbags & Accesories" at bounding box center [580, 170] width 361 height 27
type input "Handbags & Accesories Post Optimization Report"
click at [695, 464] on button "Save and apply" at bounding box center [710, 471] width 117 height 29
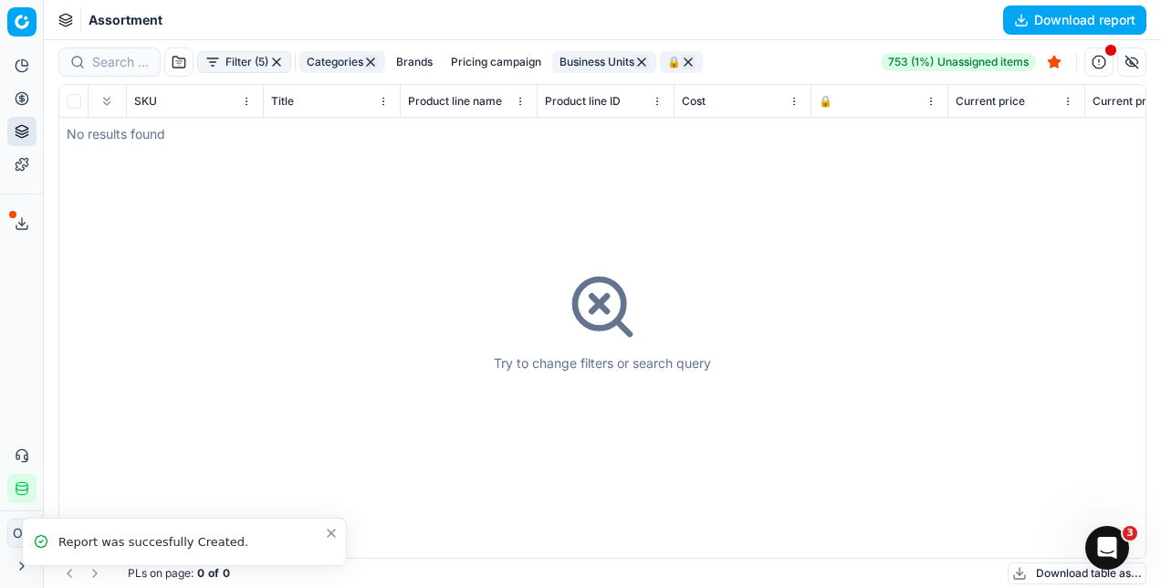
click at [318, 66] on button "Categories" at bounding box center [342, 62] width 86 height 22
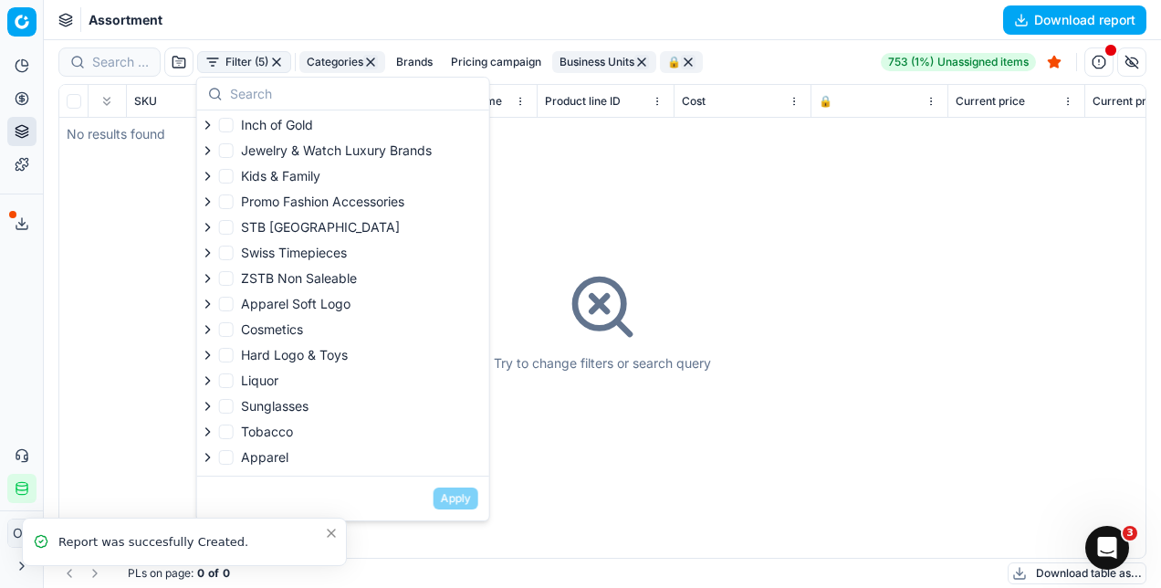
scroll to position [188, 0]
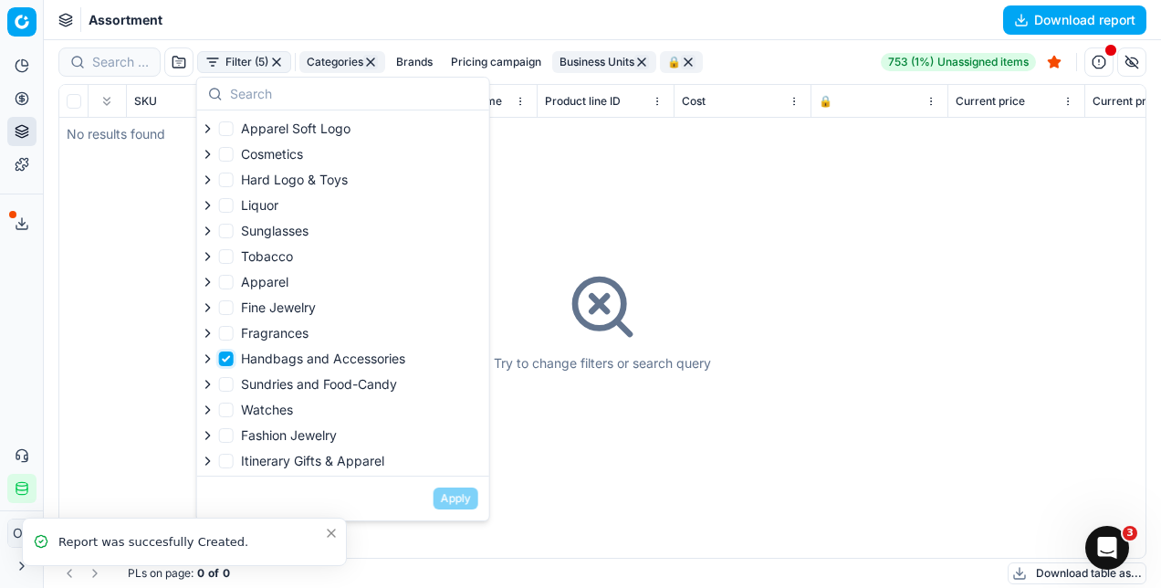
click at [226, 357] on input "Handbags and Accessories" at bounding box center [226, 358] width 15 height 15
checkbox input "false"
click at [224, 441] on label "Fashion Jewelry" at bounding box center [278, 435] width 118 height 18
click at [224, 441] on input "Fashion Jewelry" at bounding box center [226, 435] width 15 height 15
checkbox input "true"
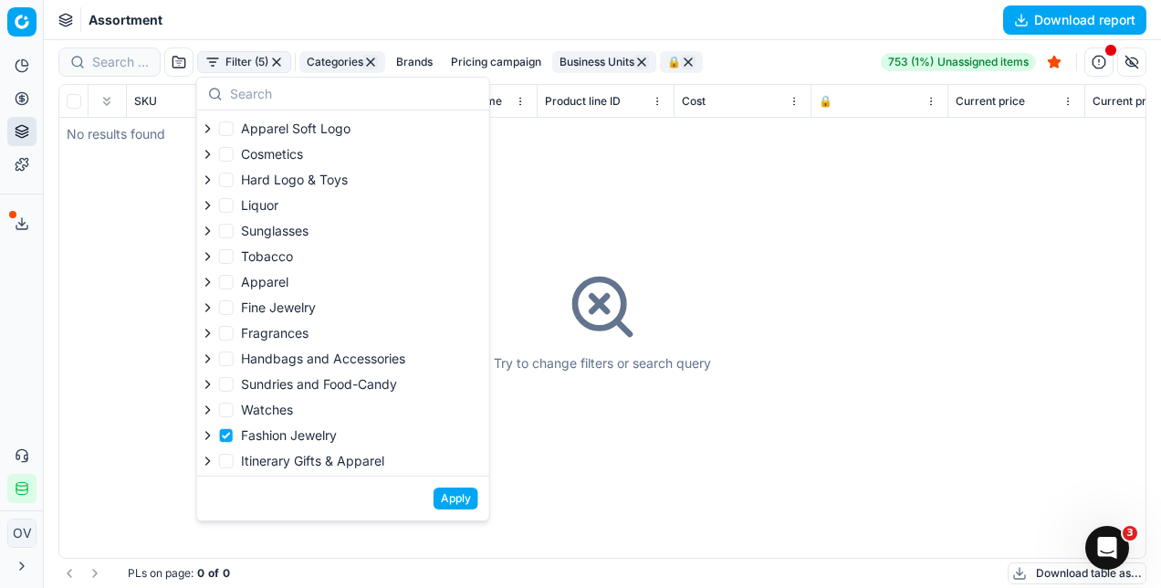
click at [457, 502] on button "Apply" at bounding box center [455, 498] width 45 height 22
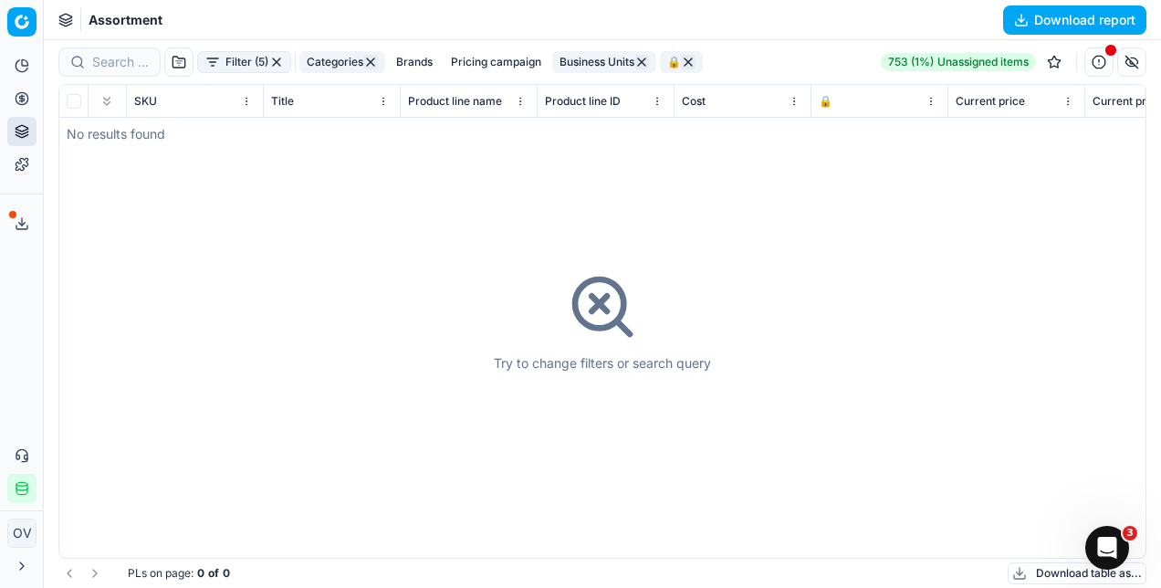
click at [1062, 59] on button "button" at bounding box center [1053, 61] width 29 height 29
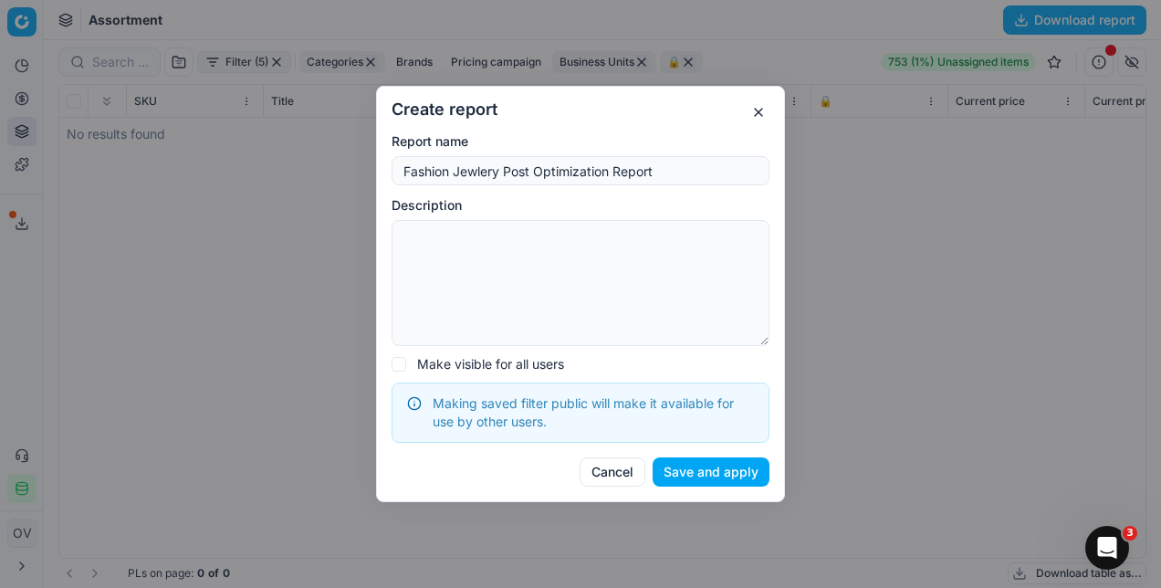
type input "Fashion Jewlery Post Optimization Report"
click at [731, 483] on button "Save and apply" at bounding box center [710, 471] width 117 height 29
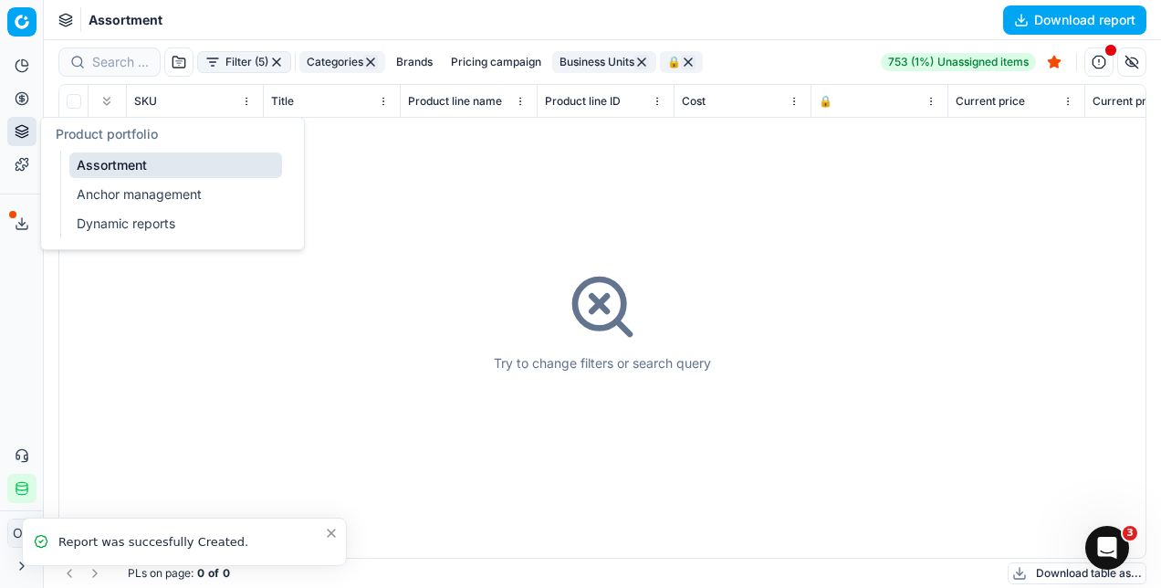
drag, startPoint x: 29, startPoint y: 126, endPoint x: 110, endPoint y: 221, distance: 124.3
click at [110, 221] on body "Pricing platform Analytics Pricing Product portfolio Templates Export service 0…" at bounding box center [580, 294] width 1161 height 588
click at [110, 221] on link "Dynamic reports" at bounding box center [175, 224] width 213 height 26
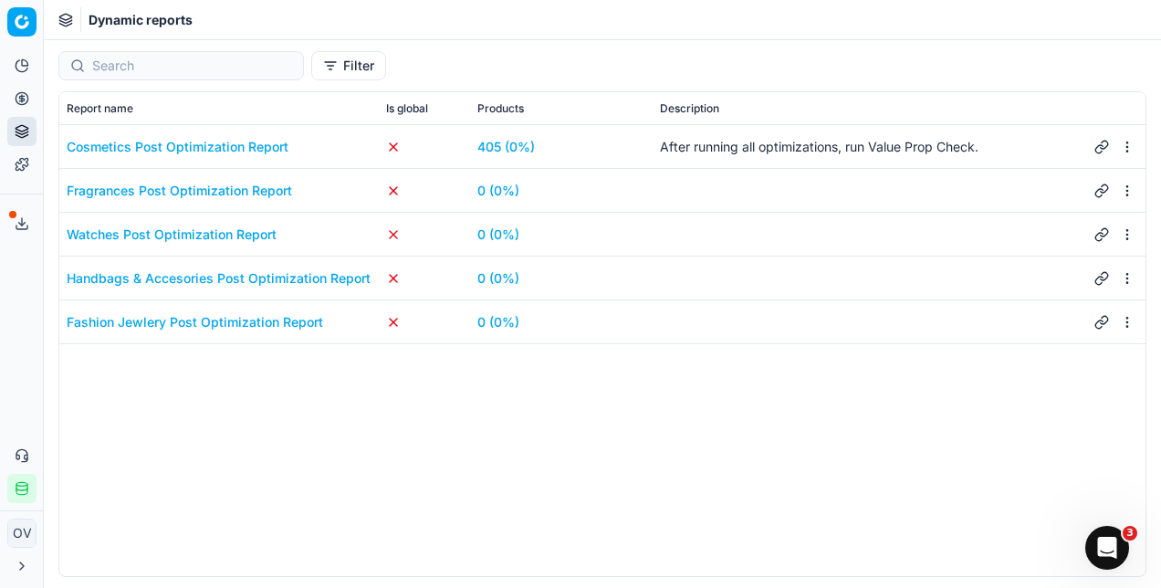
click at [168, 150] on div "Cosmetics Post Optimization Report" at bounding box center [178, 147] width 222 height 18
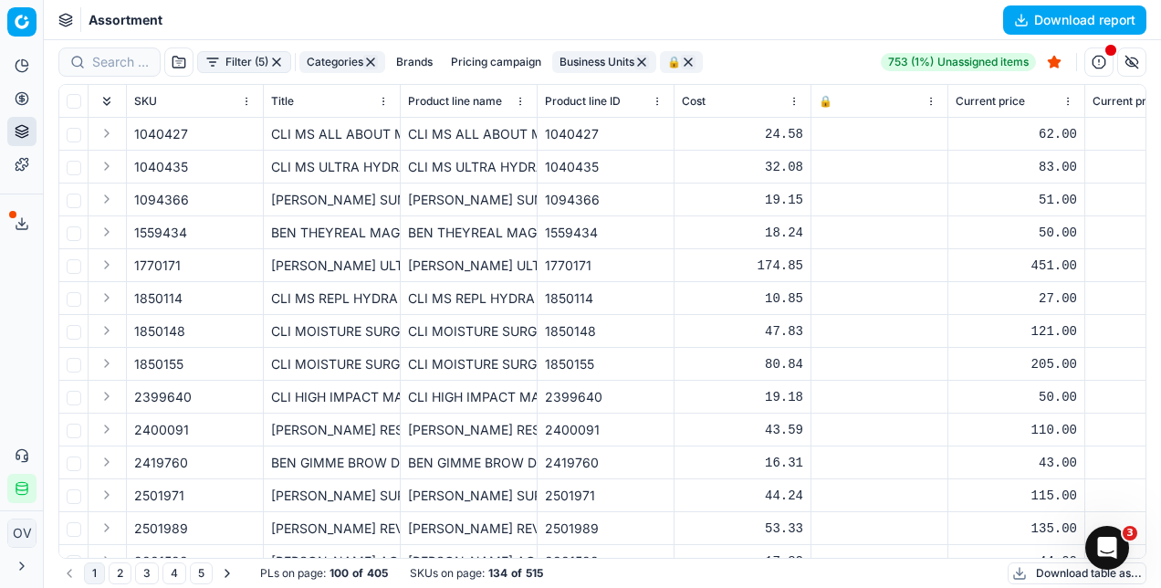
click at [1087, 11] on button "Download report" at bounding box center [1074, 19] width 143 height 29
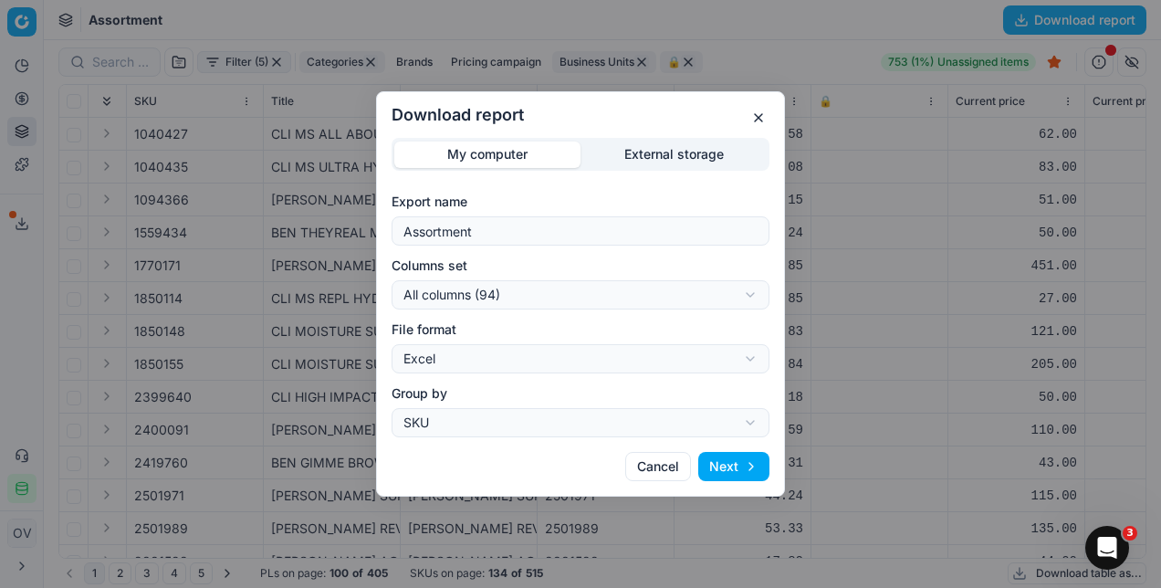
click at [735, 460] on button "Next" at bounding box center [733, 466] width 71 height 29
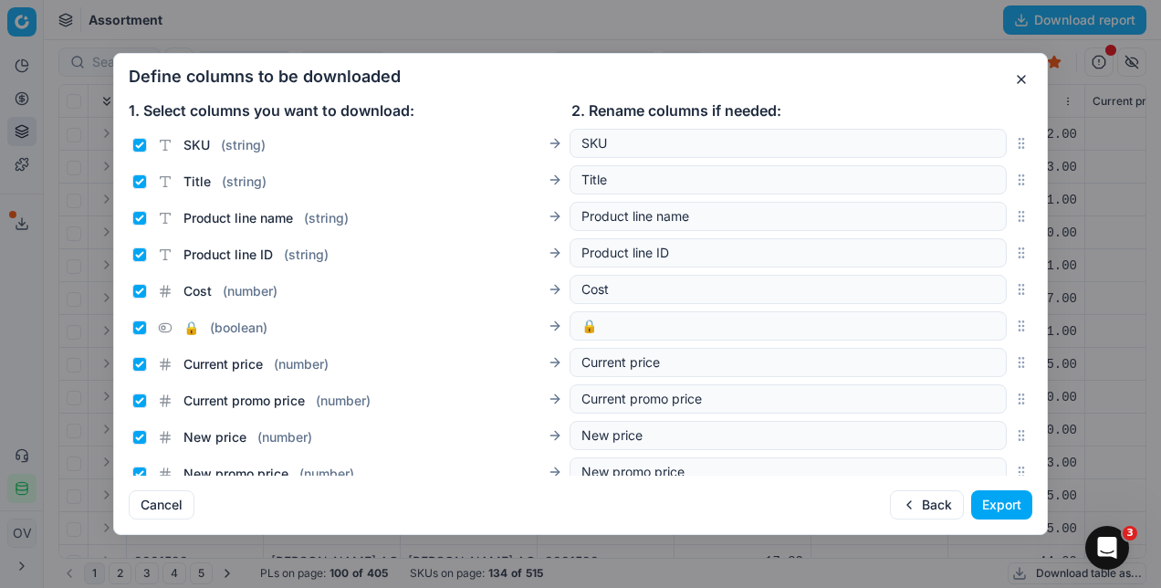
click at [1023, 498] on button "Export" at bounding box center [1001, 504] width 61 height 29
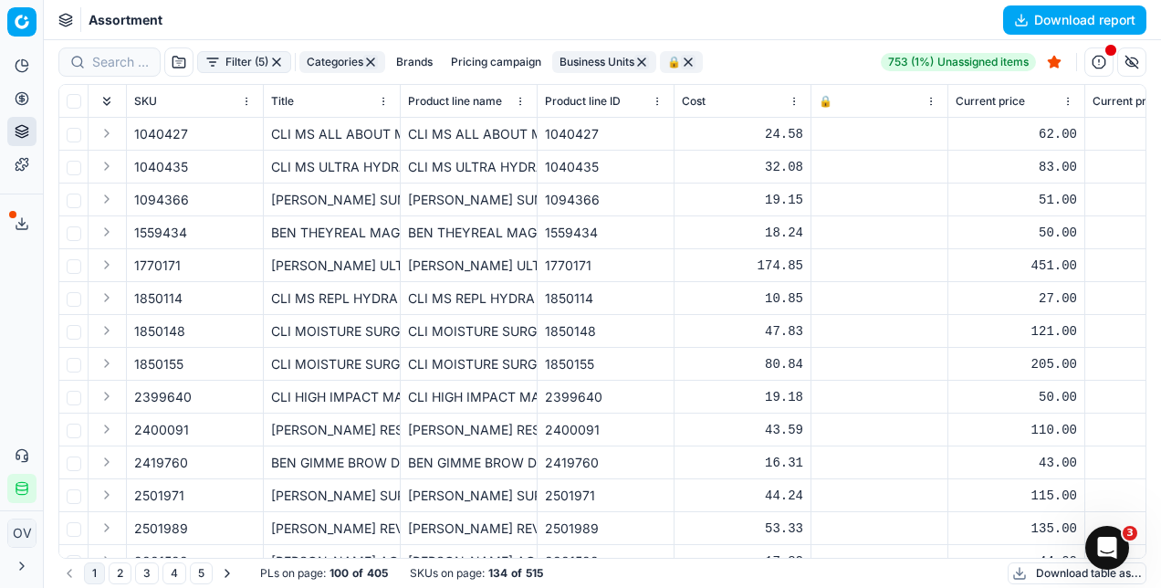
click at [21, 225] on icon at bounding box center [22, 223] width 15 height 15
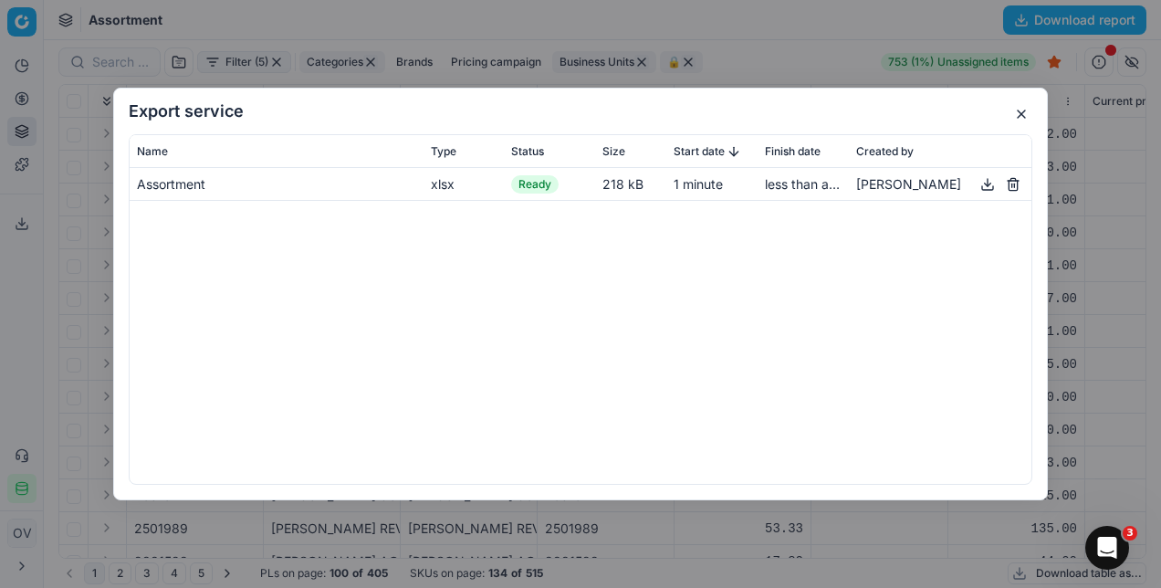
click at [989, 191] on button "button" at bounding box center [987, 184] width 22 height 22
click at [1027, 116] on button "button" at bounding box center [1021, 114] width 22 height 22
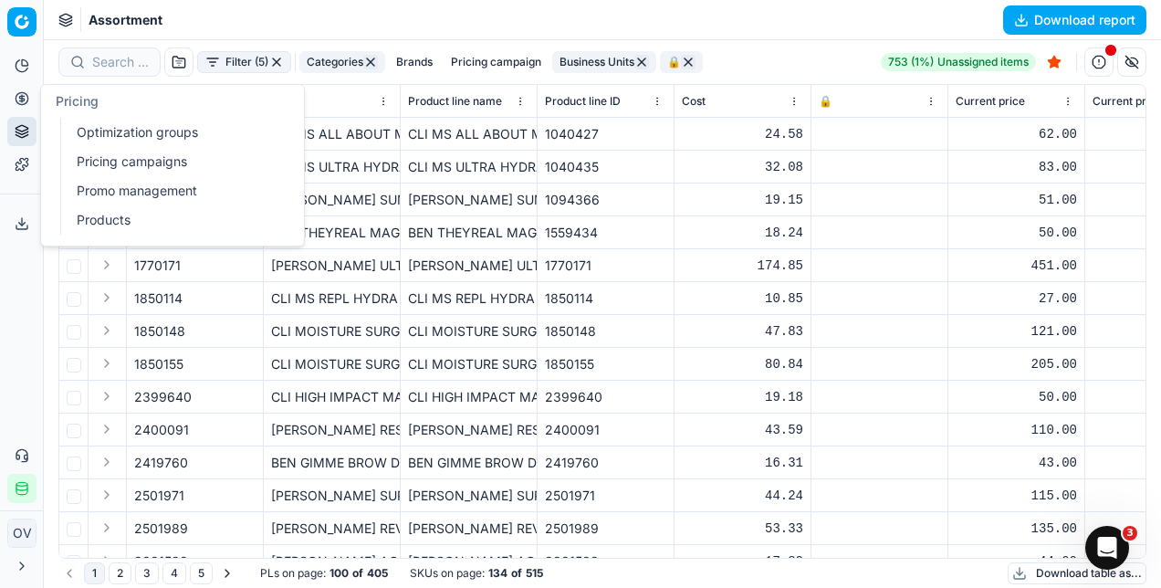
click at [141, 134] on link "Optimization groups" at bounding box center [175, 133] width 213 height 26
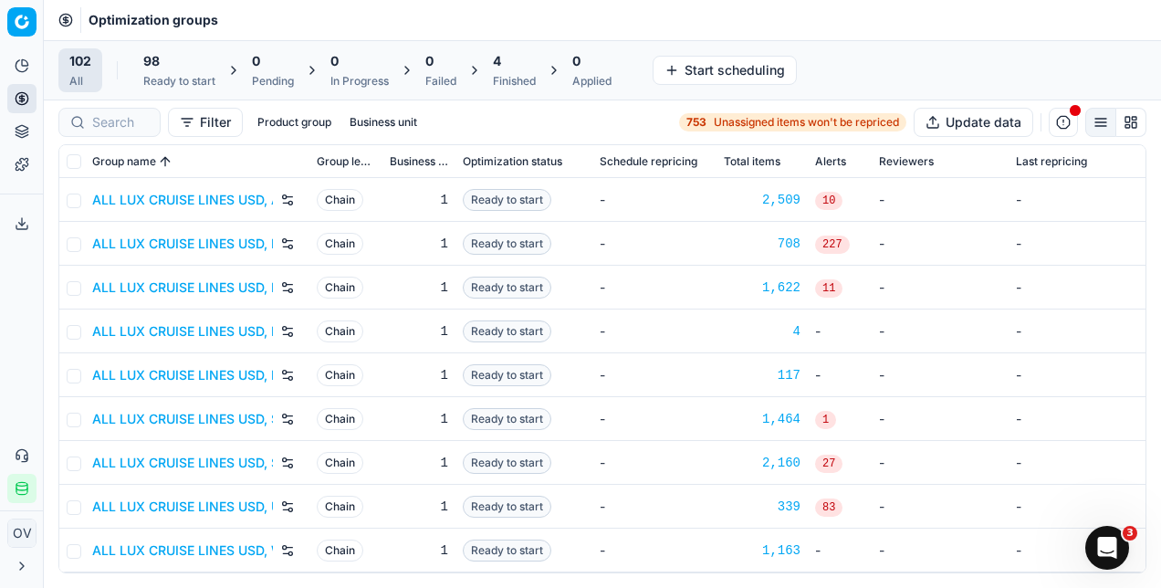
click at [498, 59] on span "4" at bounding box center [497, 61] width 8 height 18
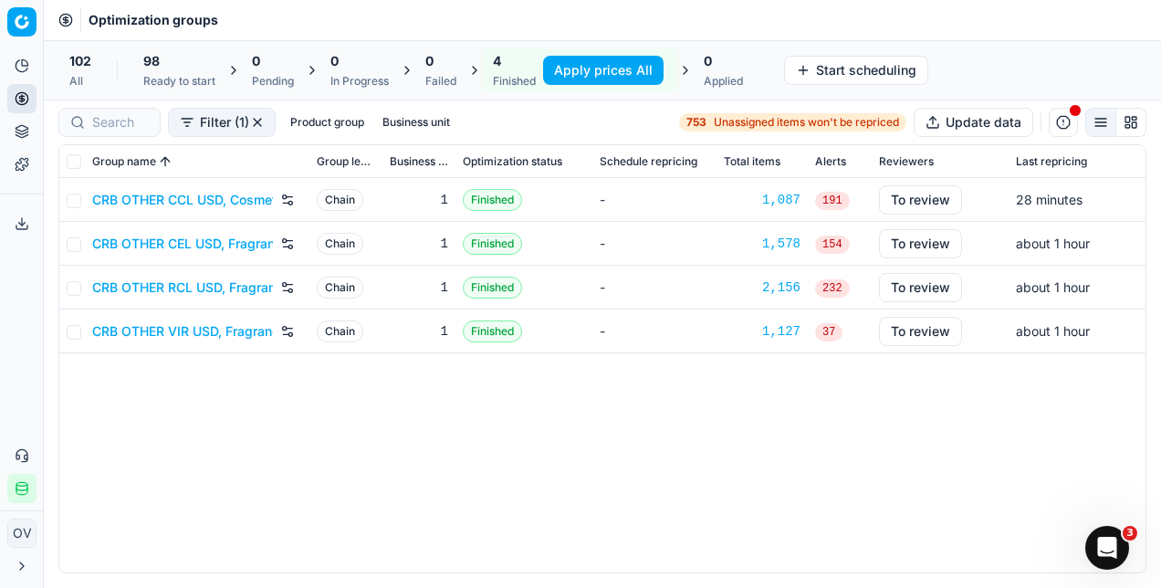
click at [591, 69] on button "Apply prices All" at bounding box center [603, 70] width 120 height 29
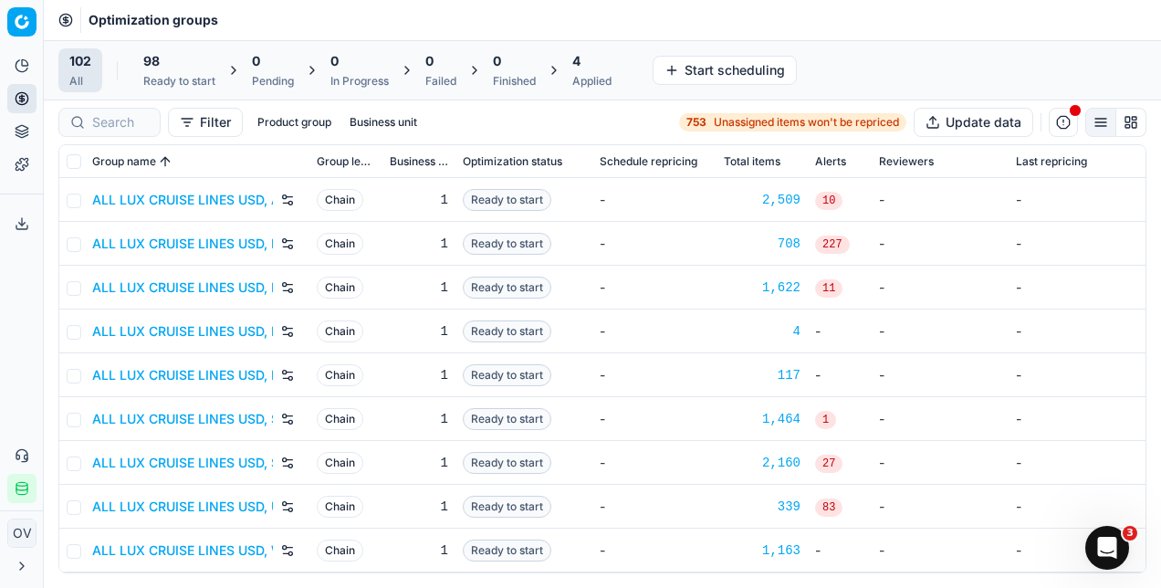
click at [596, 60] on div "4" at bounding box center [591, 61] width 39 height 18
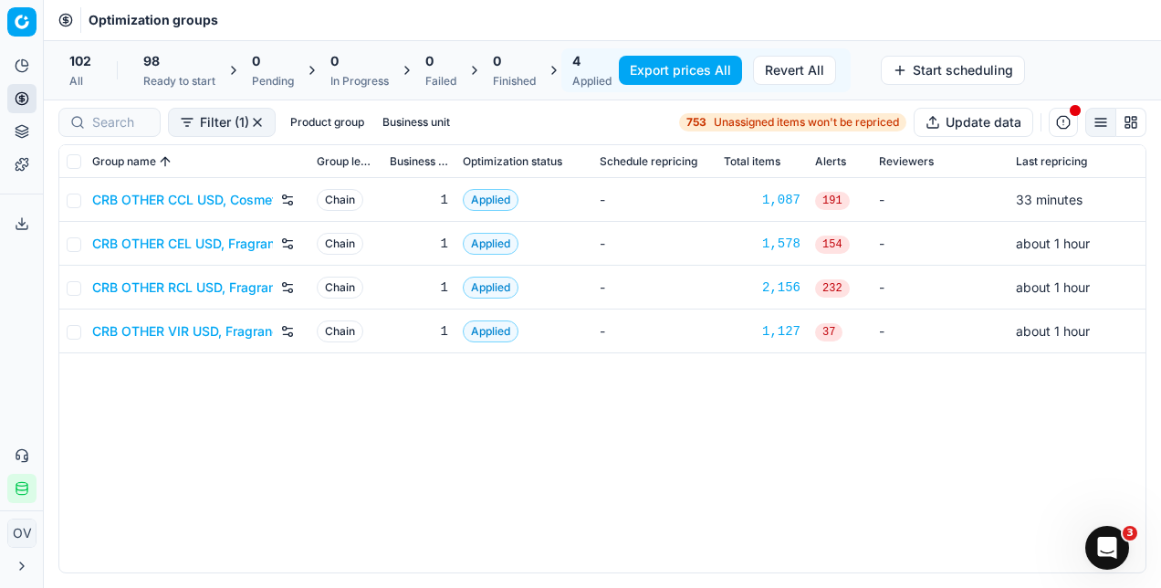
click at [686, 60] on button "Export prices All" at bounding box center [680, 70] width 123 height 29
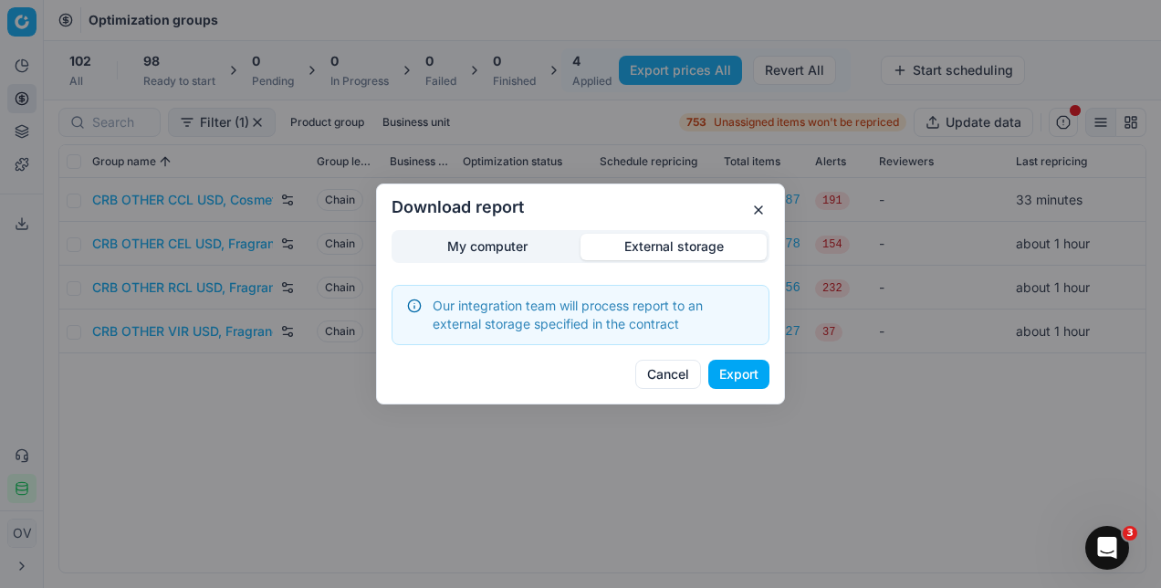
click at [719, 158] on div "Download report My computer External storage Our integration team will process …" at bounding box center [580, 294] width 1161 height 588
click at [756, 381] on button "Export" at bounding box center [738, 374] width 61 height 29
